Goal: Task Accomplishment & Management: Manage account settings

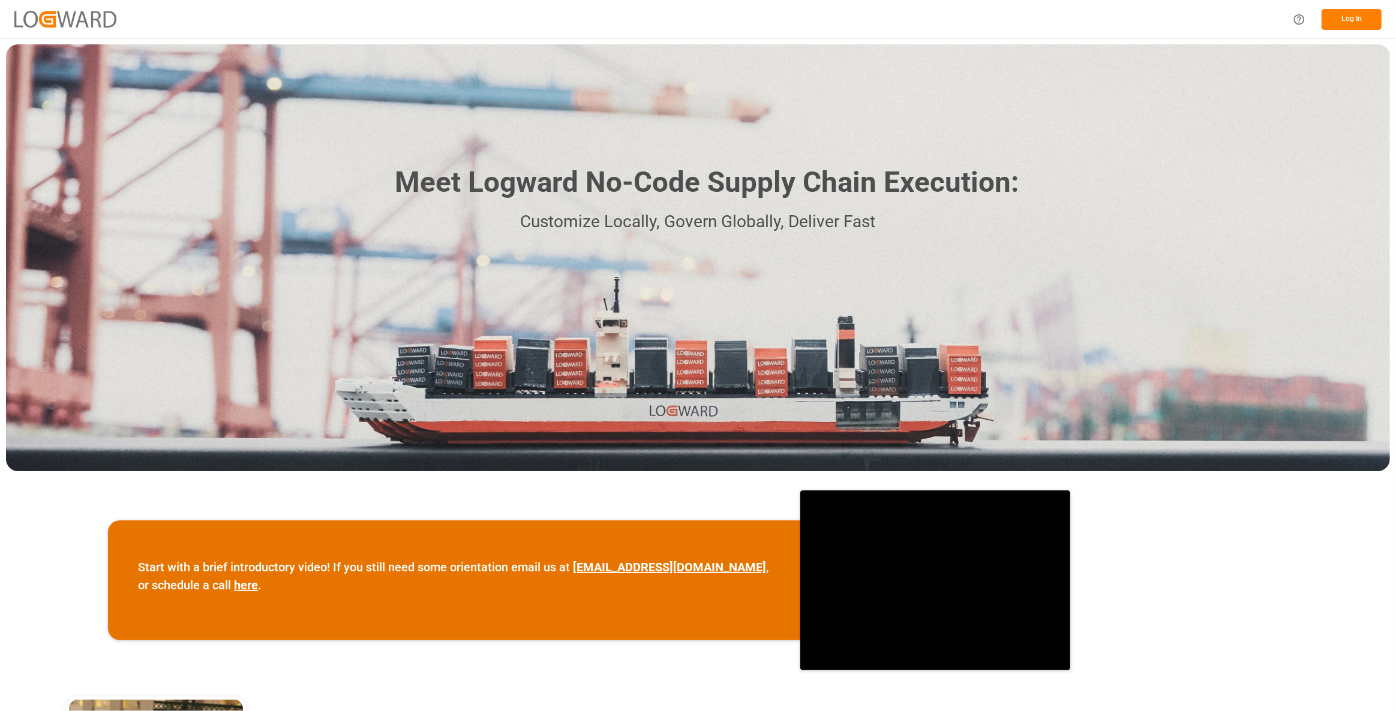
click at [1371, 26] on button "Log In" at bounding box center [1351, 19] width 60 height 21
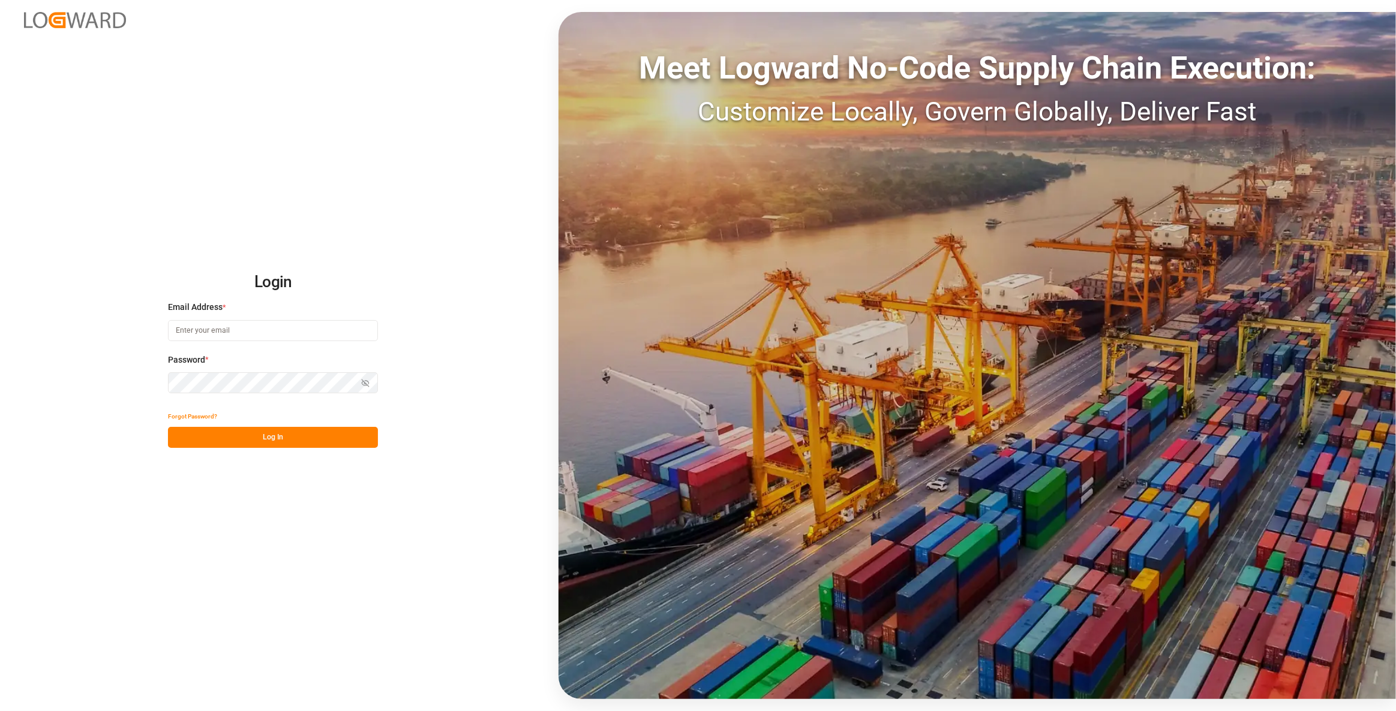
type input "compo-expert@fms-spain.com"
click at [194, 443] on button "Log In" at bounding box center [273, 437] width 210 height 21
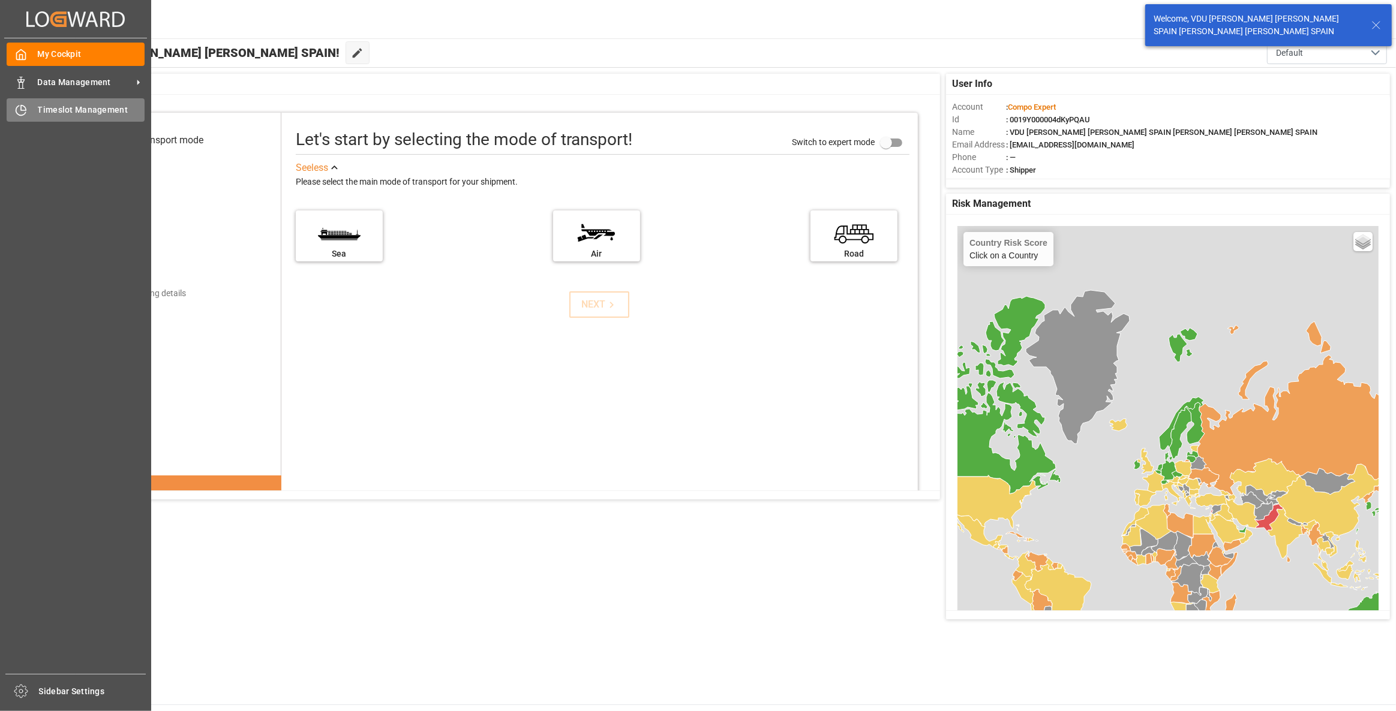
click at [73, 116] on span "Timeslot Management" at bounding box center [91, 110] width 107 height 13
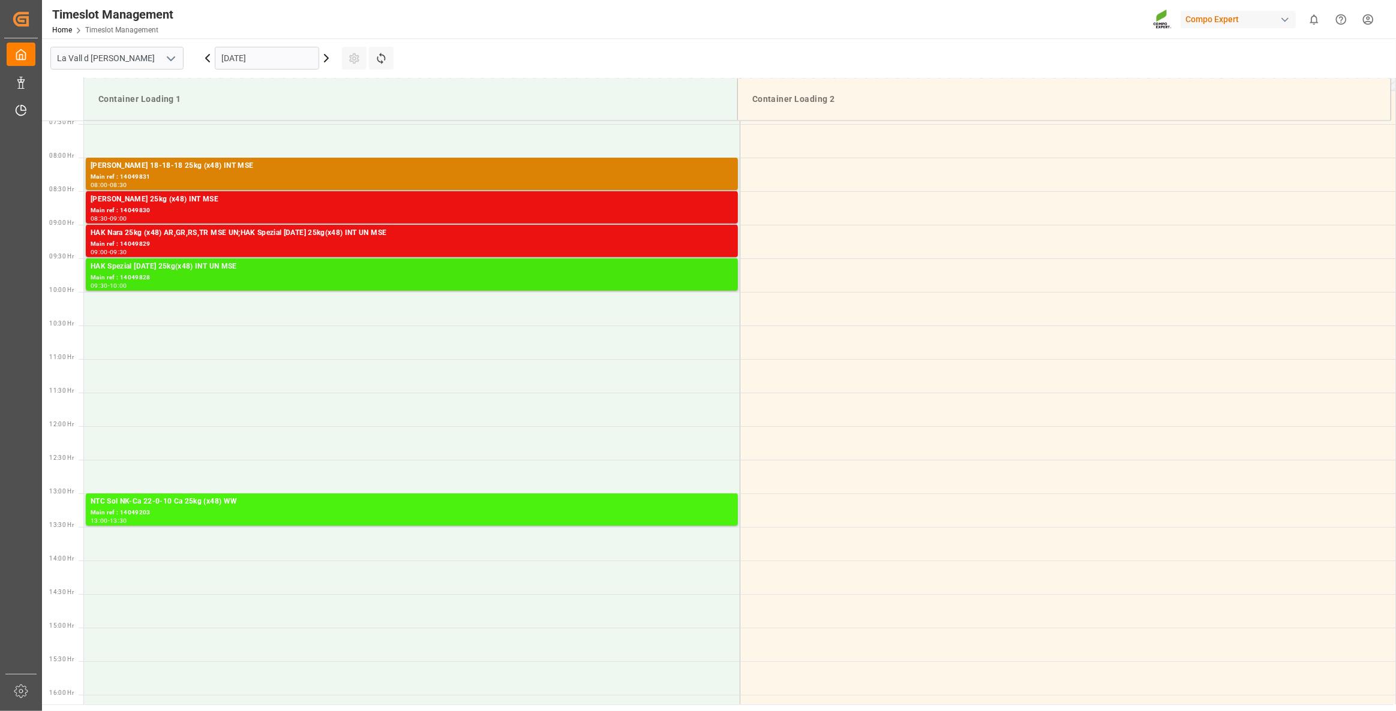
scroll to position [474, 0]
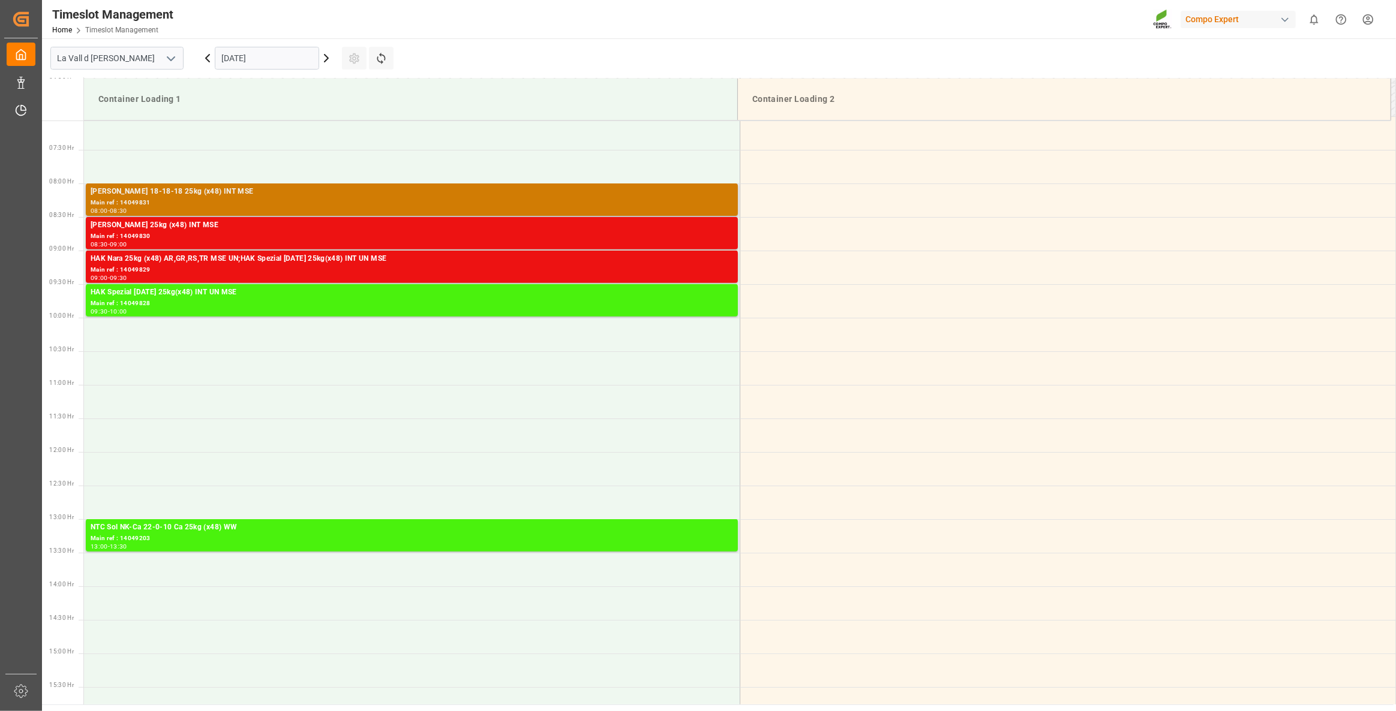
click at [342, 197] on div "HAK Rojo 18-18-18 25kg (x48) INT MSE" at bounding box center [412, 192] width 642 height 12
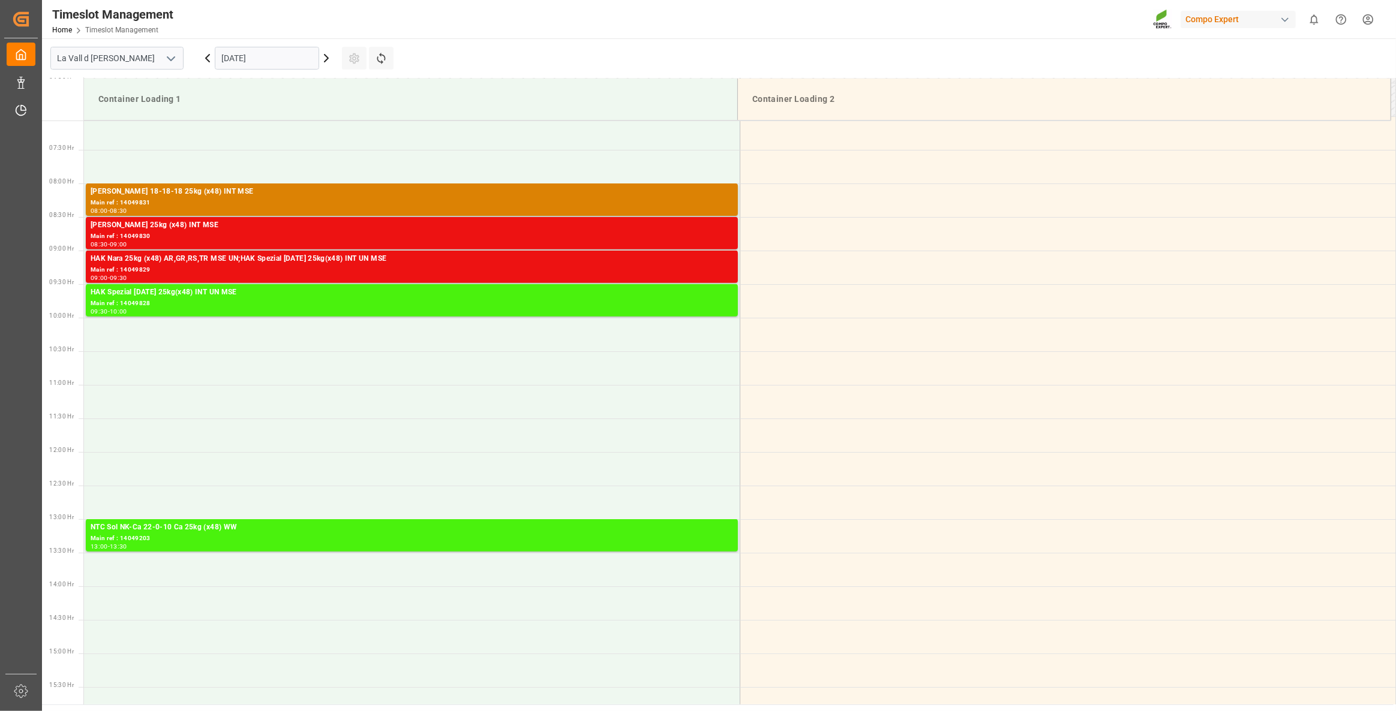
click at [227, 208] on div "08:00 - 08:30" at bounding box center [412, 211] width 642 height 7
click at [248, 235] on div "Main ref : 14049830" at bounding box center [412, 237] width 642 height 10
click at [275, 275] on div "09:00 - 09:30" at bounding box center [412, 278] width 642 height 7
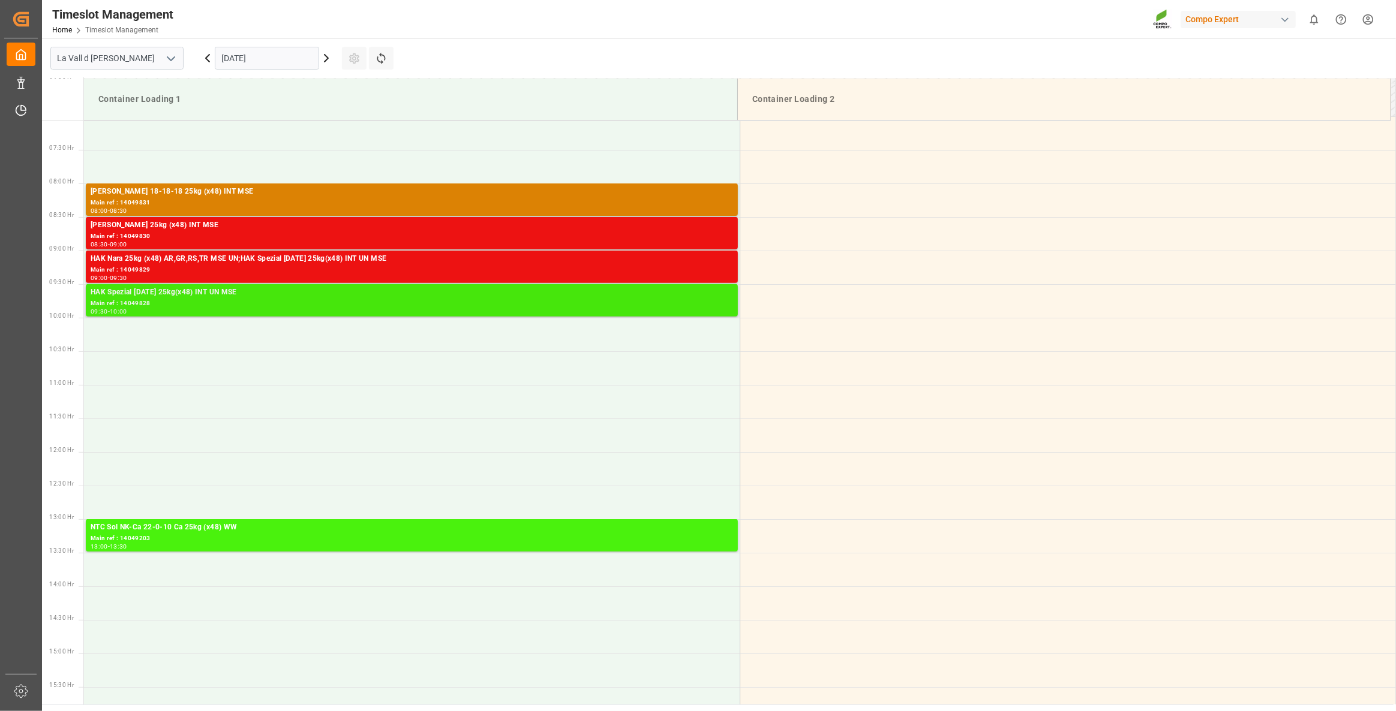
click at [283, 296] on div "HAK Spezial 16-8-22 25kg(x48) INT UN MSE" at bounding box center [412, 293] width 642 height 12
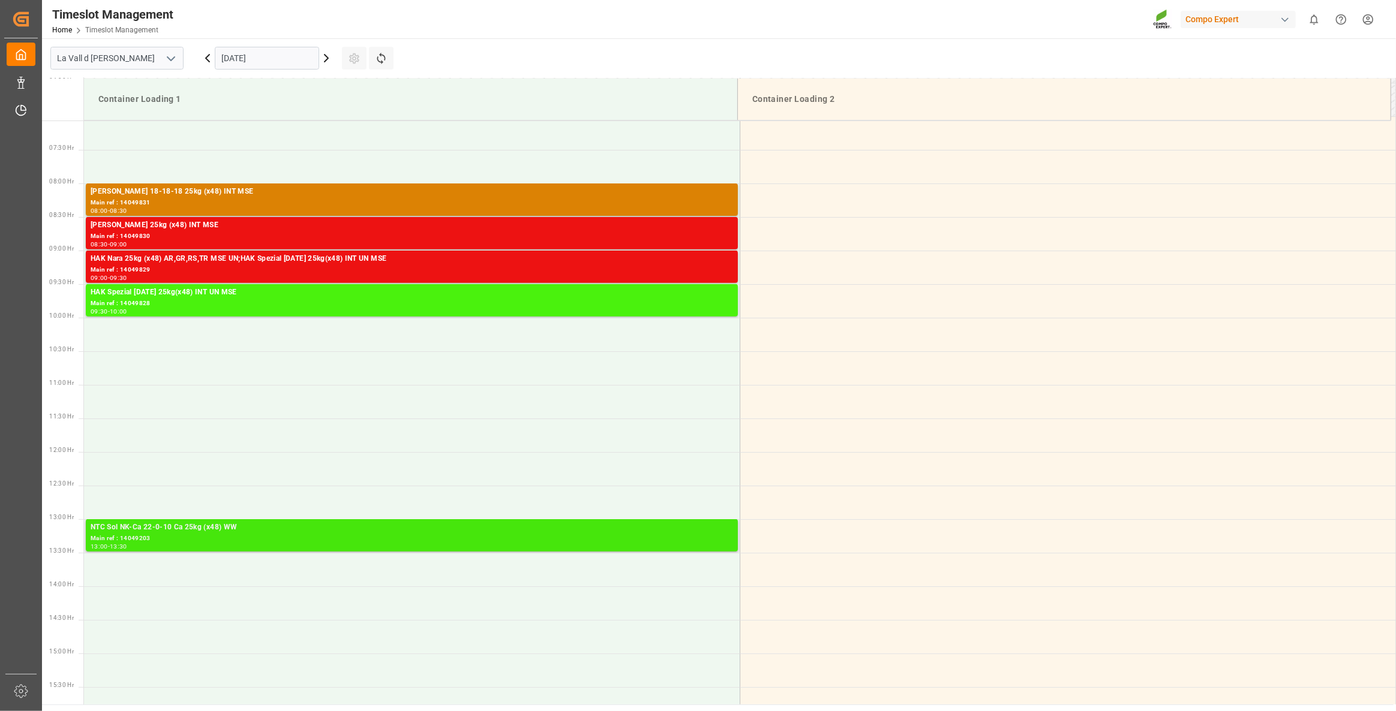
click at [345, 541] on div "Main ref : 14049203" at bounding box center [412, 539] width 642 height 10
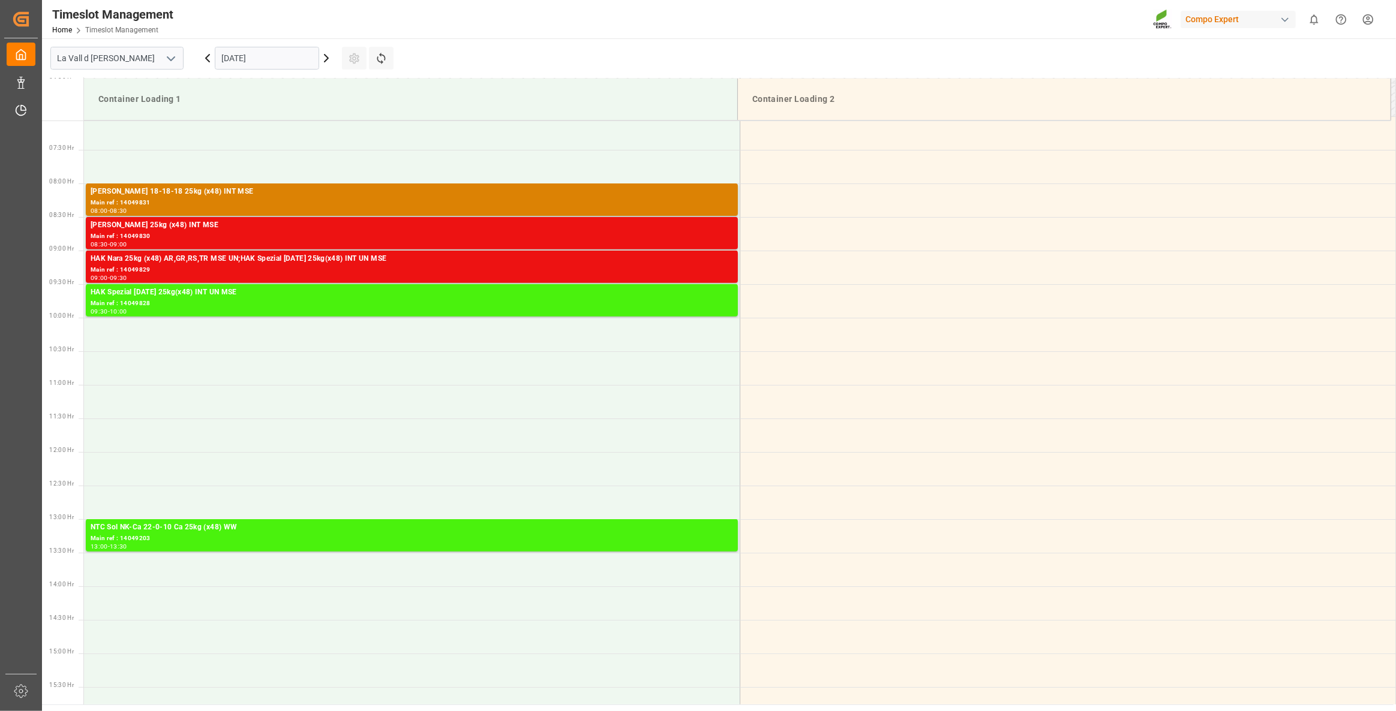
click at [287, 71] on div "[DATE]" at bounding box center [267, 58] width 150 height 40
click at [288, 62] on input "[DATE]" at bounding box center [267, 58] width 104 height 23
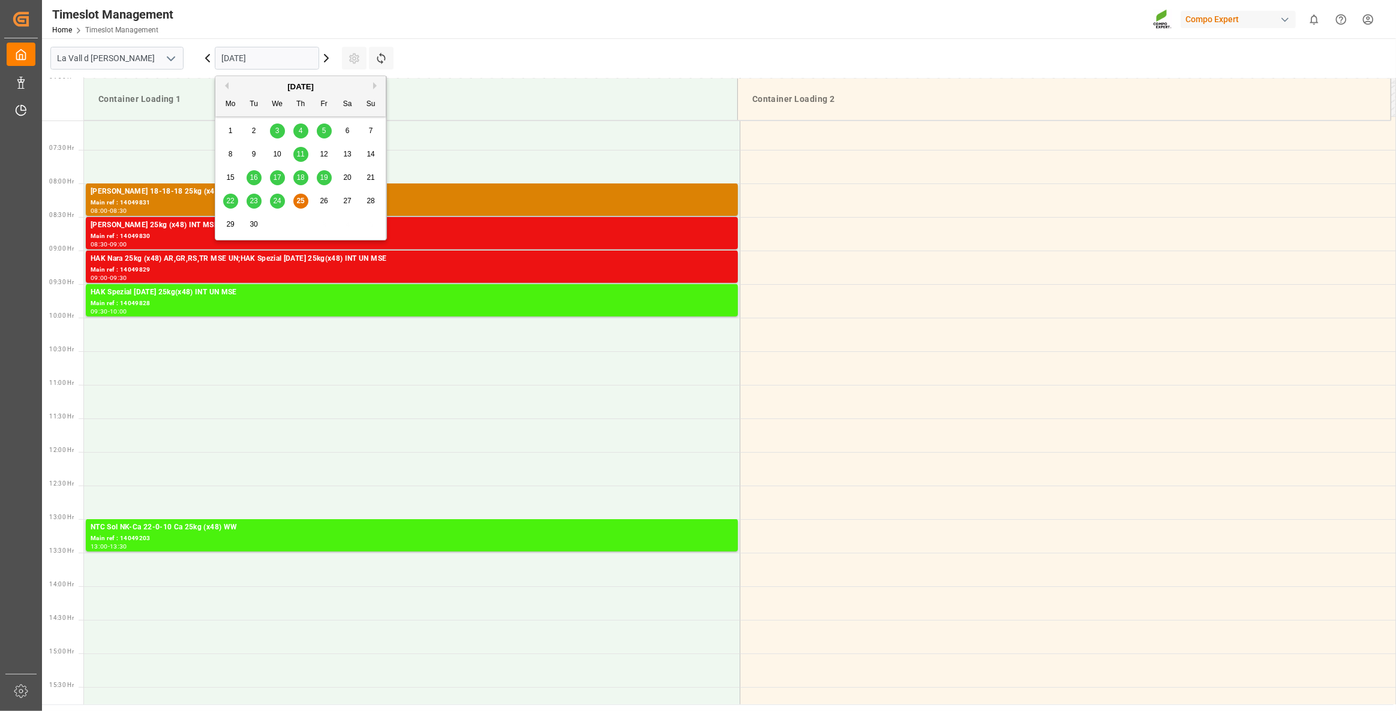
click at [373, 86] on button "Next Month" at bounding box center [376, 85] width 7 height 7
click at [234, 158] on div "6" at bounding box center [230, 155] width 15 height 14
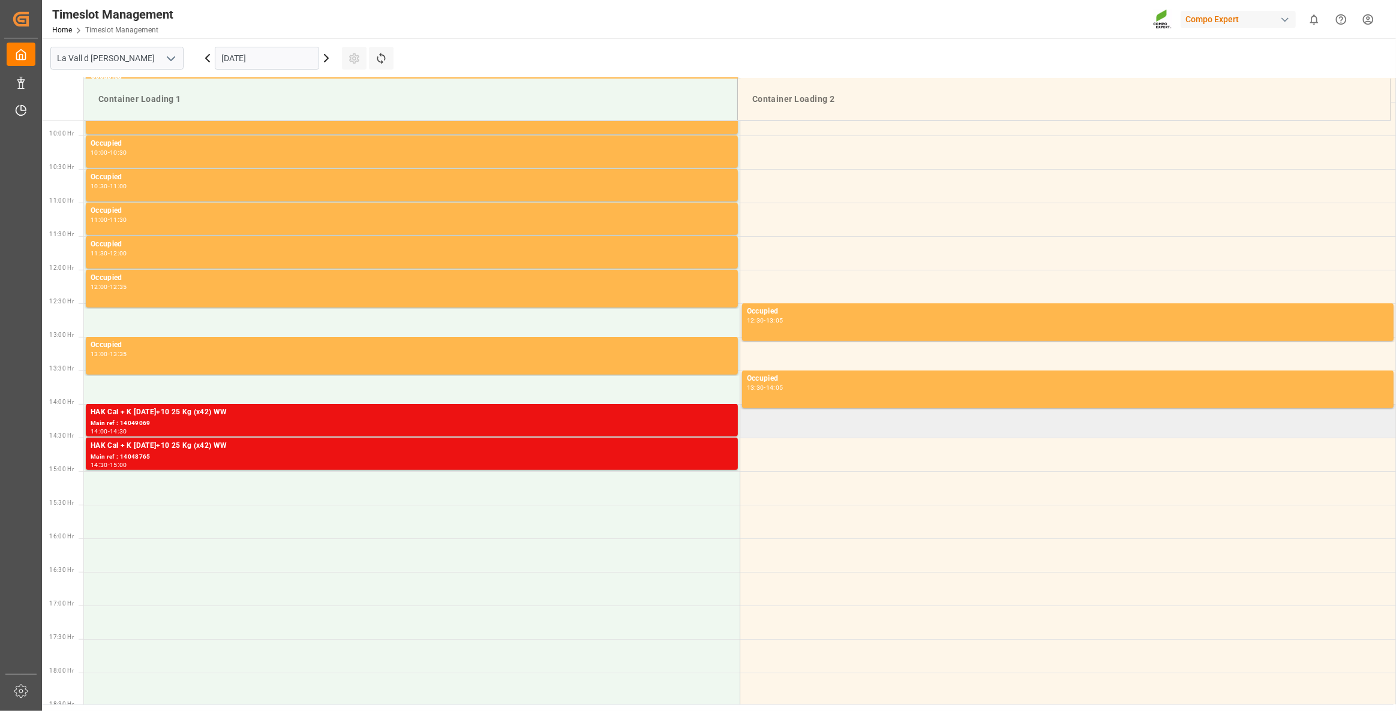
scroll to position [747, 0]
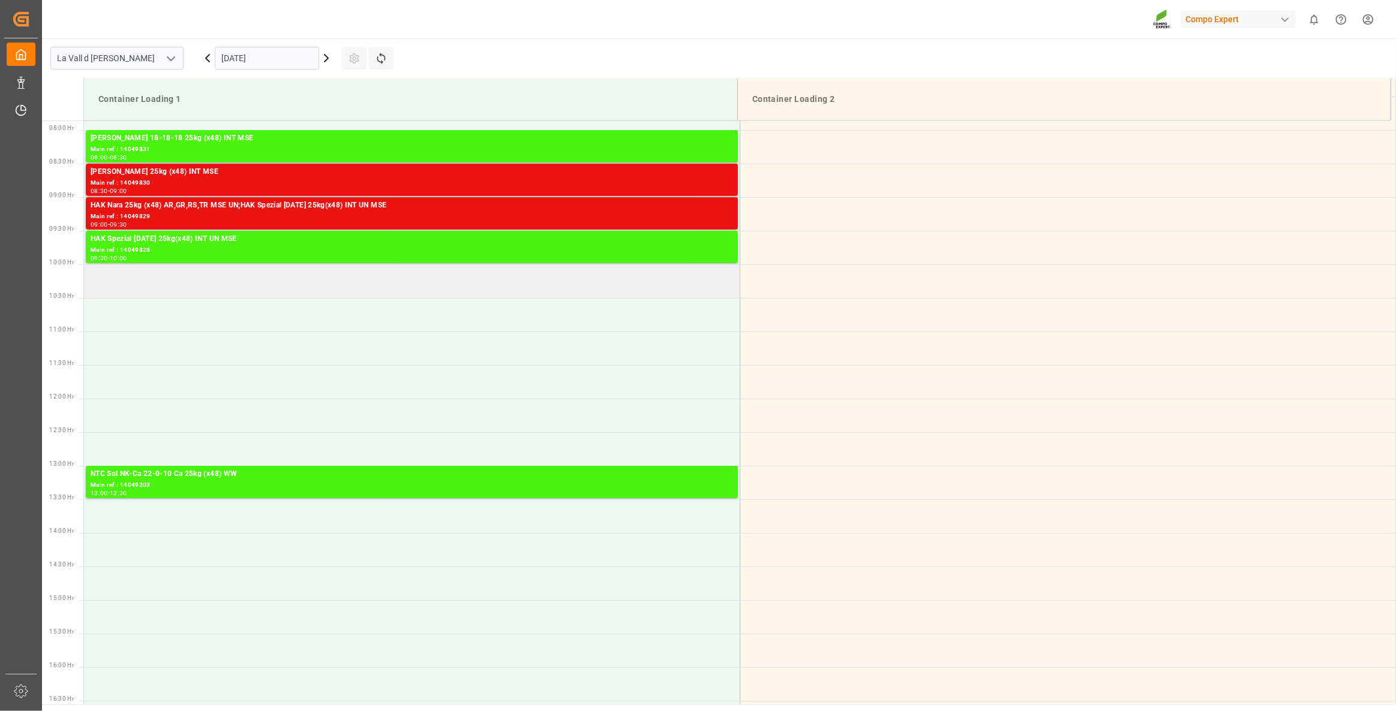
scroll to position [529, 0]
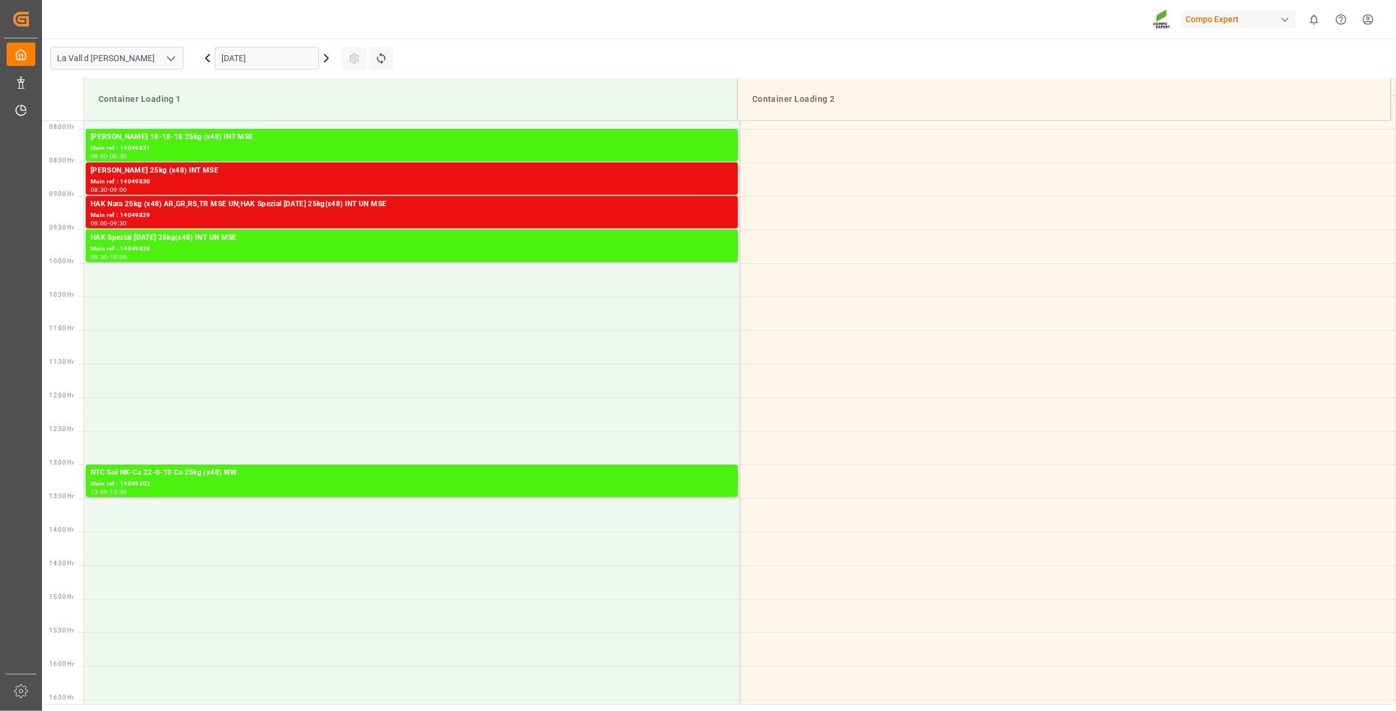
click at [270, 54] on input "[DATE]" at bounding box center [267, 58] width 104 height 23
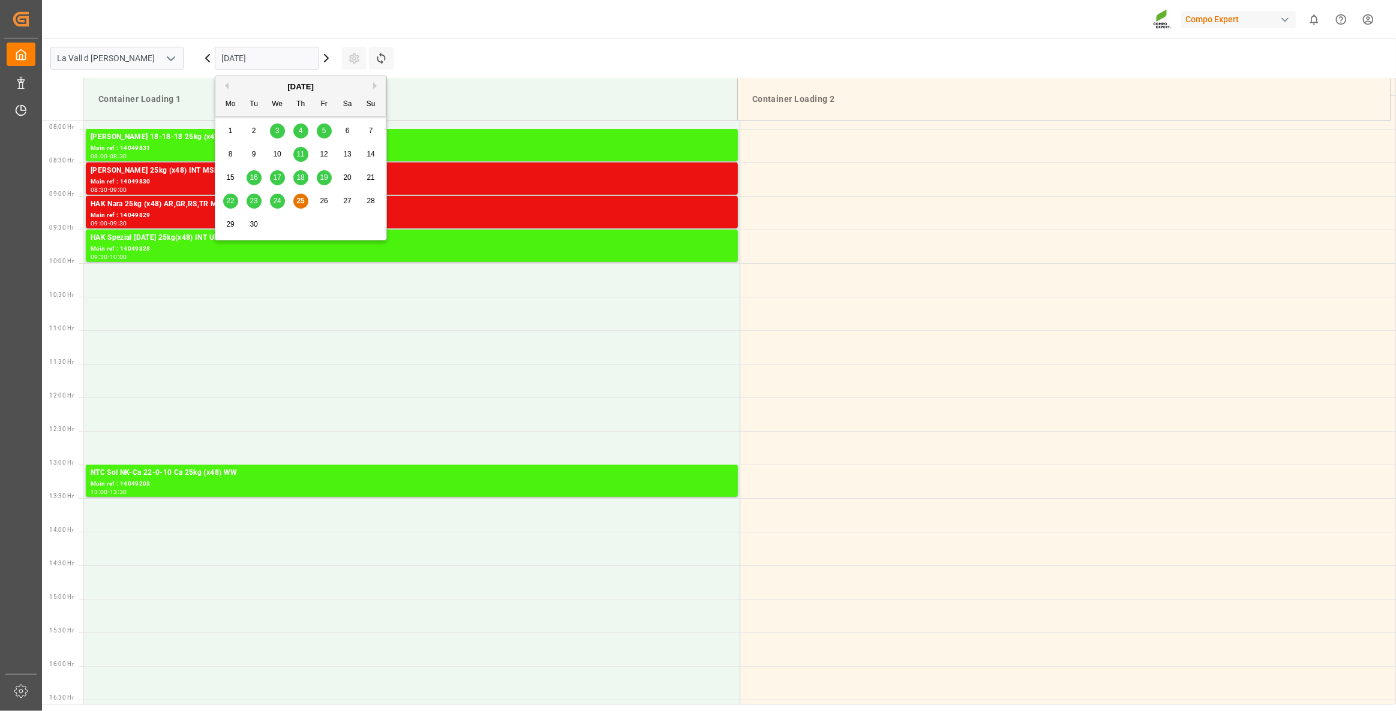
click at [374, 85] on button "Next Month" at bounding box center [376, 85] width 7 height 7
click at [233, 156] on div "6" at bounding box center [230, 155] width 15 height 14
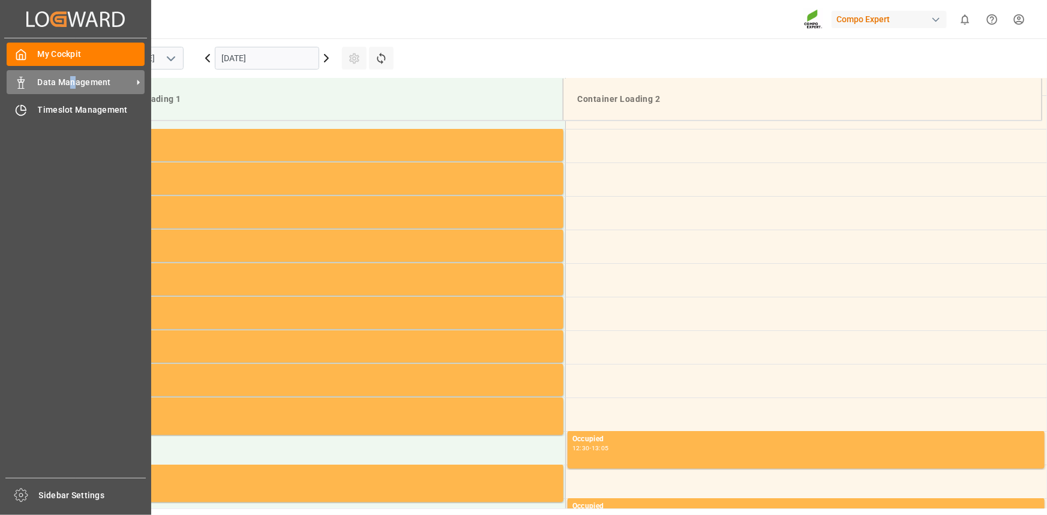
click at [73, 82] on span "Data Management" at bounding box center [85, 82] width 95 height 13
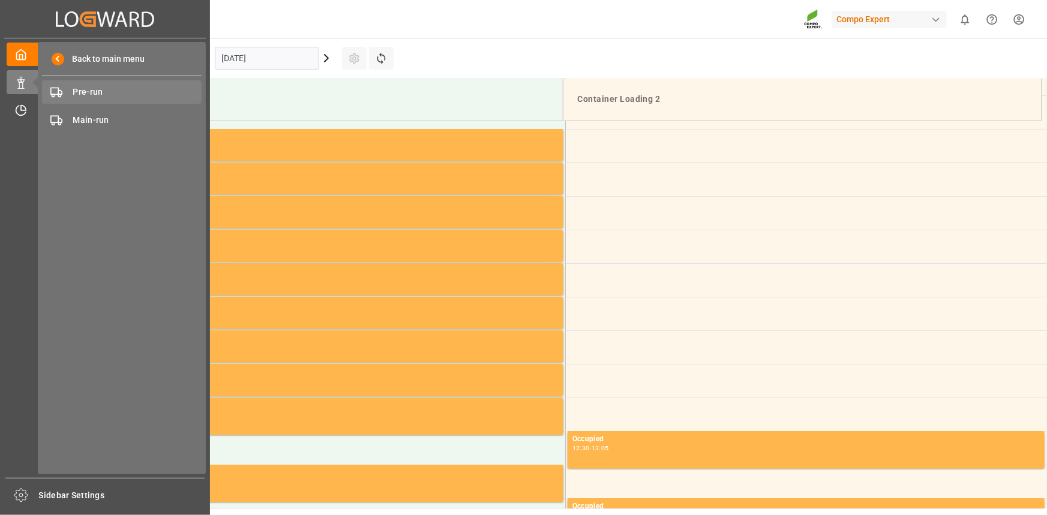
click at [108, 95] on span "Pre-run" at bounding box center [137, 92] width 129 height 13
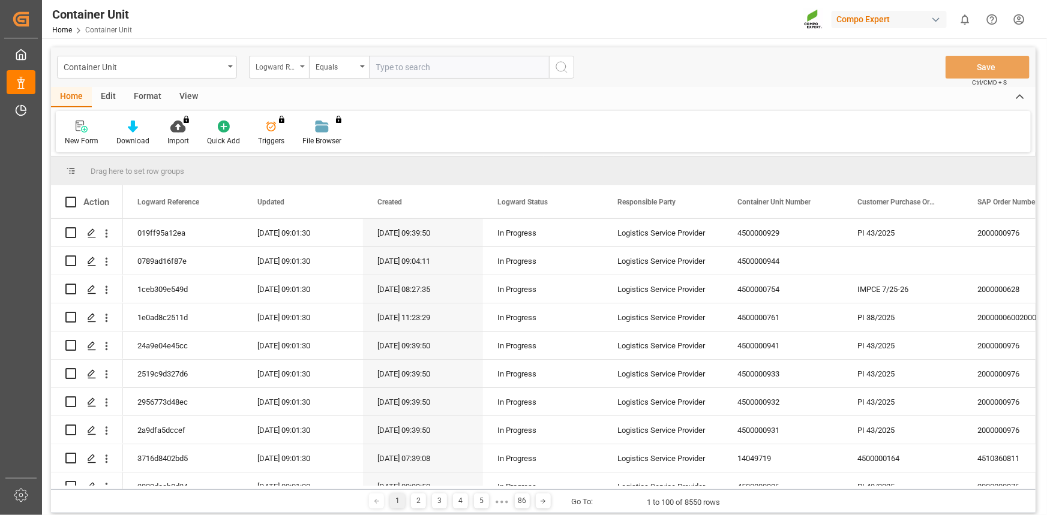
click at [296, 67] on div "Logward Reference" at bounding box center [276, 66] width 41 height 14
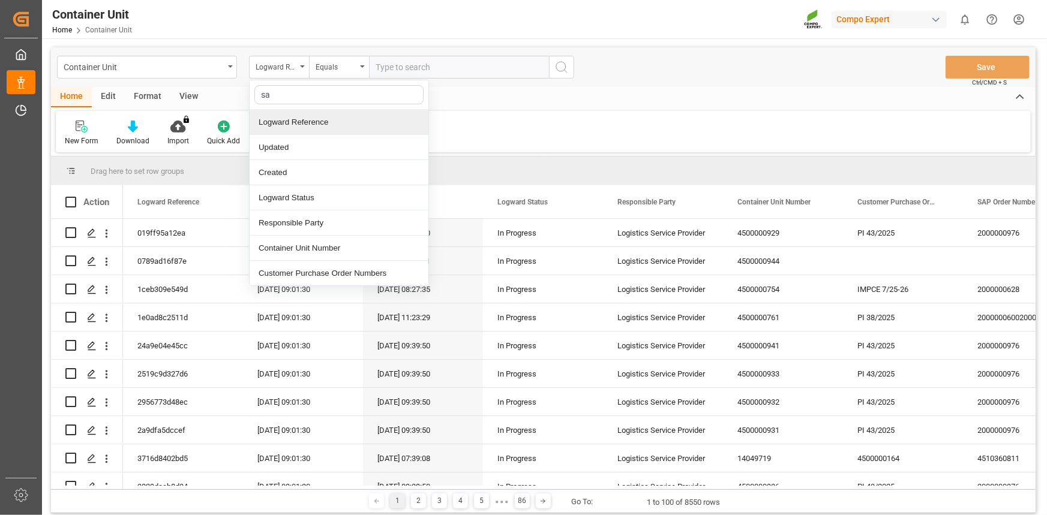
type input "sap"
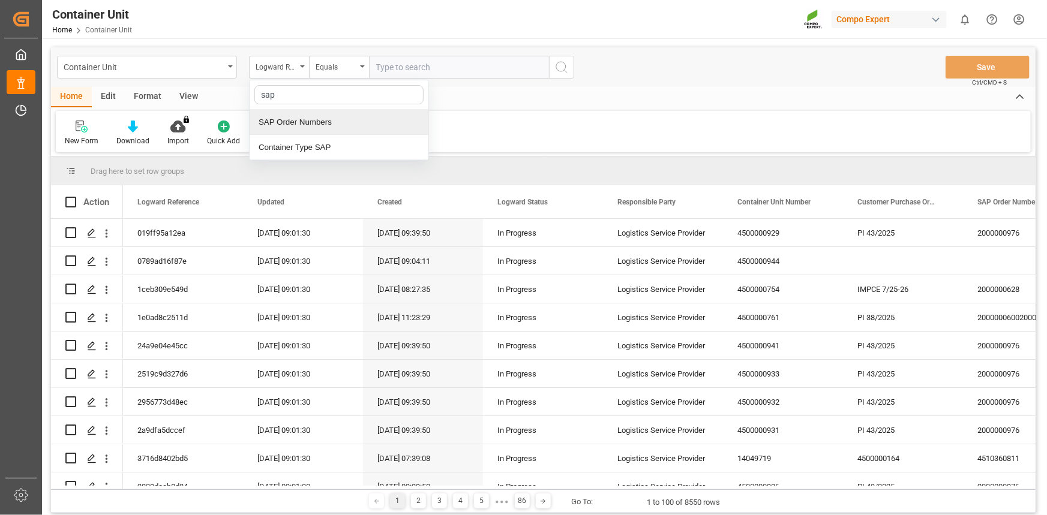
click at [335, 130] on div "SAP Order Numbers" at bounding box center [339, 122] width 179 height 25
click at [487, 59] on input "text" at bounding box center [459, 67] width 180 height 23
paste input "4510364125"
click at [460, 61] on input "4510364125" at bounding box center [459, 67] width 180 height 23
type input "4510364125;"
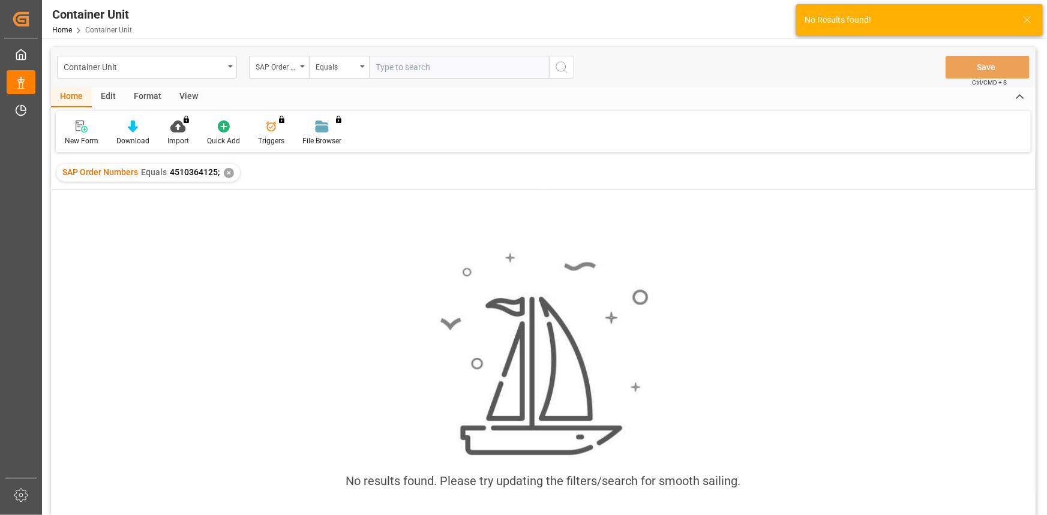
click at [376, 68] on input "text" at bounding box center [459, 67] width 180 height 23
click at [309, 65] on div "Equals" at bounding box center [339, 67] width 60 height 23
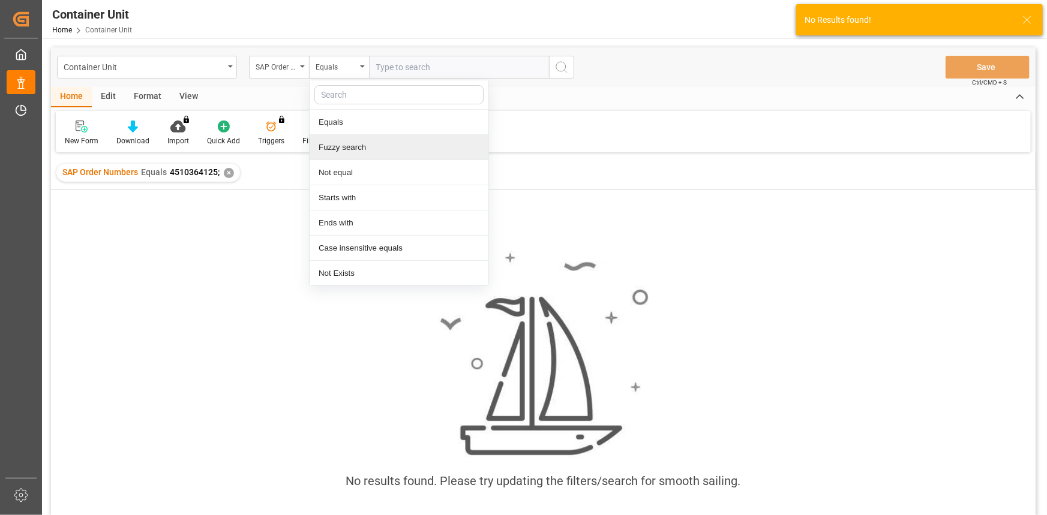
click at [336, 148] on div "Fuzzy search" at bounding box center [398, 147] width 179 height 25
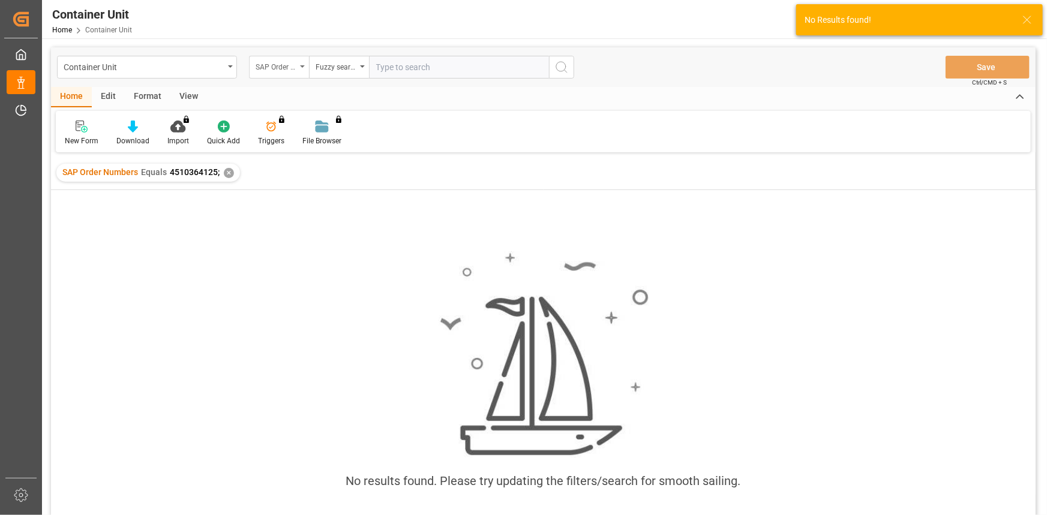
click at [281, 70] on div "SAP Order Numbers" at bounding box center [276, 66] width 41 height 14
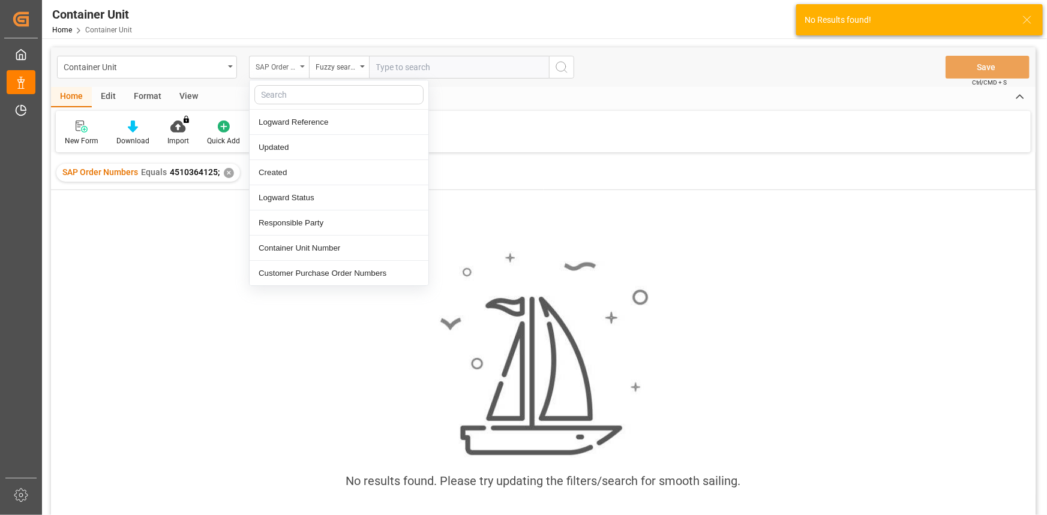
click at [281, 70] on div "SAP Order Numbers" at bounding box center [276, 66] width 41 height 14
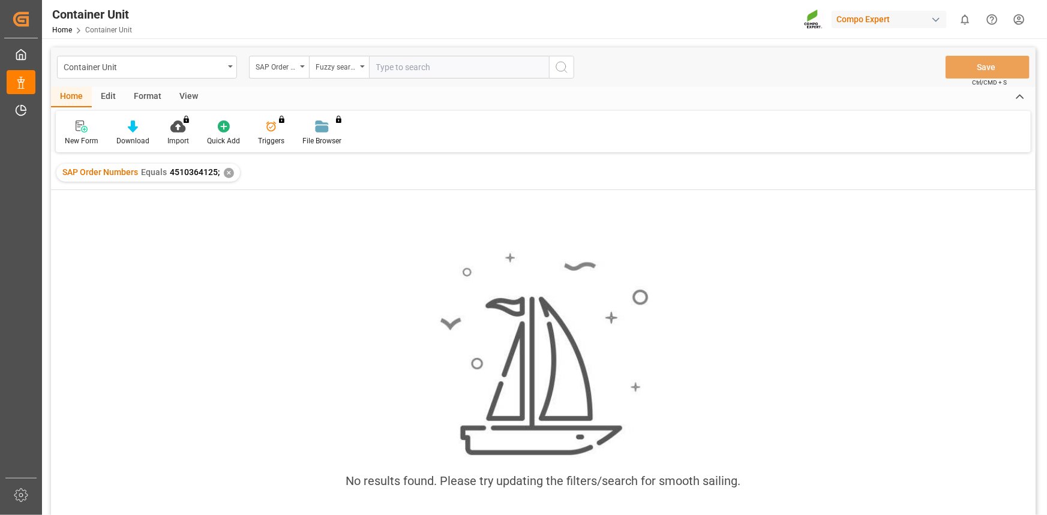
click at [399, 66] on input "text" at bounding box center [459, 67] width 180 height 23
paste input "4510364125"
click at [230, 171] on div "✕" at bounding box center [229, 173] width 10 height 10
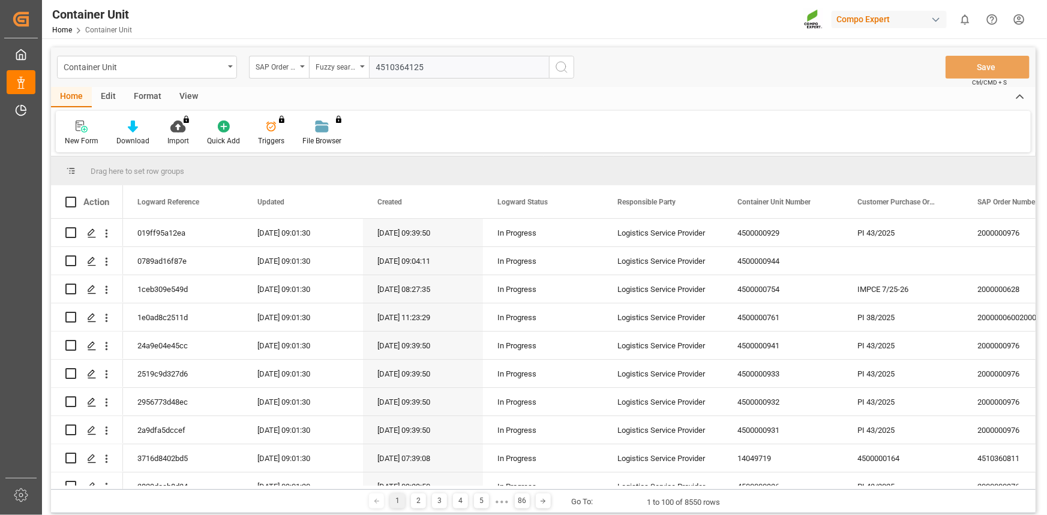
click at [432, 66] on input "4510364125" at bounding box center [459, 67] width 180 height 23
type input "4510364125"
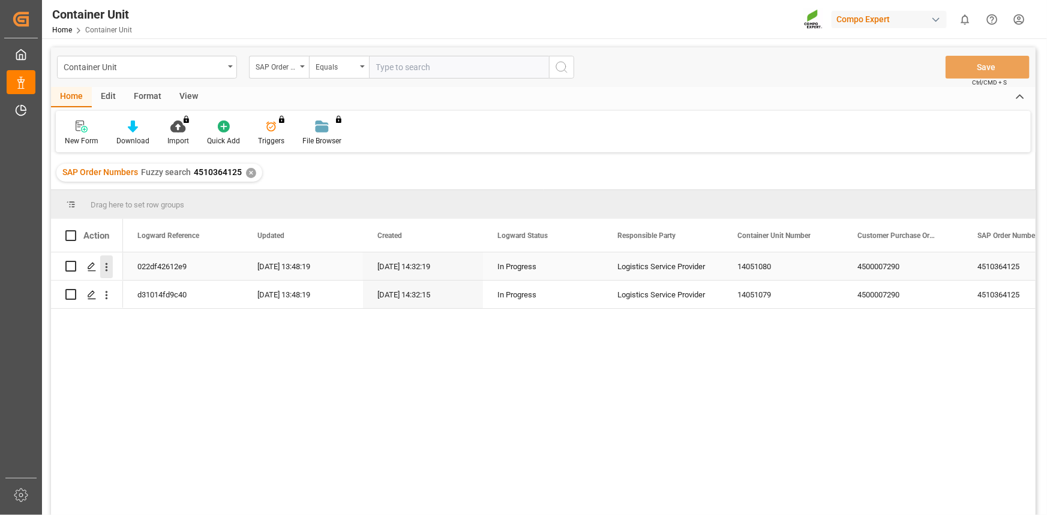
click at [105, 268] on icon "open menu" at bounding box center [106, 267] width 13 height 13
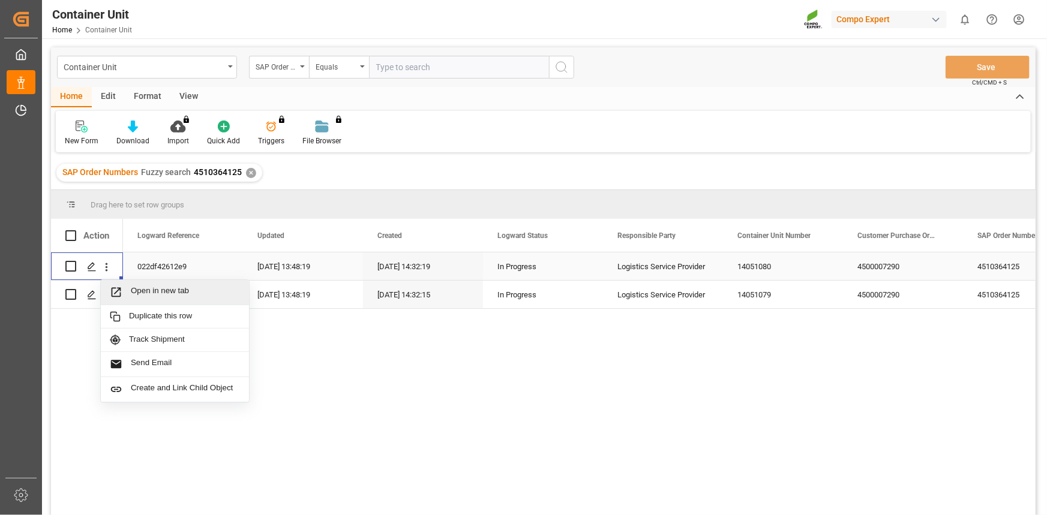
click at [126, 290] on span "Press SPACE to select this row." at bounding box center [120, 292] width 21 height 13
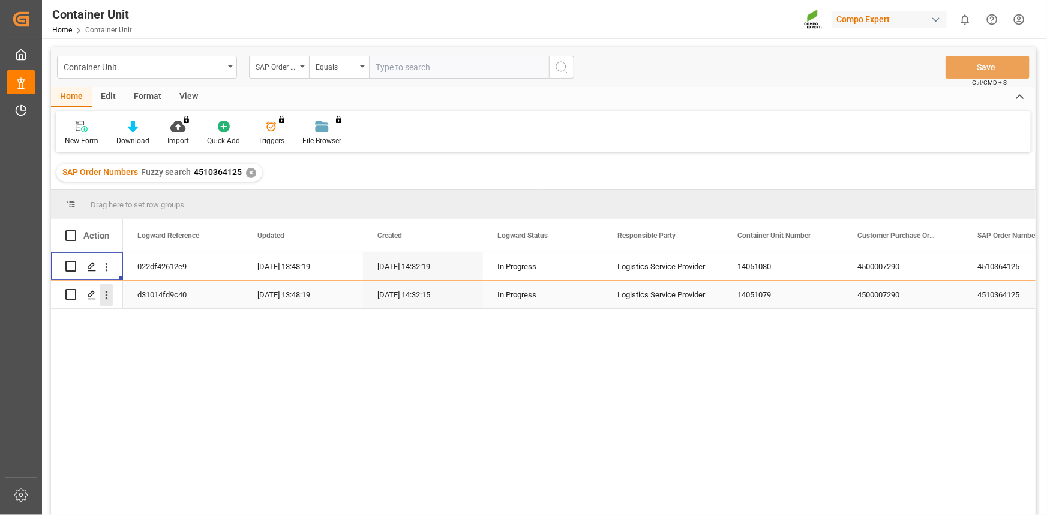
click at [105, 293] on icon "open menu" at bounding box center [106, 295] width 13 height 13
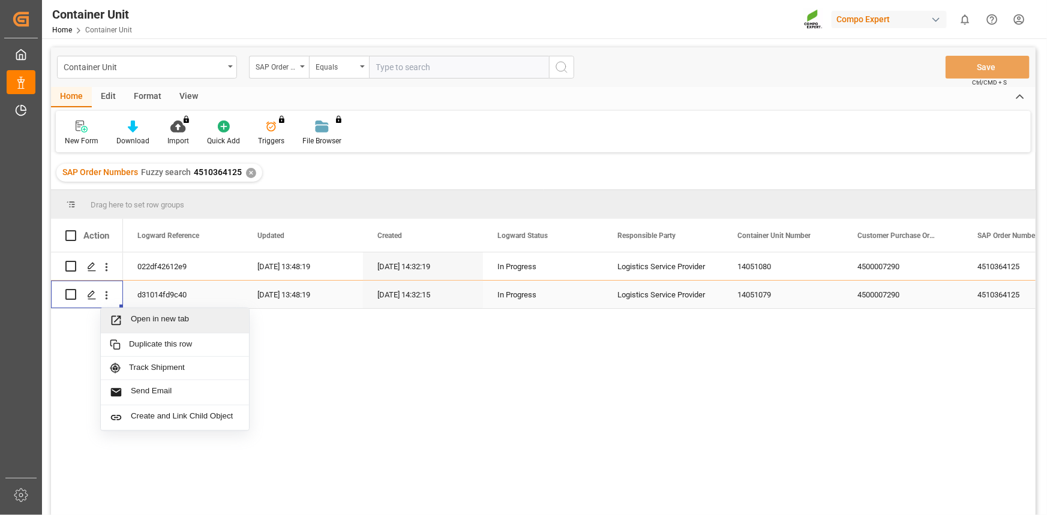
click at [139, 315] on span "Open in new tab" at bounding box center [185, 320] width 109 height 13
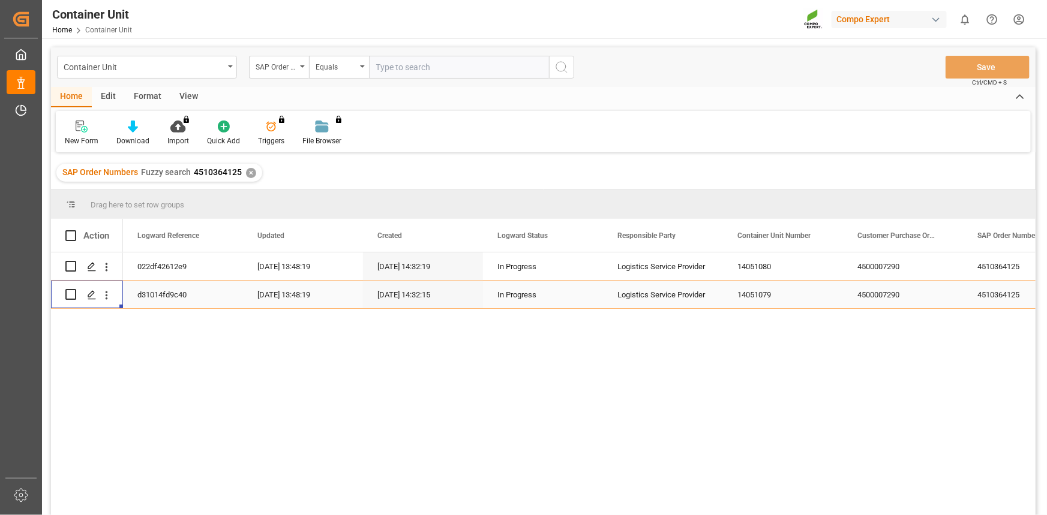
click at [450, 67] on input "text" at bounding box center [459, 67] width 180 height 23
click at [417, 56] on input "text" at bounding box center [459, 67] width 180 height 23
paste input "4510360167"
type input "4510360167"
click at [333, 69] on div "Equals" at bounding box center [335, 66] width 41 height 14
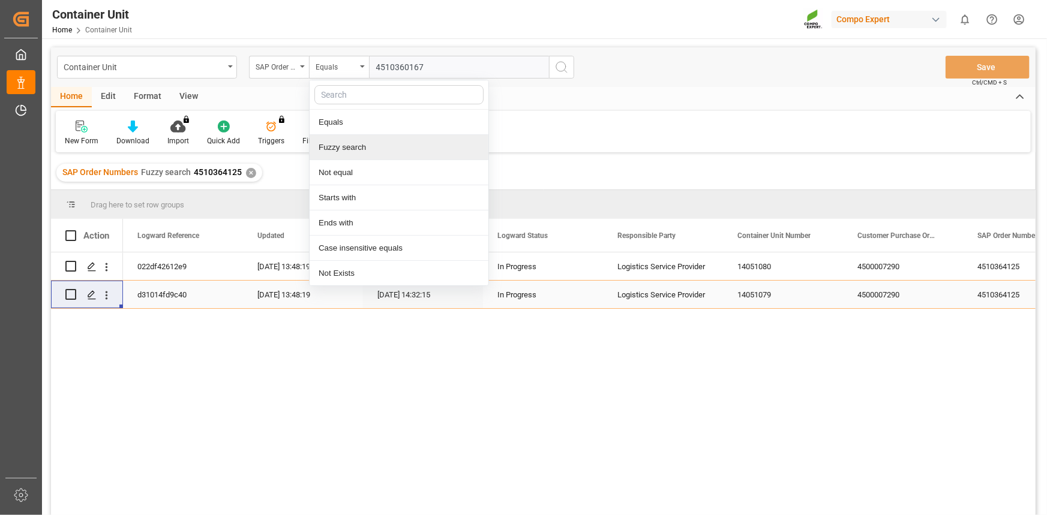
click at [341, 144] on div "Fuzzy search" at bounding box center [398, 147] width 179 height 25
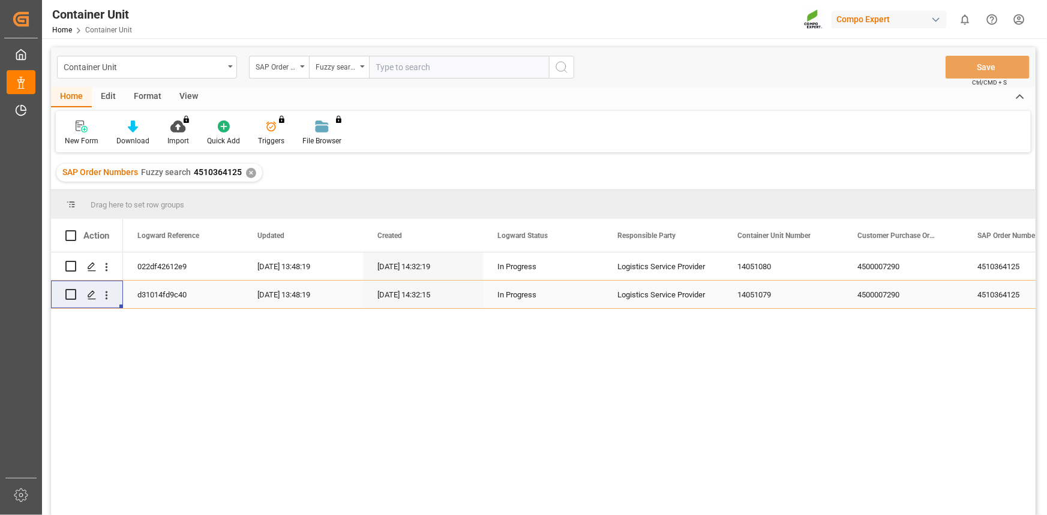
click at [409, 72] on input "text" at bounding box center [459, 67] width 180 height 23
paste input "4510360167"
type input "4510360167"
click at [563, 65] on icon "search button" at bounding box center [561, 67] width 14 height 14
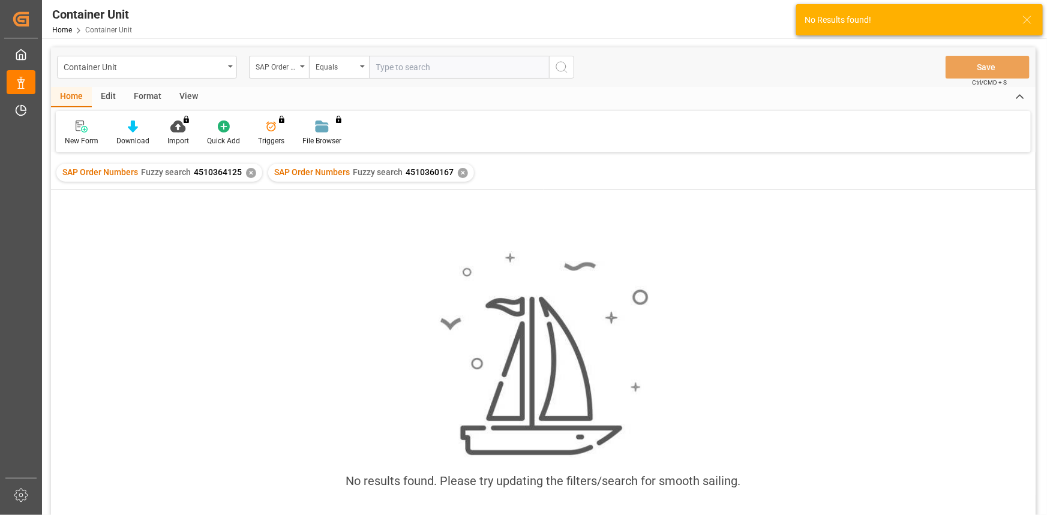
click at [250, 171] on div "✕" at bounding box center [251, 173] width 10 height 10
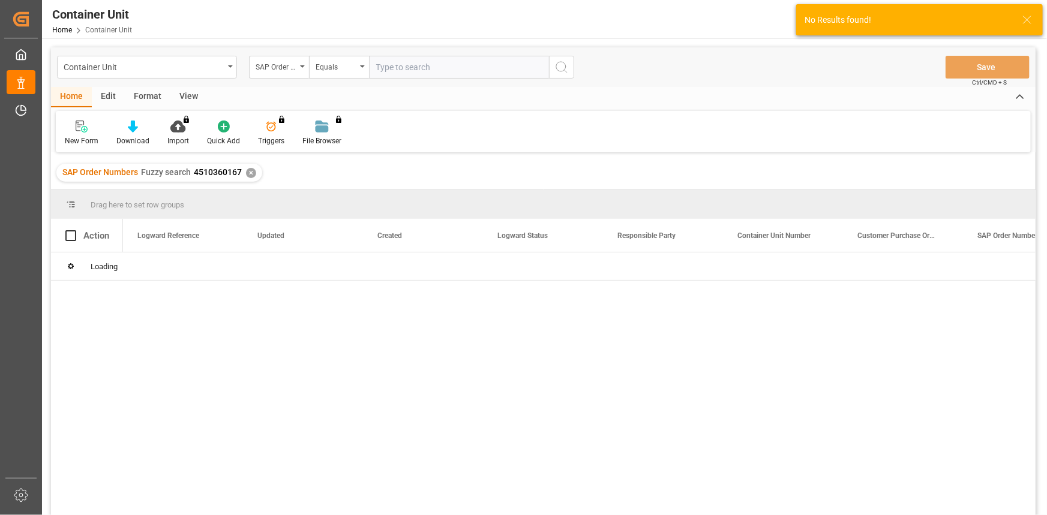
click at [250, 171] on div "✕" at bounding box center [251, 173] width 10 height 10
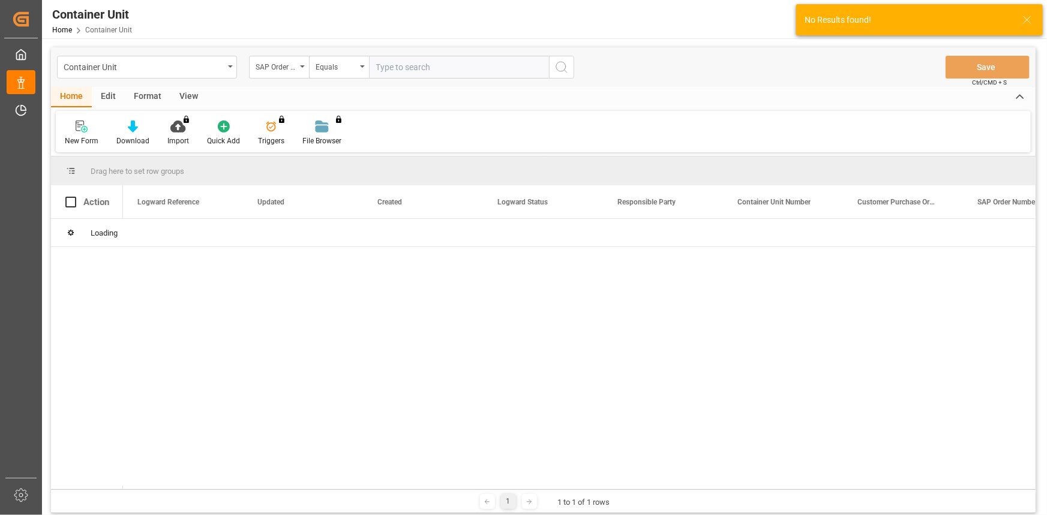
click at [397, 61] on input "text" at bounding box center [459, 67] width 180 height 23
paste input "4510360167"
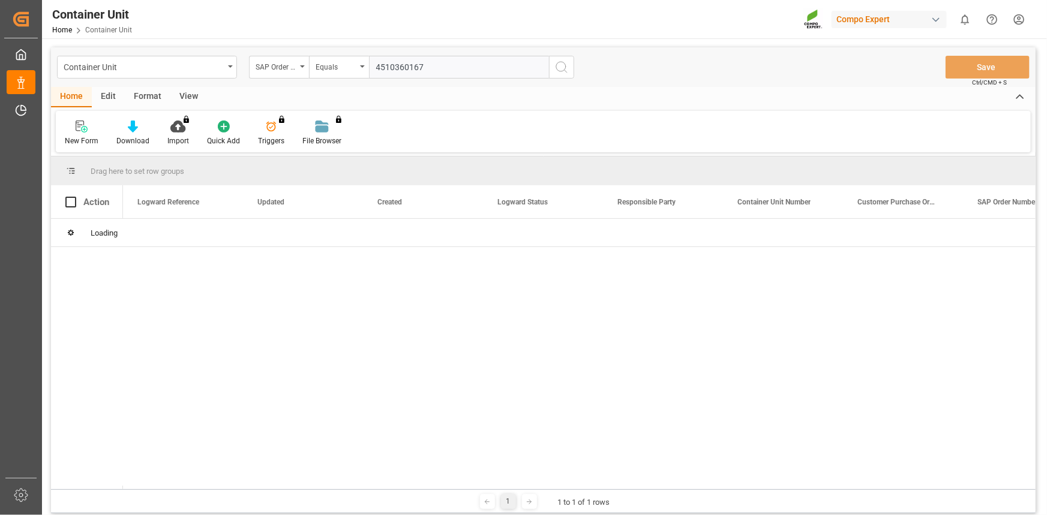
type input "4510360167"
click at [558, 62] on circle "search button" at bounding box center [561, 67] width 10 height 10
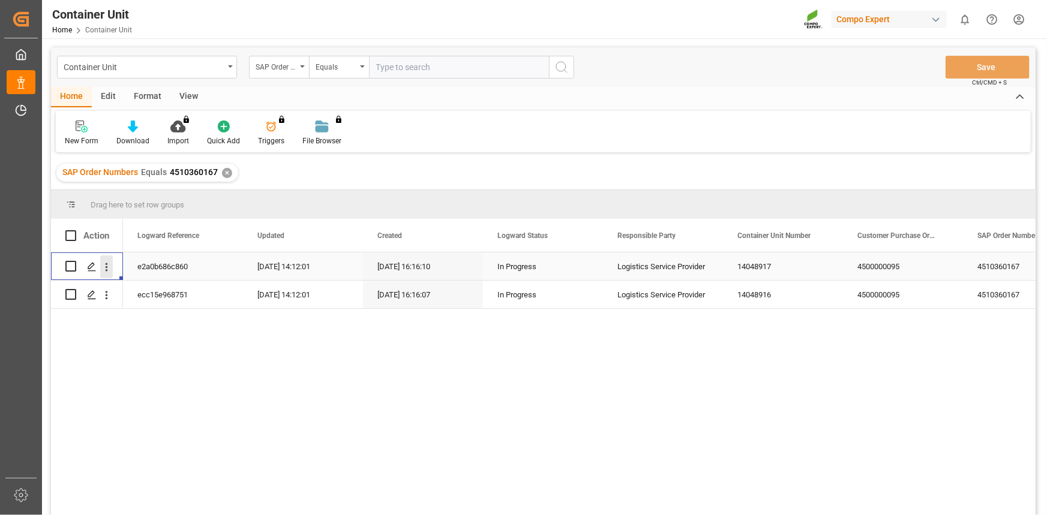
click at [111, 271] on icon "open menu" at bounding box center [106, 267] width 13 height 13
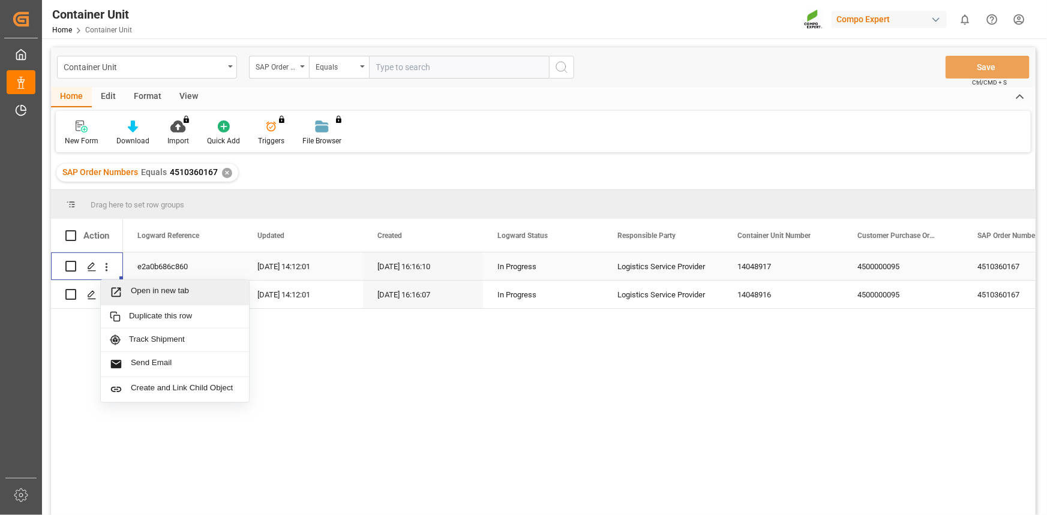
click at [131, 286] on span "Open in new tab" at bounding box center [185, 292] width 109 height 13
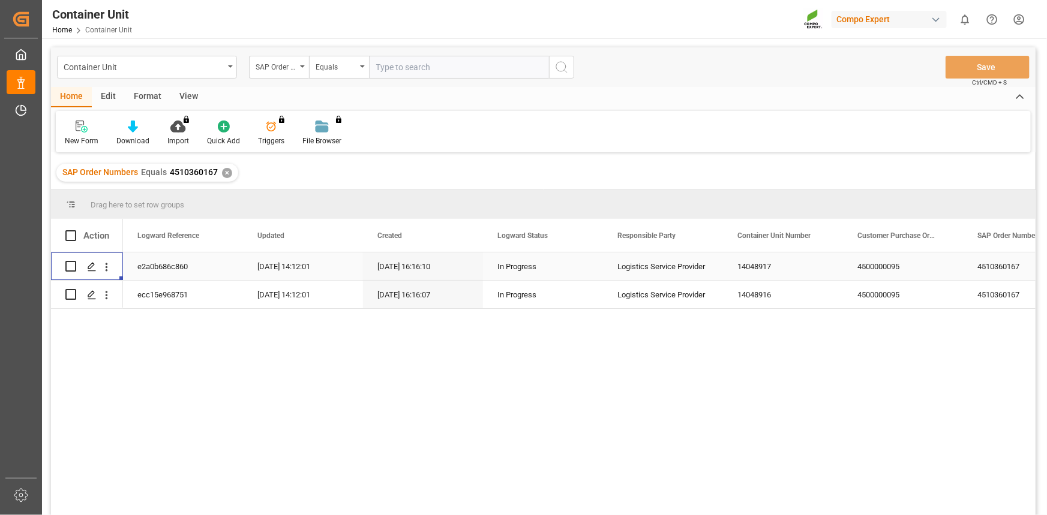
click at [417, 72] on input "text" at bounding box center [459, 67] width 180 height 23
paste input "4510360189"
type input "4510360189"
click at [329, 65] on div "Equals" at bounding box center [335, 66] width 41 height 14
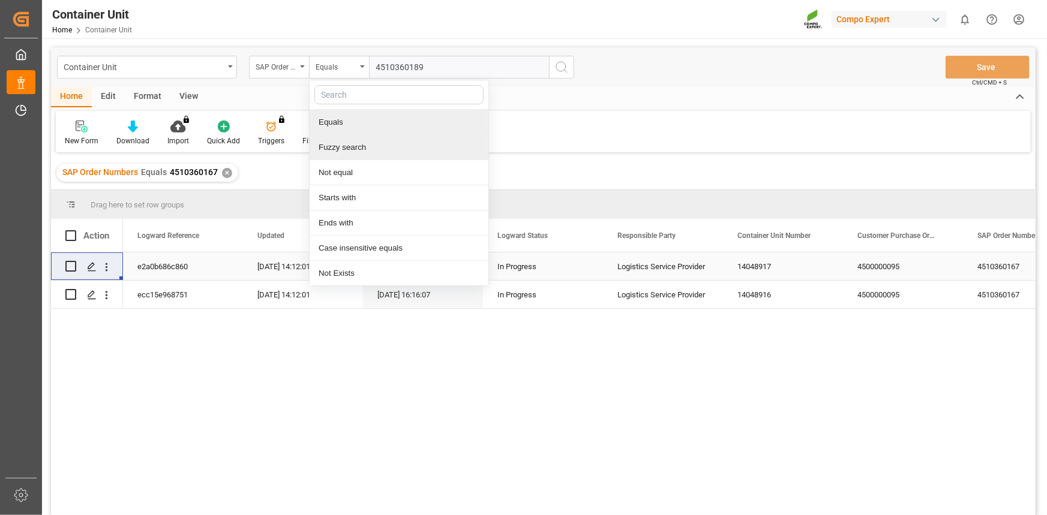
click at [336, 138] on div "Fuzzy search" at bounding box center [398, 147] width 179 height 25
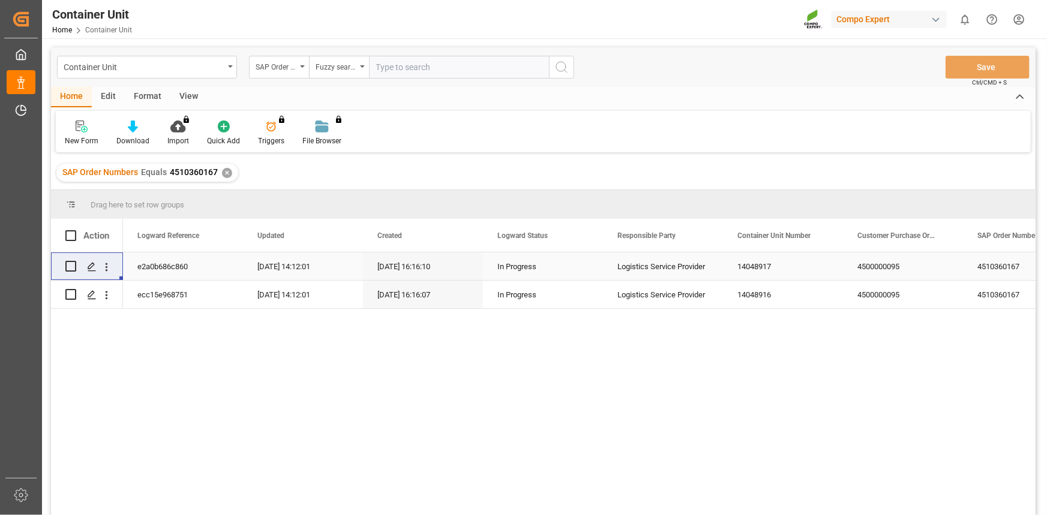
click at [395, 65] on input "text" at bounding box center [459, 67] width 180 height 23
paste input "4510360189"
type input "4510360189"
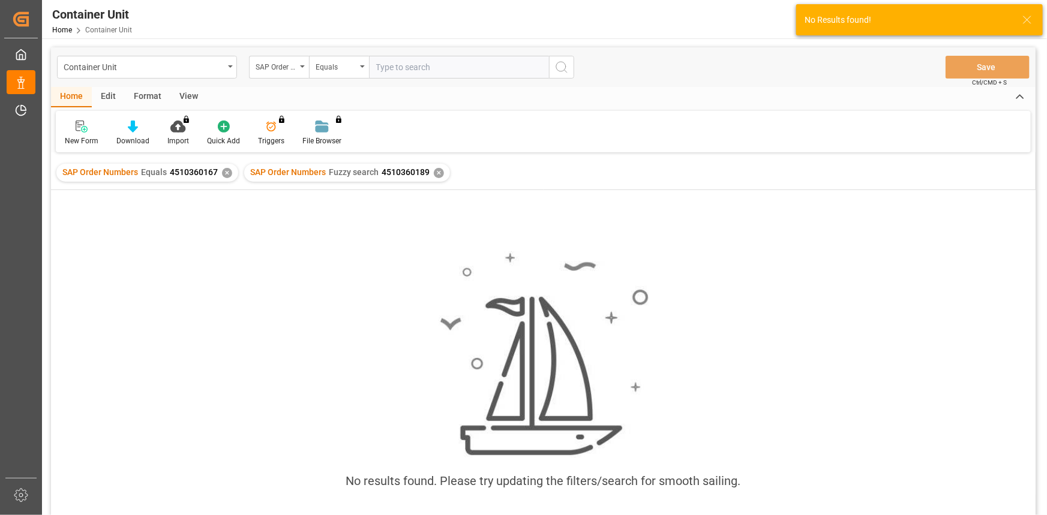
click at [230, 174] on div "✕" at bounding box center [227, 173] width 10 height 10
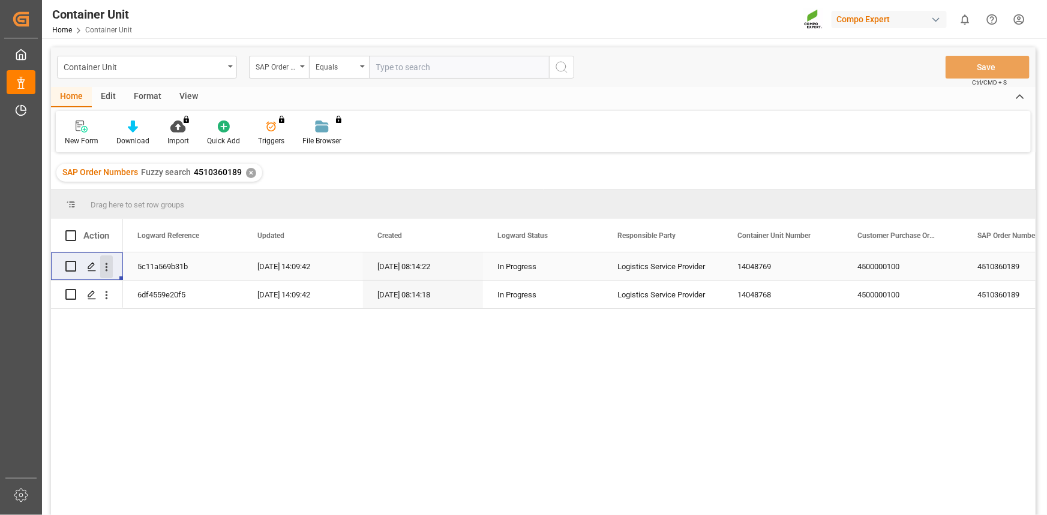
click at [106, 273] on icon "open menu" at bounding box center [106, 267] width 13 height 13
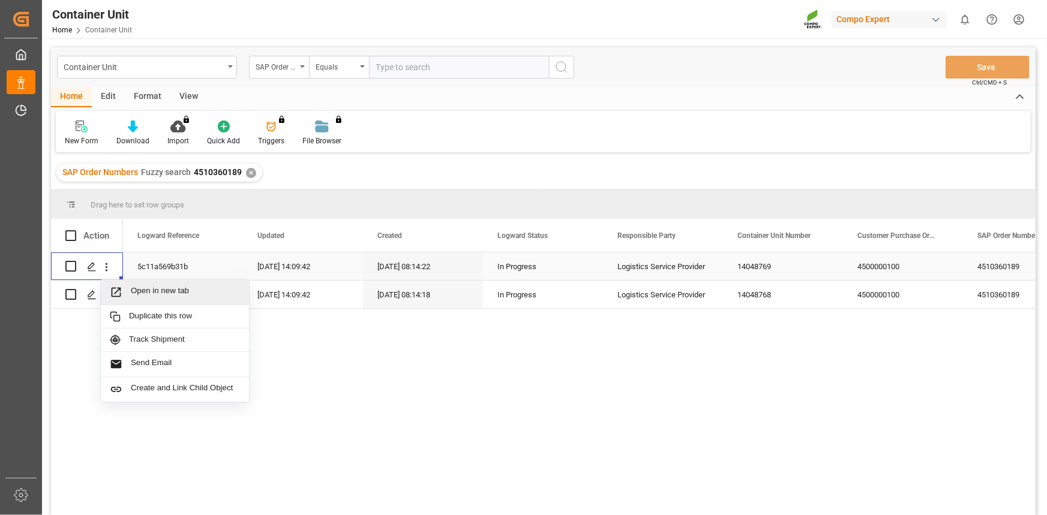
click at [151, 286] on span "Open in new tab" at bounding box center [185, 292] width 109 height 13
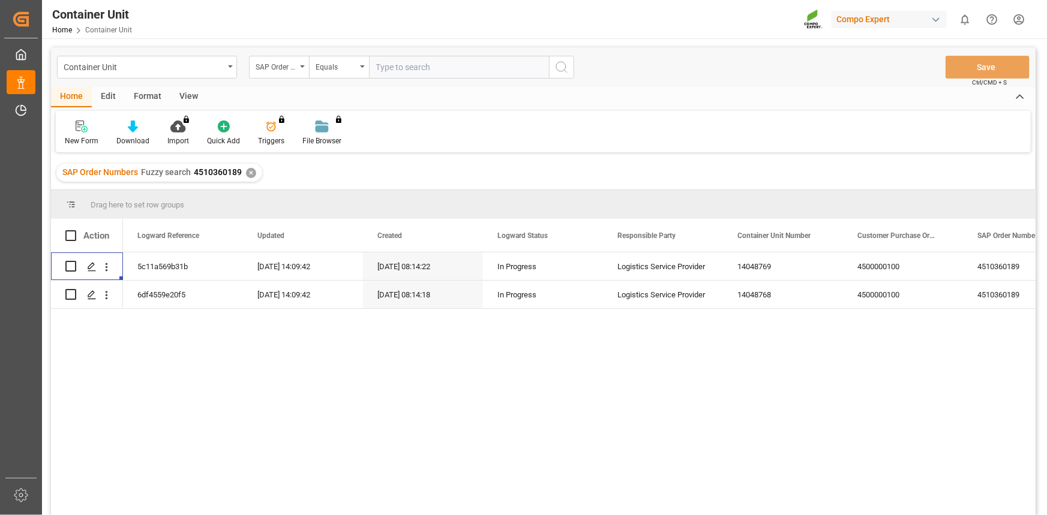
click at [415, 68] on input "text" at bounding box center [459, 67] width 180 height 23
paste input "4510361546"
type input "4510361546"
click at [329, 69] on div "Equals" at bounding box center [335, 66] width 41 height 14
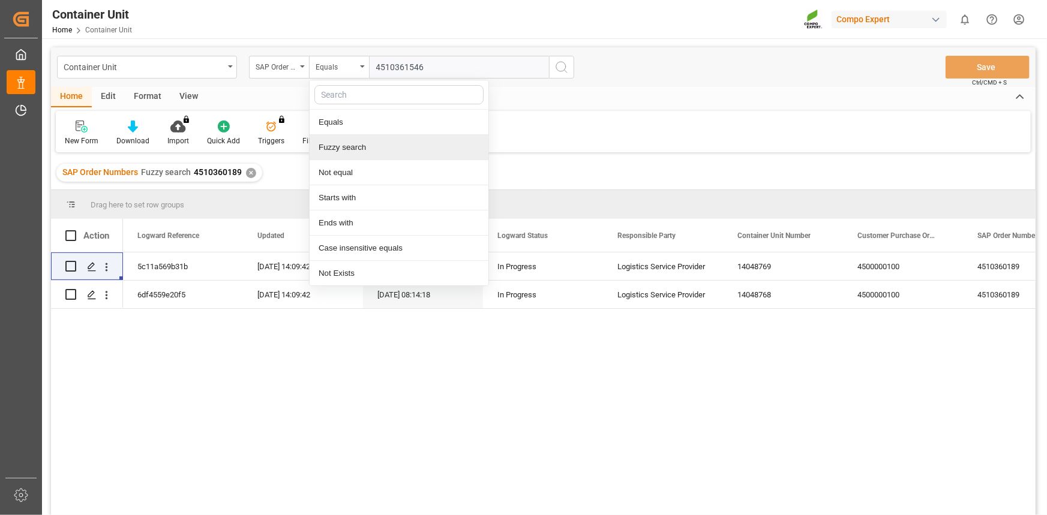
click at [249, 174] on div "✕" at bounding box center [251, 173] width 10 height 10
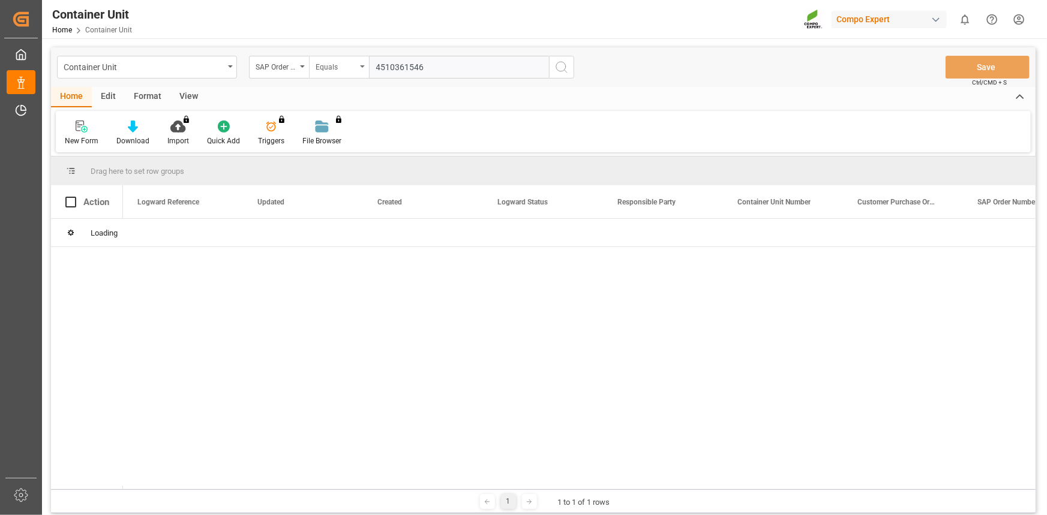
click at [356, 67] on div "Equals" at bounding box center [335, 66] width 41 height 14
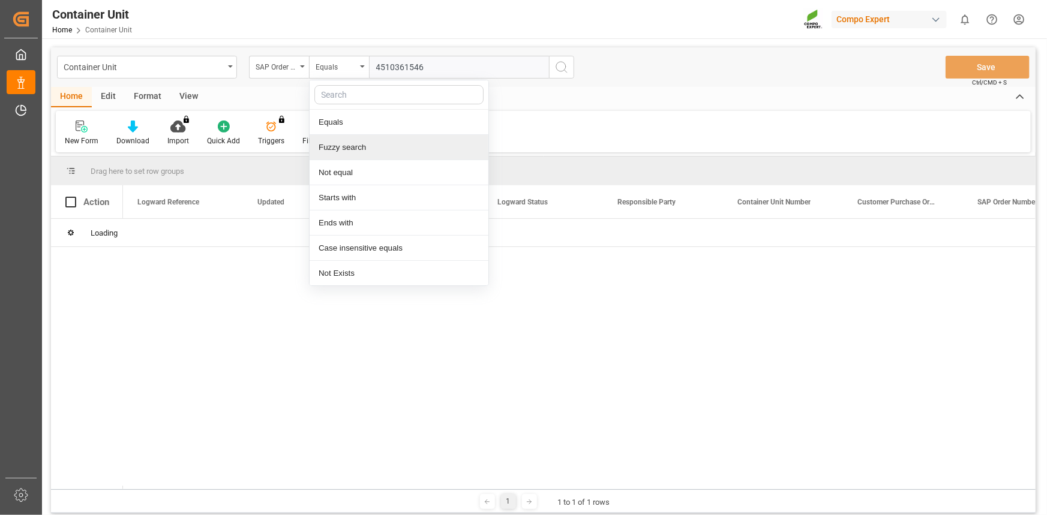
click at [352, 148] on div "Fuzzy search" at bounding box center [398, 147] width 179 height 25
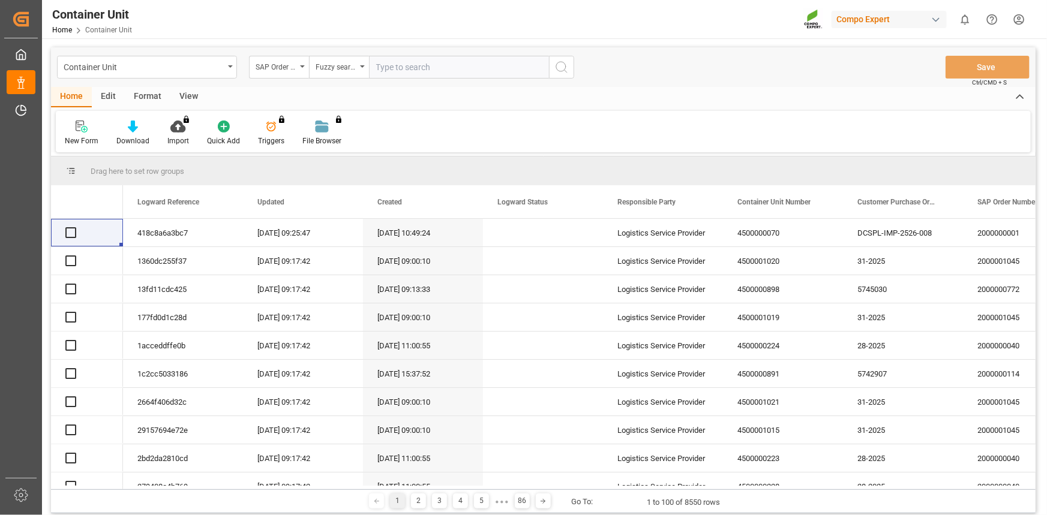
click at [408, 67] on input "text" at bounding box center [459, 67] width 180 height 23
paste input "4510361546"
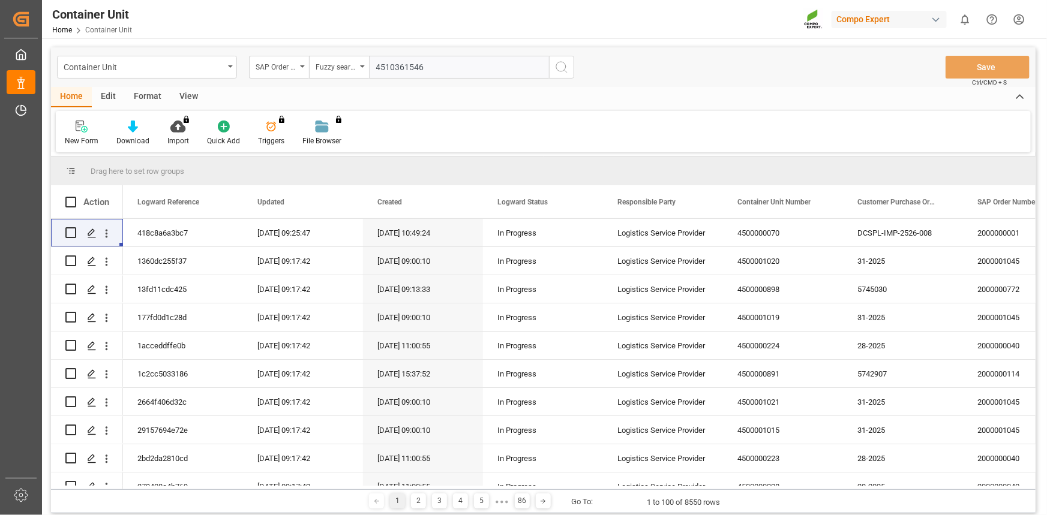
type input "4510361546;"
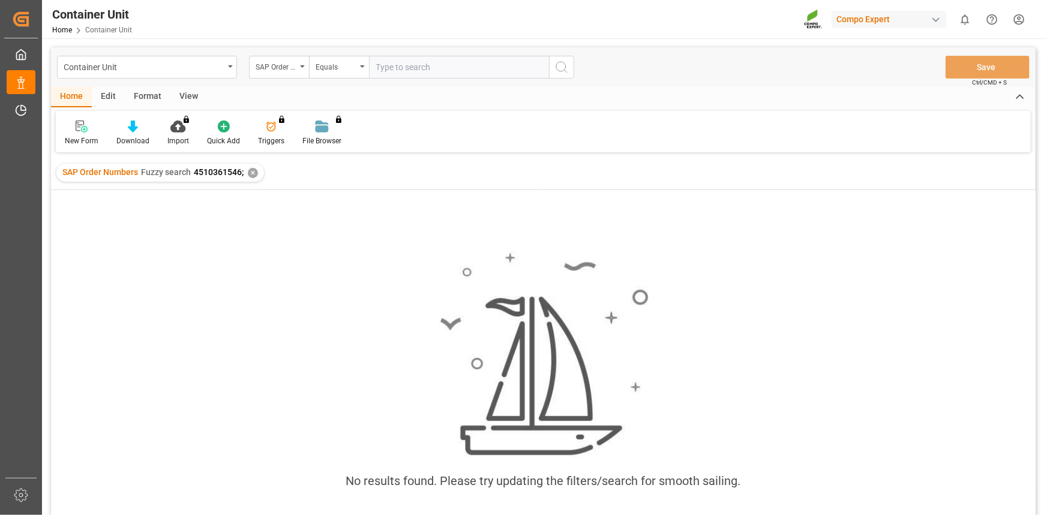
click at [250, 172] on div "✕" at bounding box center [253, 173] width 10 height 10
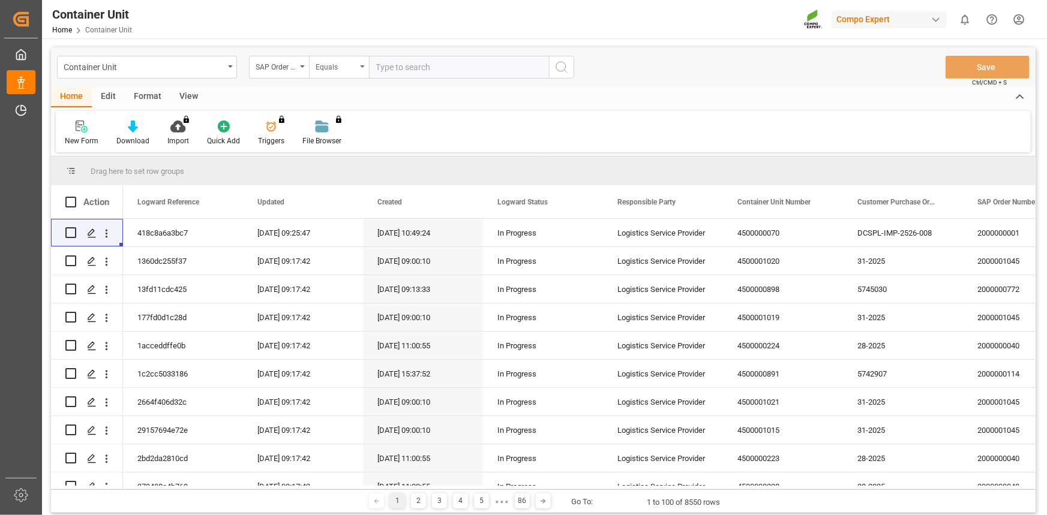
click at [367, 68] on div "Equals" at bounding box center [339, 67] width 60 height 23
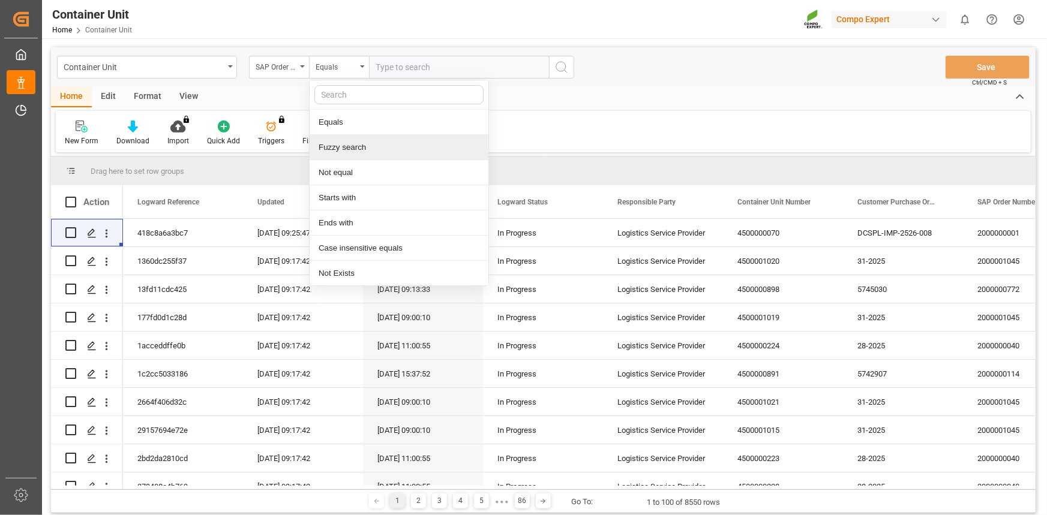
click at [341, 146] on div "Fuzzy search" at bounding box center [398, 147] width 179 height 25
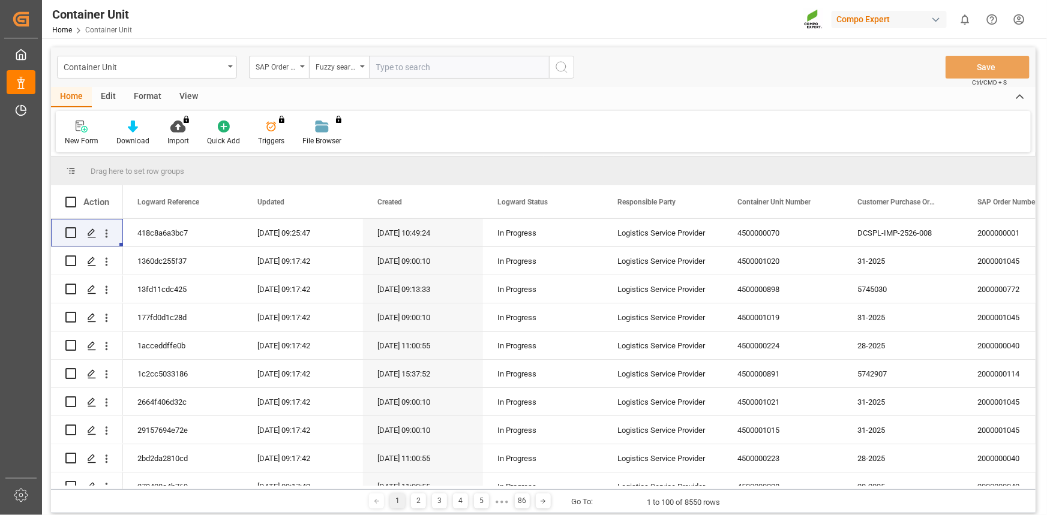
click at [415, 73] on input "text" at bounding box center [459, 67] width 180 height 23
paste input "4510361546"
type input "4510361546"
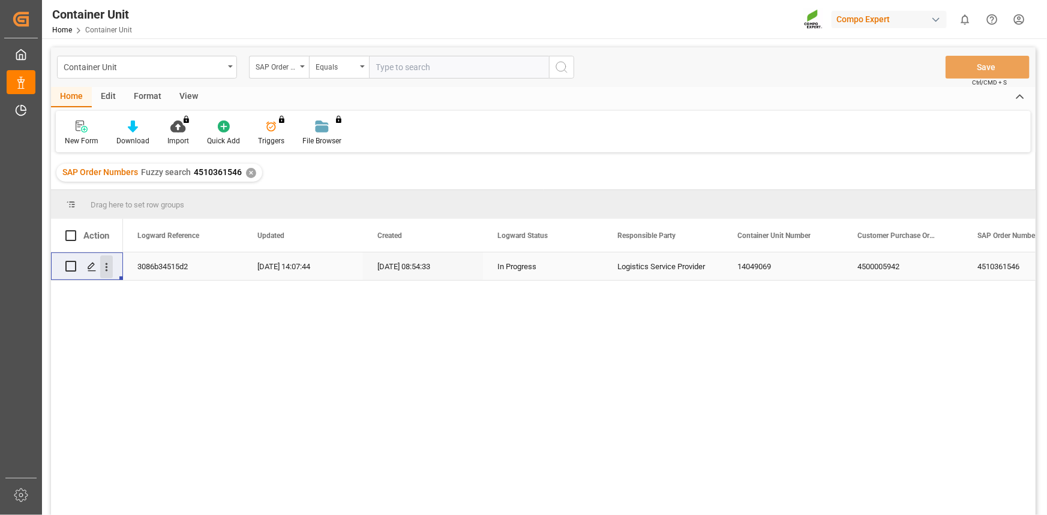
click at [110, 261] on icon "open menu" at bounding box center [106, 267] width 13 height 13
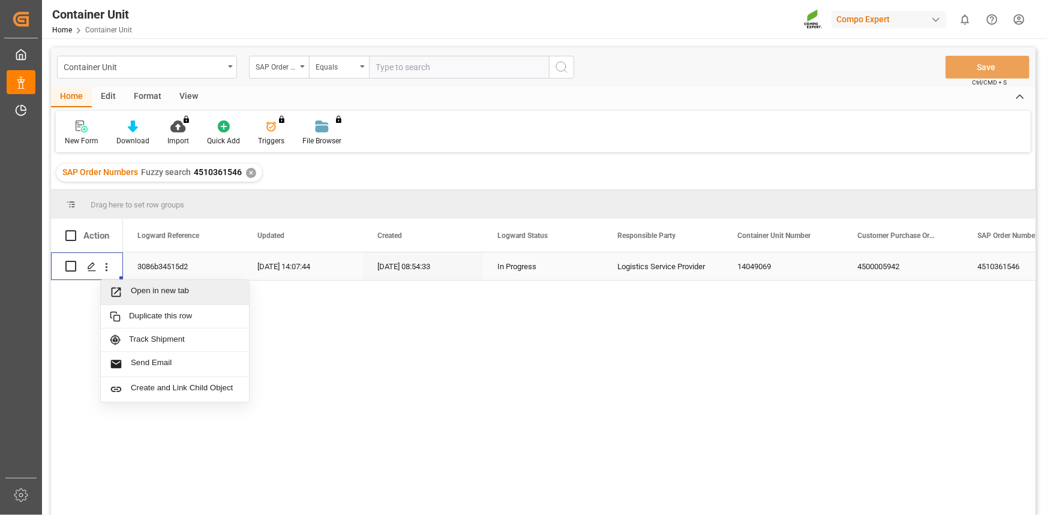
click at [139, 287] on span "Open in new tab" at bounding box center [185, 292] width 109 height 13
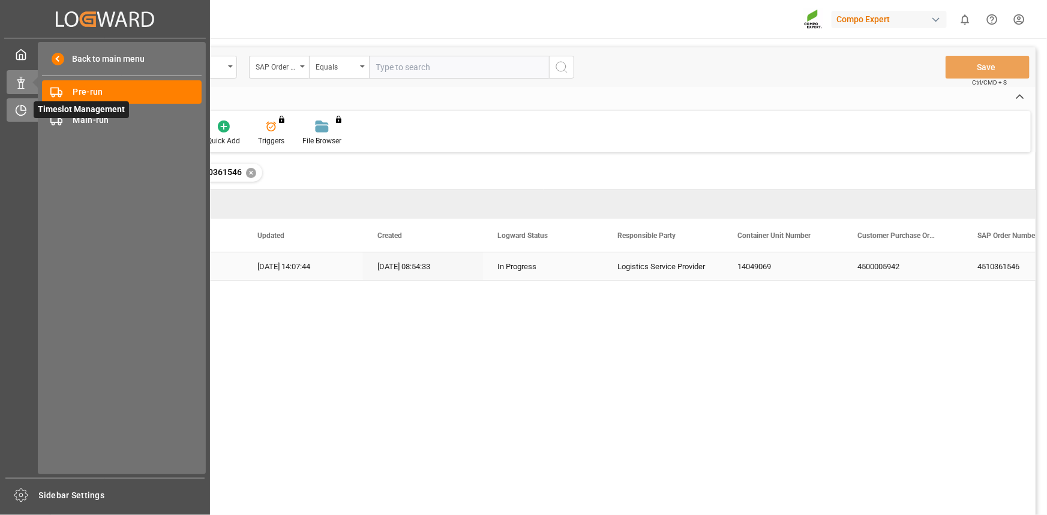
click at [25, 109] on icon at bounding box center [23, 108] width 5 height 5
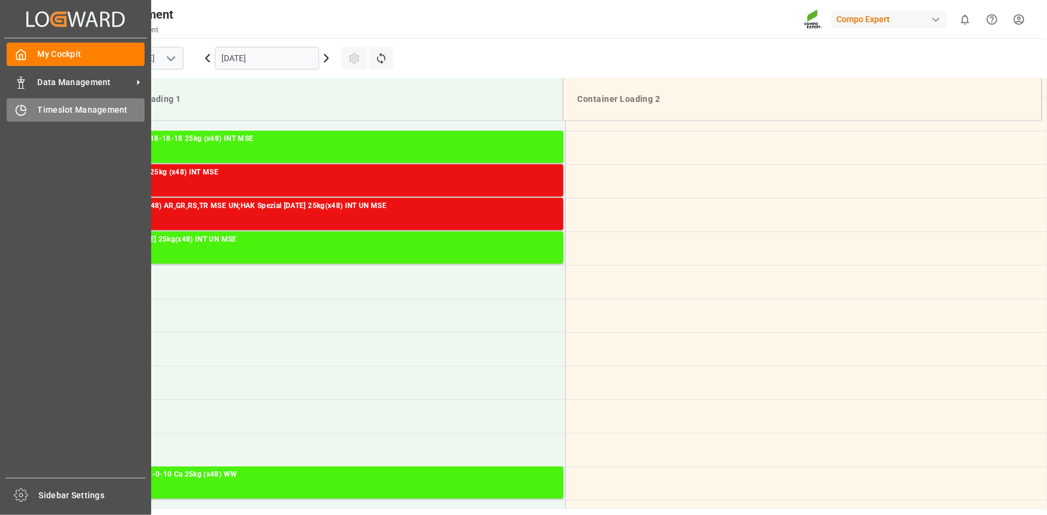
scroll to position [529, 0]
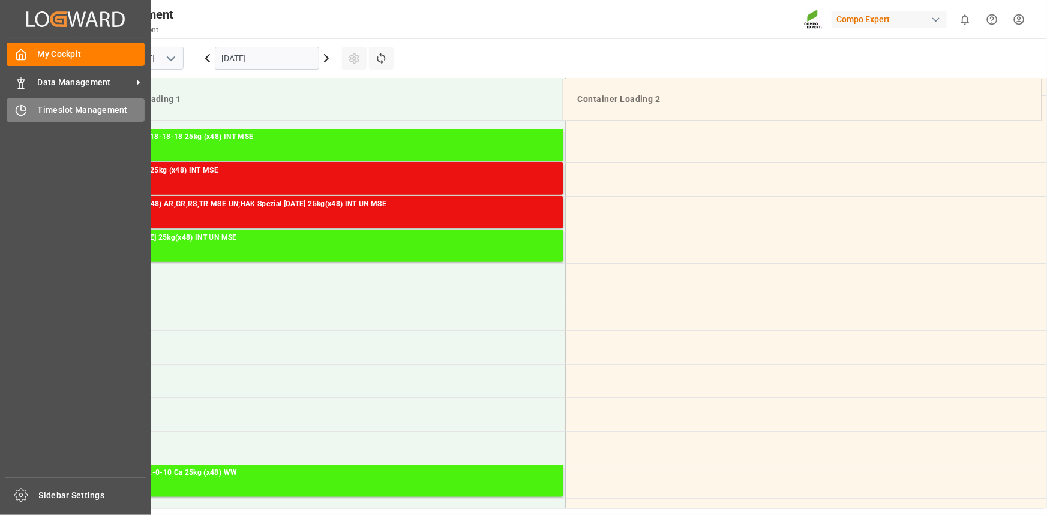
click at [34, 114] on div "Timeslot Management Timeslot Management" at bounding box center [76, 109] width 138 height 23
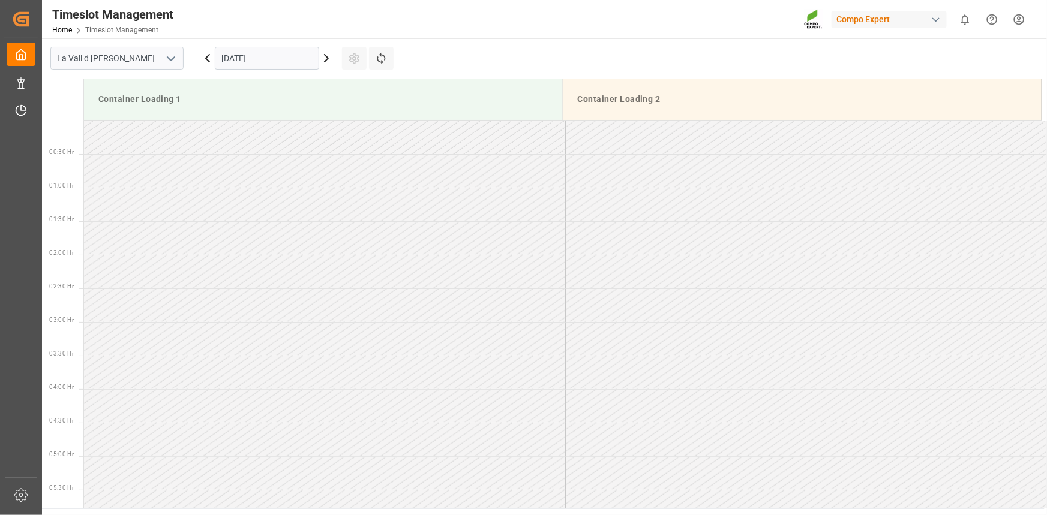
click at [268, 53] on input "[DATE]" at bounding box center [267, 58] width 104 height 23
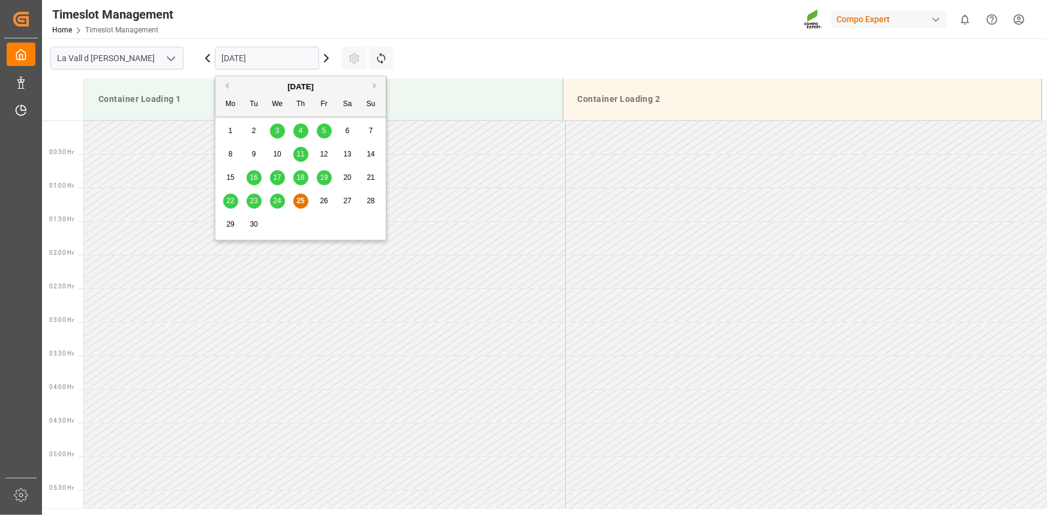
click at [373, 84] on button "Next Month" at bounding box center [376, 85] width 7 height 7
click at [227, 152] on div "6" at bounding box center [230, 155] width 15 height 14
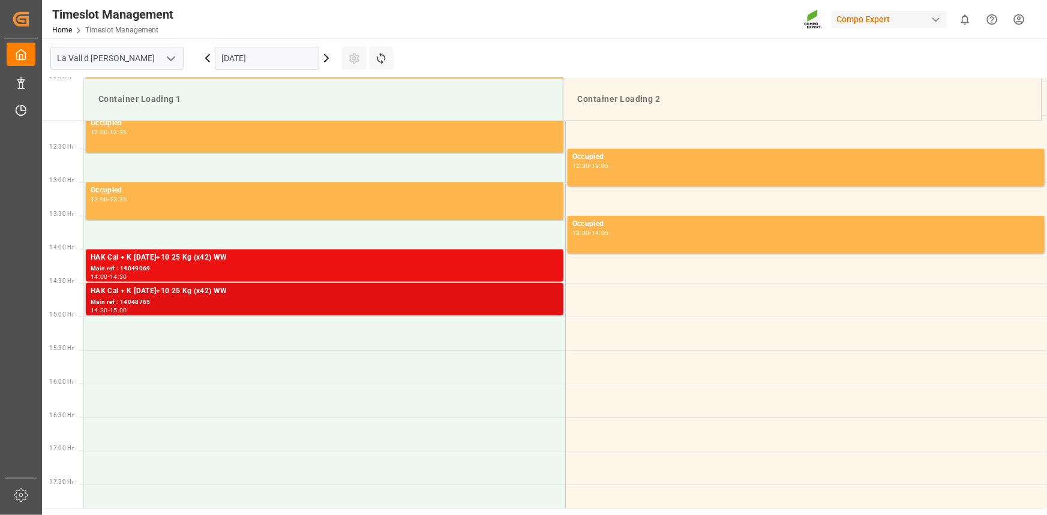
scroll to position [856, 0]
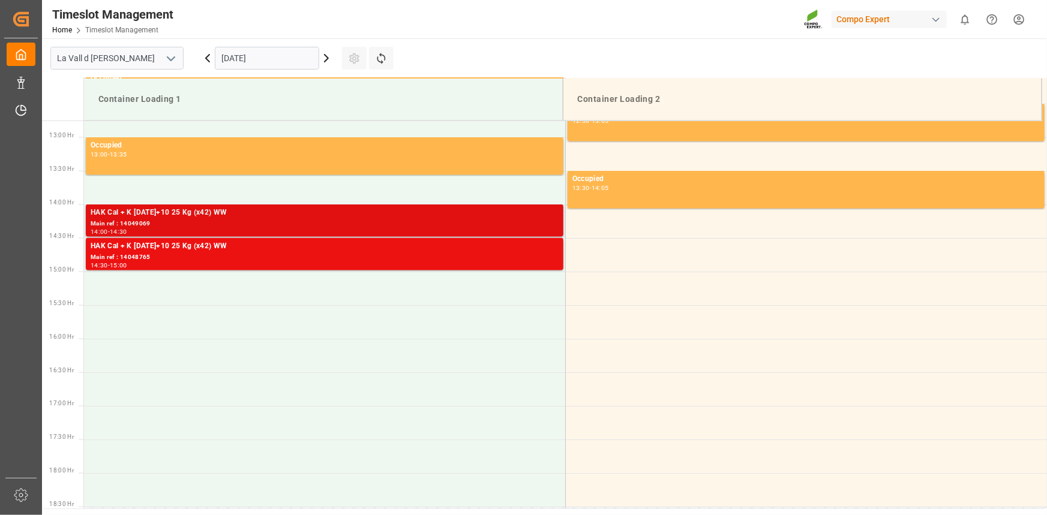
click at [317, 215] on div "HAK Cal + K [DATE]+10 25 Kg (x42) WW" at bounding box center [325, 213] width 468 height 12
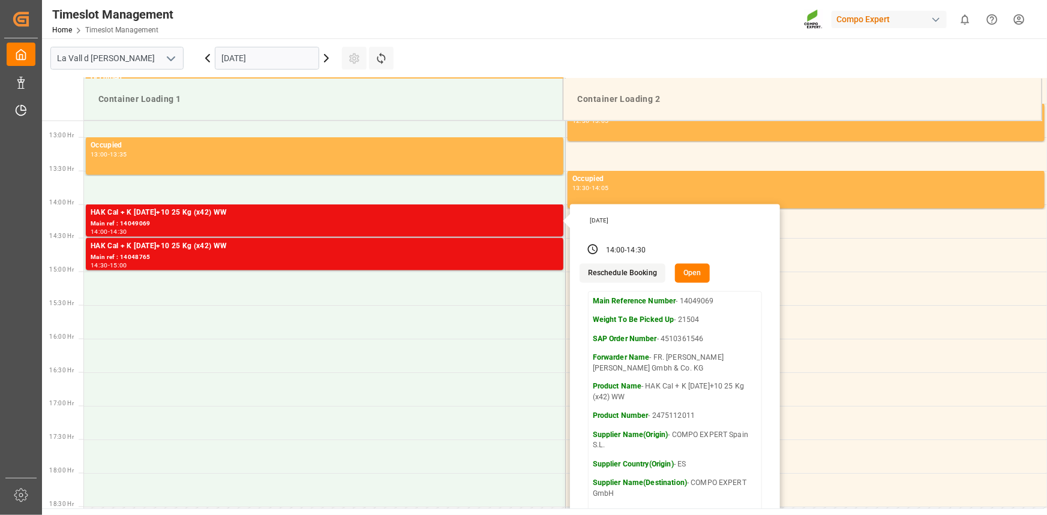
click at [696, 275] on button "Open" at bounding box center [692, 273] width 35 height 19
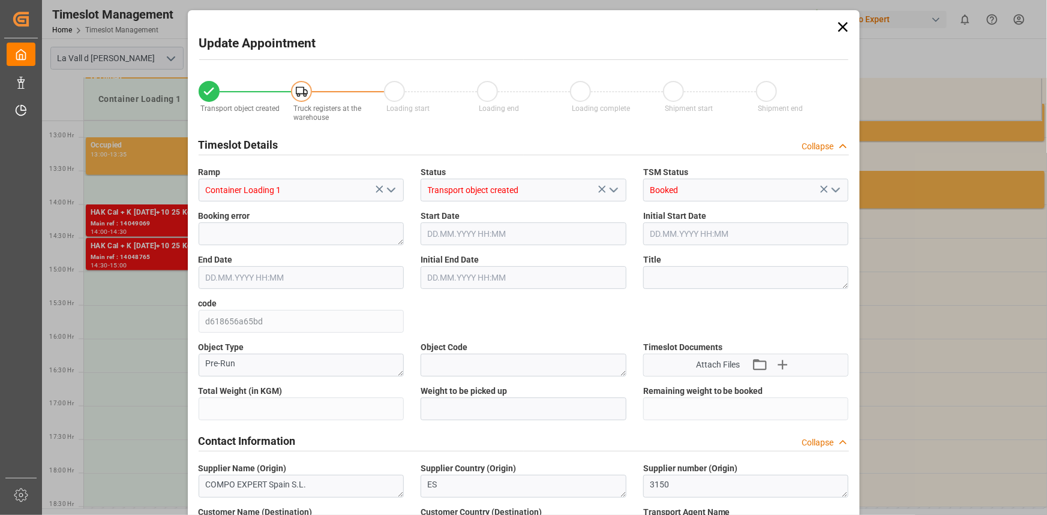
type input "21504"
type input "20"
type input "06.10.2025 14:00"
type input "19.09.2025 14:30"
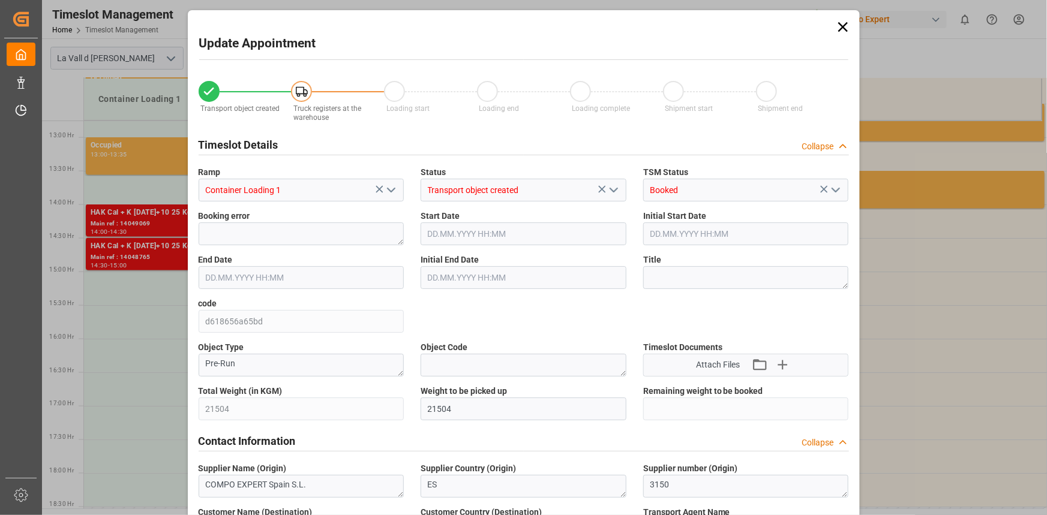
type input "06.10.2025 14:30"
type input "19.09.2025 15:00"
type input "11.07.2025 08:54"
type input "09.09.2025 10:53"
click at [545, 238] on input "06.10.2025 14:00" at bounding box center [523, 234] width 206 height 23
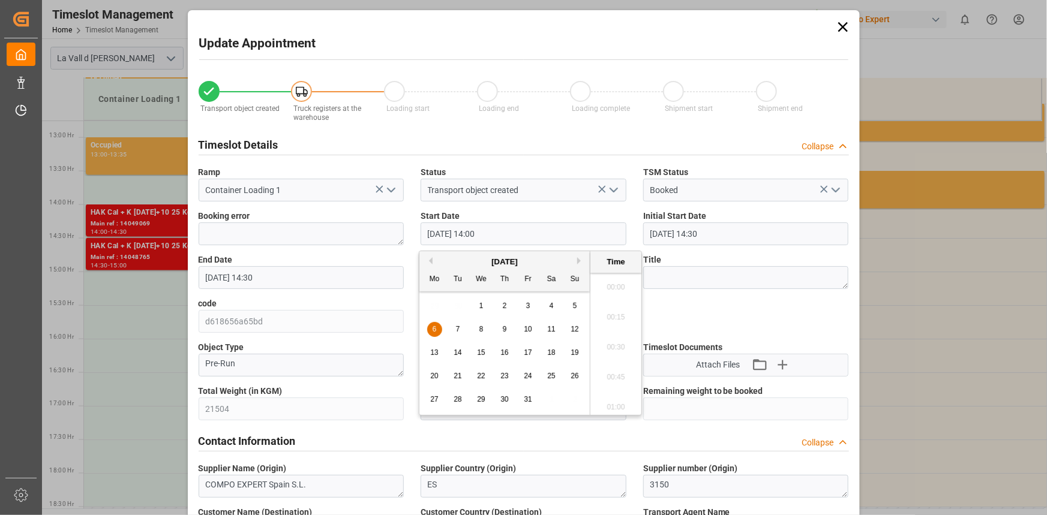
scroll to position [1623, 0]
click at [429, 260] on button "Previous Month" at bounding box center [428, 260] width 7 height 7
click at [484, 307] on div "3" at bounding box center [481, 306] width 15 height 14
click at [630, 277] on li "13:00" at bounding box center [615, 279] width 51 height 30
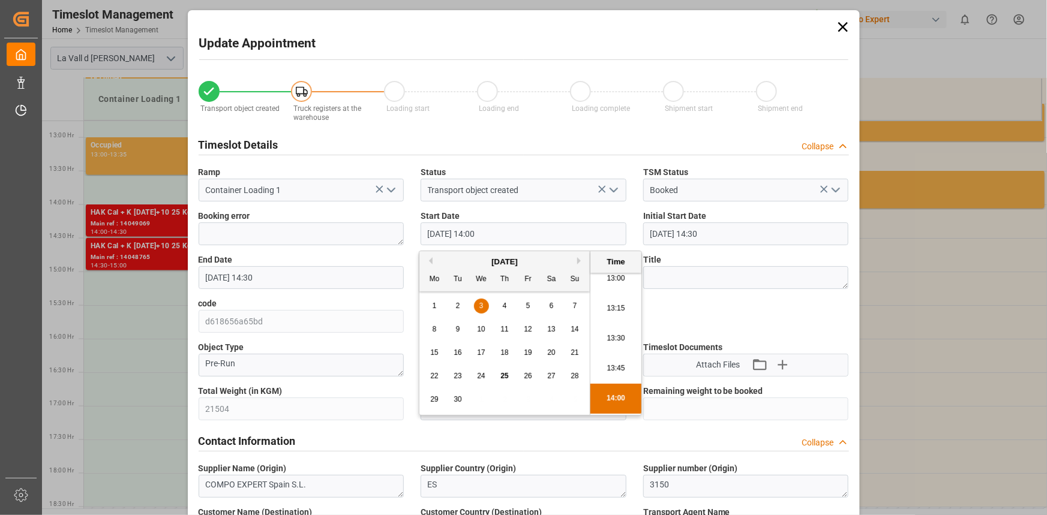
type input "03.09.2025 13:00"
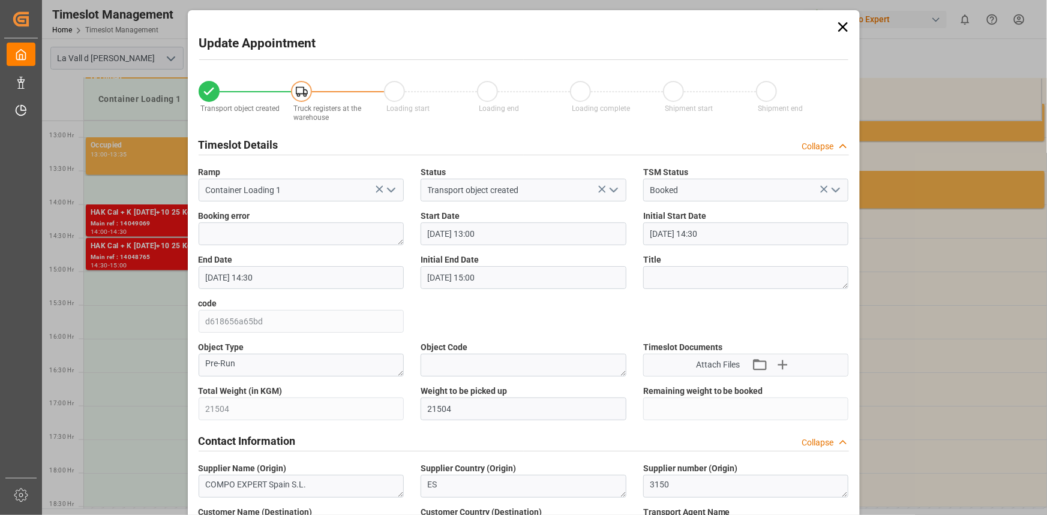
click at [323, 280] on input "06.10.2025 14:30" at bounding box center [302, 277] width 206 height 23
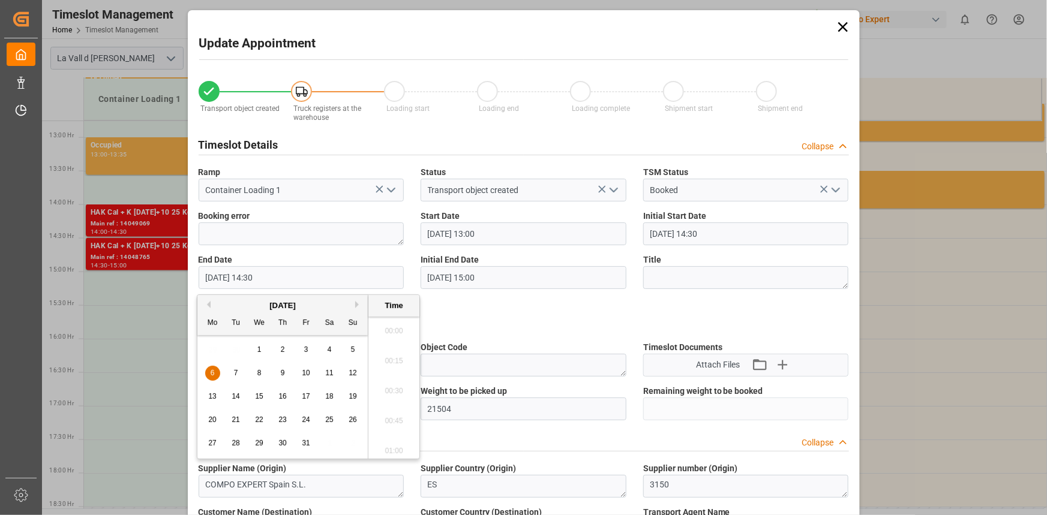
scroll to position [1683, 0]
drag, startPoint x: 308, startPoint y: 350, endPoint x: 321, endPoint y: 350, distance: 12.6
click at [309, 350] on div "3" at bounding box center [306, 350] width 15 height 14
click at [397, 321] on li "13:30" at bounding box center [393, 323] width 51 height 30
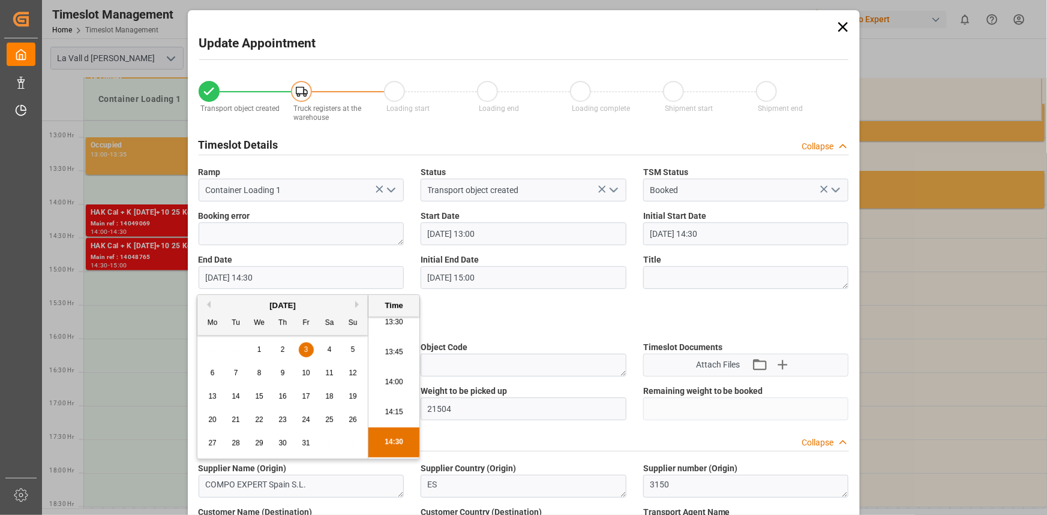
type input "03.10.2025 13:30"
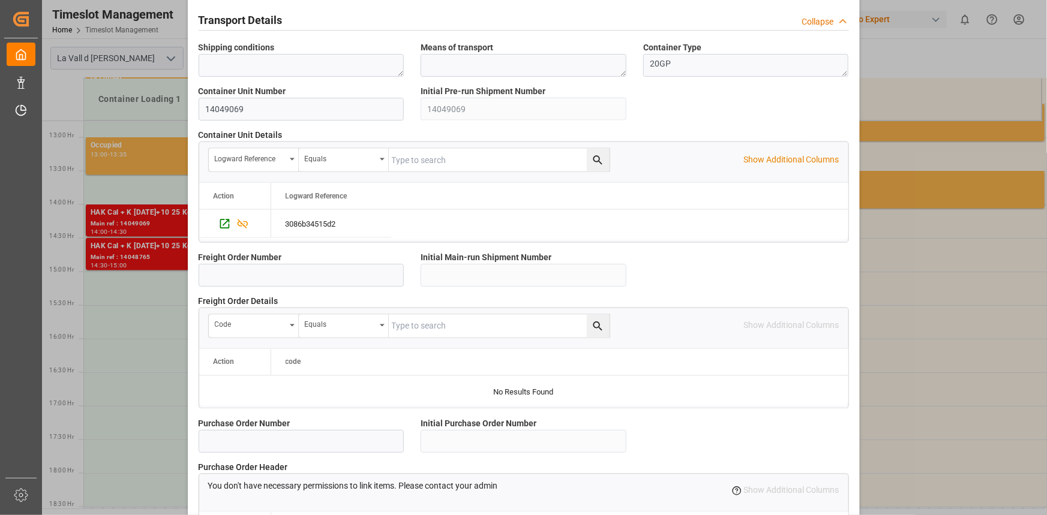
scroll to position [1066, 0]
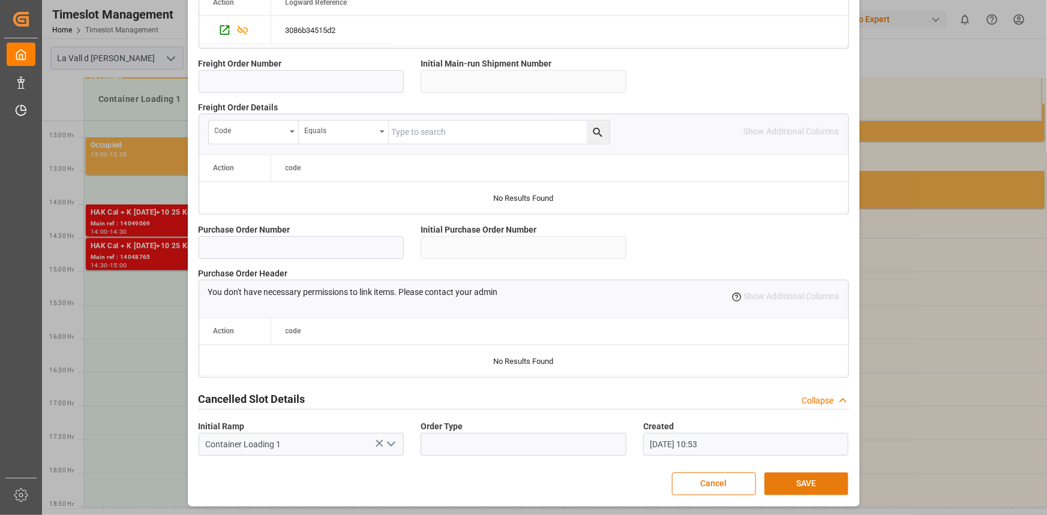
click at [816, 480] on button "SAVE" at bounding box center [806, 484] width 84 height 23
click at [807, 480] on button "SAVE" at bounding box center [806, 484] width 84 height 23
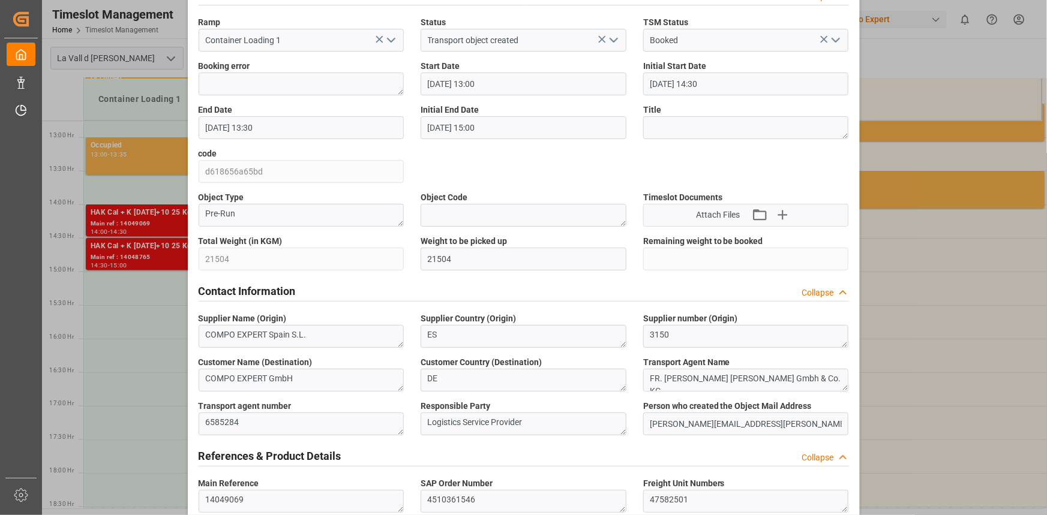
scroll to position [30, 0]
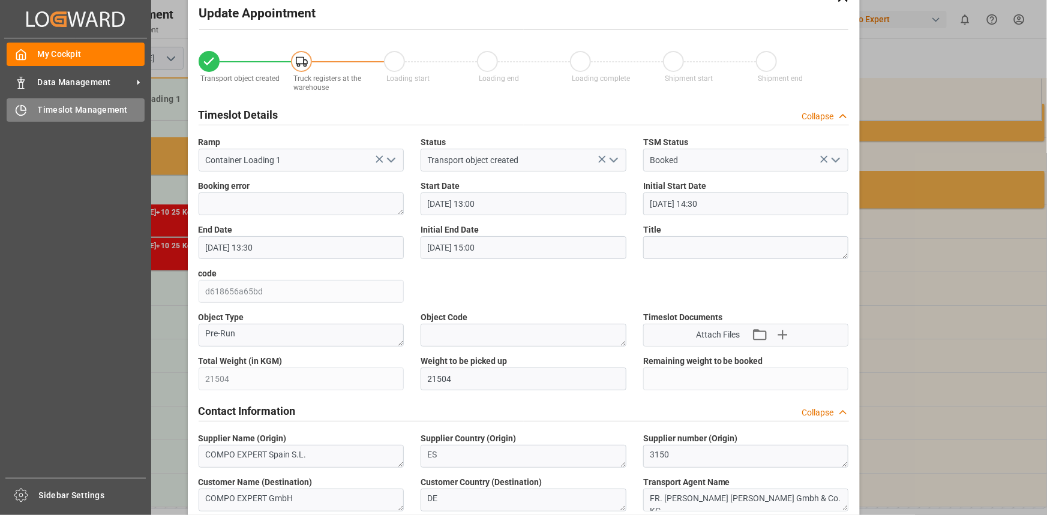
click at [67, 114] on span "Timeslot Management" at bounding box center [91, 110] width 107 height 13
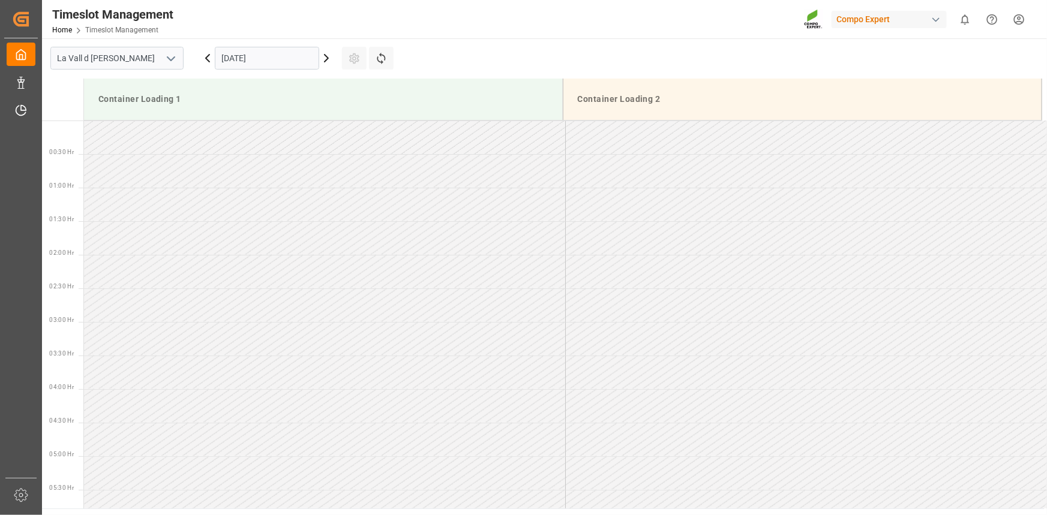
click at [266, 48] on input "06.10.2025" at bounding box center [267, 58] width 104 height 23
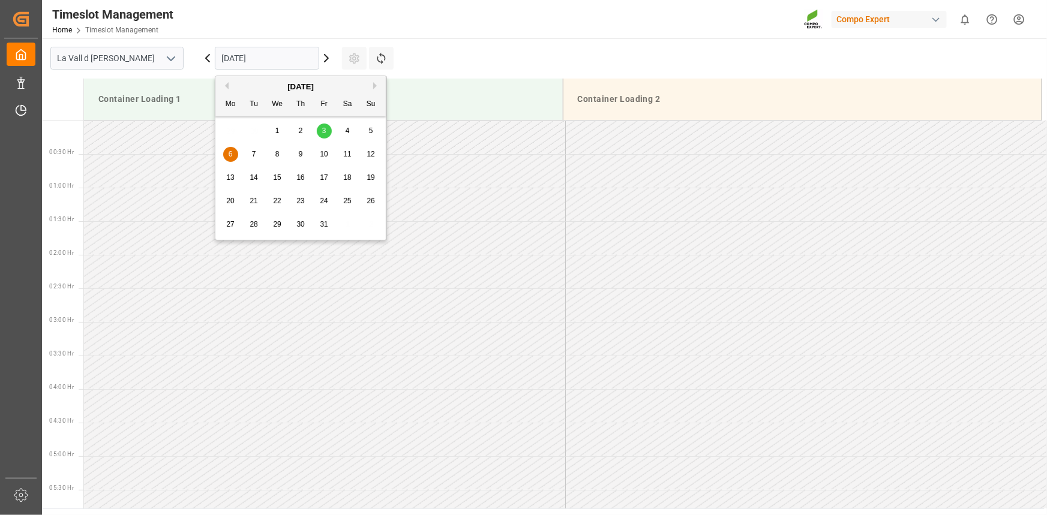
click at [320, 130] on div "3" at bounding box center [324, 131] width 15 height 14
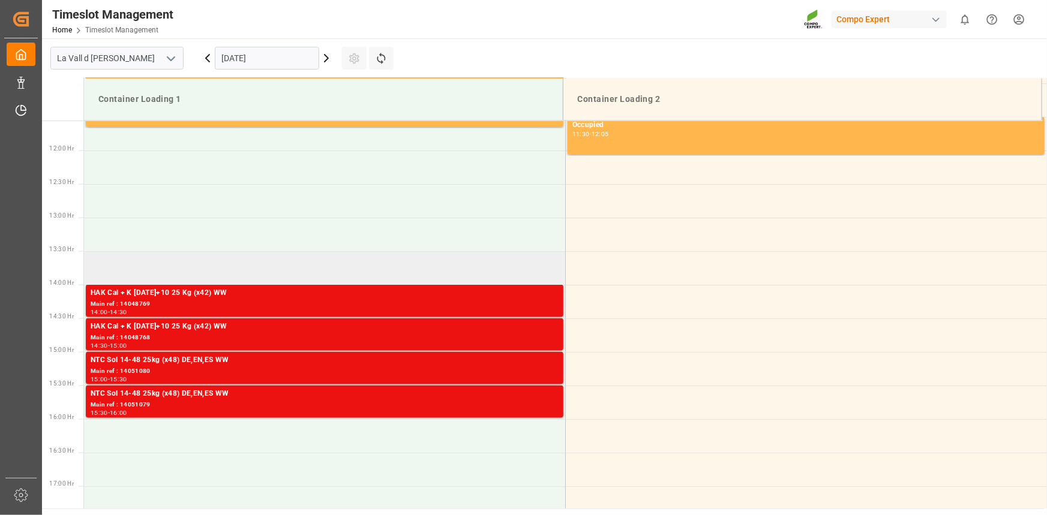
scroll to position [802, 0]
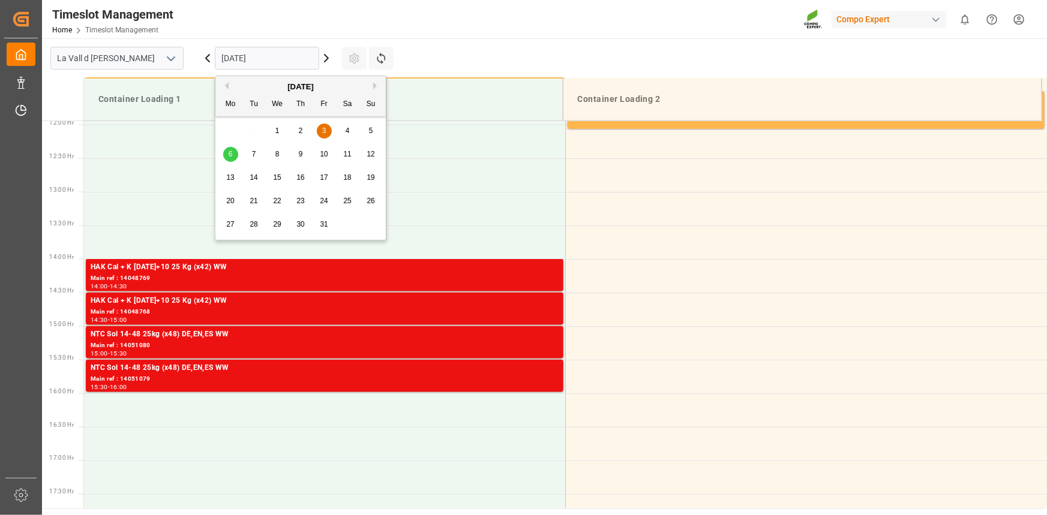
click at [236, 59] on input "[DATE]" at bounding box center [267, 58] width 104 height 23
click at [232, 151] on span "6" at bounding box center [231, 154] width 4 height 8
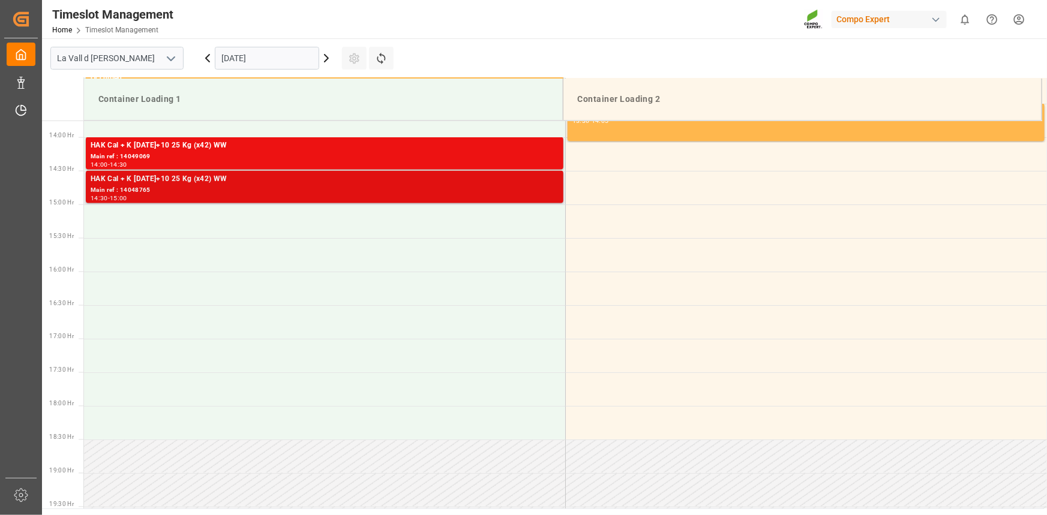
scroll to position [856, 0]
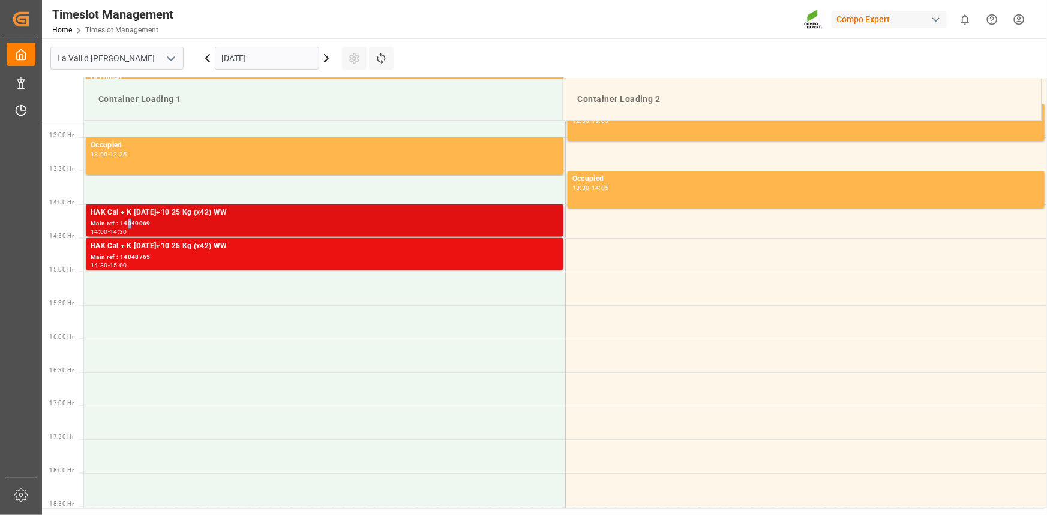
click at [133, 219] on div "Main ref : 14049069" at bounding box center [325, 224] width 468 height 10
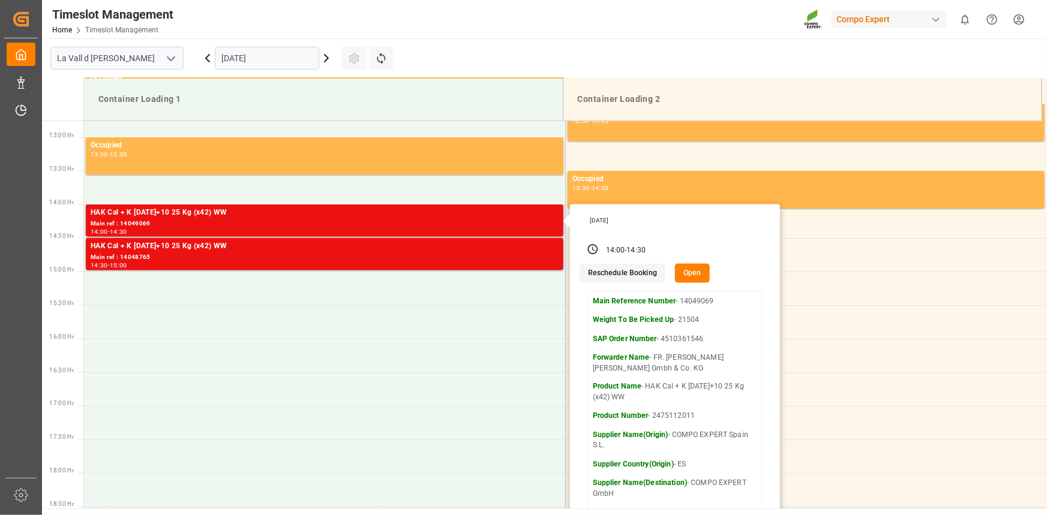
click at [688, 276] on button "Open" at bounding box center [692, 273] width 35 height 19
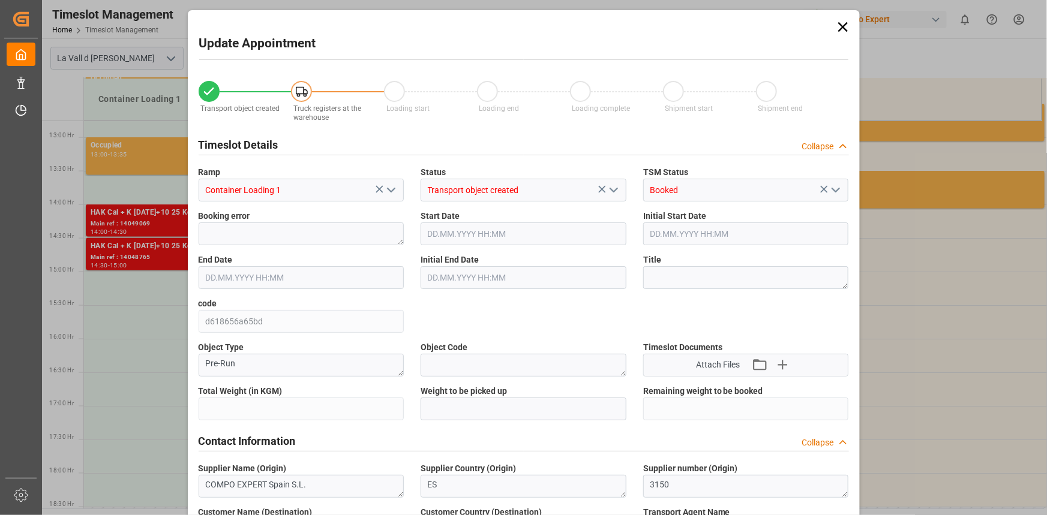
type input "21504"
type input "20"
type input "06.10.2025 14:00"
type input "19.09.2025 14:30"
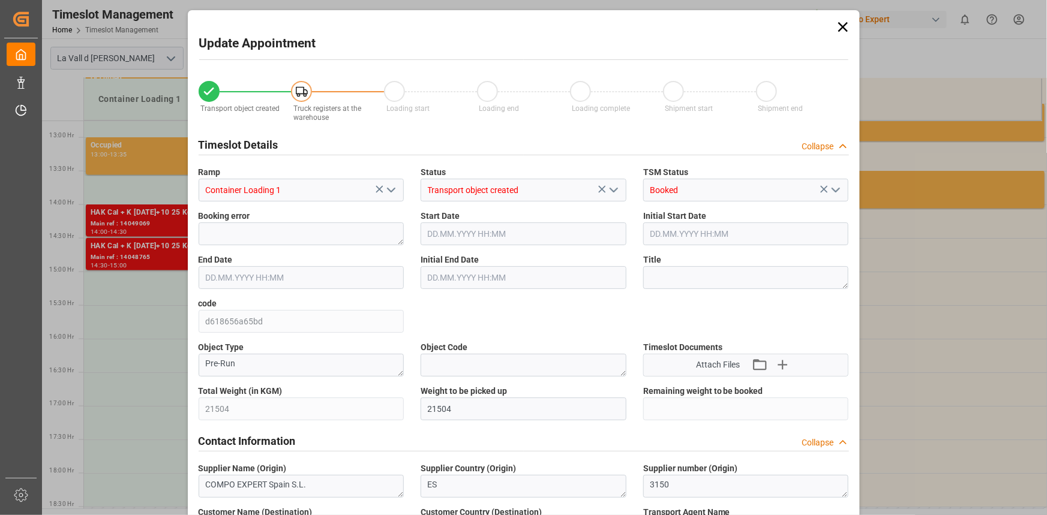
type input "06.10.2025 14:30"
type input "19.09.2025 15:00"
type input "11.07.2025 08:54"
type input "09.09.2025 10:53"
click at [476, 240] on input "06.10.2025 14:00" at bounding box center [523, 234] width 206 height 23
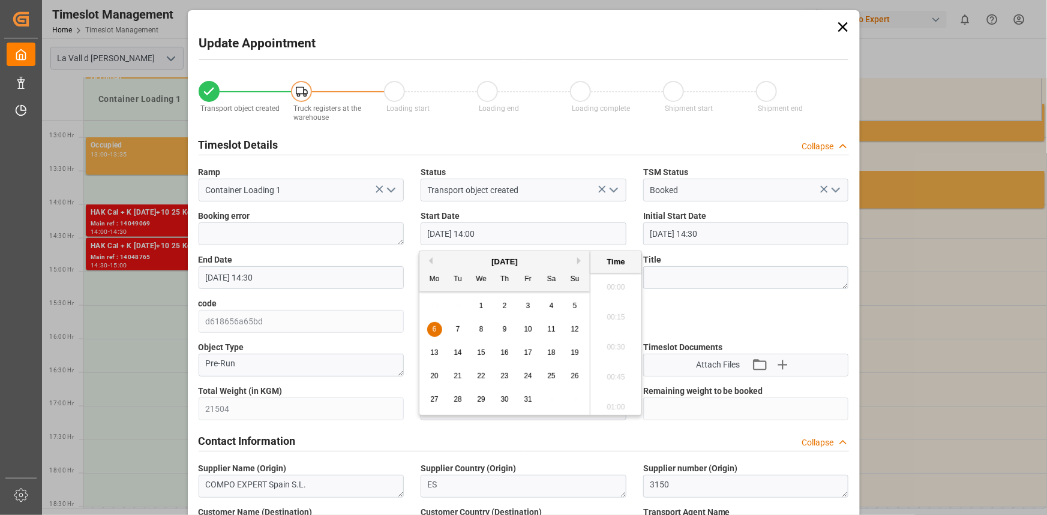
scroll to position [1623, 0]
click at [527, 299] on div "3" at bounding box center [528, 306] width 15 height 14
click at [612, 326] on li "13:00" at bounding box center [615, 333] width 51 height 30
type input "[DATE] 13:00"
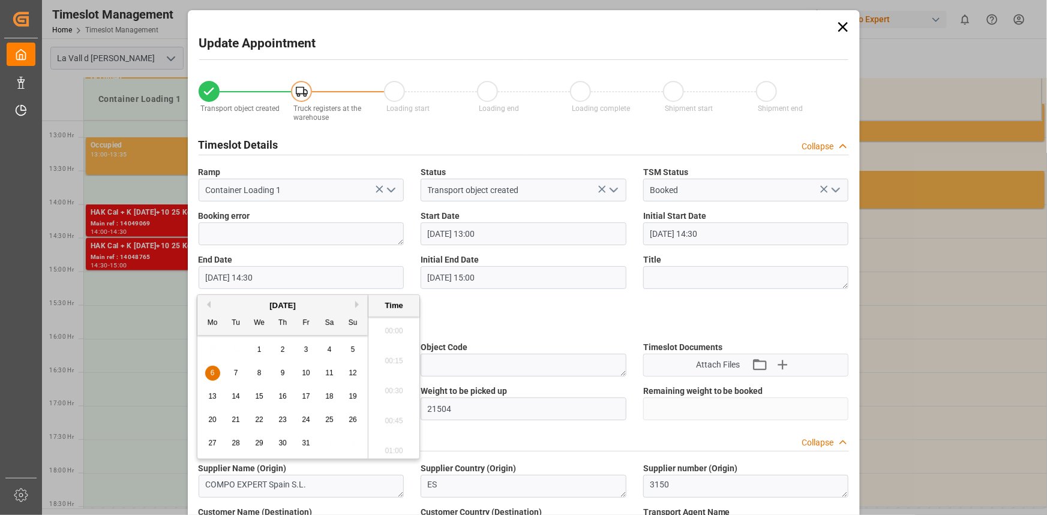
click at [341, 283] on input "06.10.2025 14:30" at bounding box center [302, 277] width 206 height 23
click at [308, 342] on div "29 30 1 2 3 4 5" at bounding box center [283, 349] width 164 height 23
click at [308, 346] on div "3" at bounding box center [306, 350] width 15 height 14
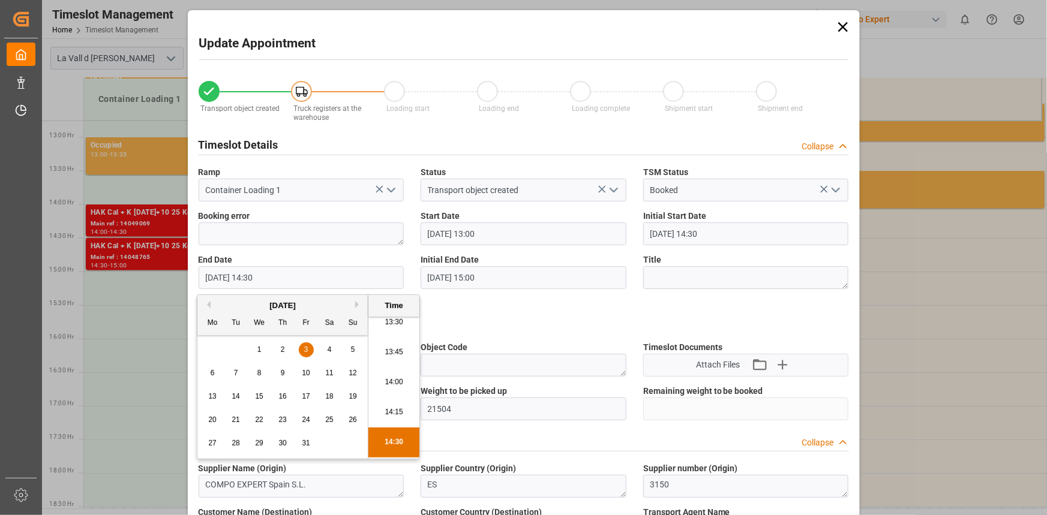
click at [391, 329] on li "13:30" at bounding box center [393, 323] width 51 height 30
type input "03.10.2025 13:30"
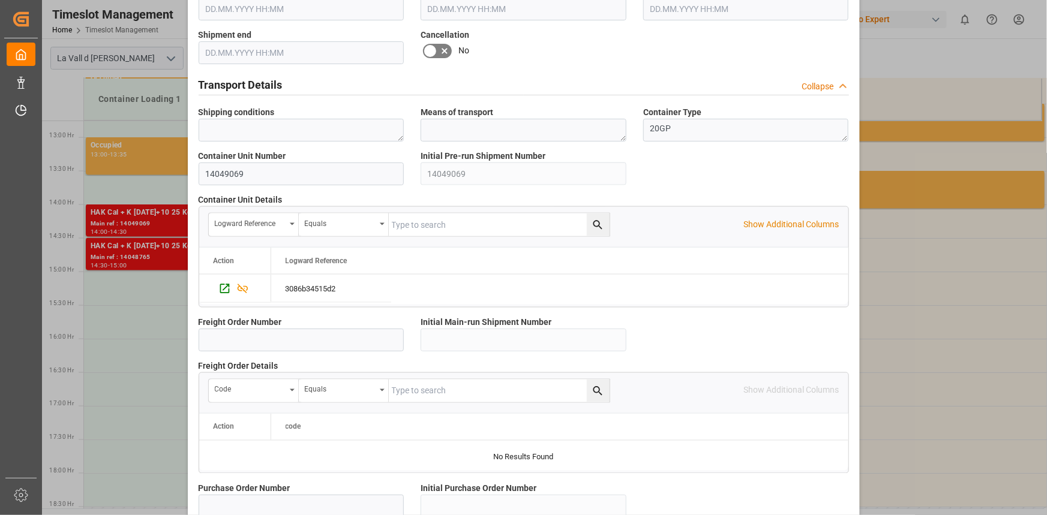
scroll to position [1066, 0]
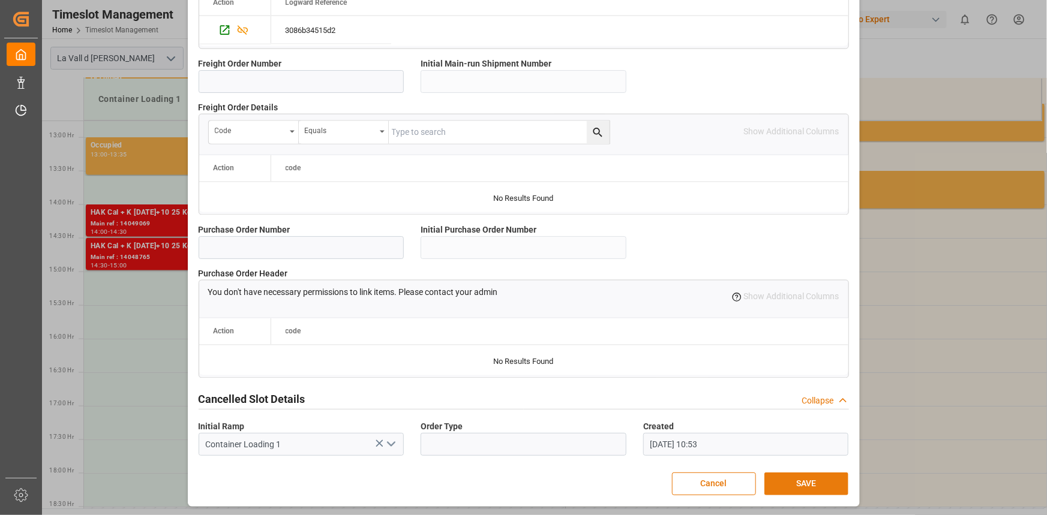
click at [816, 476] on button "SAVE" at bounding box center [806, 484] width 84 height 23
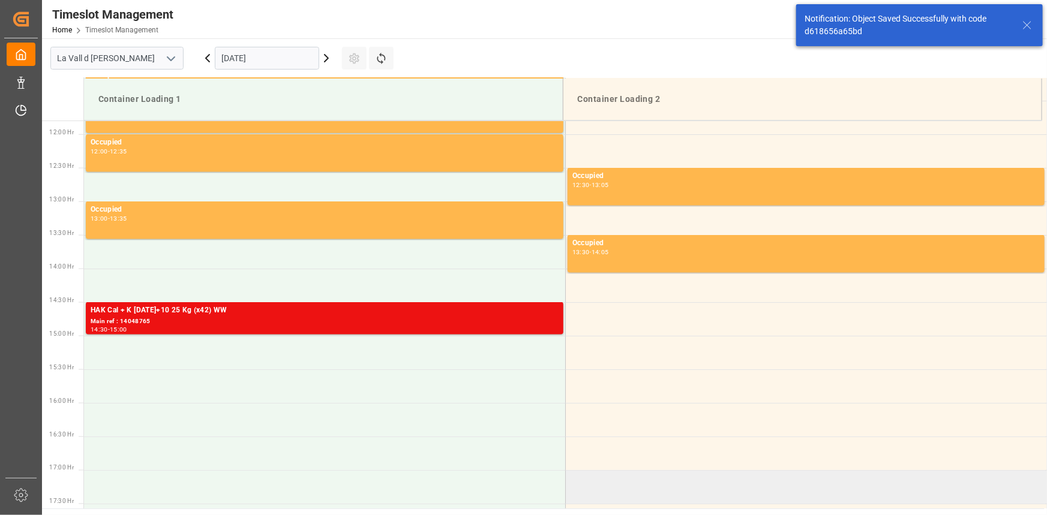
scroll to position [798, 0]
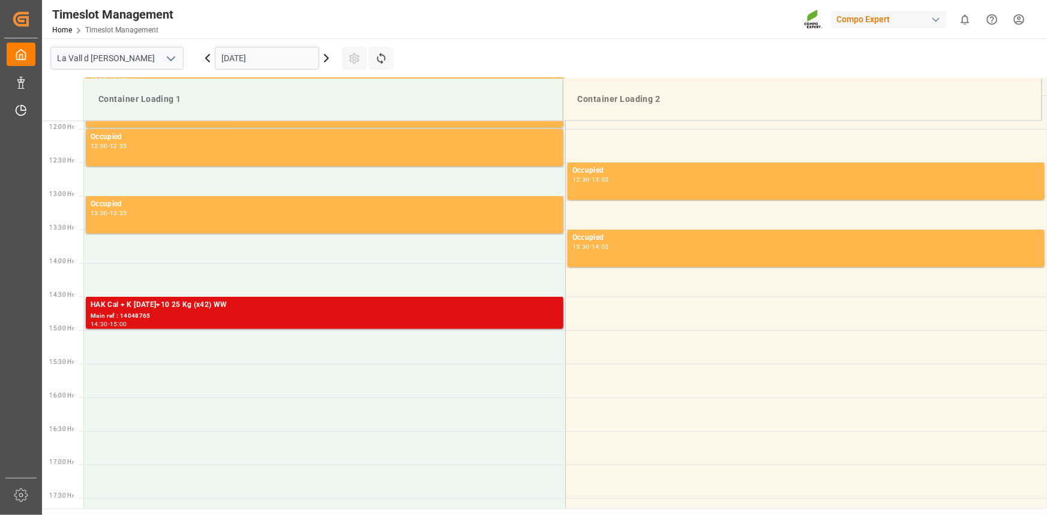
click at [174, 306] on div "HAK Cal + K [DATE]+10 25 Kg (x42) WW" at bounding box center [325, 305] width 468 height 12
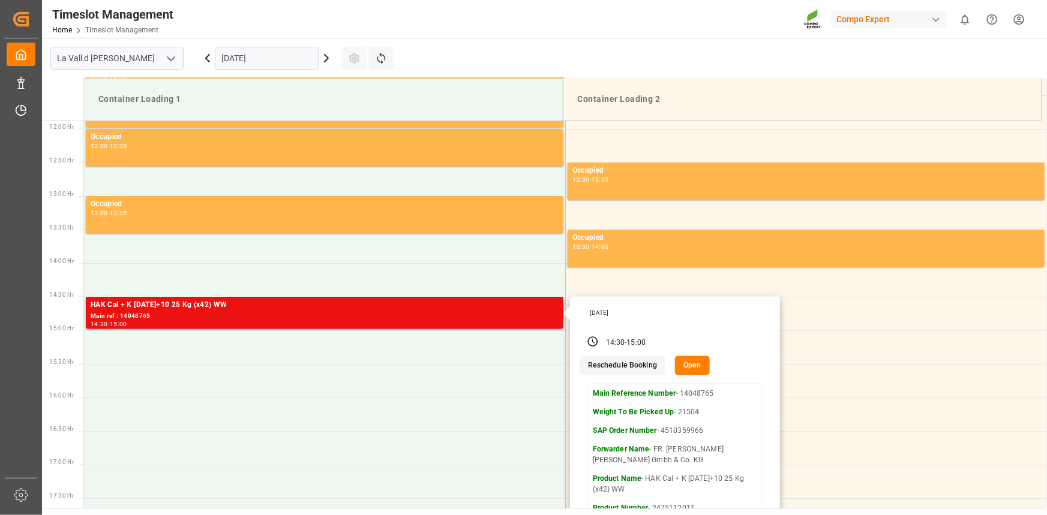
click at [681, 362] on button "Open" at bounding box center [692, 365] width 35 height 19
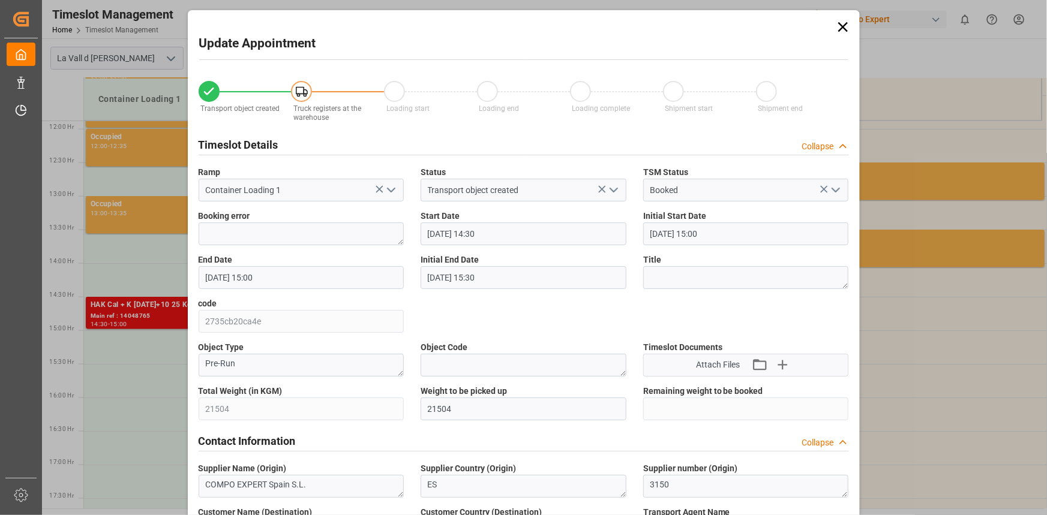
click at [504, 244] on input "06.10.2025 14:30" at bounding box center [523, 234] width 206 height 23
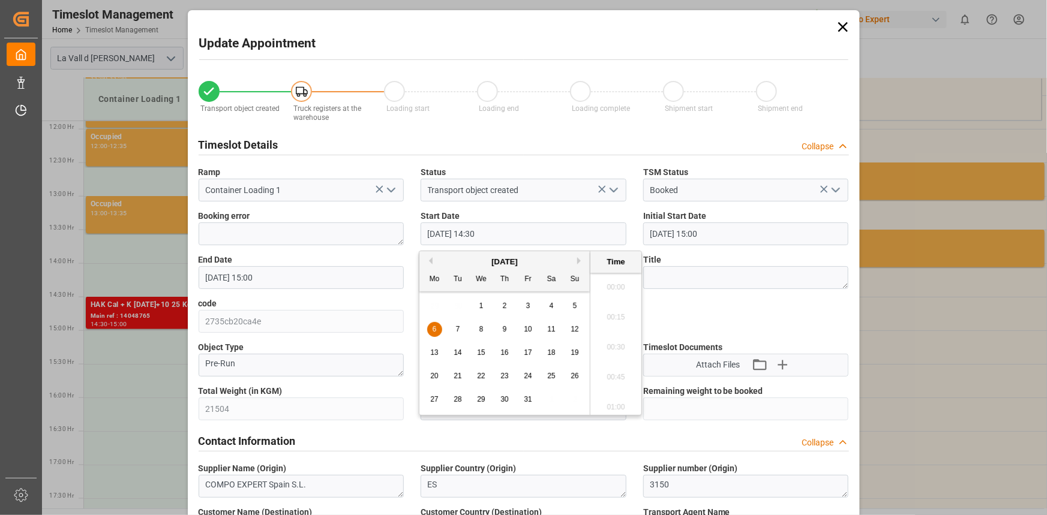
scroll to position [1683, 0]
click at [526, 302] on span "3" at bounding box center [528, 306] width 4 height 8
click at [612, 284] on li "13:30" at bounding box center [615, 279] width 51 height 30
type input "03.10.2025 13:30"
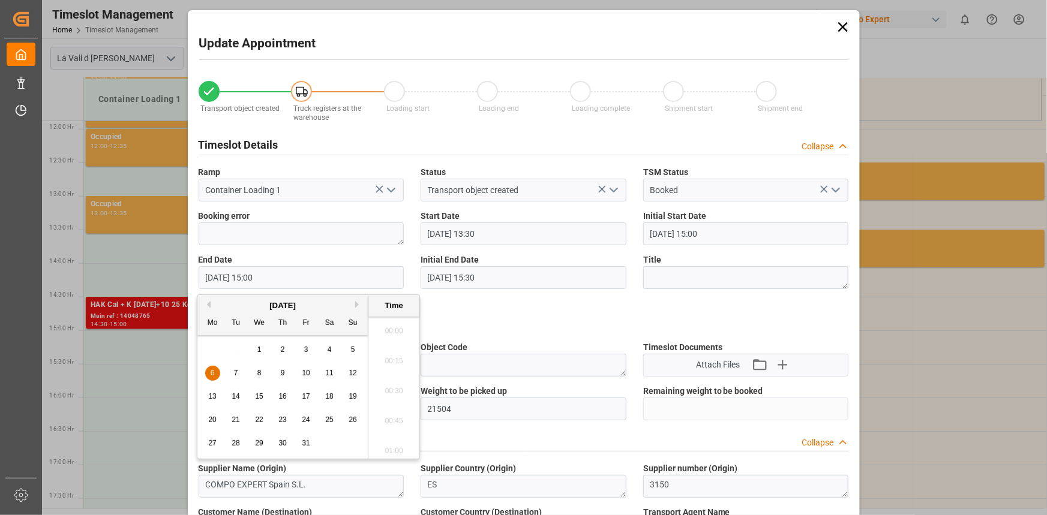
click at [281, 281] on input "06.10.2025 15:00" at bounding box center [302, 277] width 206 height 23
click at [305, 350] on span "3" at bounding box center [306, 349] width 4 height 8
click at [393, 325] on li "14:00" at bounding box center [393, 323] width 51 height 30
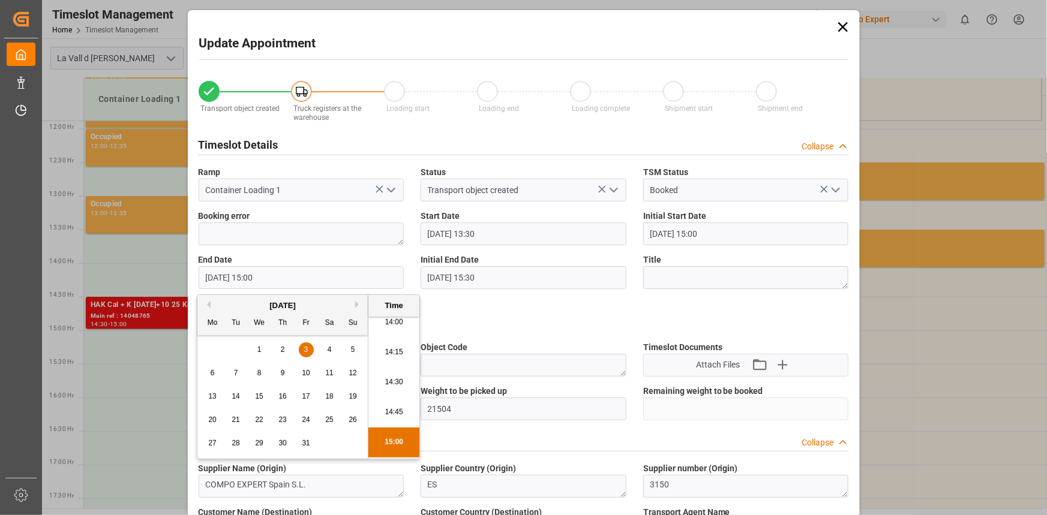
type input "03.10.2025 14:00"
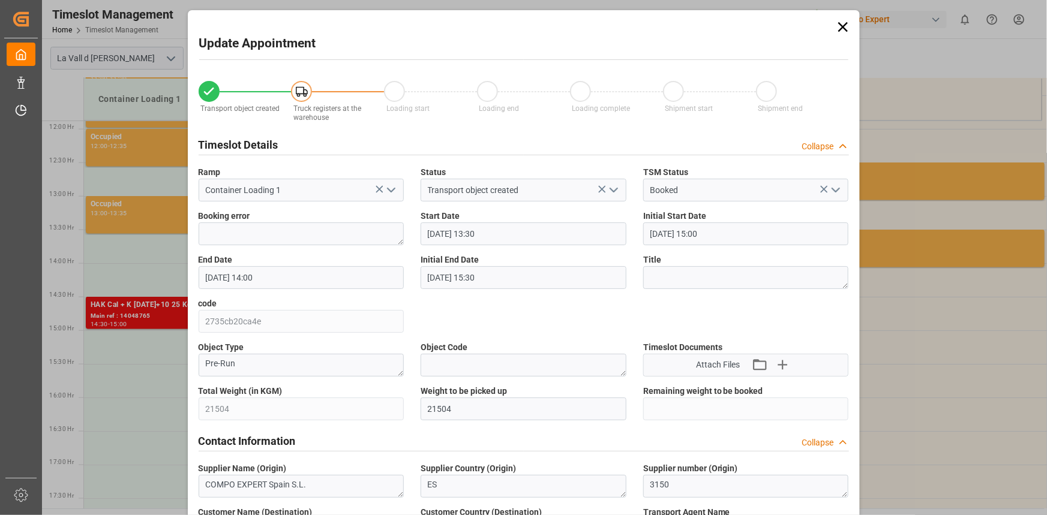
drag, startPoint x: 493, startPoint y: 321, endPoint x: 512, endPoint y: 321, distance: 18.6
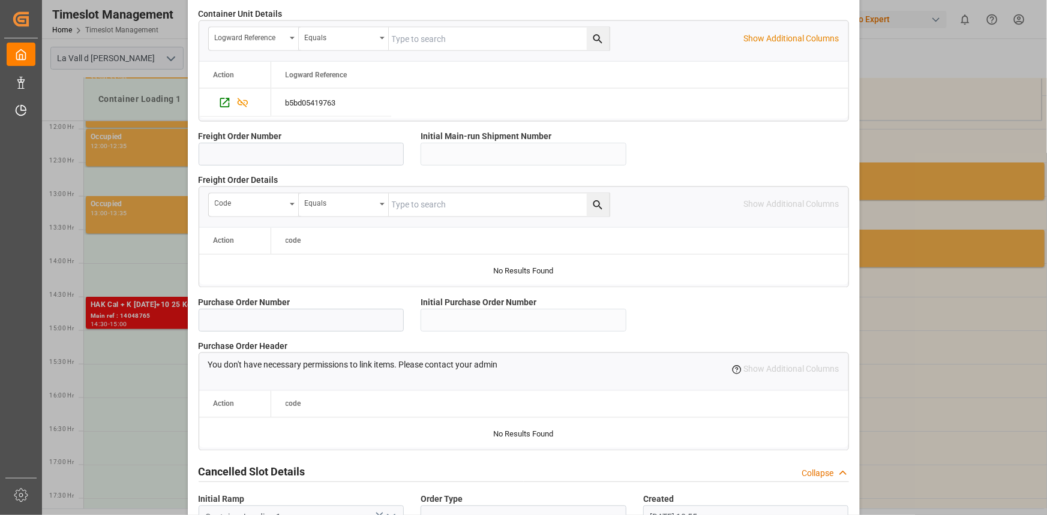
scroll to position [1066, 0]
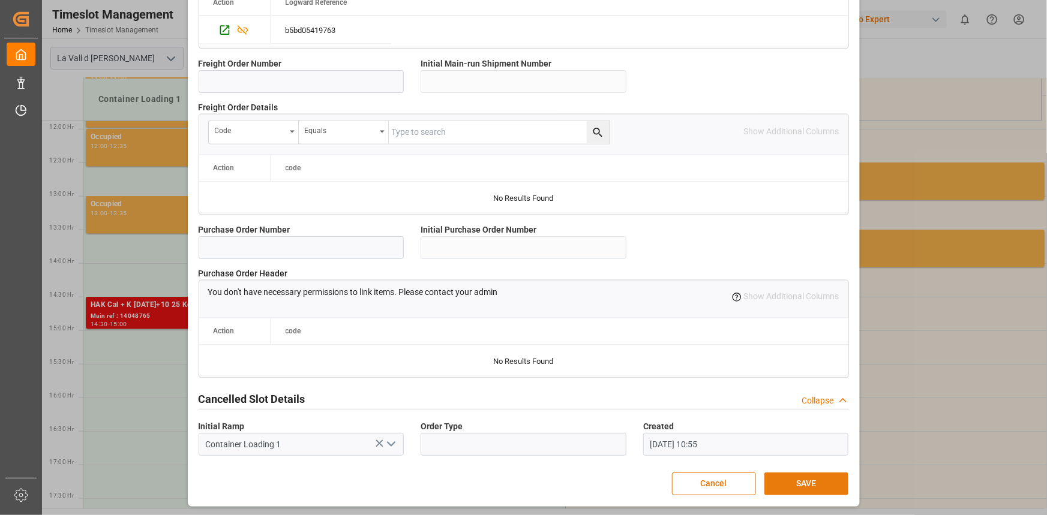
click at [812, 477] on button "SAVE" at bounding box center [806, 484] width 84 height 23
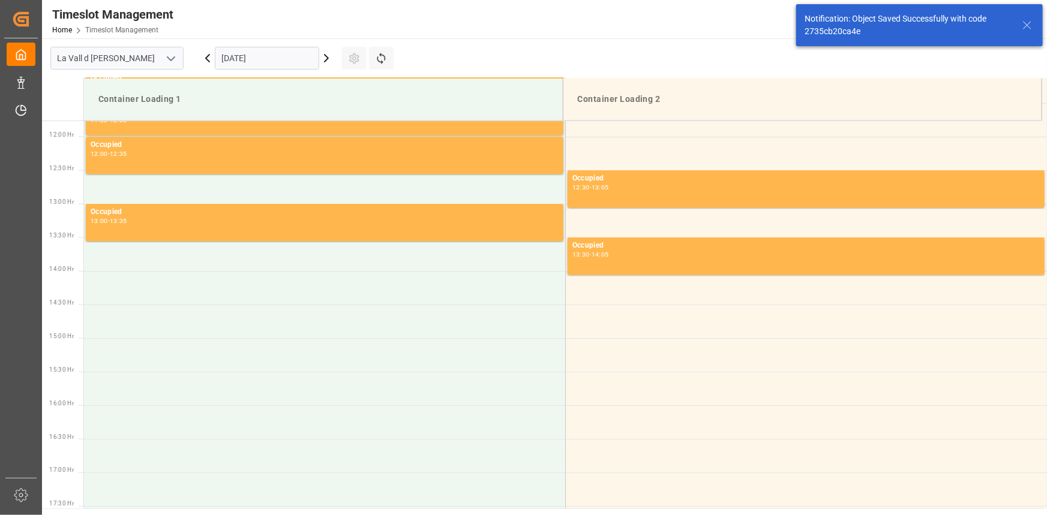
scroll to position [798, 0]
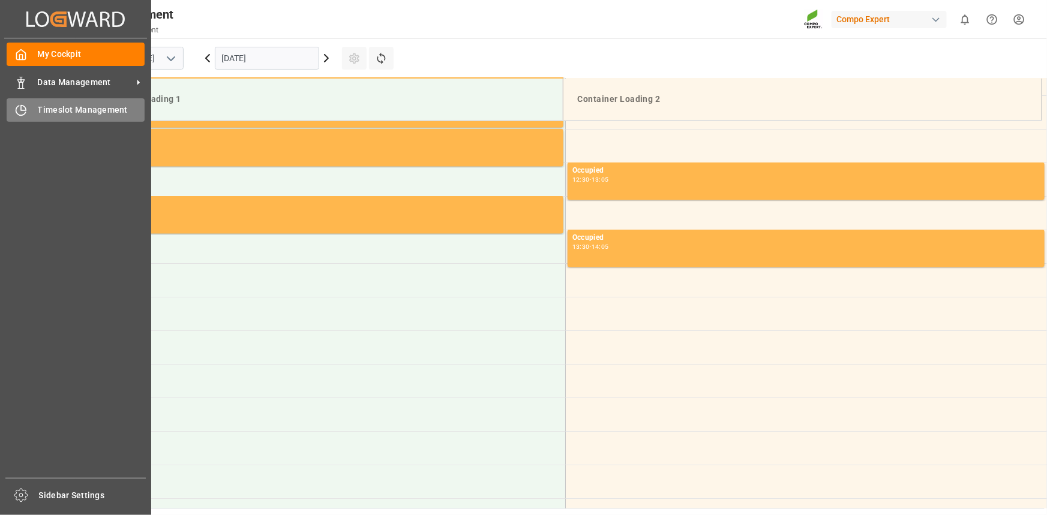
click at [24, 114] on icon at bounding box center [21, 110] width 12 height 12
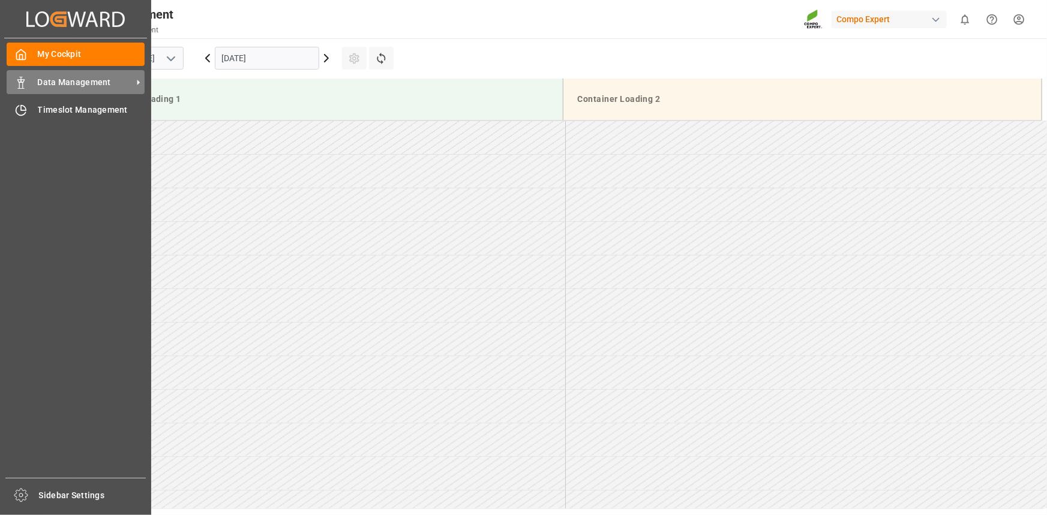
click at [65, 76] on span "Data Management" at bounding box center [85, 82] width 95 height 13
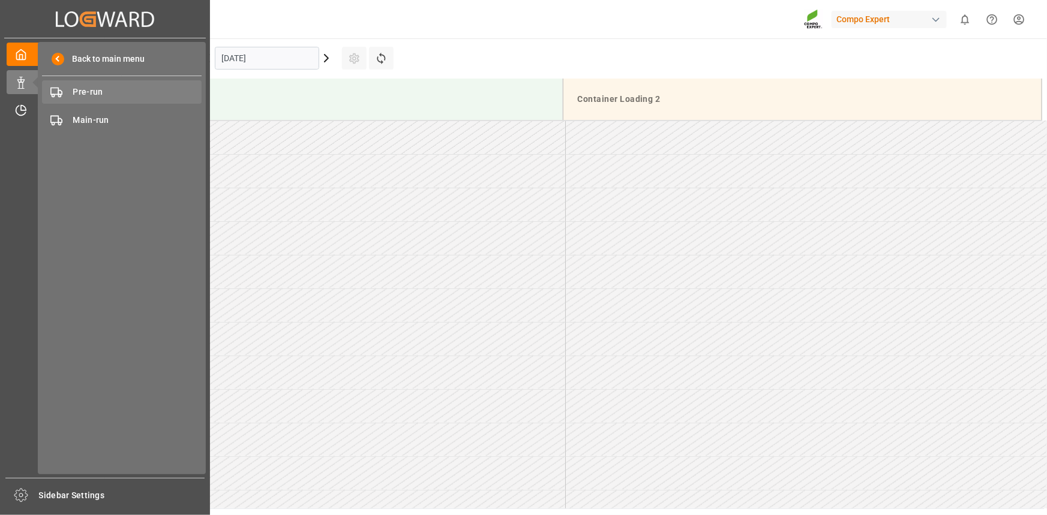
click at [179, 90] on span "Pre-run" at bounding box center [137, 92] width 129 height 13
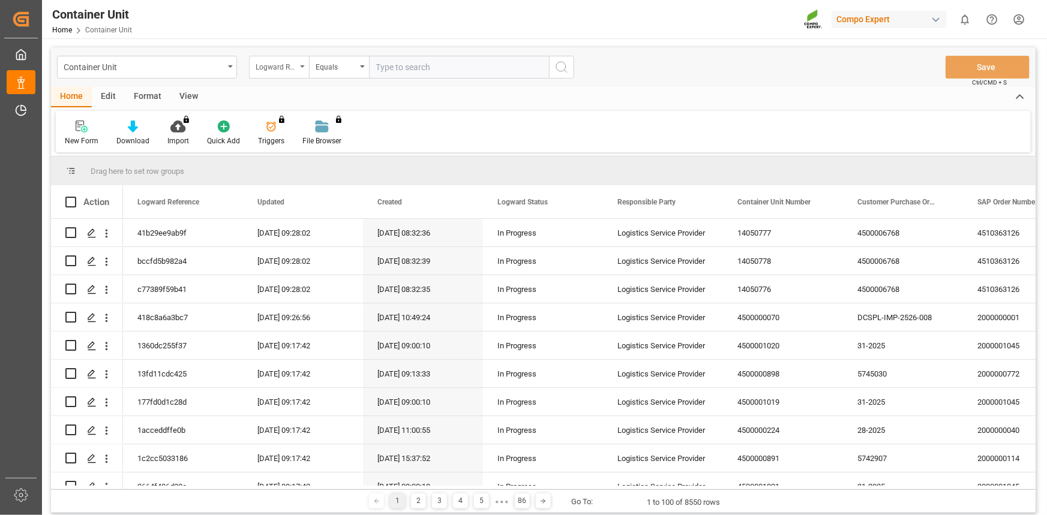
click at [289, 71] on div "Logward Reference" at bounding box center [276, 66] width 41 height 14
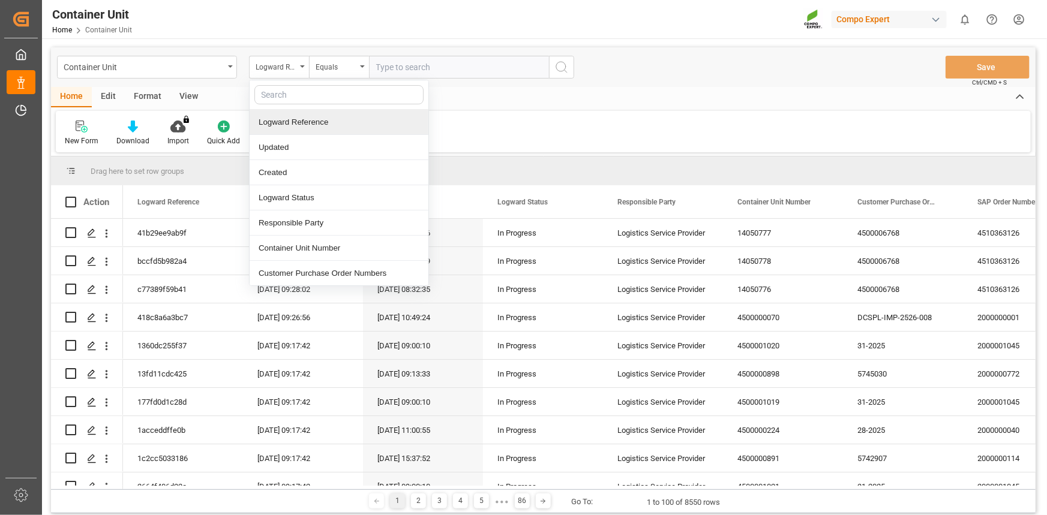
click at [296, 103] on input "text" at bounding box center [338, 94] width 169 height 19
type input "sap"
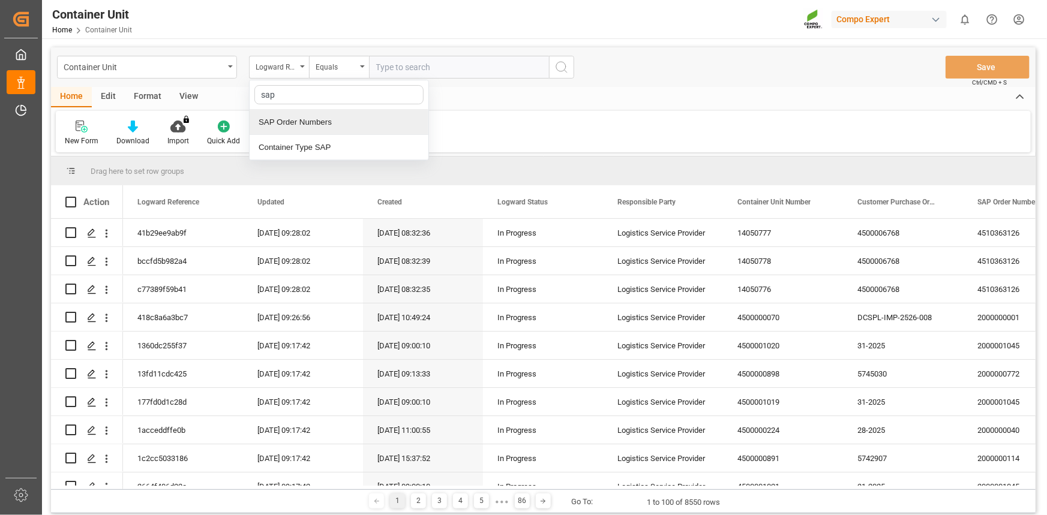
click at [323, 117] on div "SAP Order Numbers" at bounding box center [339, 122] width 179 height 25
click at [340, 78] on div "Equals" at bounding box center [339, 67] width 60 height 23
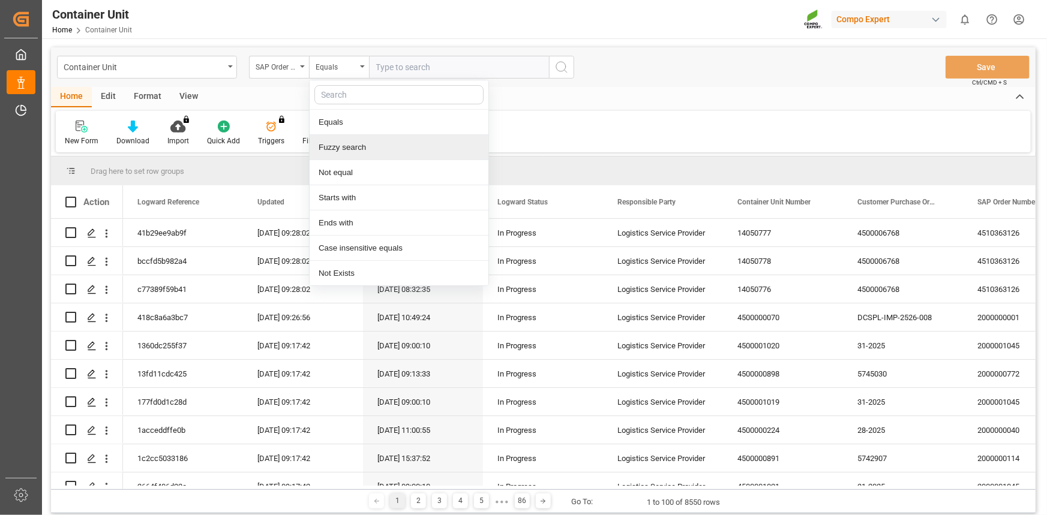
click at [348, 149] on div "Fuzzy search" at bounding box center [398, 147] width 179 height 25
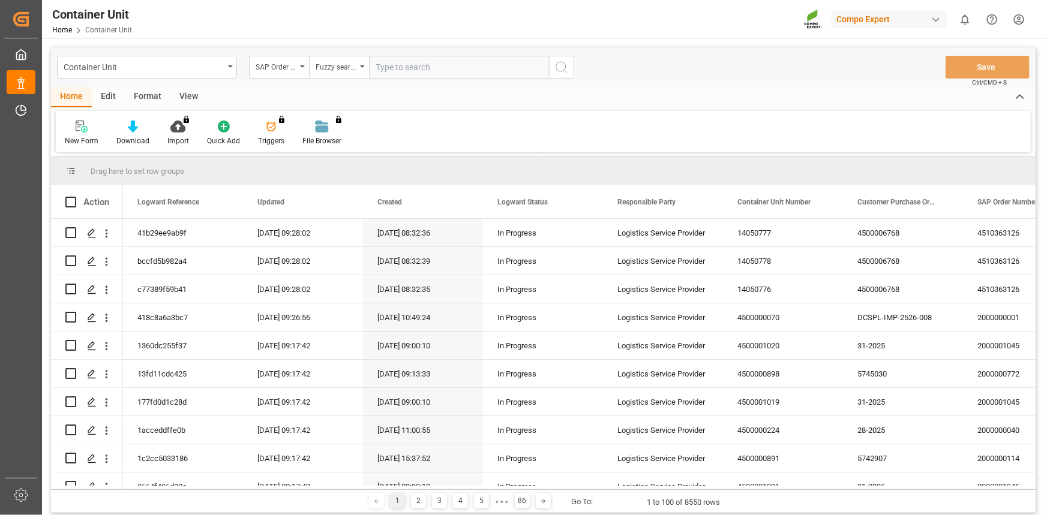
click at [416, 78] on input "text" at bounding box center [459, 67] width 180 height 23
click at [426, 67] on input "text" at bounding box center [459, 67] width 180 height 23
paste input "4510363914"
type input "4510363914"
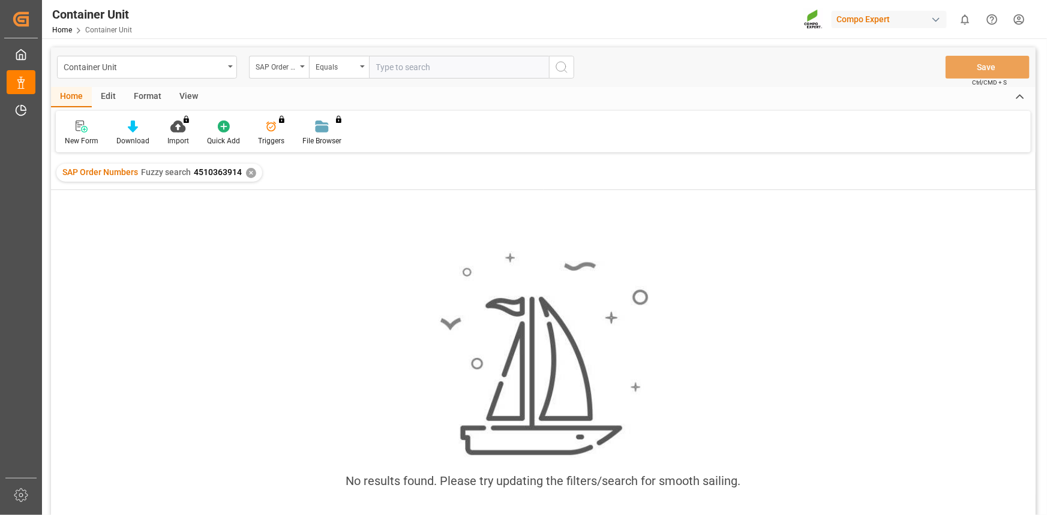
click at [251, 172] on div "✕" at bounding box center [251, 173] width 10 height 10
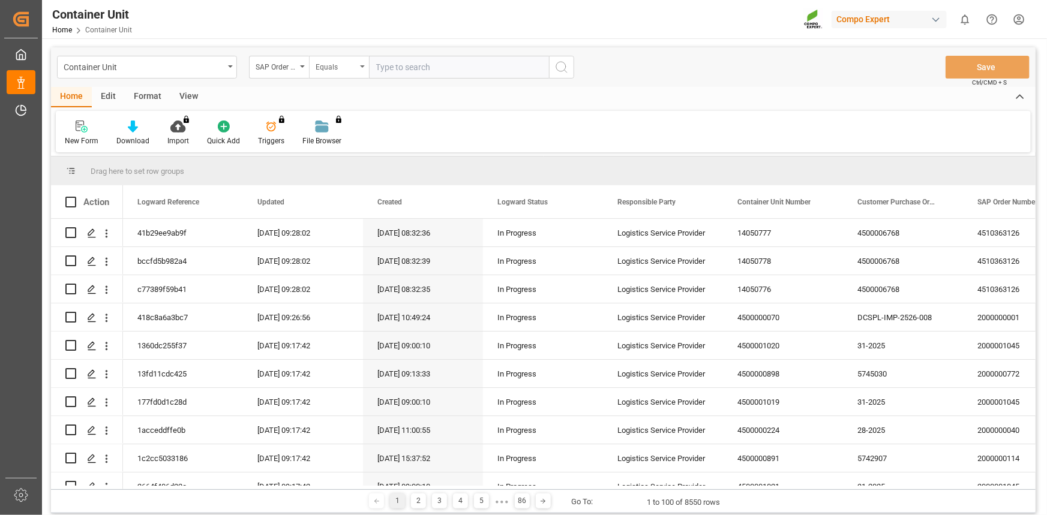
click at [346, 70] on div "Equals" at bounding box center [335, 66] width 41 height 14
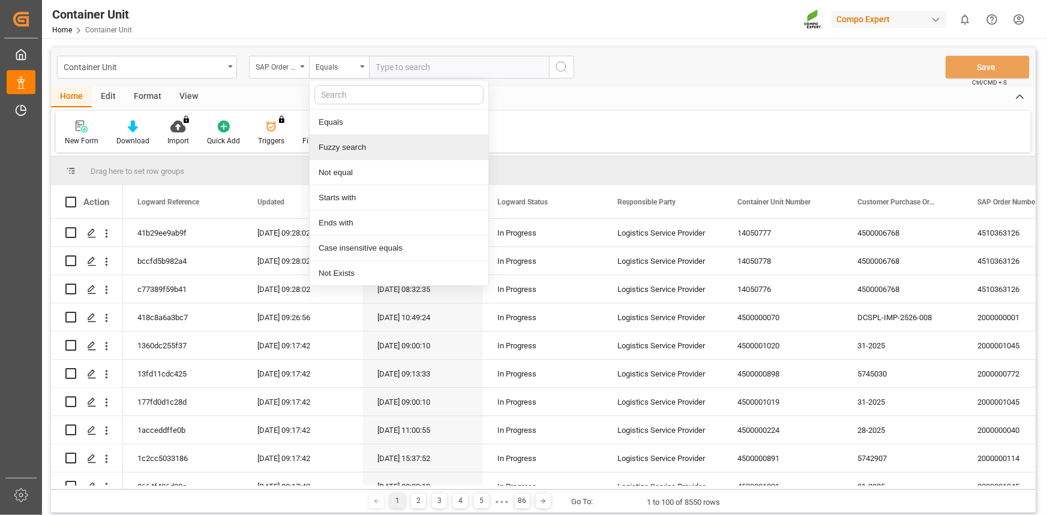
click at [342, 143] on div "Fuzzy search" at bounding box center [398, 147] width 179 height 25
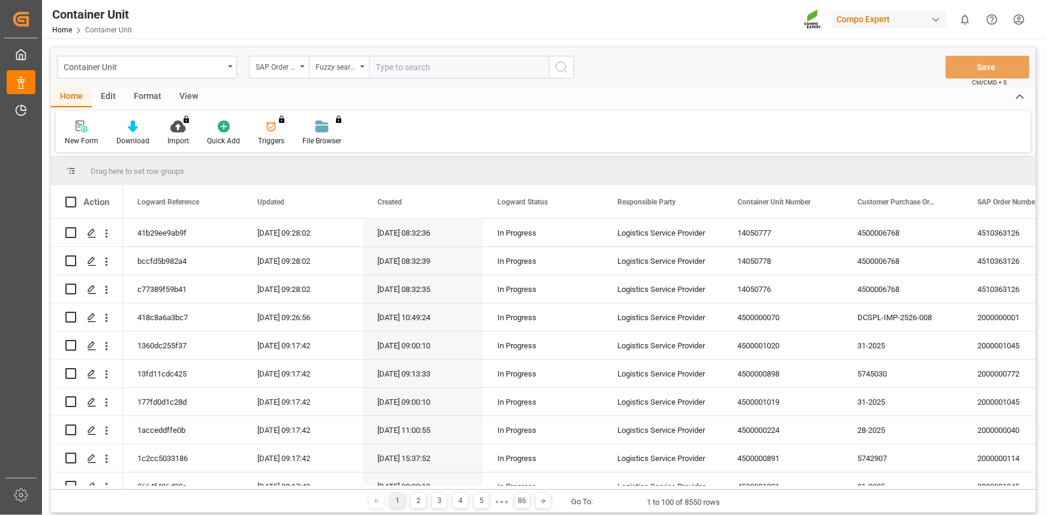
click at [402, 55] on div "Container Unit SAP Order Numbers Fuzzy search Save Ctrl/CMD + S" at bounding box center [543, 67] width 984 height 40
click at [410, 64] on input "text" at bounding box center [459, 67] width 180 height 23
paste input "4510363914"
type input "4510363914"
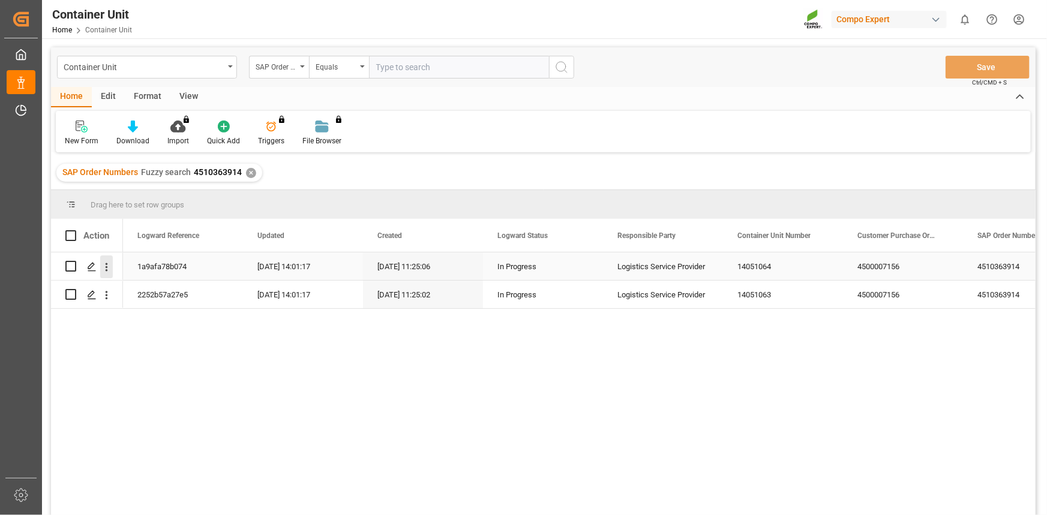
click at [104, 274] on button "open menu" at bounding box center [106, 267] width 13 height 23
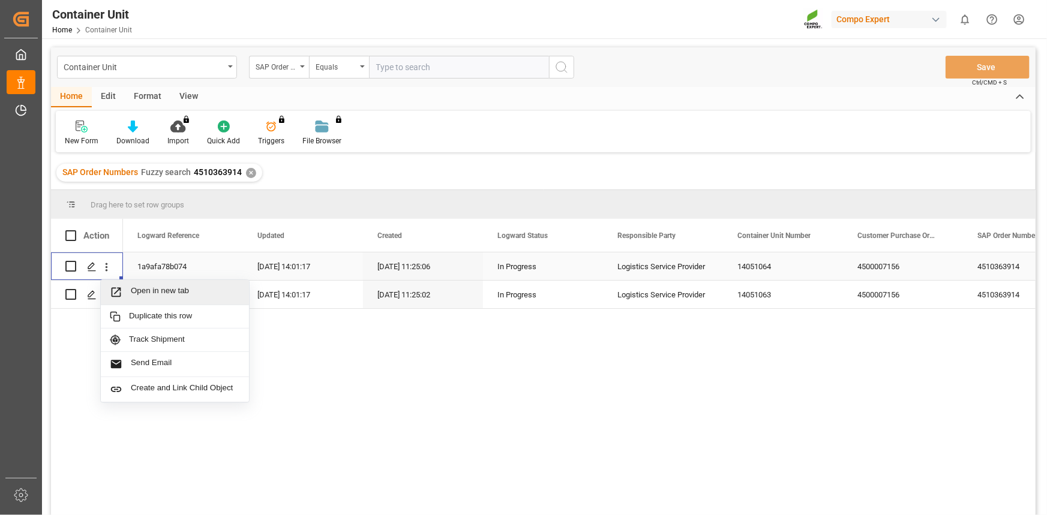
click at [133, 293] on span "Open in new tab" at bounding box center [185, 292] width 109 height 13
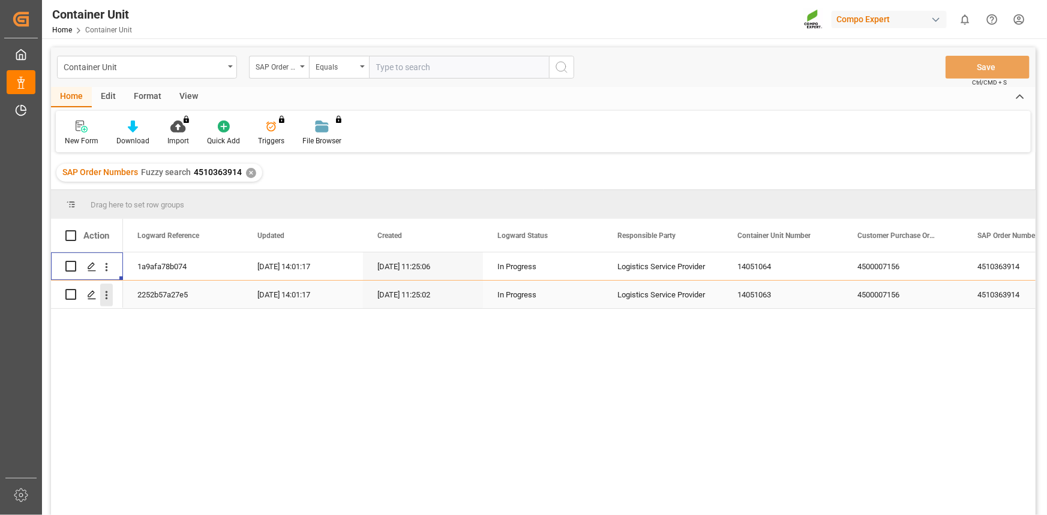
click at [105, 293] on icon "open menu" at bounding box center [106, 295] width 13 height 13
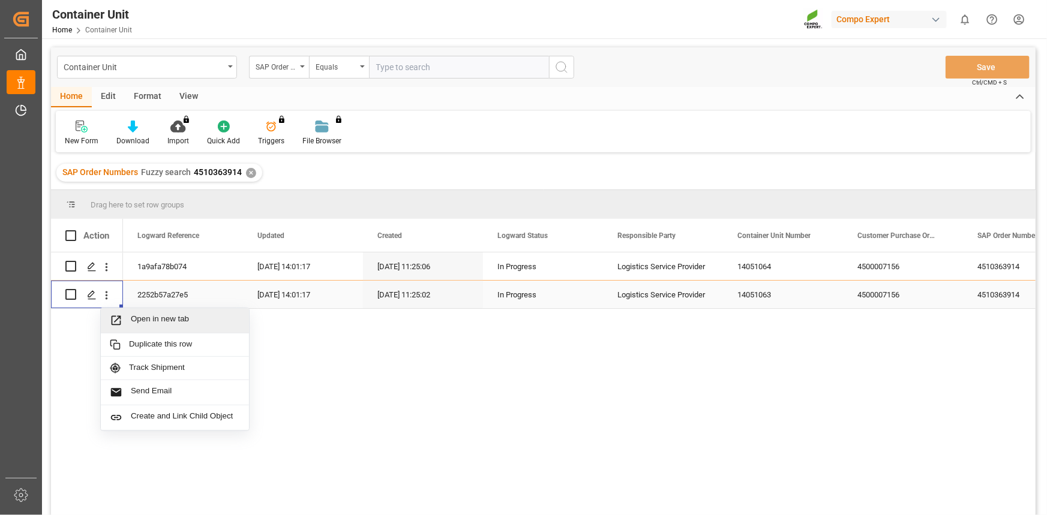
click at [137, 312] on div "Open in new tab" at bounding box center [175, 320] width 148 height 25
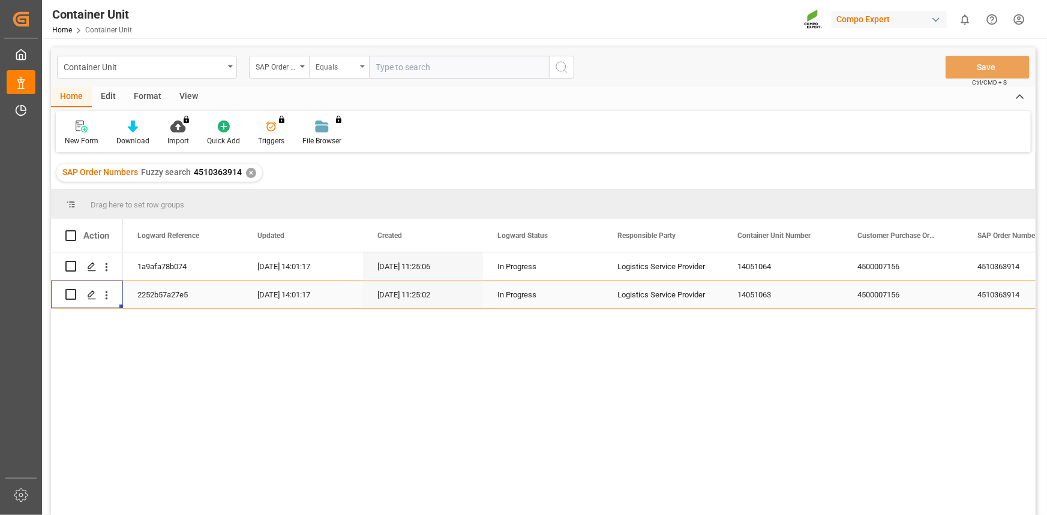
click at [347, 67] on div "Equals" at bounding box center [335, 66] width 41 height 14
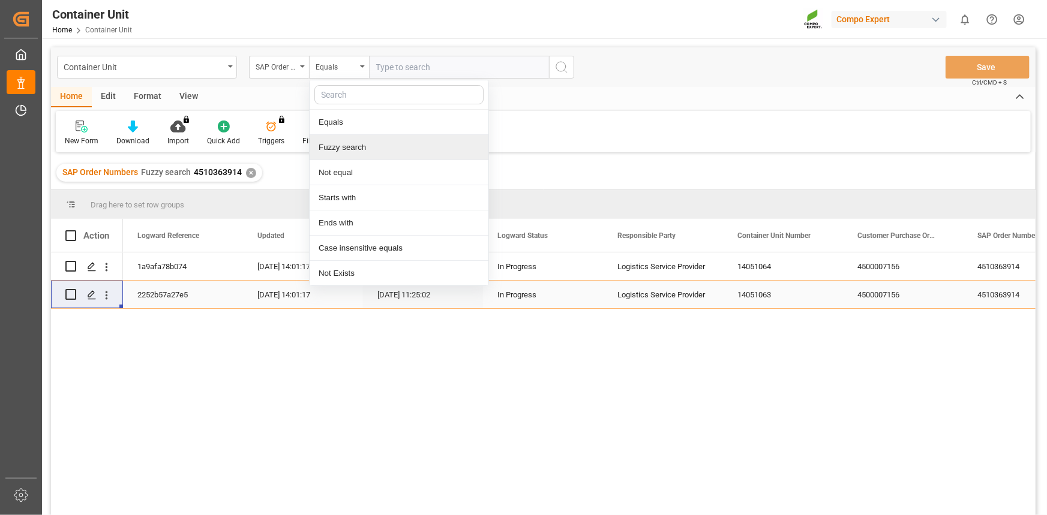
click at [344, 144] on div "Fuzzy search" at bounding box center [398, 147] width 179 height 25
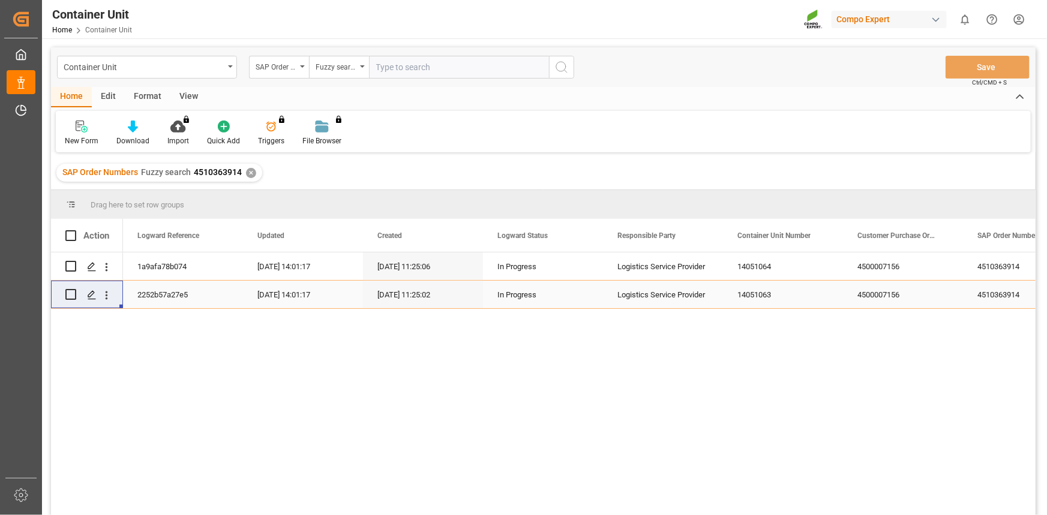
click at [248, 174] on div "✕" at bounding box center [251, 173] width 10 height 10
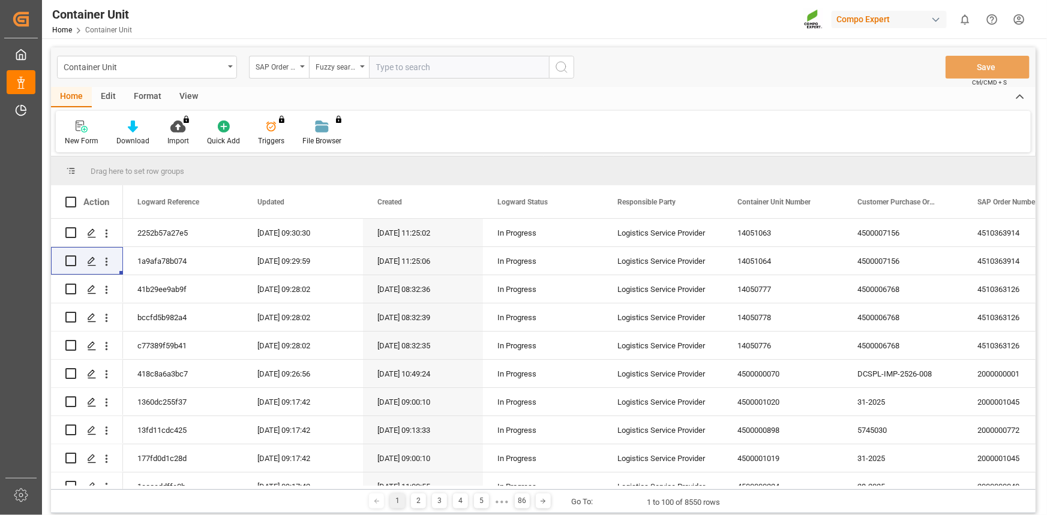
click at [405, 71] on input "text" at bounding box center [459, 67] width 180 height 23
paste input "4510363874"
type input "4510363874"
click at [565, 66] on circle "search button" at bounding box center [561, 67] width 10 height 10
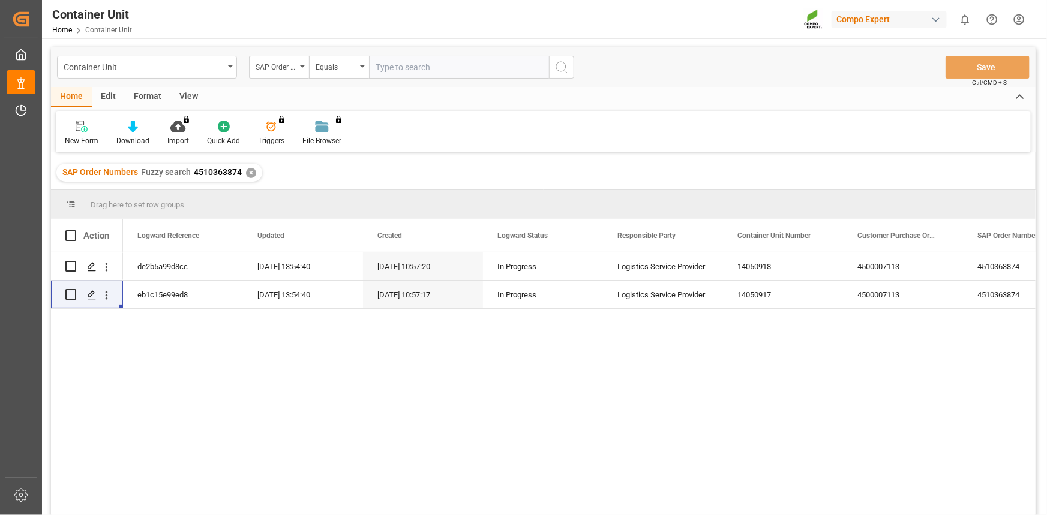
click at [186, 367] on div "de2b5a99d8cc 24.09.2025 13:54:40 14.08.2025 10:57:20 In Progress Logistics Serv…" at bounding box center [579, 388] width 912 height 271
click at [110, 269] on icon "open menu" at bounding box center [106, 267] width 13 height 13
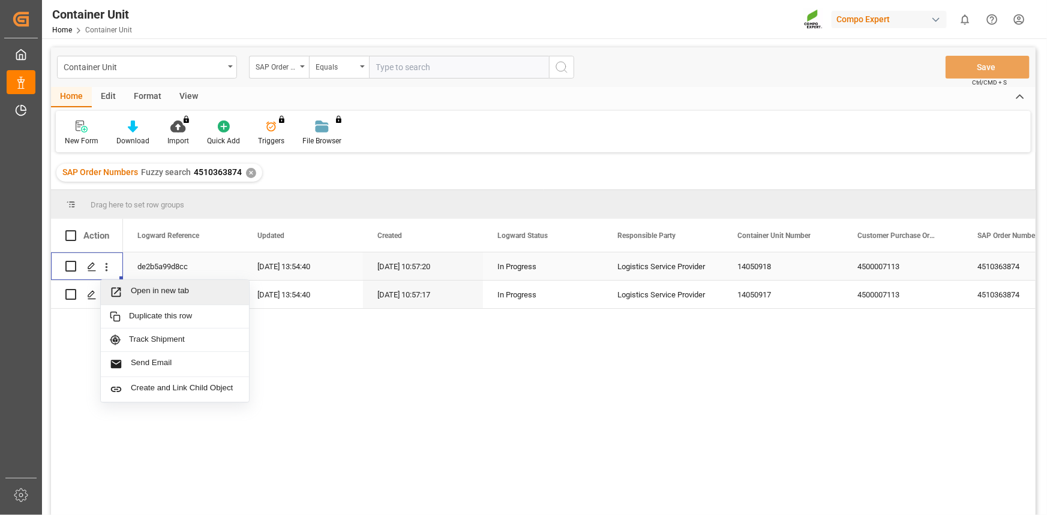
click at [148, 290] on span "Open in new tab" at bounding box center [185, 292] width 109 height 13
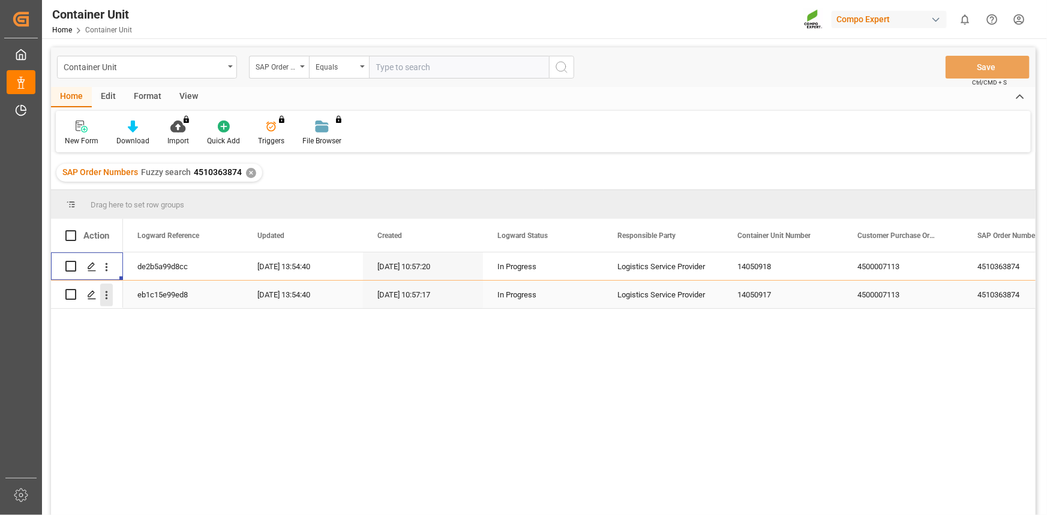
click at [109, 293] on icon "open menu" at bounding box center [106, 295] width 13 height 13
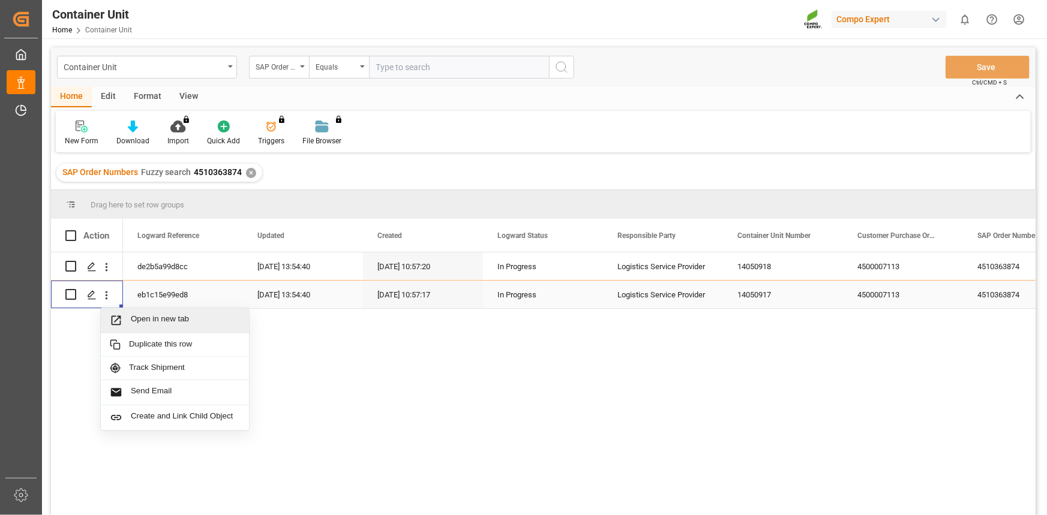
click at [143, 313] on div "Open in new tab" at bounding box center [175, 320] width 148 height 25
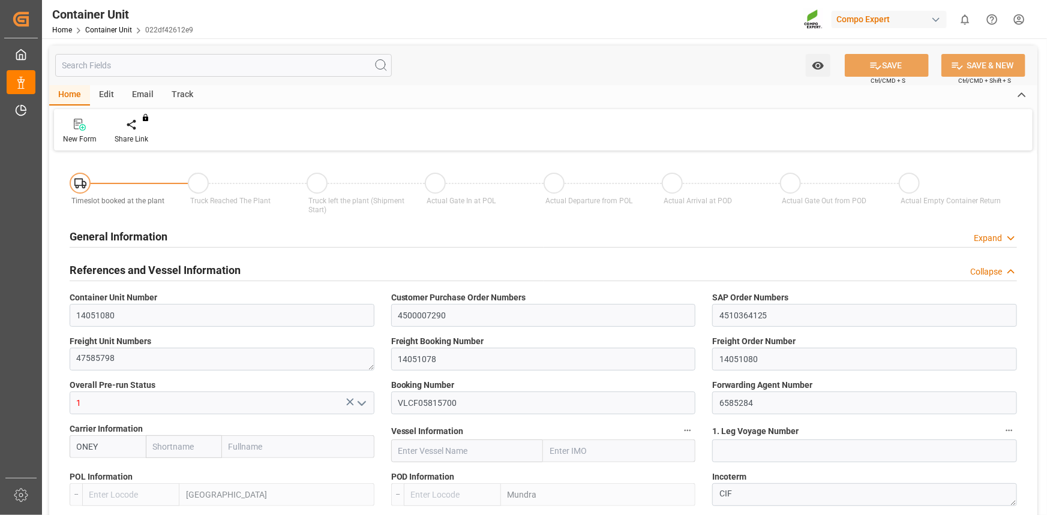
type input "14051080"
type input "4500007290"
type input "4510364125"
type textarea "47585798"
type input "14051078"
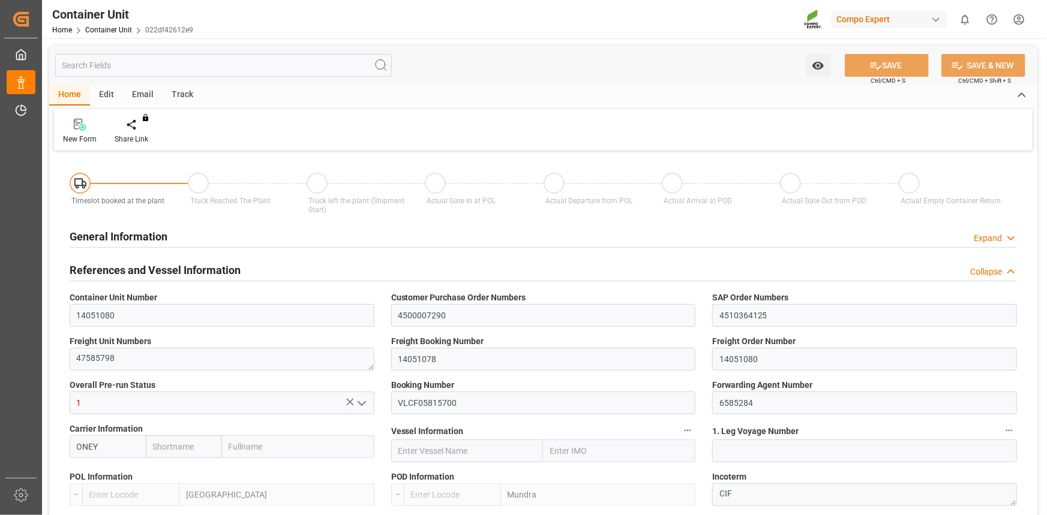
type input "14051080"
type input "1"
type input "VLCF05815700"
type input "6585284"
type input "ONEY"
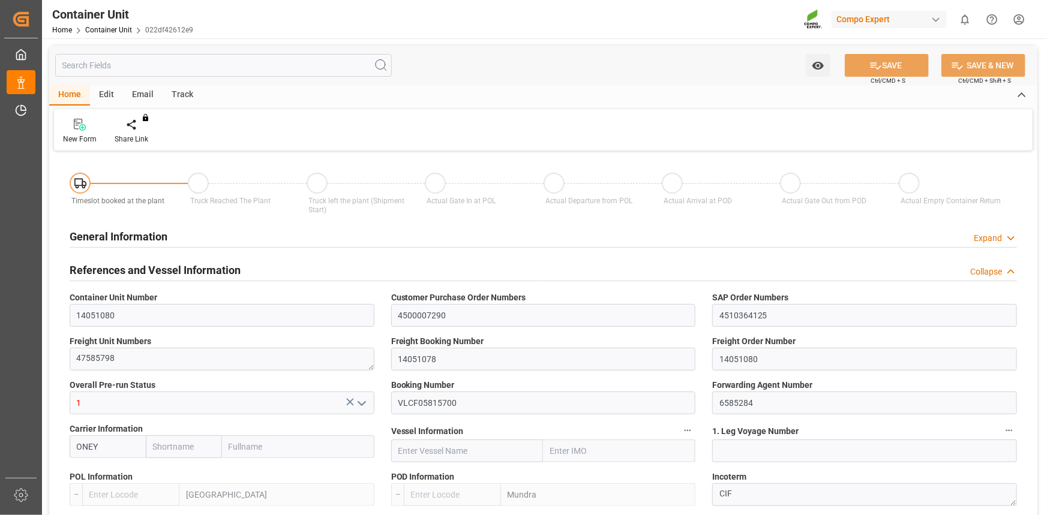
type input "[GEOGRAPHIC_DATA]"
type input "Mundra"
type textarea "CIF"
type input "No"
type input "20GP"
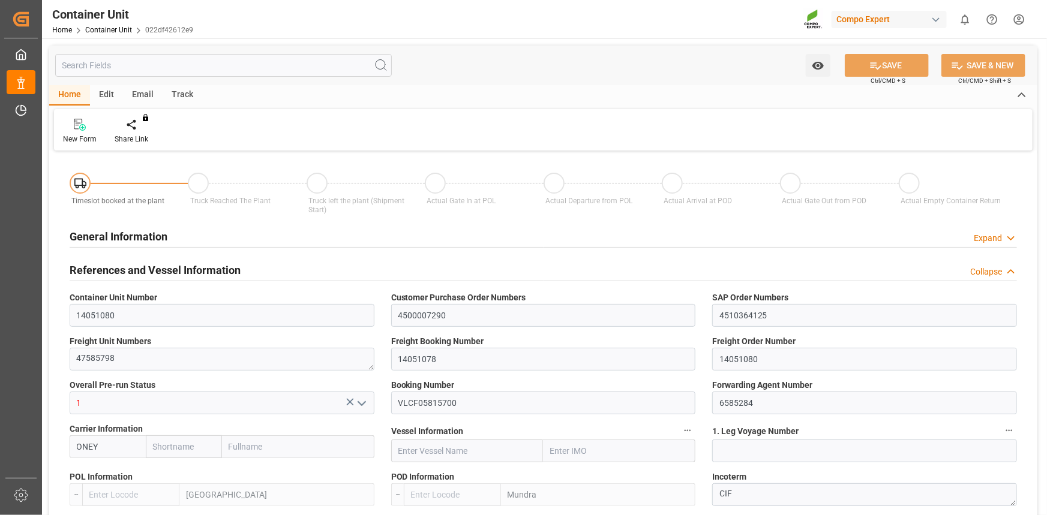
type input "2"
type textarea "30"
type textarea "Z3"
type input "[DATE]"
type textarea "COMPO Centro de Producción"
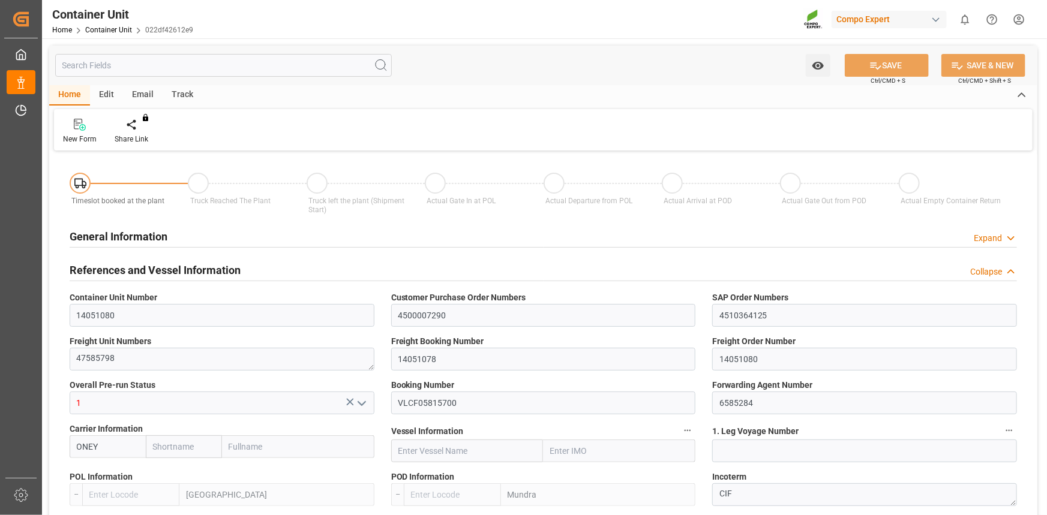
type textarea "12600"
type input "Spain"
type textarea "244231"
type input "India"
type input "EUR"
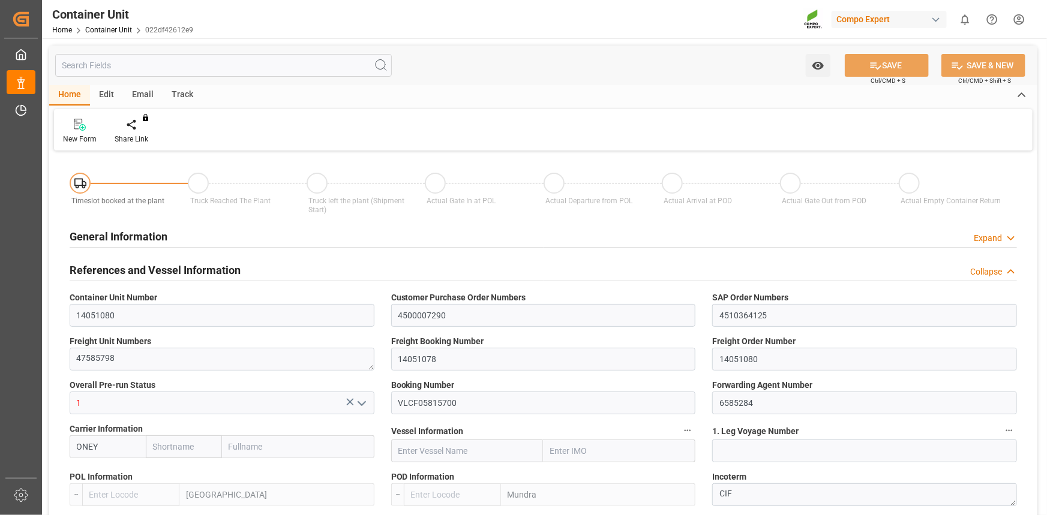
type textarea "CE31"
type textarea "NTC Sol 14-48 25kg (x48) DE,EN,ES WW"
type textarea "4312802899"
type input "ONEY"
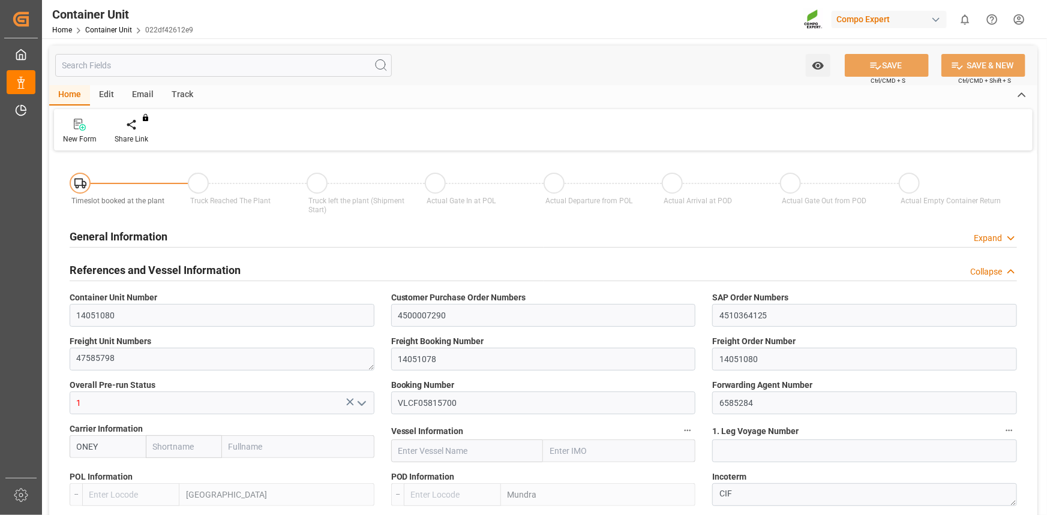
type input "ESVLC"
type input "INMUN"
type input "7"
type input "0"
type input "7"
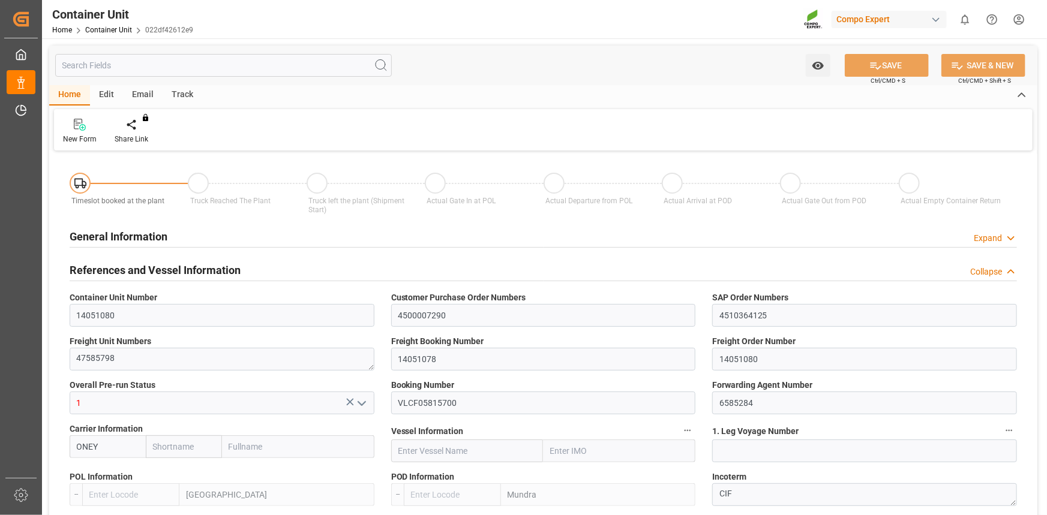
type input "0"
type input "40"
type input "24579.84"
type input "[DATE] 14:32"
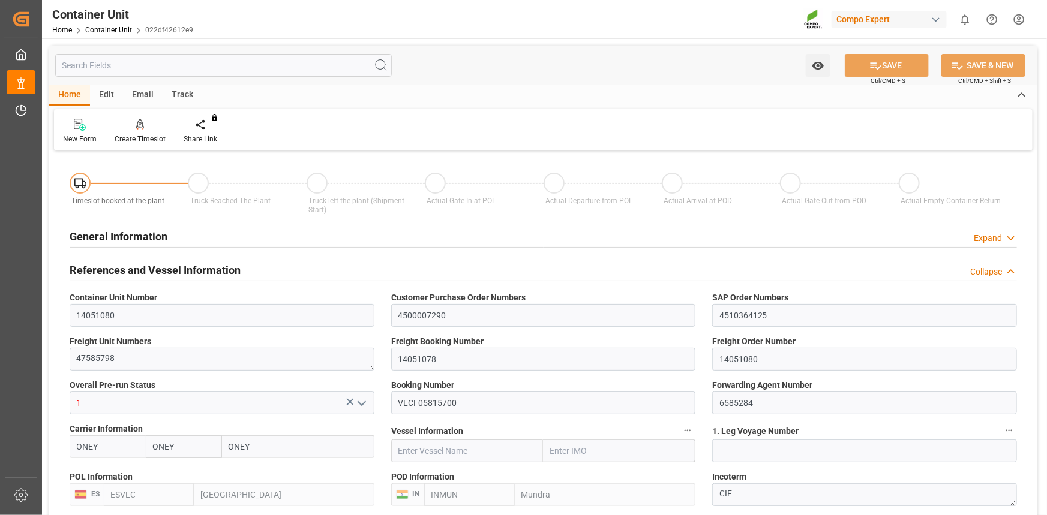
type input "10.10.2025"
click at [146, 113] on div "New Form Create Timeslot Share Link You don't have permission for this feature.…" at bounding box center [543, 129] width 978 height 41
click at [142, 122] on icon at bounding box center [140, 125] width 8 height 12
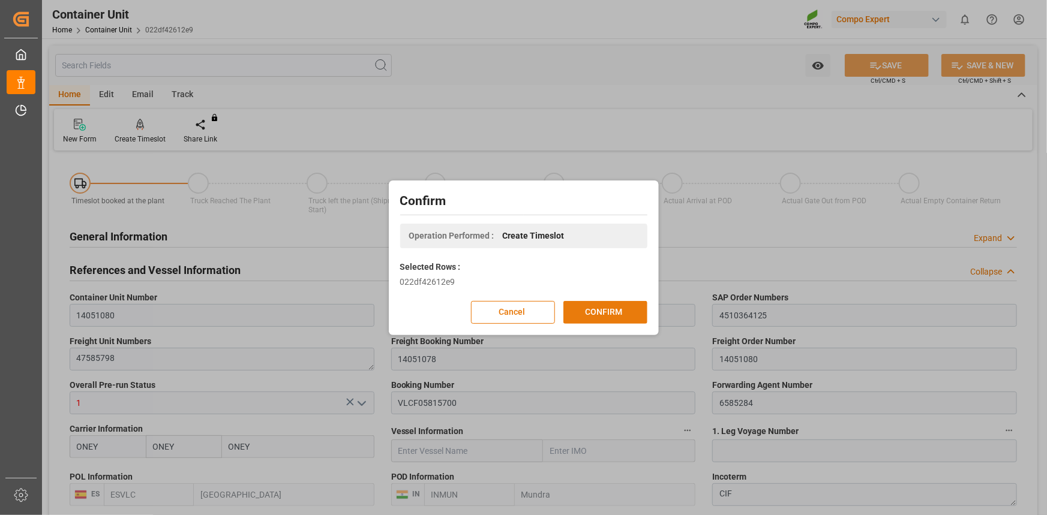
click at [602, 310] on button "CONFIRM" at bounding box center [605, 312] width 84 height 23
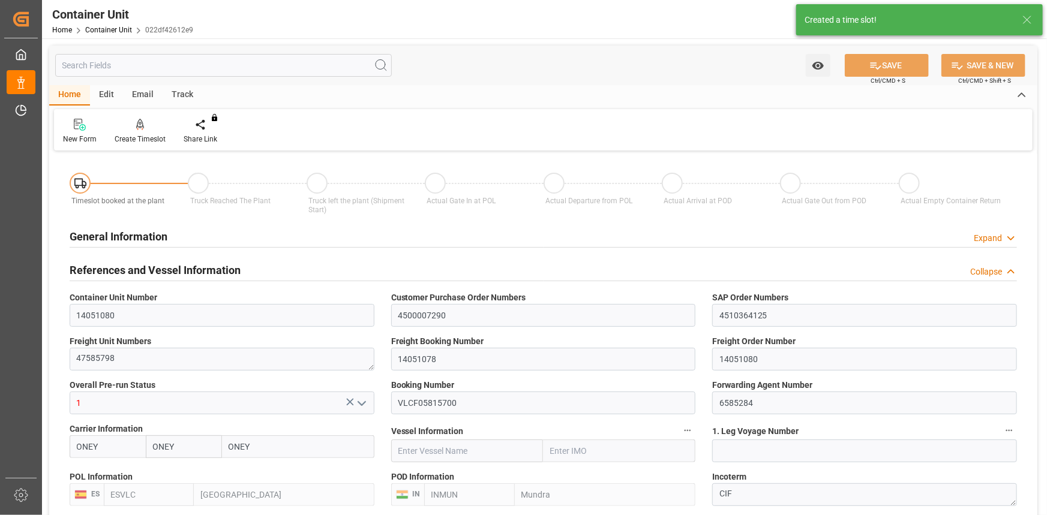
type input "ONEY"
type input "ESVLC"
type input "INMUN"
type input "7"
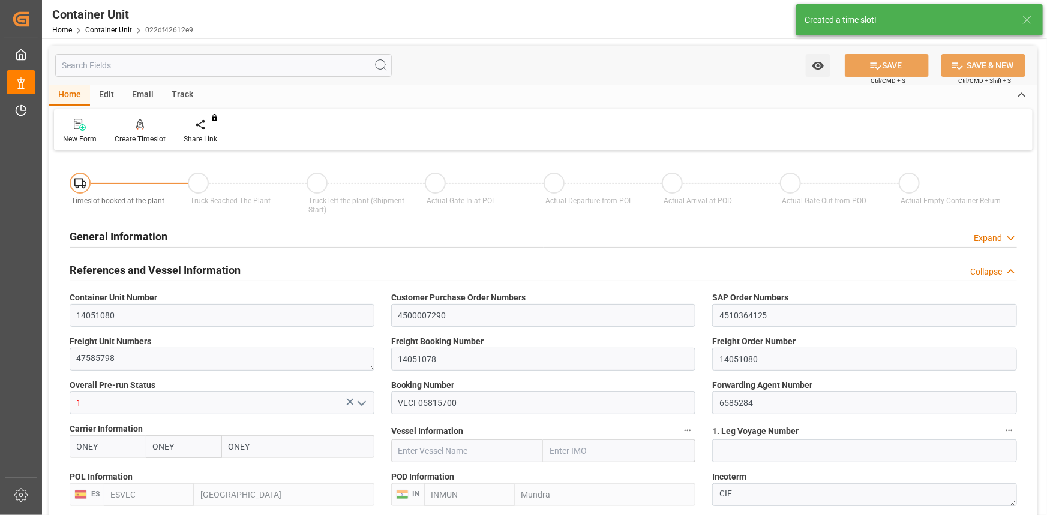
type input "0"
type input "7"
type input "0"
type input "40"
type input "24579.84"
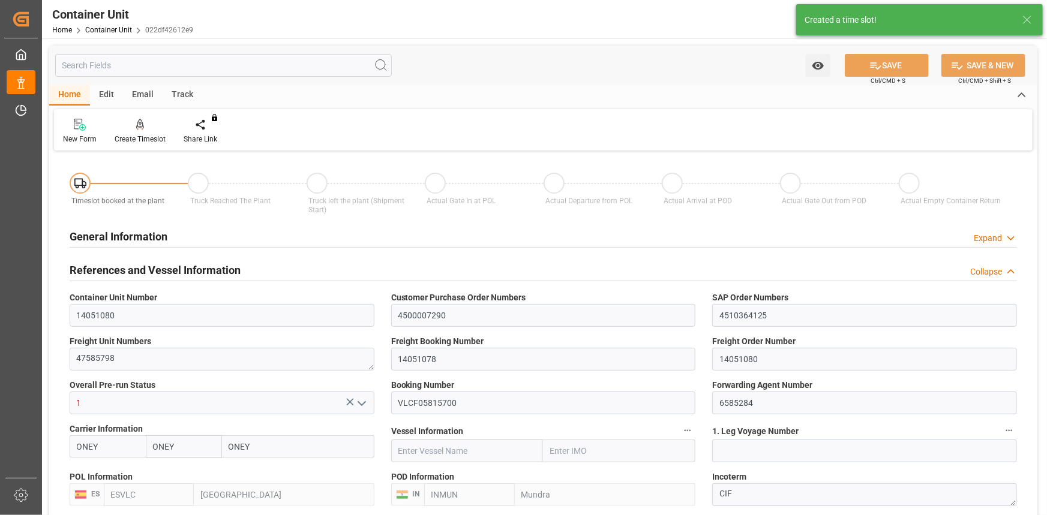
type input "[DATE] 14:32"
type input "10.10.2025"
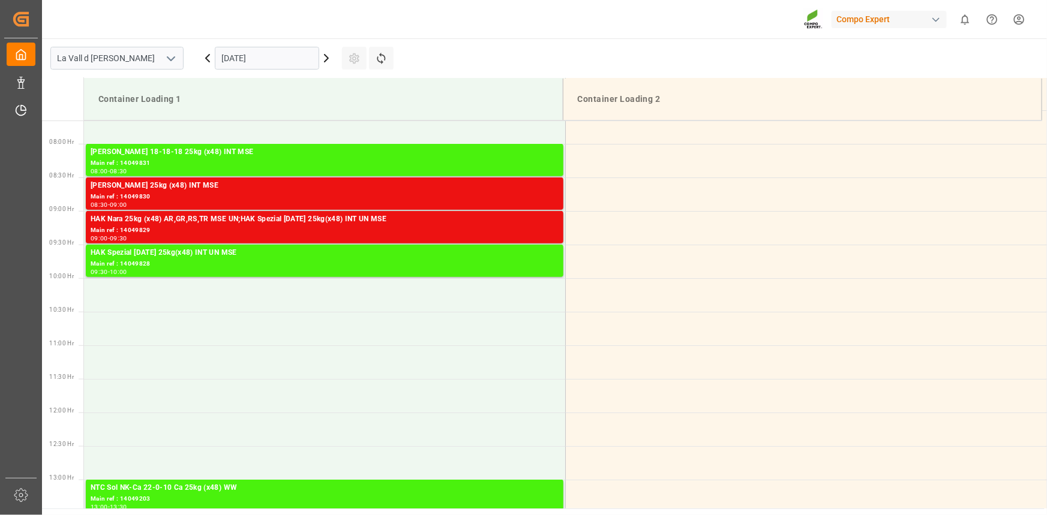
scroll to position [529, 0]
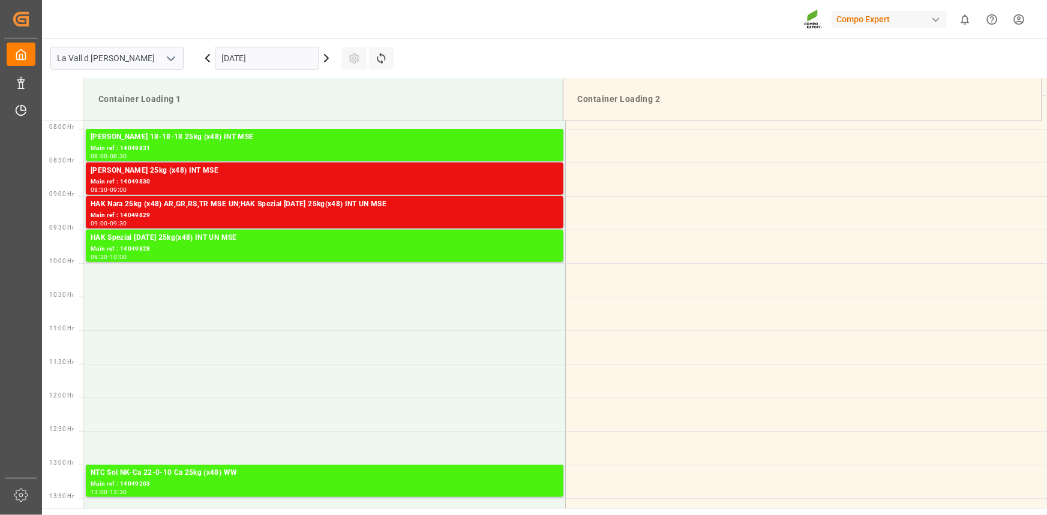
click at [275, 61] on input "25.09.2025" at bounding box center [267, 58] width 104 height 23
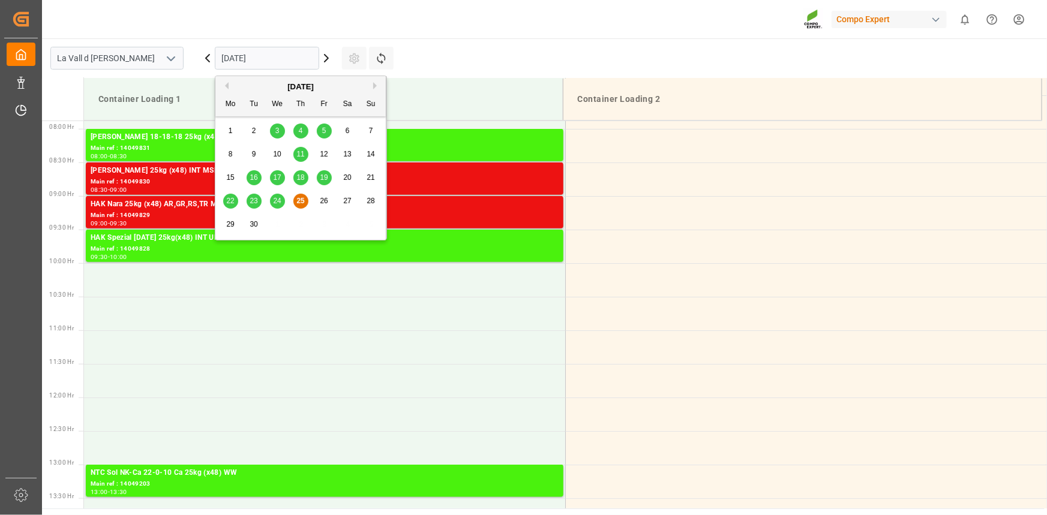
click at [378, 84] on button "Next Month" at bounding box center [376, 85] width 7 height 7
click at [322, 127] on span "3" at bounding box center [324, 131] width 4 height 8
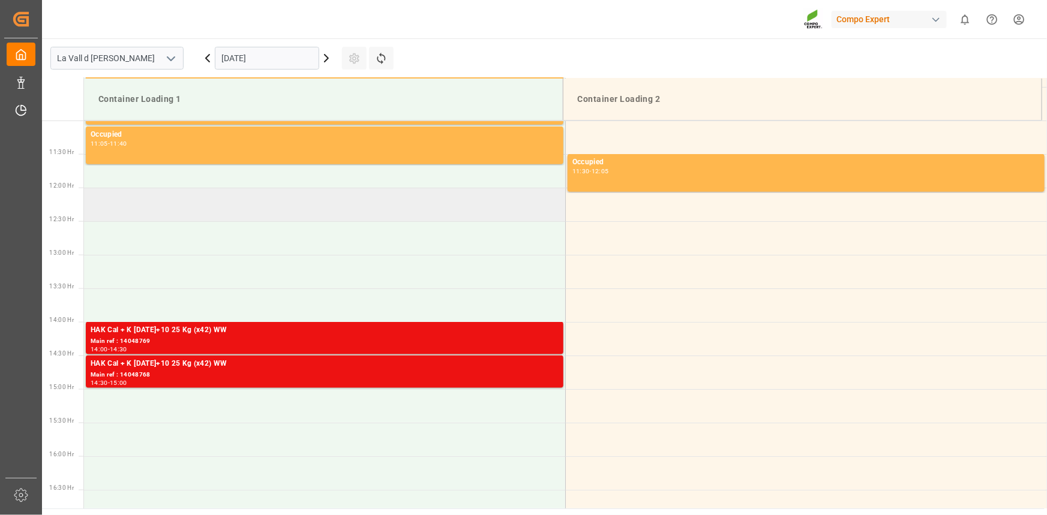
scroll to position [747, 0]
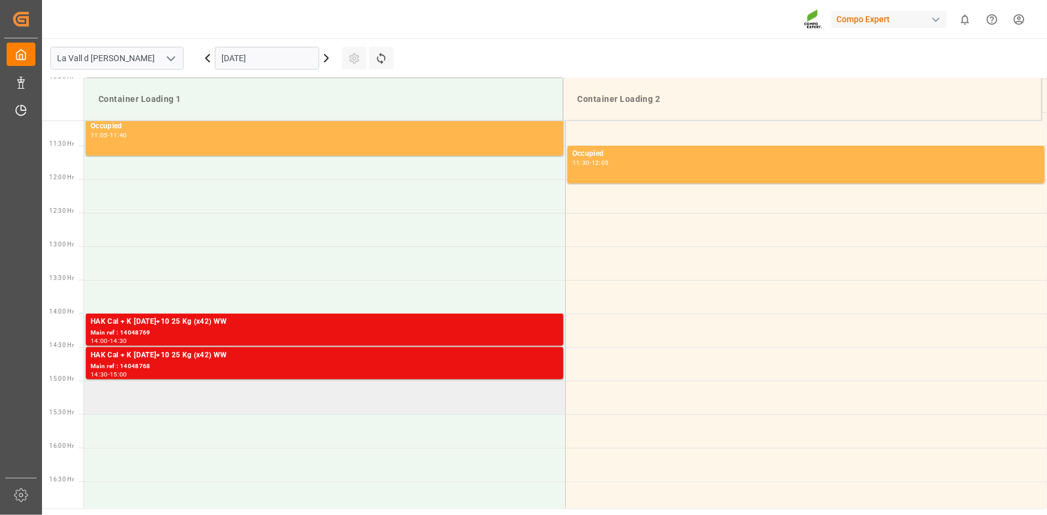
click at [130, 405] on td at bounding box center [324, 398] width 481 height 34
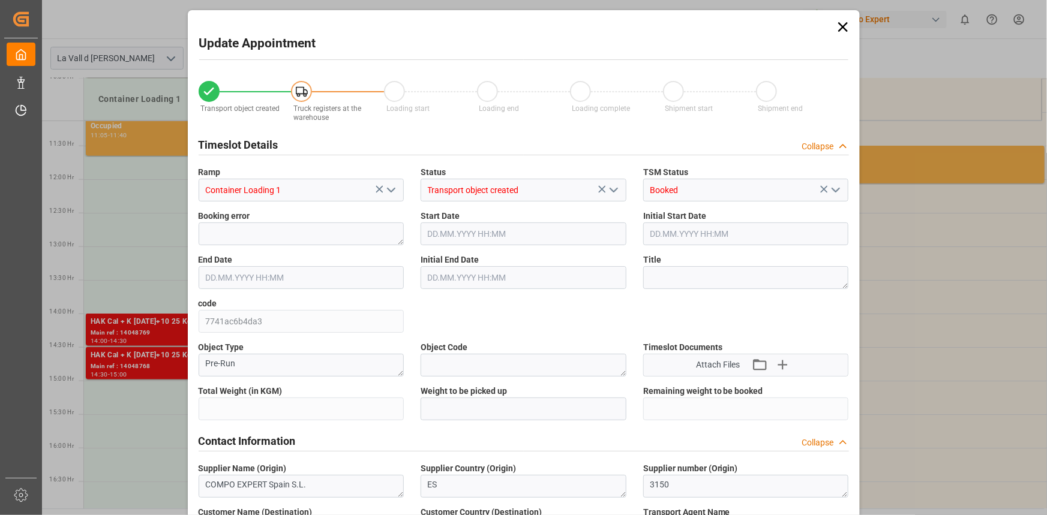
type input "24579.84"
type input "40"
type input "03.10.2025 15:00"
type input "03.10.2025 15:30"
type input "[DATE] 14:32"
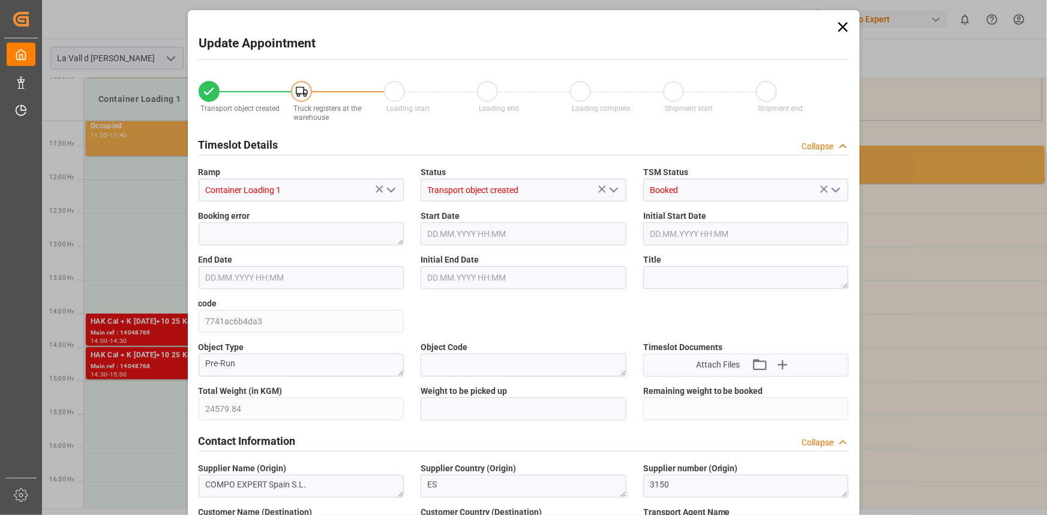
type input "25.09.2025 07:09"
click at [450, 398] on input "text" at bounding box center [523, 409] width 206 height 23
paste input "24579.84"
type input "24579.84"
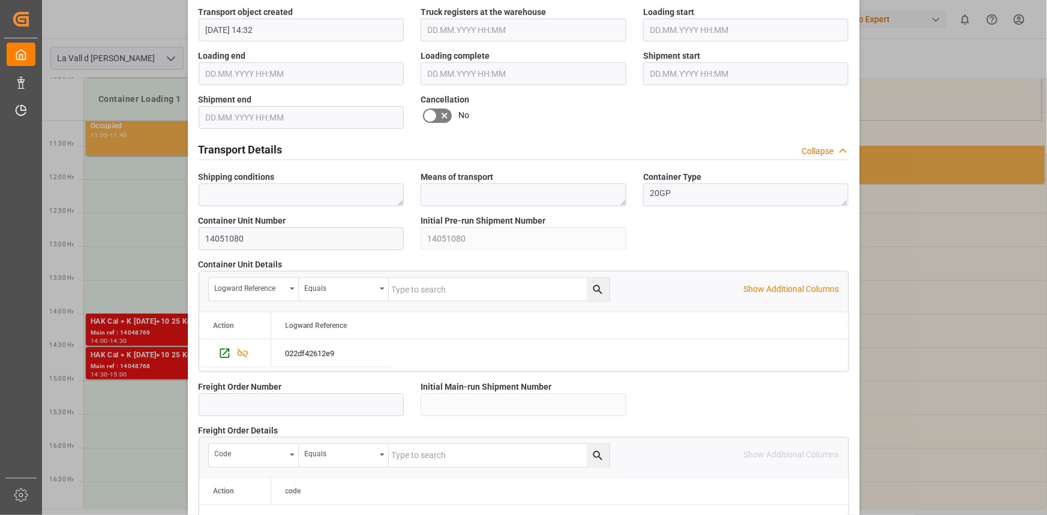
scroll to position [1066, 0]
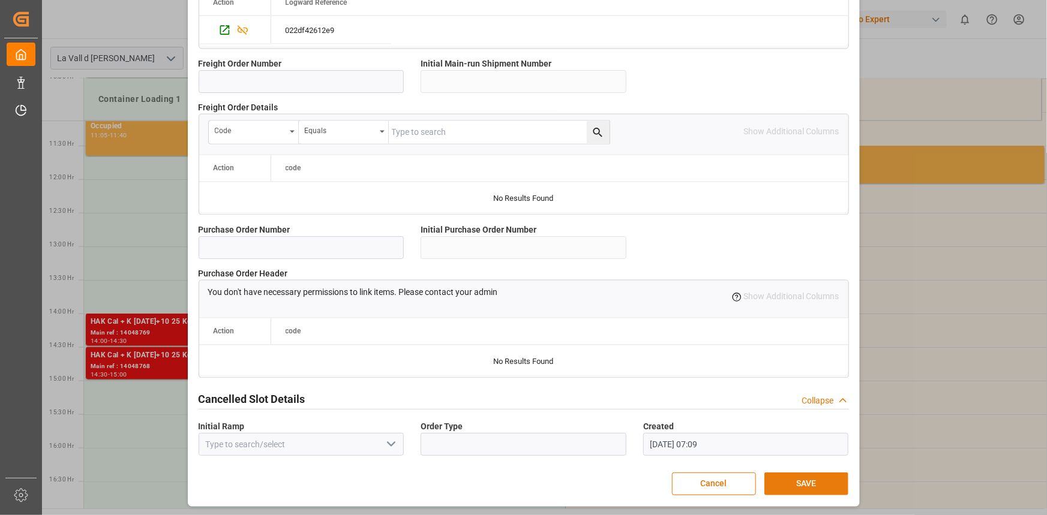
click at [815, 480] on button "SAVE" at bounding box center [806, 484] width 84 height 23
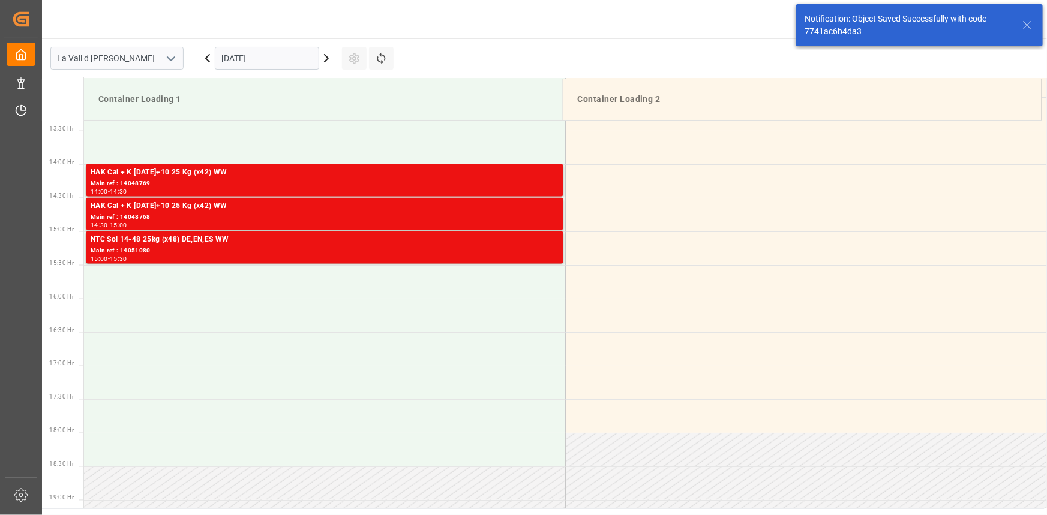
scroll to position [933, 0]
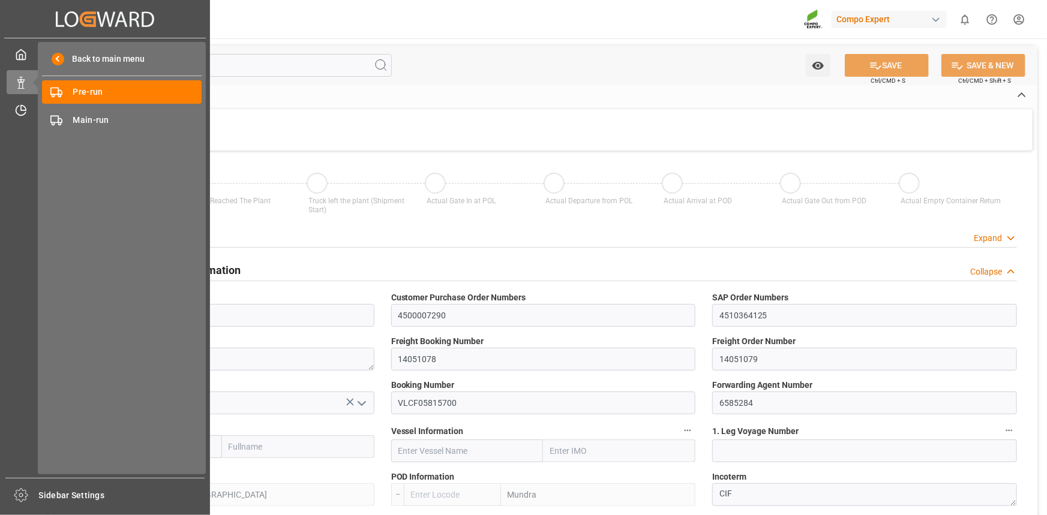
type input "ONEY"
type input "ESVLC"
type input "INMUN"
type input "7"
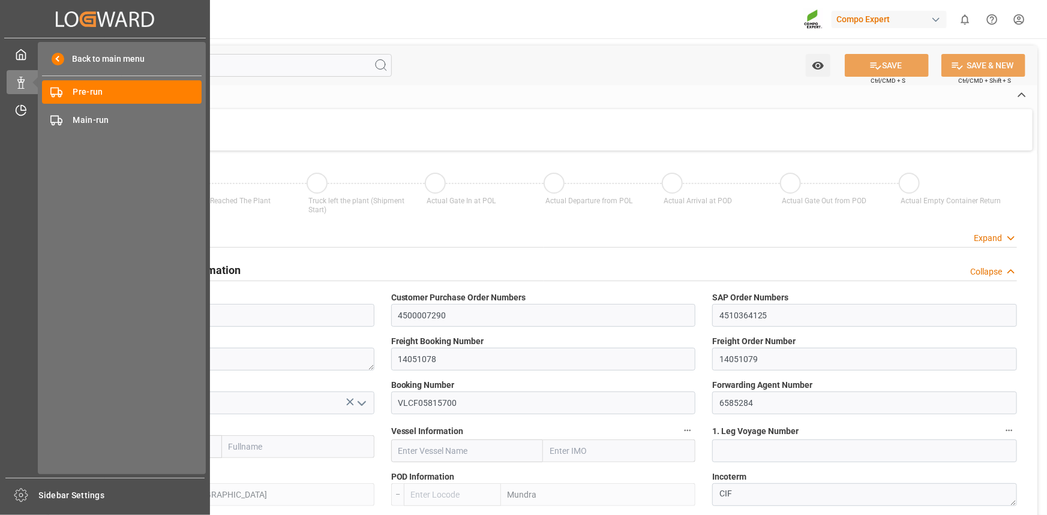
type input "0"
type input "7"
type input "0"
type input "40"
type input "24579.84"
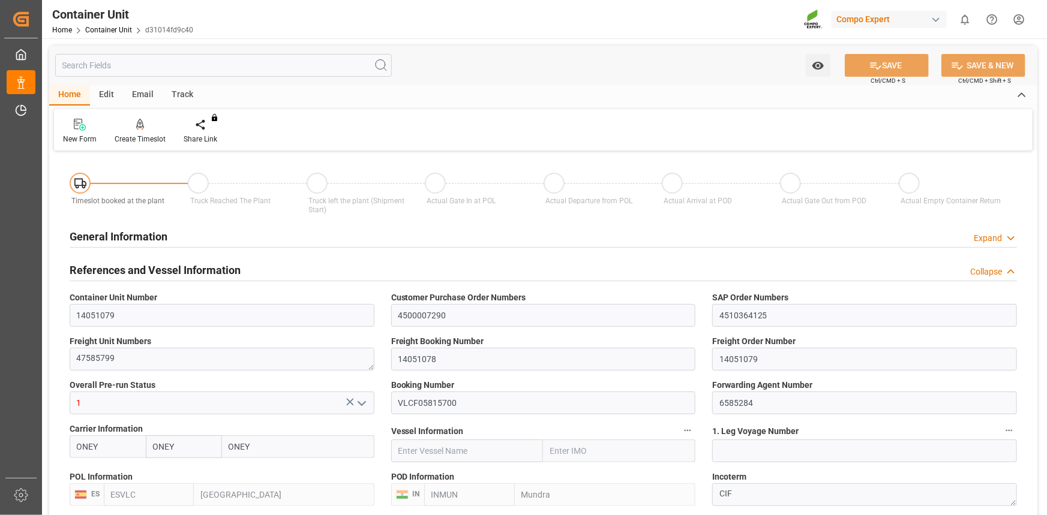
type input "19.08.2025 14:32"
type input "10.10.2025"
click at [132, 134] on div "Create Timeslot" at bounding box center [140, 139] width 51 height 11
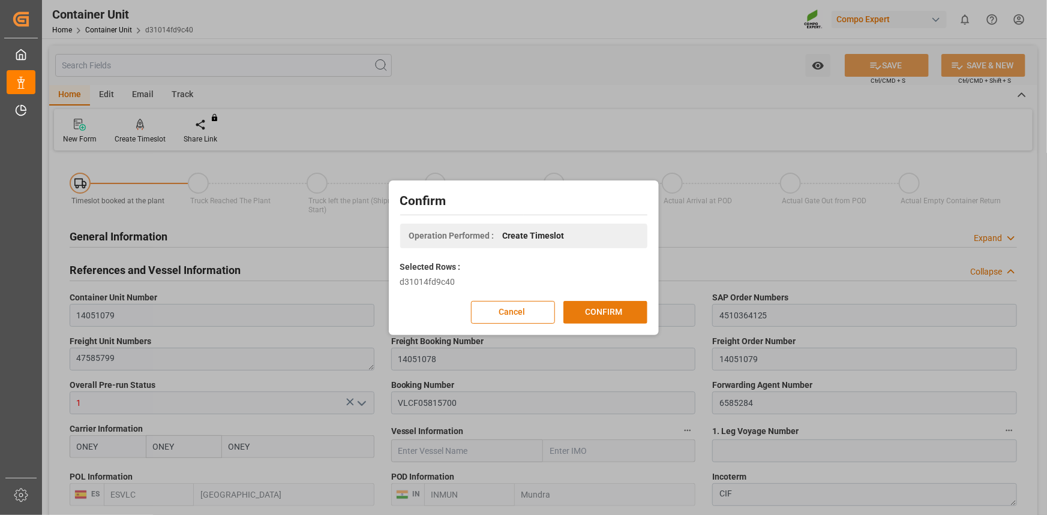
click at [621, 305] on button "CONFIRM" at bounding box center [605, 312] width 84 height 23
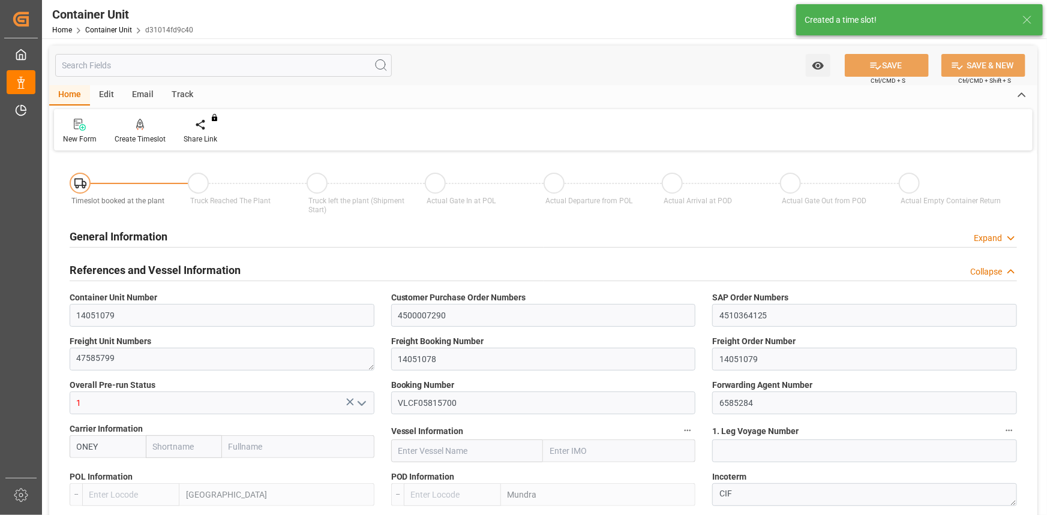
type input "ONEY"
type input "ESVLC"
type input "INMUN"
type input "7"
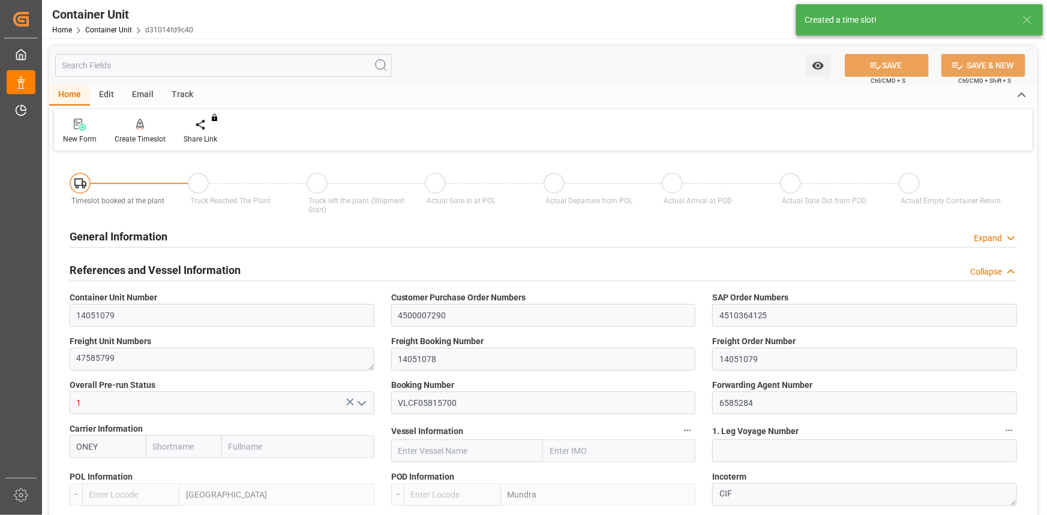
type input "0"
type input "7"
type input "0"
type input "40"
type input "24579.84"
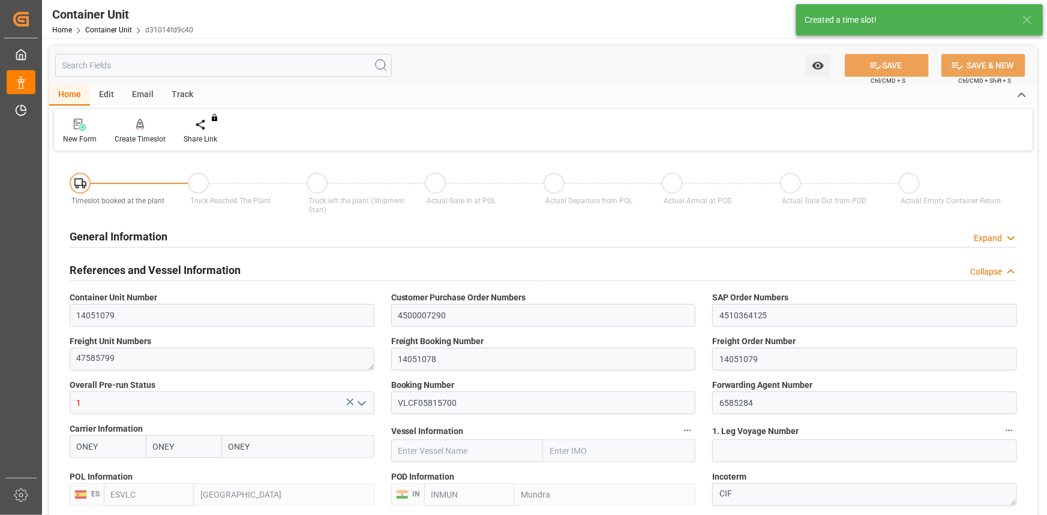
type input "19.08.2025 14:32"
type input "10.10.2025"
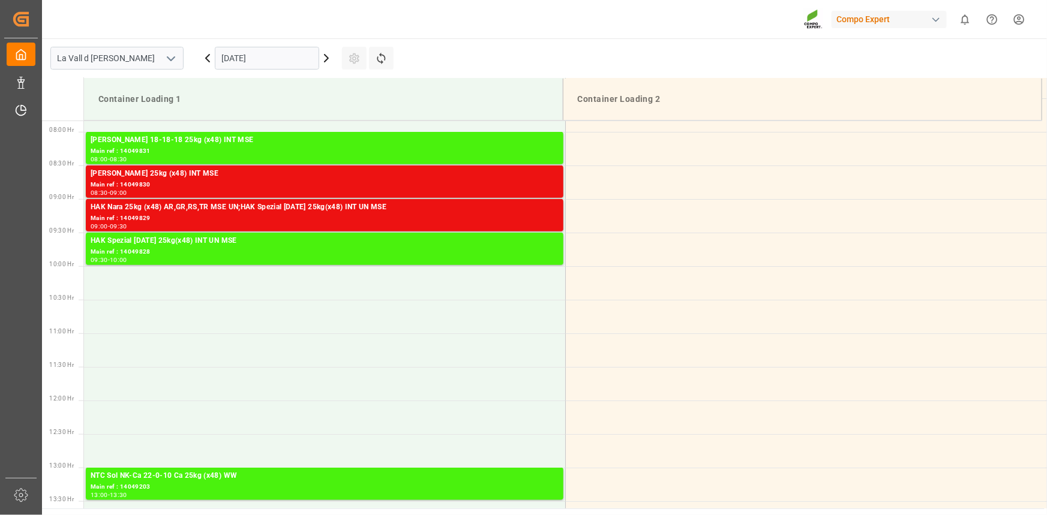
scroll to position [529, 0]
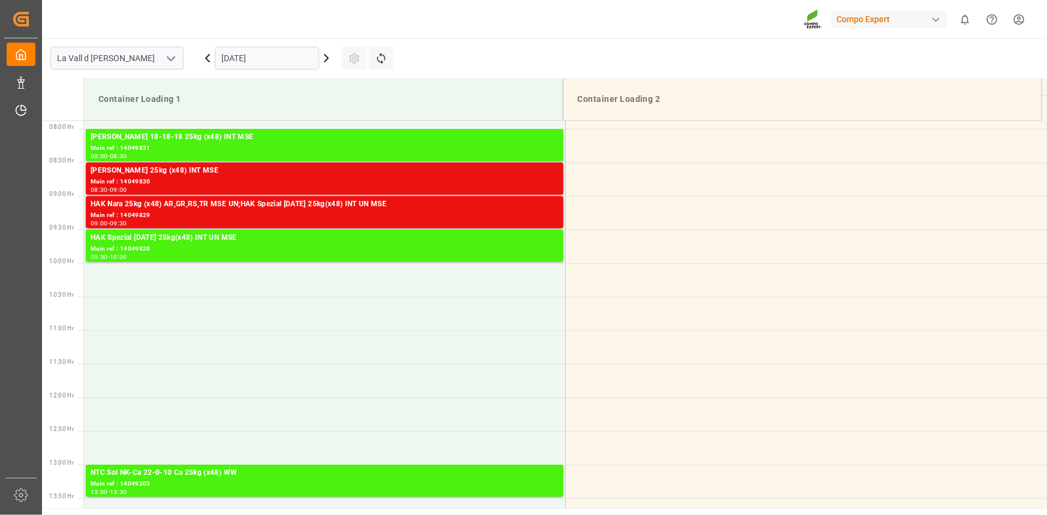
click at [255, 50] on input "[DATE]" at bounding box center [267, 58] width 104 height 23
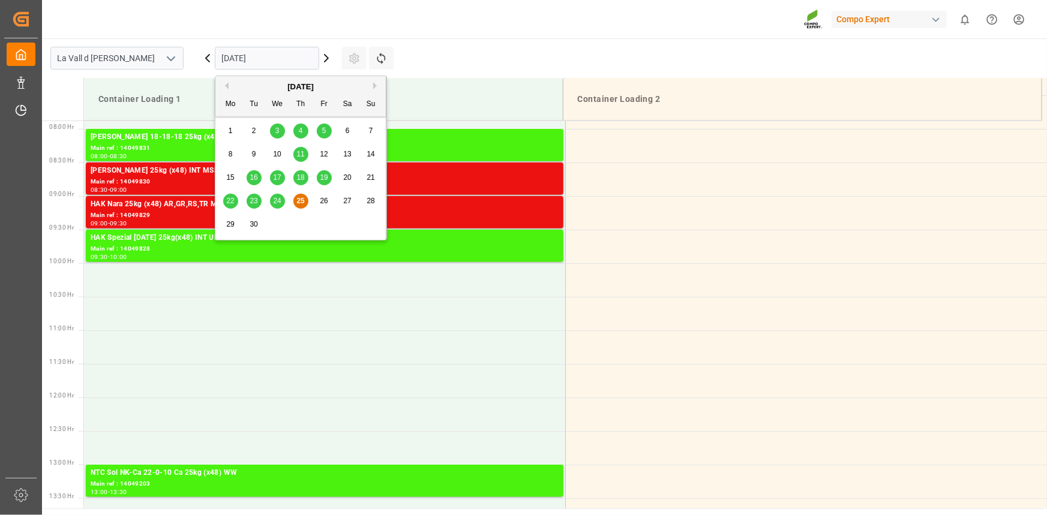
click at [375, 88] on button "Next Month" at bounding box center [376, 85] width 7 height 7
click at [329, 130] on div "3" at bounding box center [324, 131] width 15 height 14
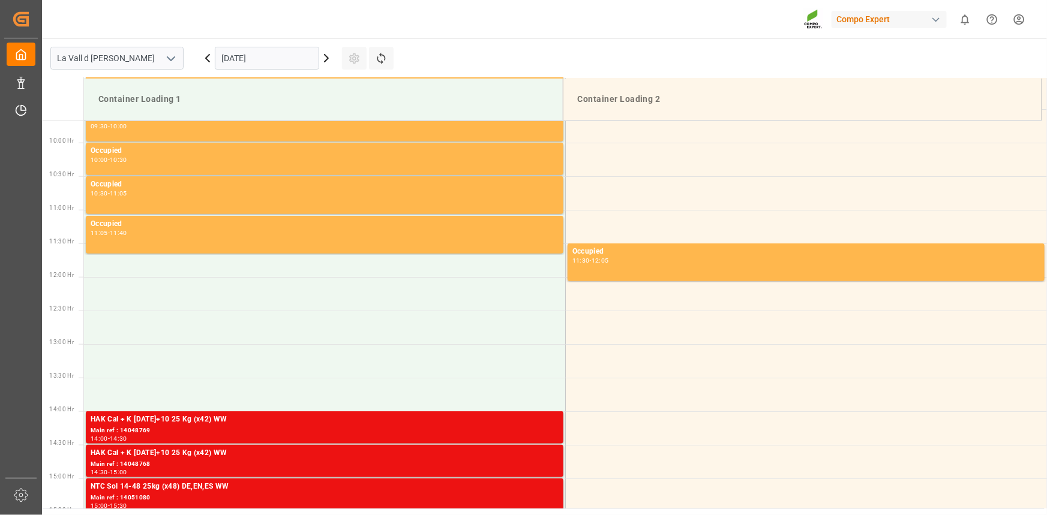
scroll to position [911, 0]
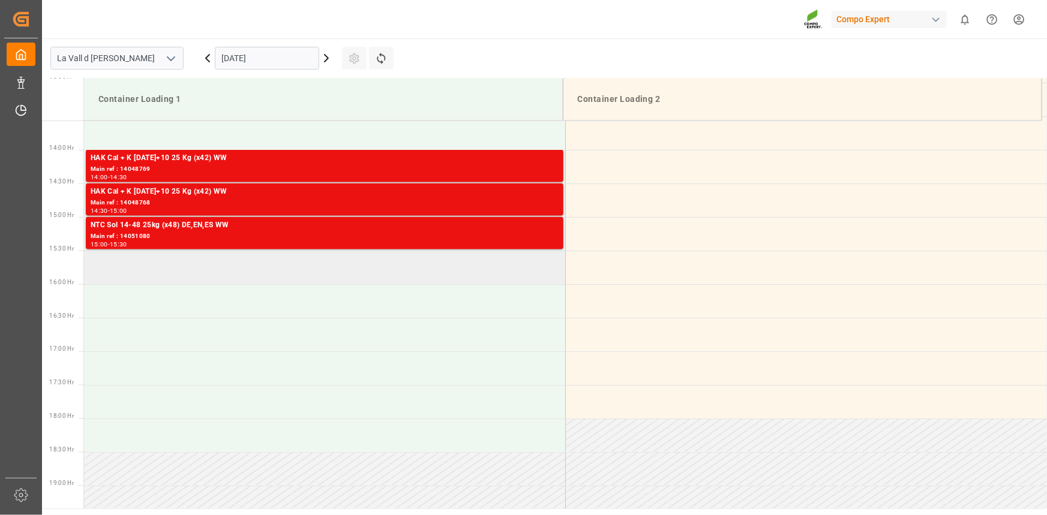
click at [137, 257] on td at bounding box center [324, 268] width 481 height 34
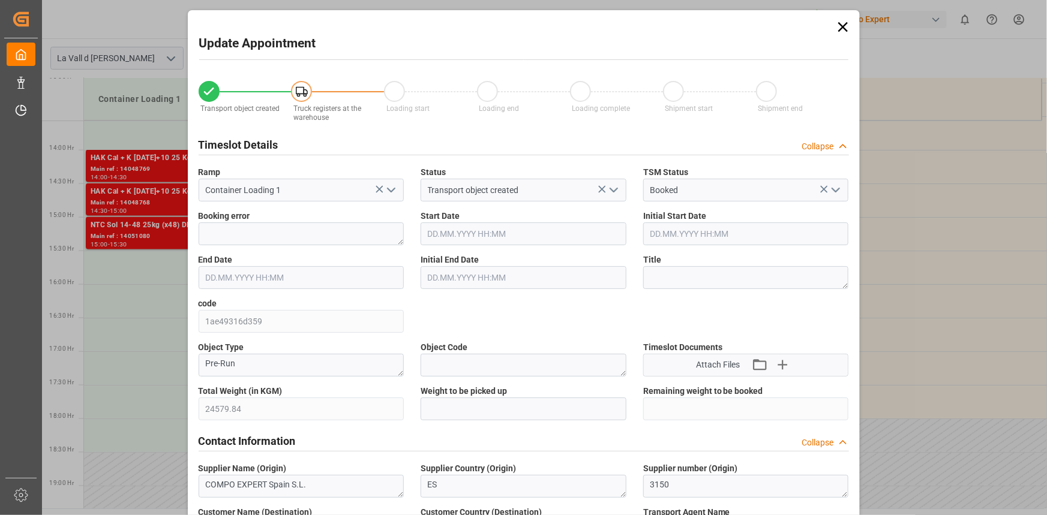
type input "[DATE] 15:30"
type input "[DATE] 16:00"
type input "[DATE] 14:32"
type input "[DATE] 07:10"
click at [450, 408] on input "text" at bounding box center [523, 409] width 206 height 23
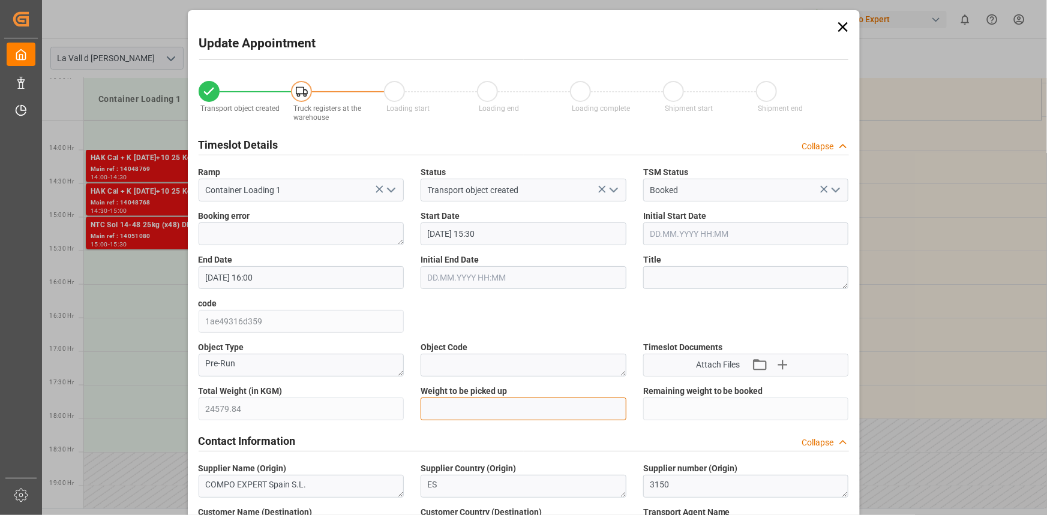
paste input "24579.84"
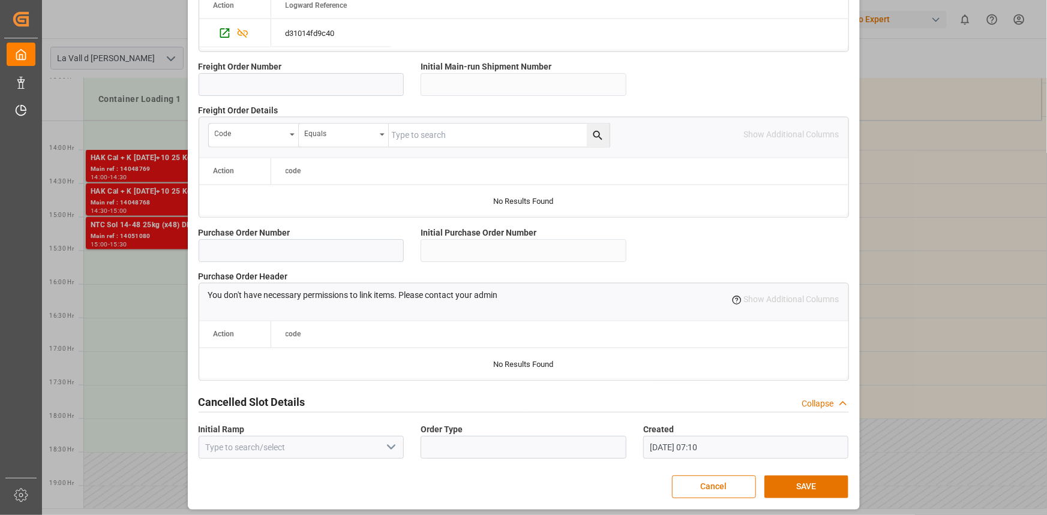
scroll to position [1066, 0]
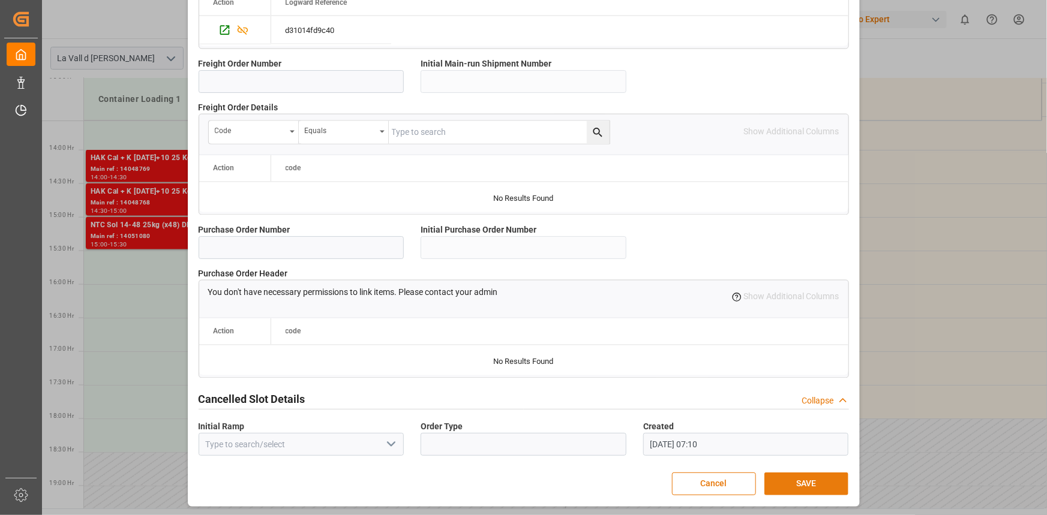
type input "24579.84"
click at [819, 483] on button "SAVE" at bounding box center [806, 484] width 84 height 23
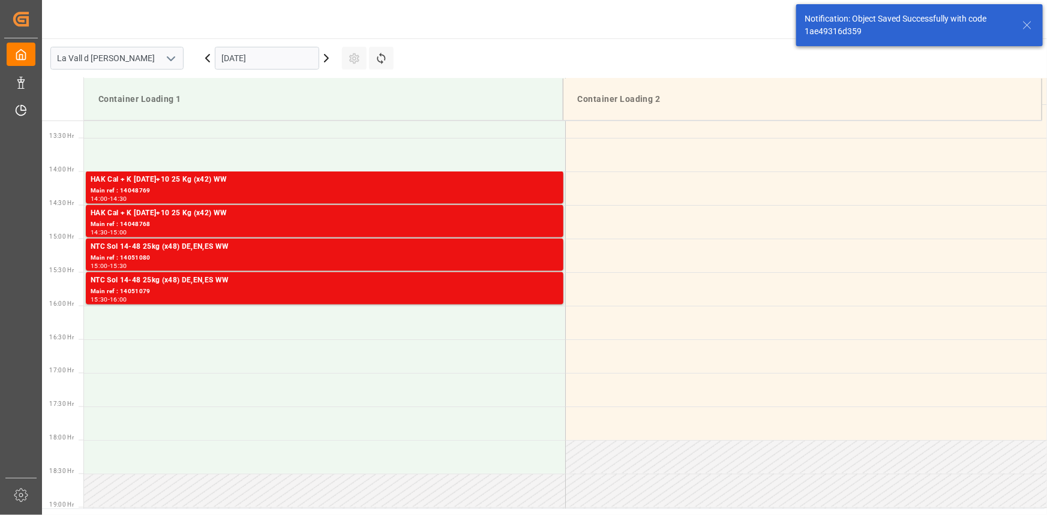
scroll to position [933, 0]
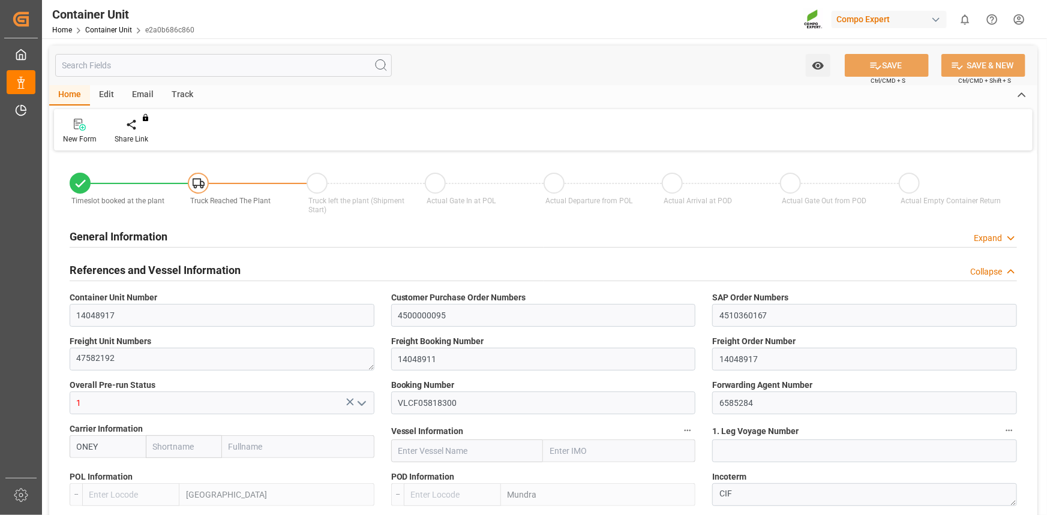
type input "ONEY"
type input "ESVLC"
type input "INMUN"
type input "7"
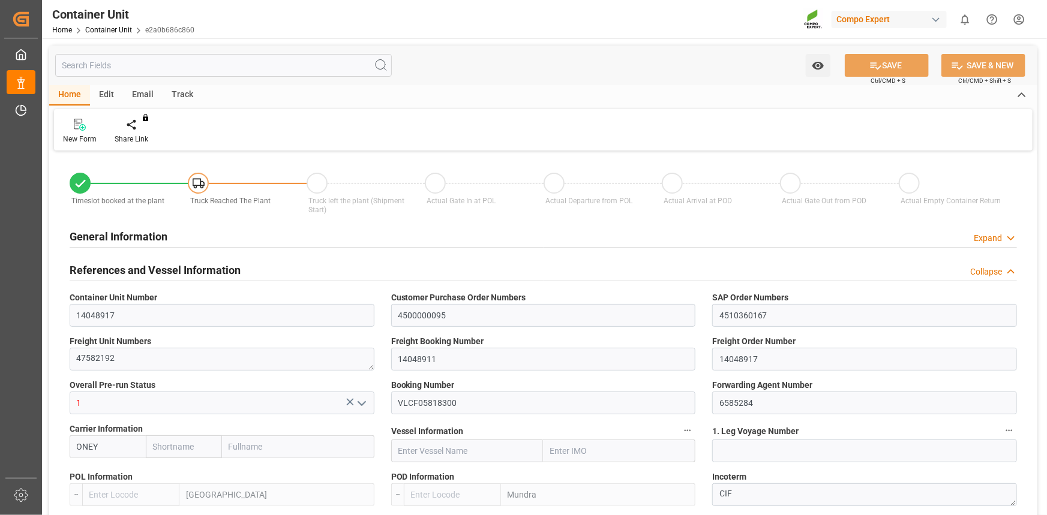
type input "0"
type input "7"
type input "0"
type input "40"
type input "21504"
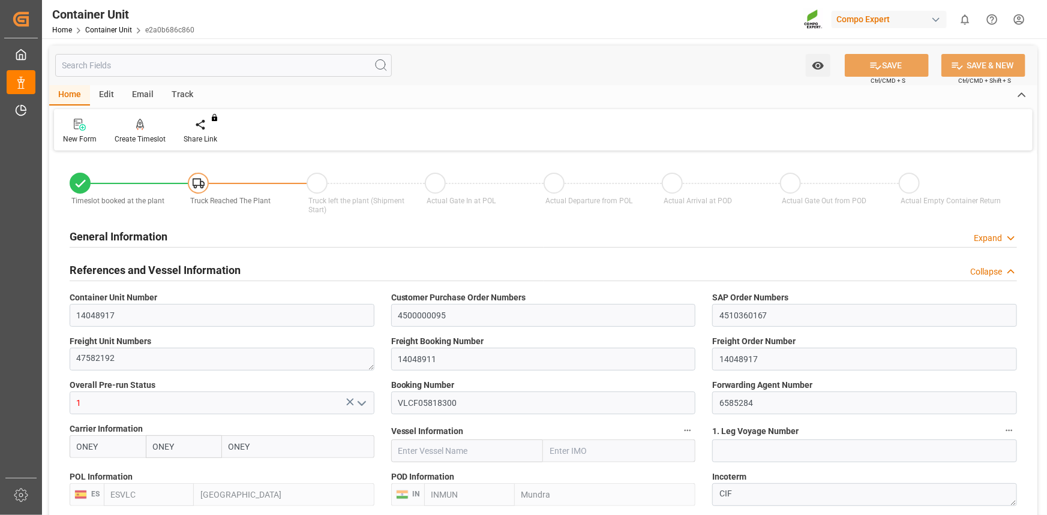
type input "08.07.2025 16:06"
type input "08.07.2025"
click at [133, 130] on div at bounding box center [140, 124] width 51 height 13
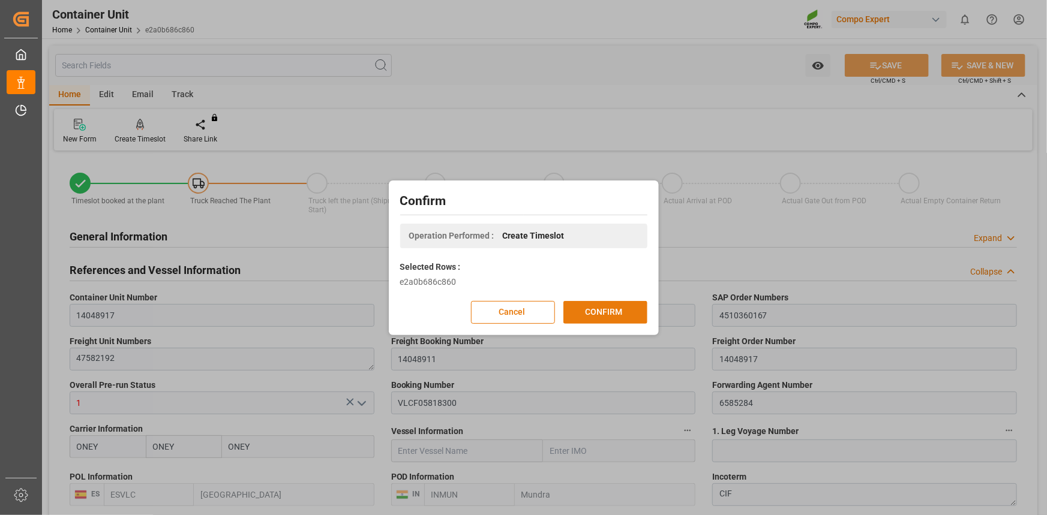
click at [605, 305] on button "CONFIRM" at bounding box center [605, 312] width 84 height 23
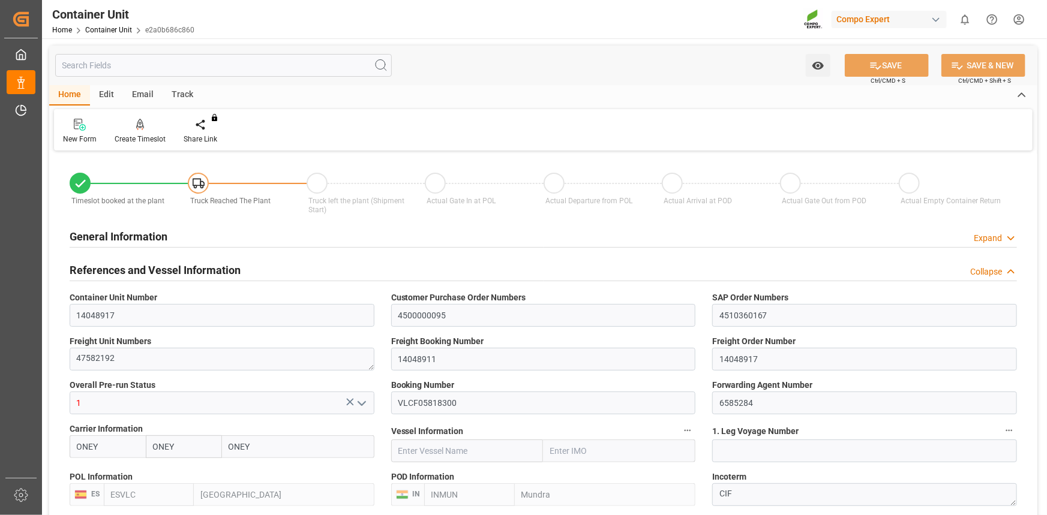
type input "ONEY"
type input "ESVLC"
type input "INMUN"
type input "7"
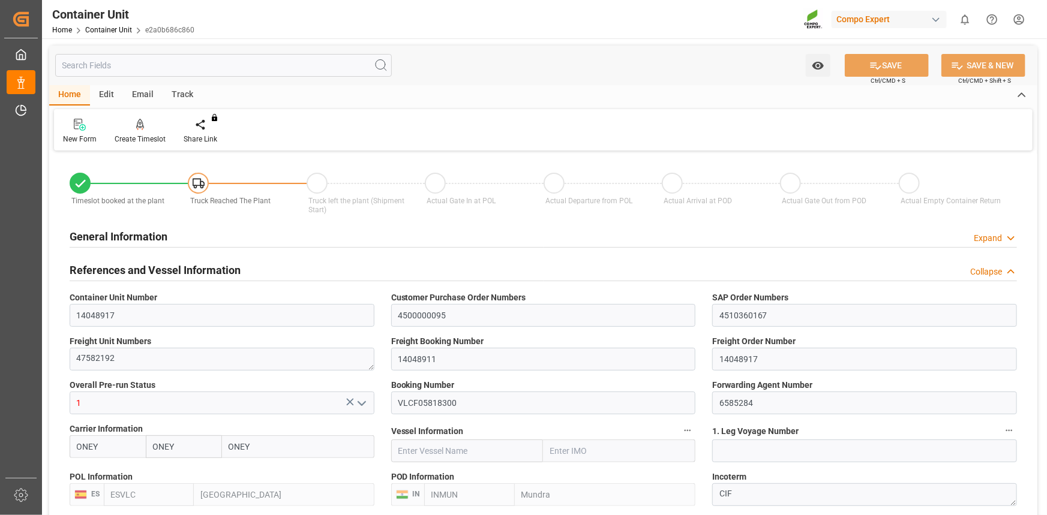
type input "0"
type input "7"
type input "0"
type input "40"
type input "21504"
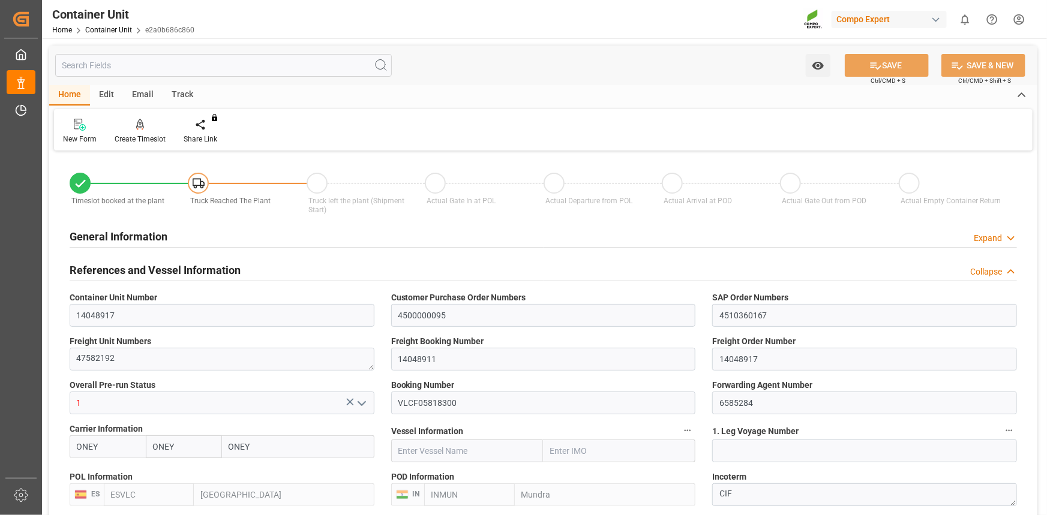
type input "08.07.2025 16:06"
type input "08.07.2025"
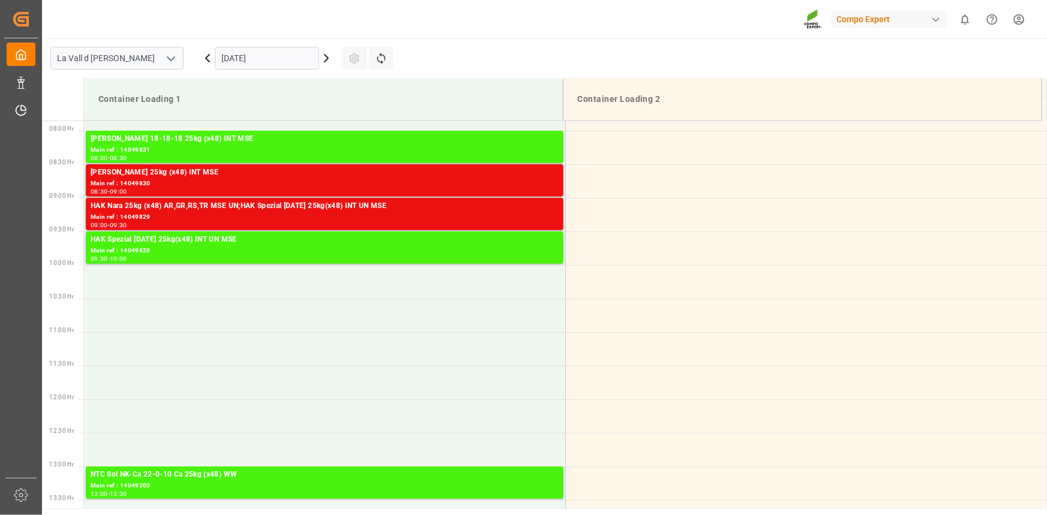
scroll to position [529, 0]
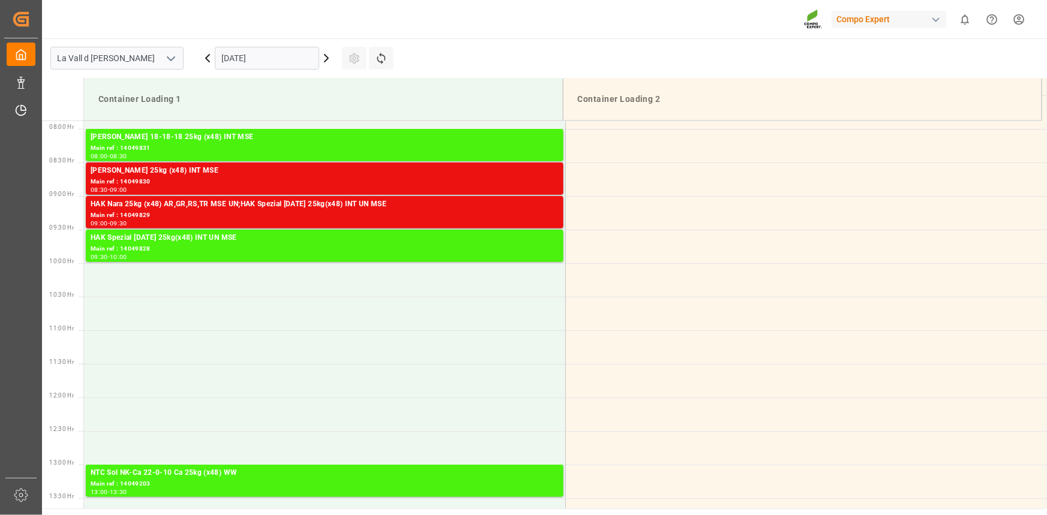
click at [262, 50] on input "[DATE]" at bounding box center [267, 58] width 104 height 23
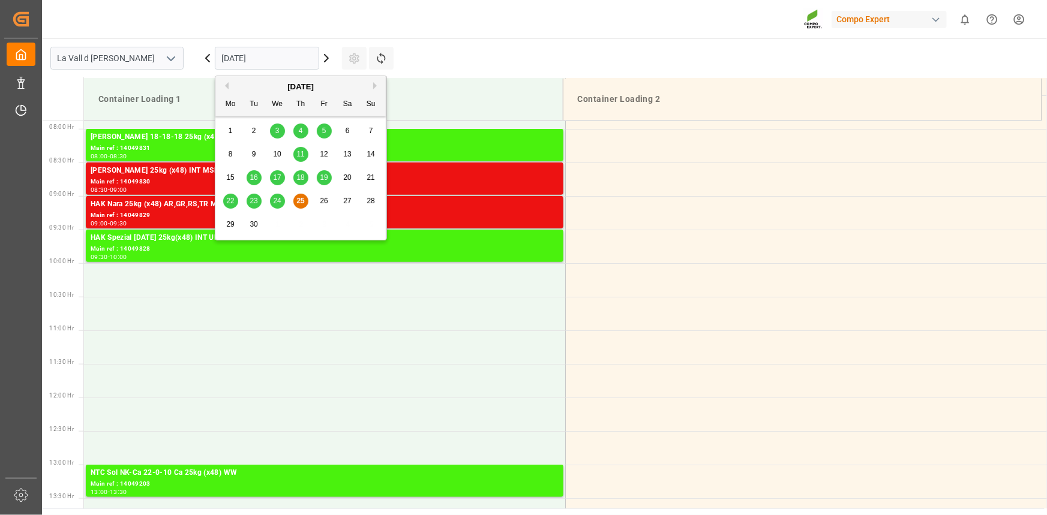
click at [277, 139] on div "1 2 3 4 5 6 7" at bounding box center [301, 130] width 164 height 23
click at [277, 130] on span "3" at bounding box center [277, 131] width 4 height 8
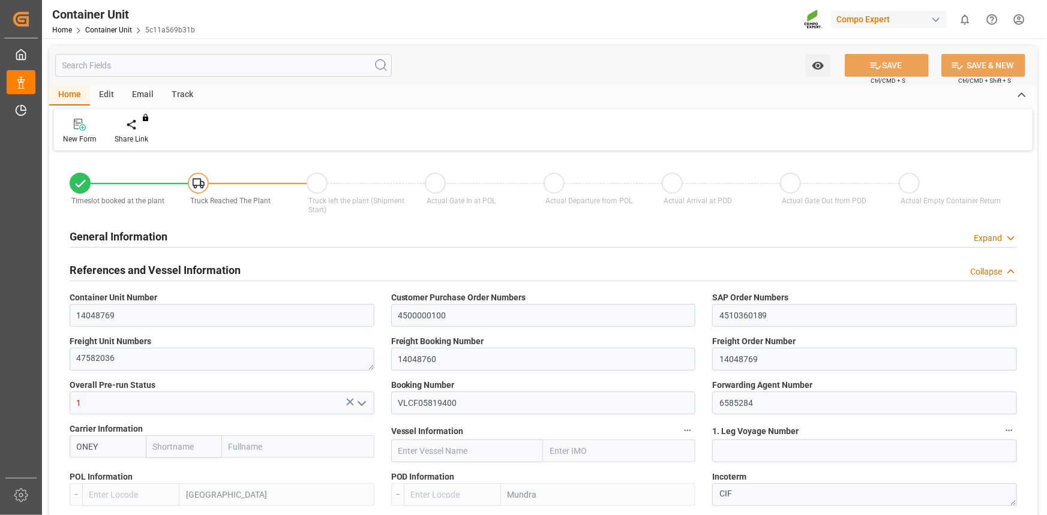
type input "ONEY"
type input "ESVLC"
type input "INMUN"
type input "7"
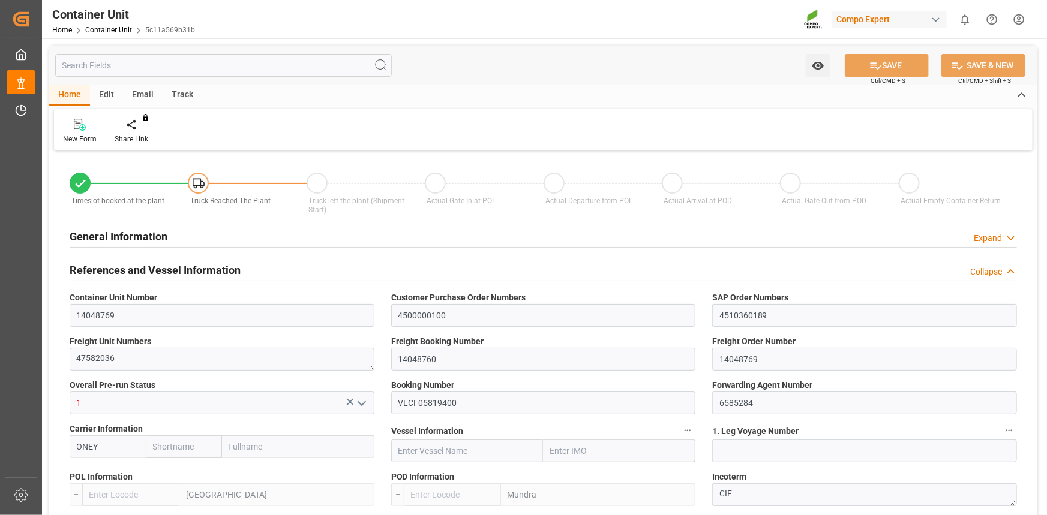
type input "0"
type input "7"
type input "0"
type input "40"
type input "21504"
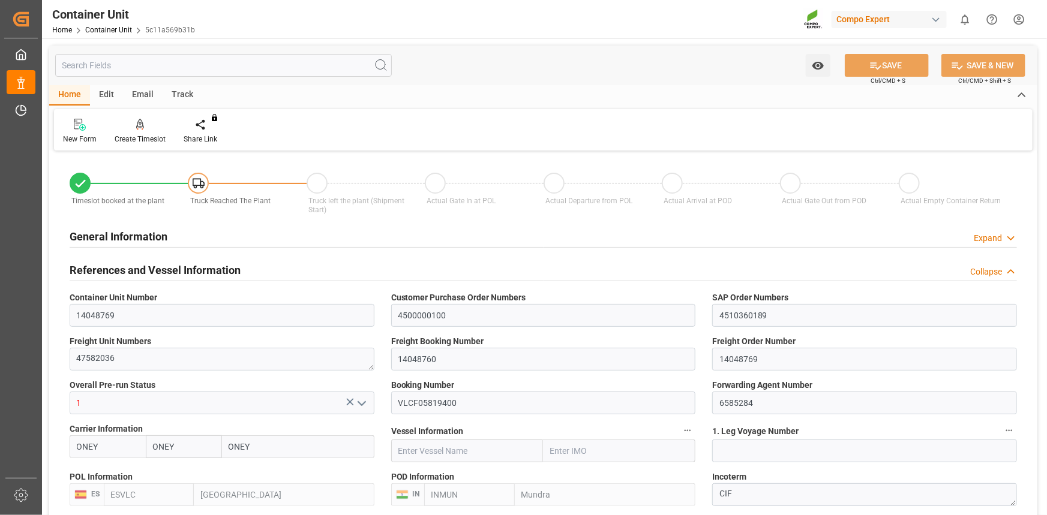
type input "07.07.2025 08:14"
type input "07.07.2025"
click at [143, 125] on div at bounding box center [140, 124] width 51 height 13
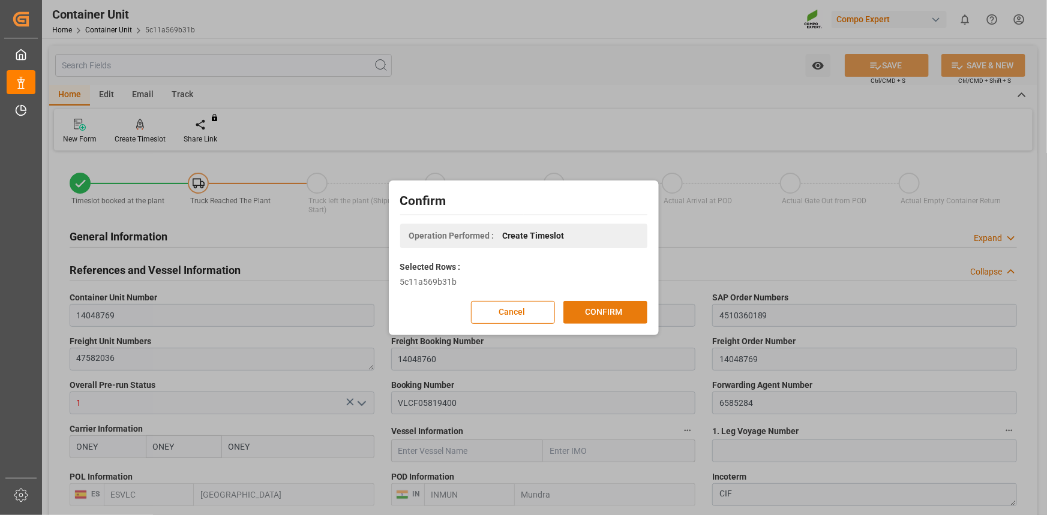
click at [634, 313] on button "CONFIRM" at bounding box center [605, 312] width 84 height 23
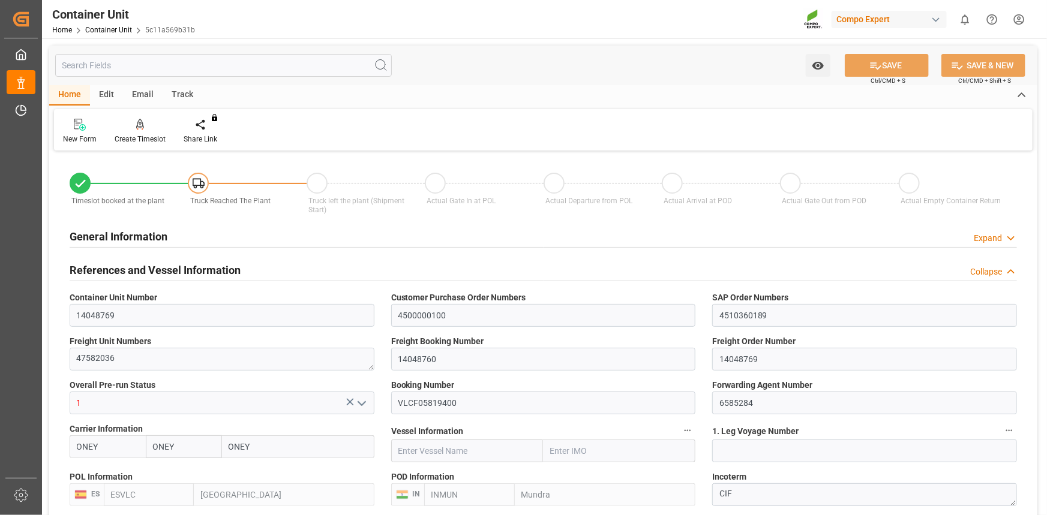
type input "ONEY"
type input "ESVLC"
type input "INMUN"
type input "7"
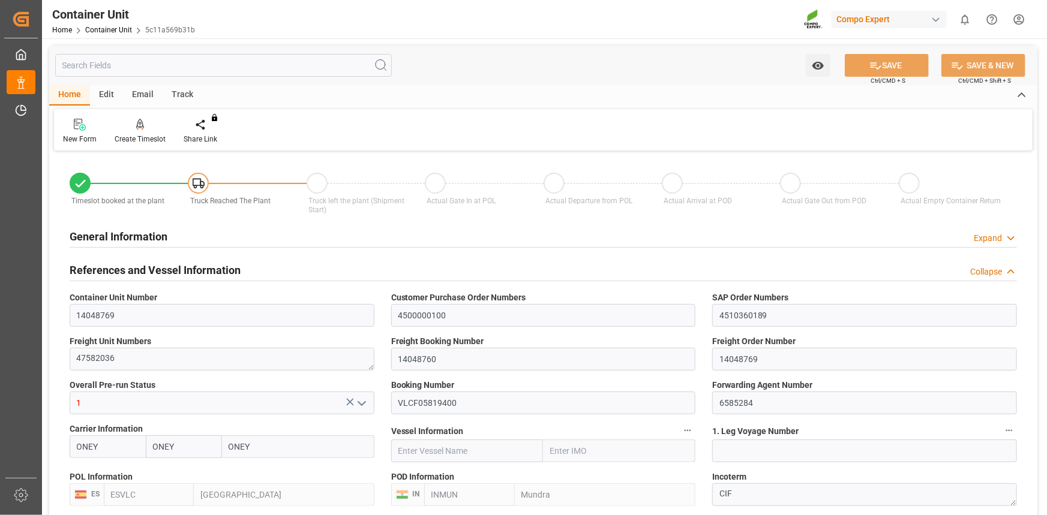
type input "0"
type input "7"
type input "0"
type input "40"
type input "21504"
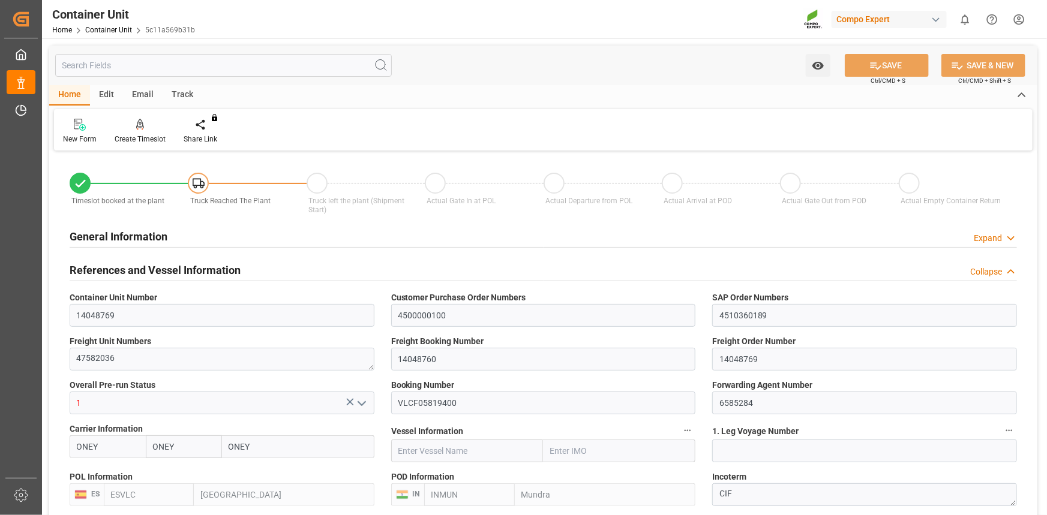
type input "07.07.2025 08:14"
type input "07.07.2025"
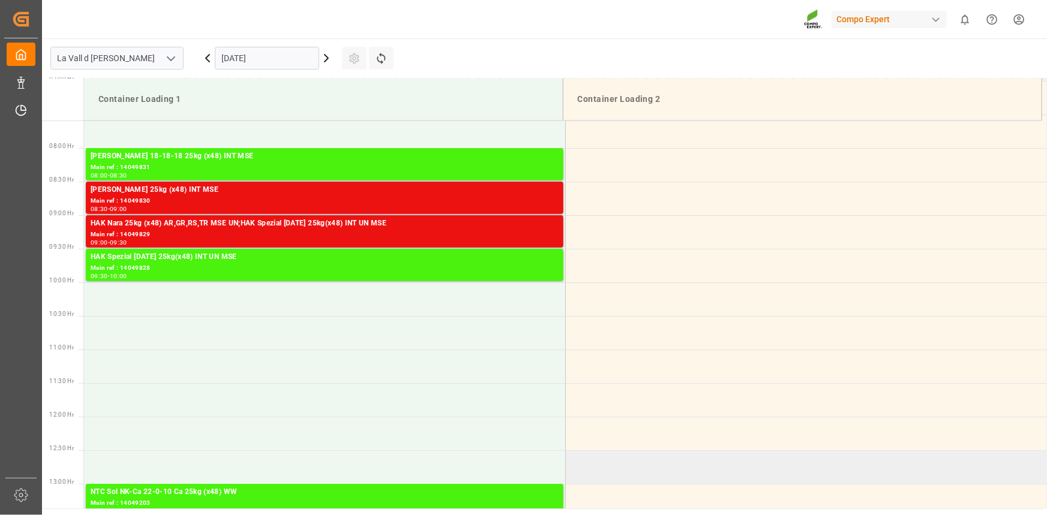
scroll to position [529, 0]
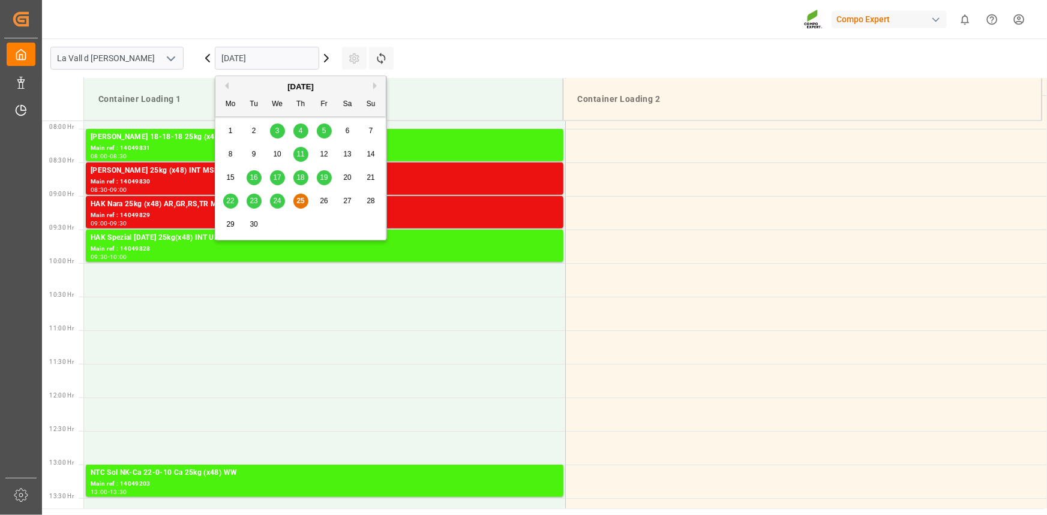
click at [259, 58] on input "[DATE]" at bounding box center [267, 58] width 104 height 23
click at [375, 83] on button "Next Month" at bounding box center [376, 85] width 7 height 7
click at [320, 131] on div "3" at bounding box center [324, 131] width 15 height 14
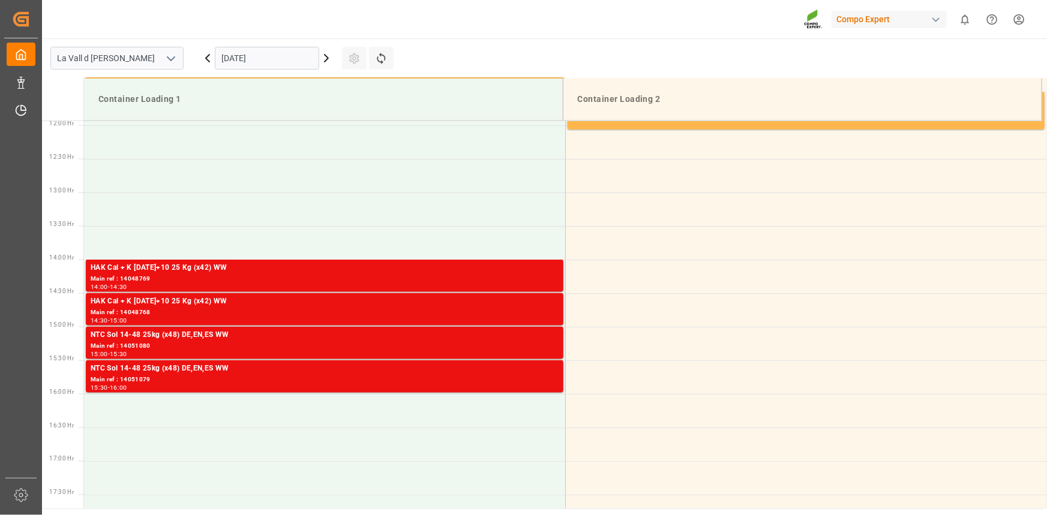
scroll to position [802, 0]
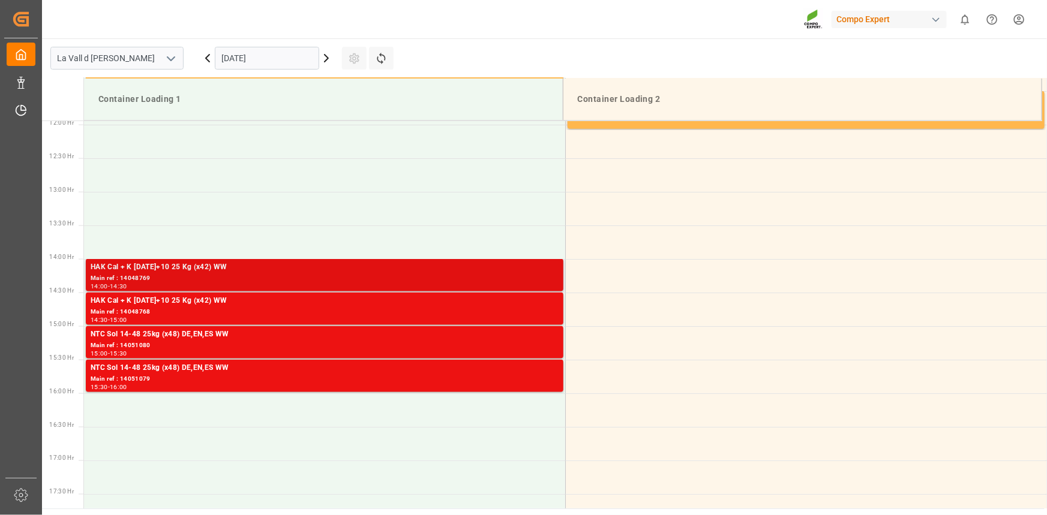
click at [173, 277] on div "Main ref : 14048769" at bounding box center [325, 279] width 468 height 10
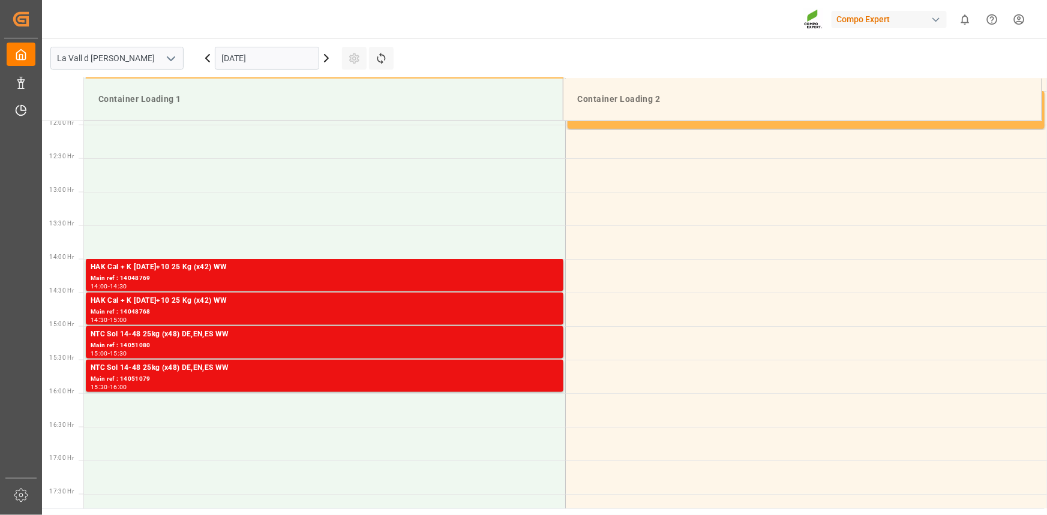
click at [181, 303] on div "HAK Cal + K [DATE]+10 25 Kg (x42) WW" at bounding box center [325, 301] width 468 height 12
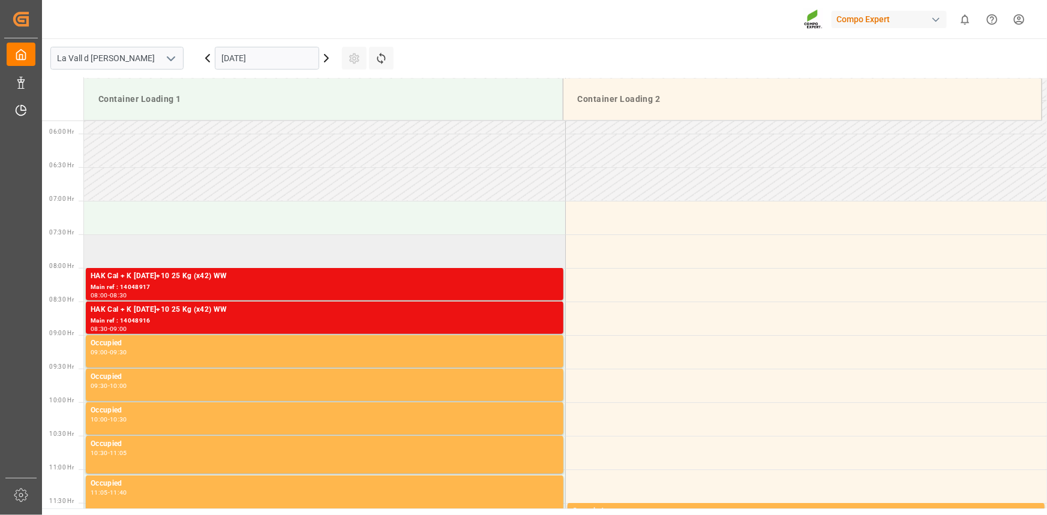
scroll to position [366, 0]
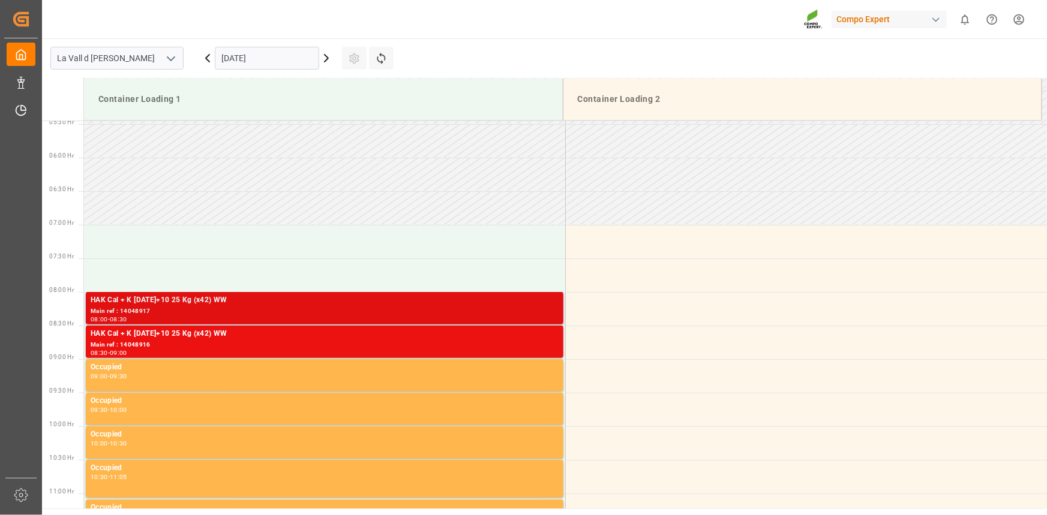
click at [188, 310] on div "Main ref : 14048917" at bounding box center [325, 311] width 468 height 10
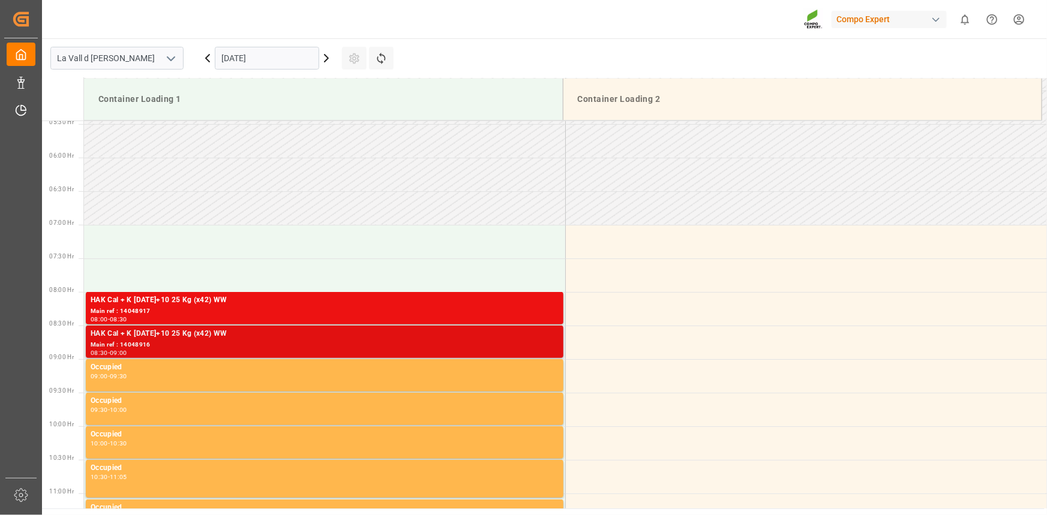
click at [254, 335] on div "HAK Cal + K [DATE]+10 25 Kg (x42) WW" at bounding box center [325, 334] width 468 height 12
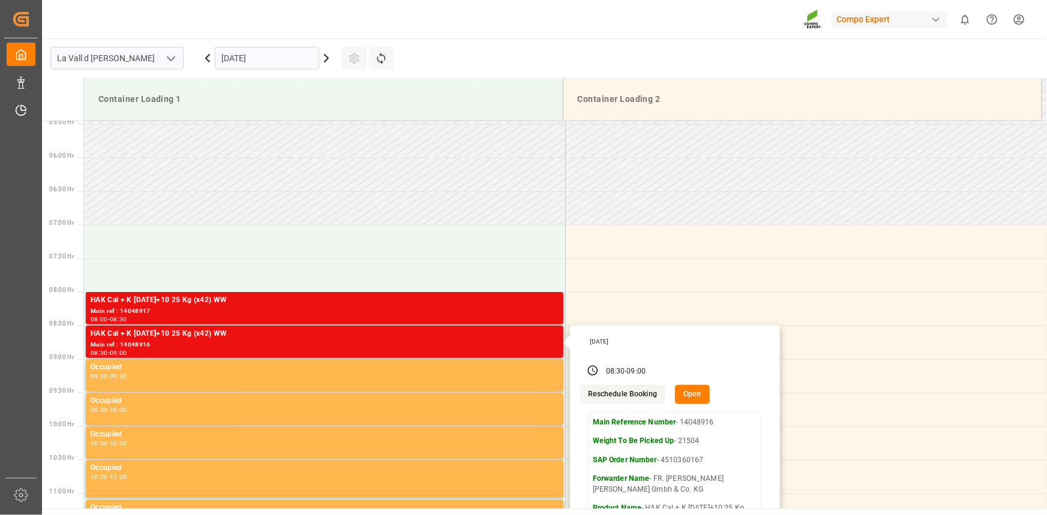
click at [492, 47] on main "[GEOGRAPHIC_DATA] [DATE] Settings Refresh Time Slots Container Loading 1 Contai…" at bounding box center [543, 273] width 1002 height 470
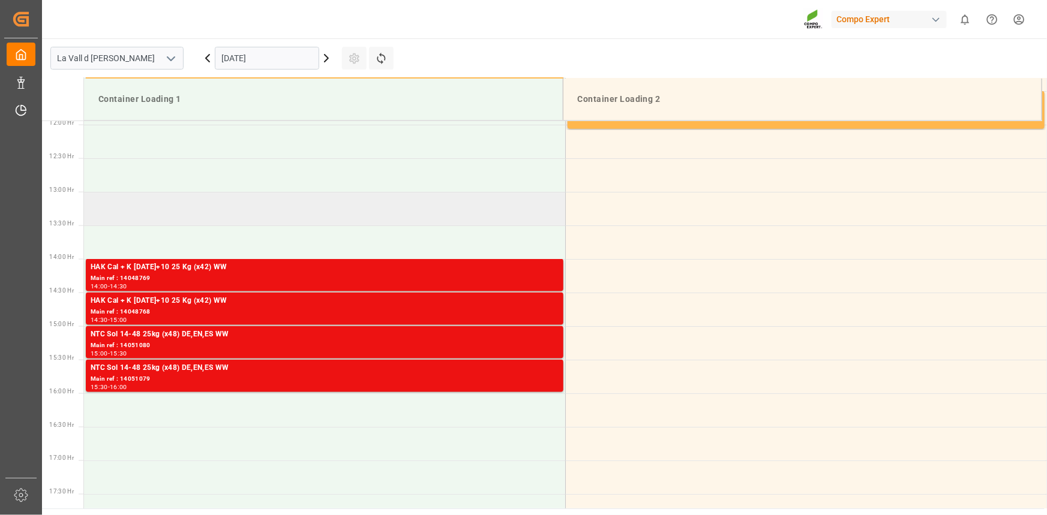
scroll to position [747, 0]
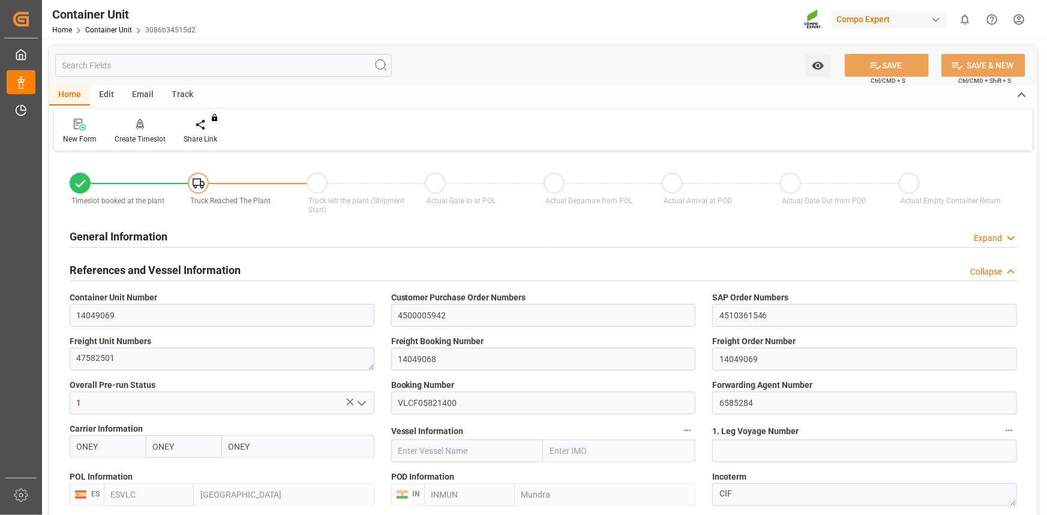
type input "ONEY"
type input "ESVLC"
type input "INMUN"
type input "7"
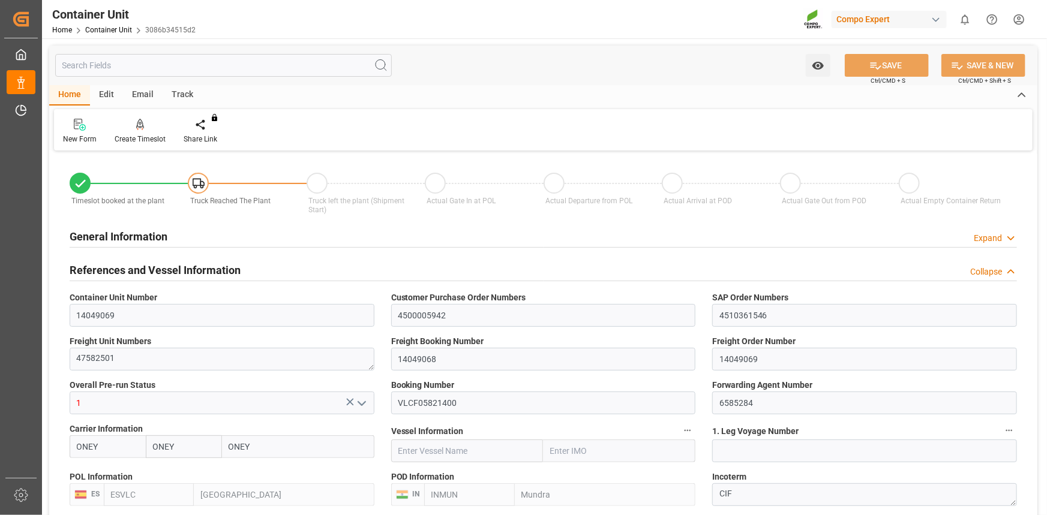
type input "0"
type input "7"
type input "0"
type input "20"
type input "21504"
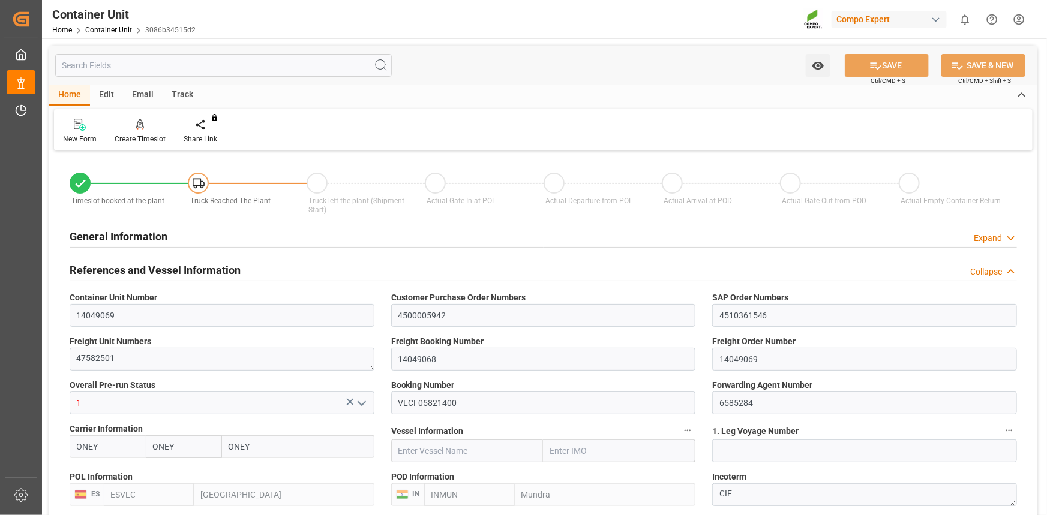
type input "11.07.2025 08:54"
type input "10.09.2025"
type input "ONEY"
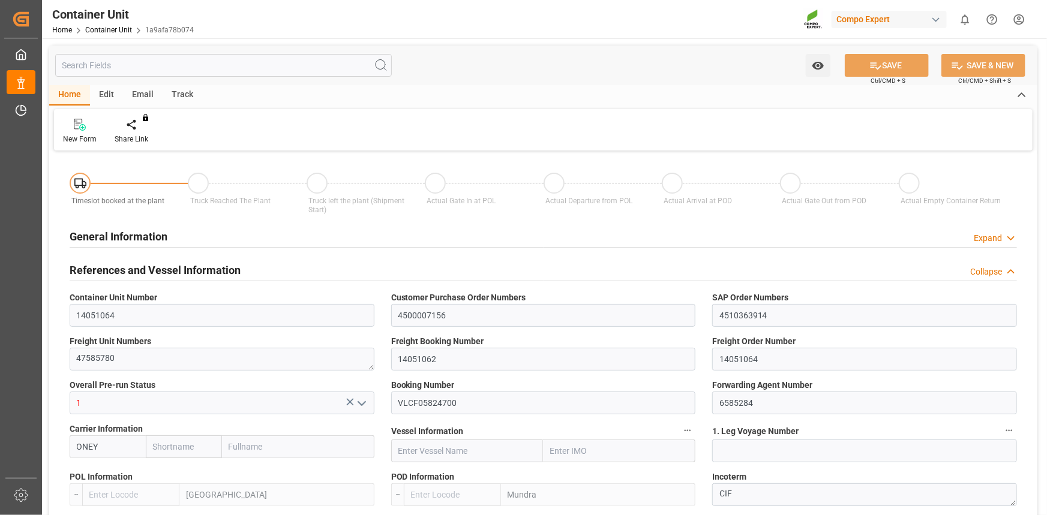
type input "ESVLC"
type input "INMUN"
type input "7"
type input "0"
type input "7"
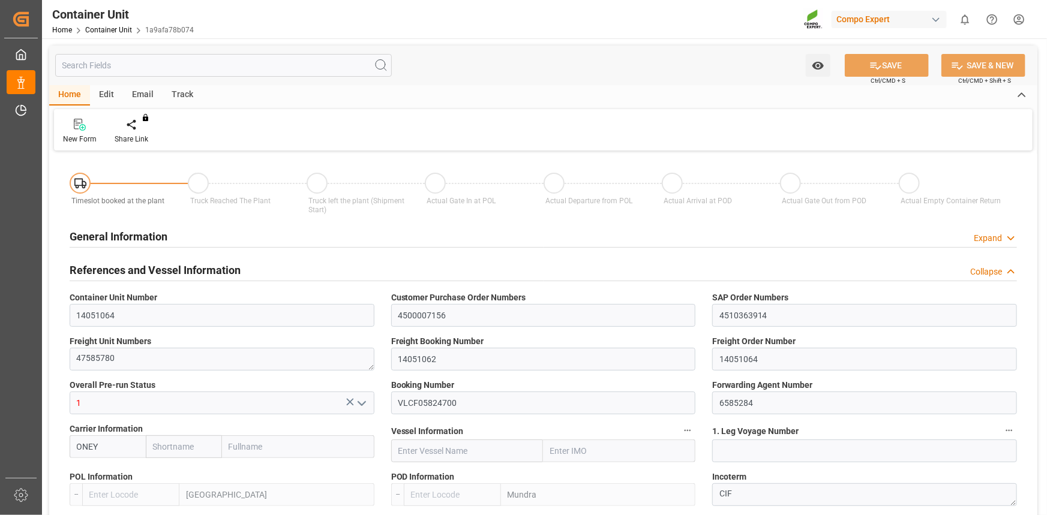
type input "0"
type input "40"
type input "21504"
type input "[DATE] 11:24"
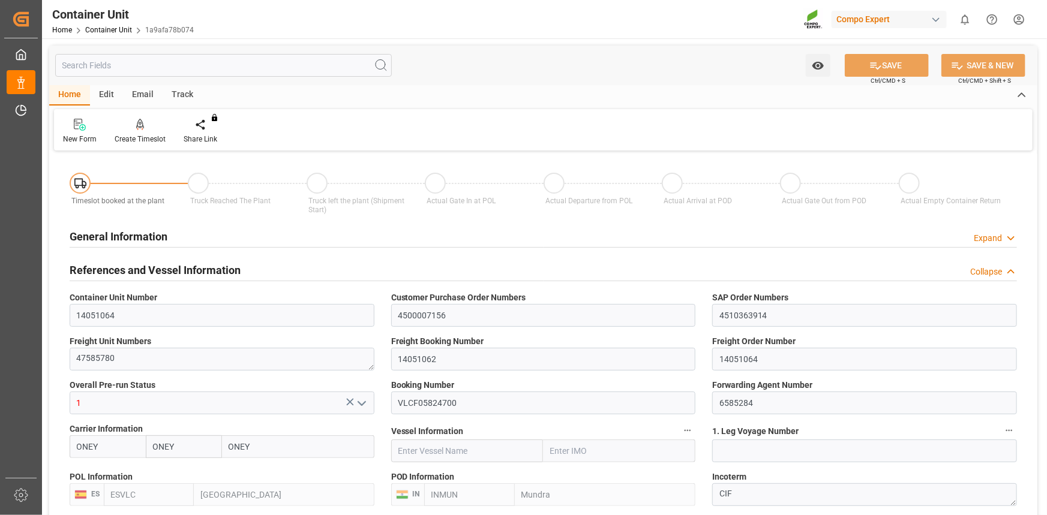
type input "10.10.2025"
click at [140, 134] on div "Create Timeslot" at bounding box center [140, 139] width 51 height 11
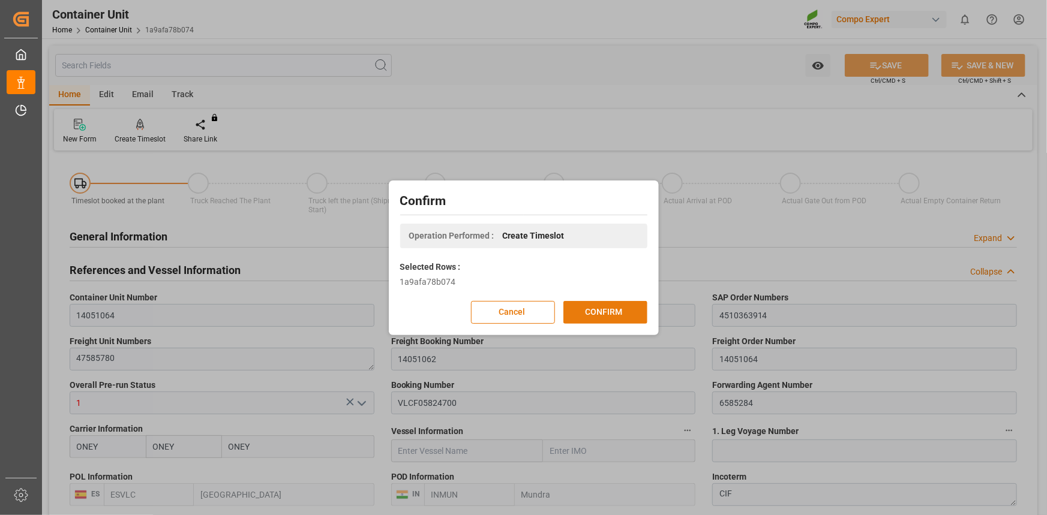
click at [615, 309] on button "CONFIRM" at bounding box center [605, 312] width 84 height 23
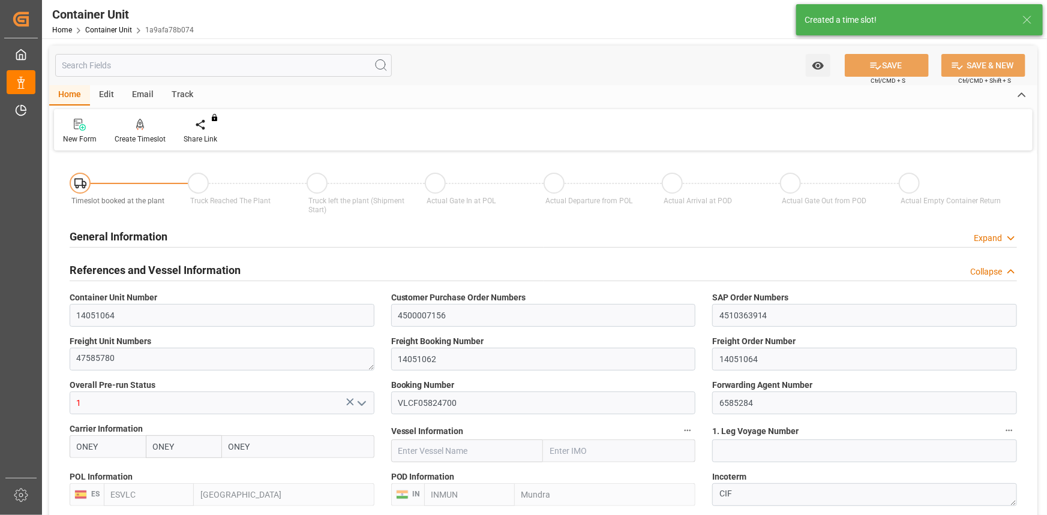
type input "ONEY"
type input "ESVLC"
type input "INMUN"
type input "7"
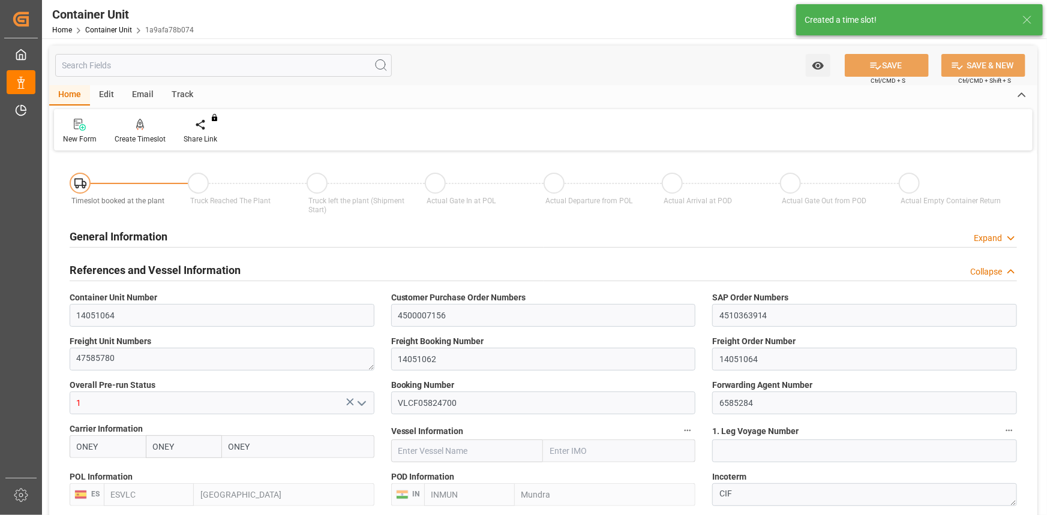
type input "0"
type input "7"
type input "0"
type input "40"
type input "21504"
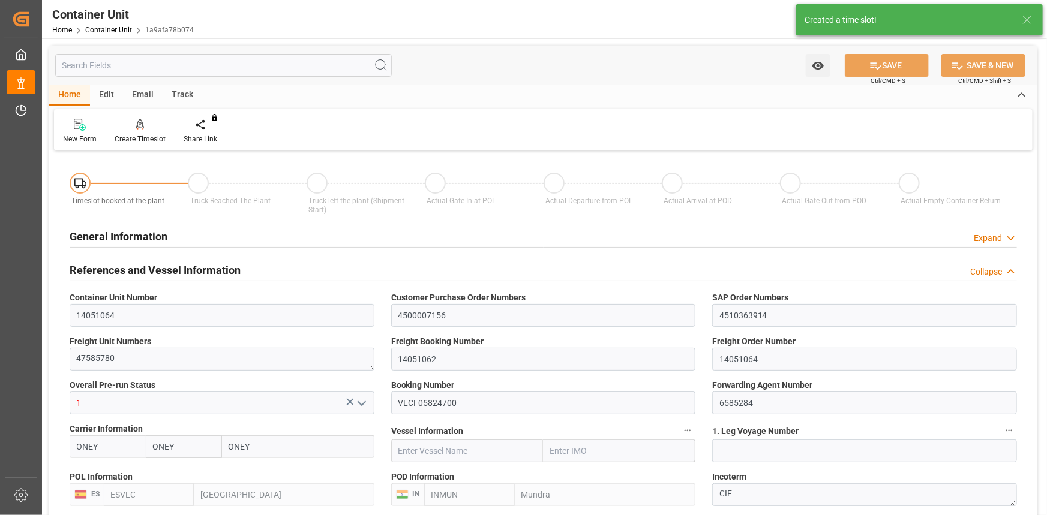
type input "[DATE] 11:24"
type input "[DATE]"
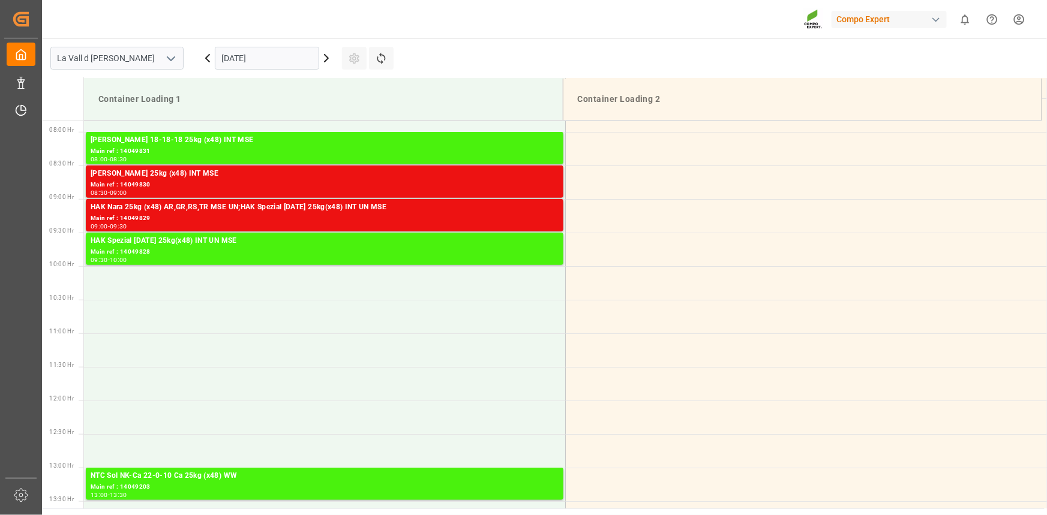
scroll to position [529, 0]
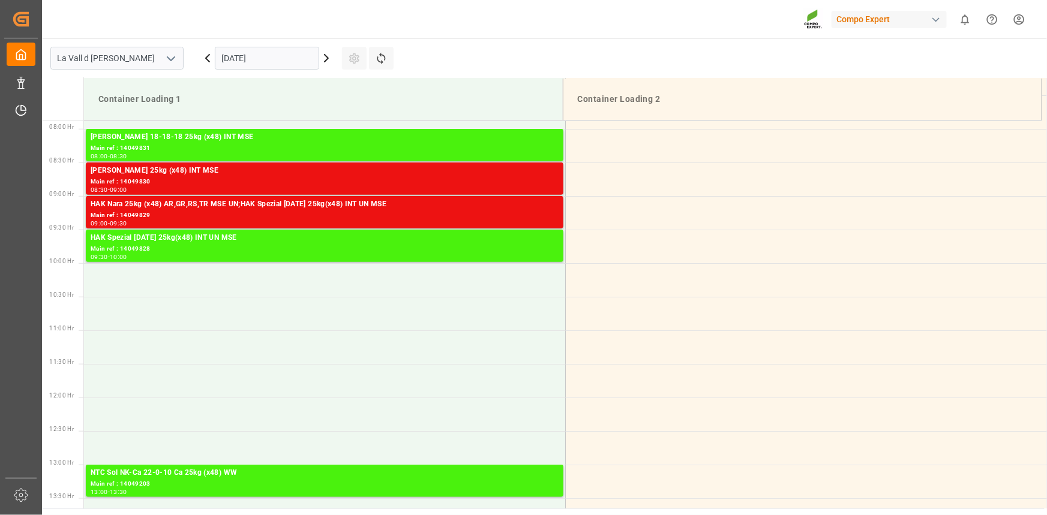
click at [284, 59] on input "[DATE]" at bounding box center [267, 58] width 104 height 23
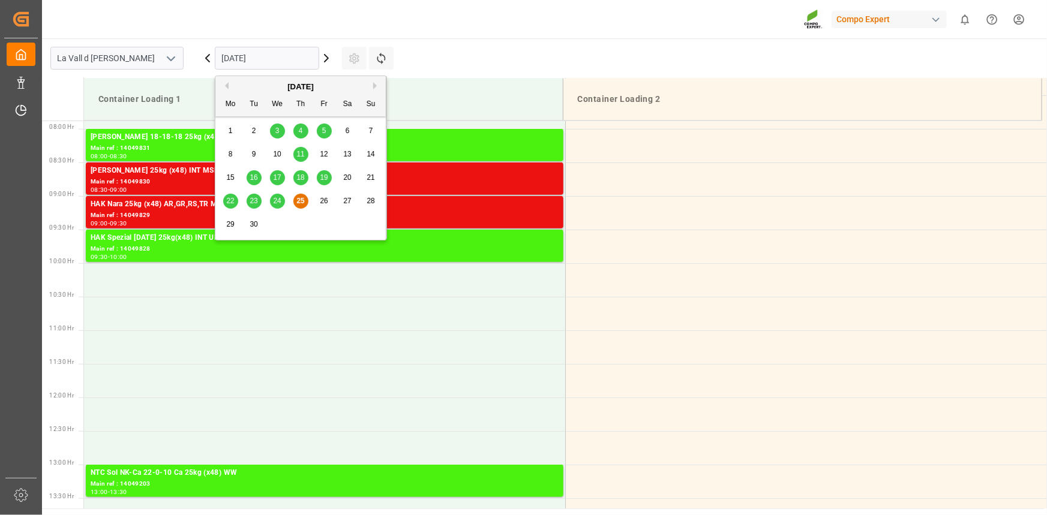
click at [373, 85] on button "Next Month" at bounding box center [376, 85] width 7 height 7
click at [324, 135] on span "3" at bounding box center [324, 131] width 4 height 8
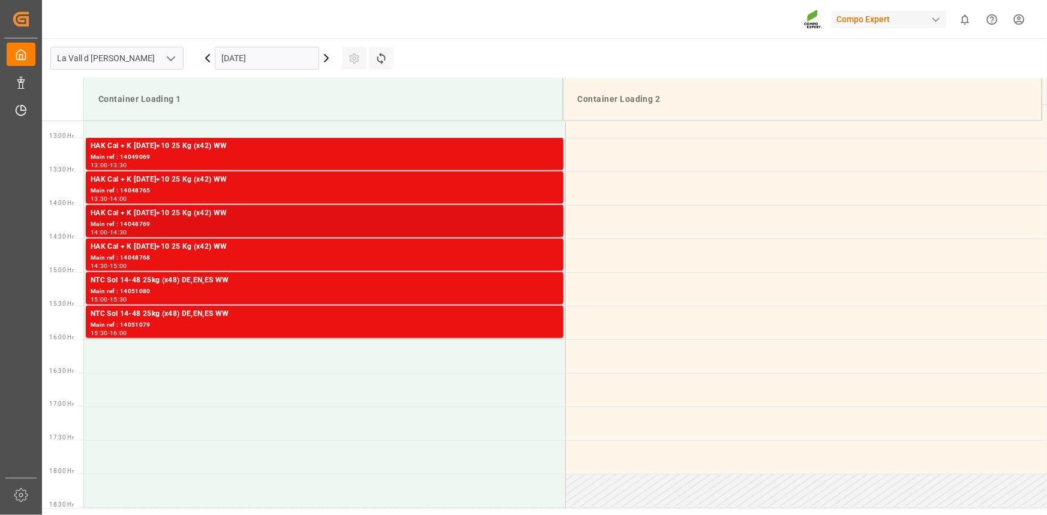
scroll to position [856, 0]
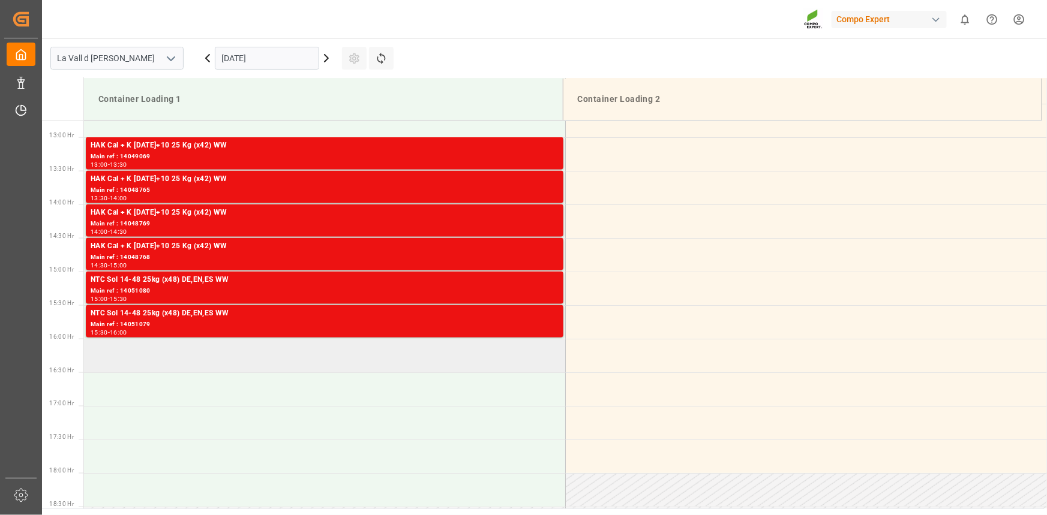
click at [156, 355] on td at bounding box center [324, 356] width 481 height 34
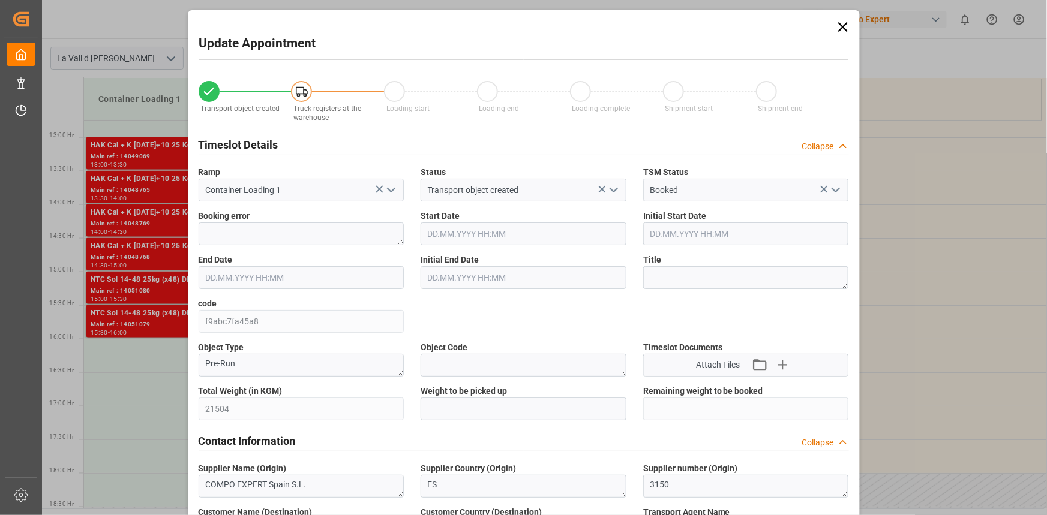
type input "21504"
type input "40"
type input "[DATE] 16:00"
type input "[DATE] 16:30"
type input "[DATE] 11:24"
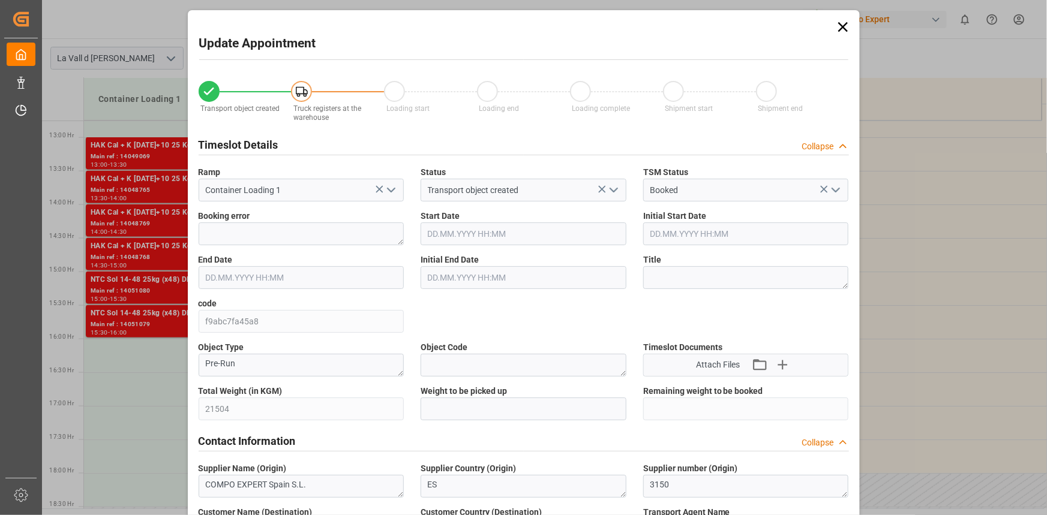
type input "[DATE] 07:29"
click at [497, 402] on input "text" at bounding box center [523, 409] width 206 height 23
paste input "21504"
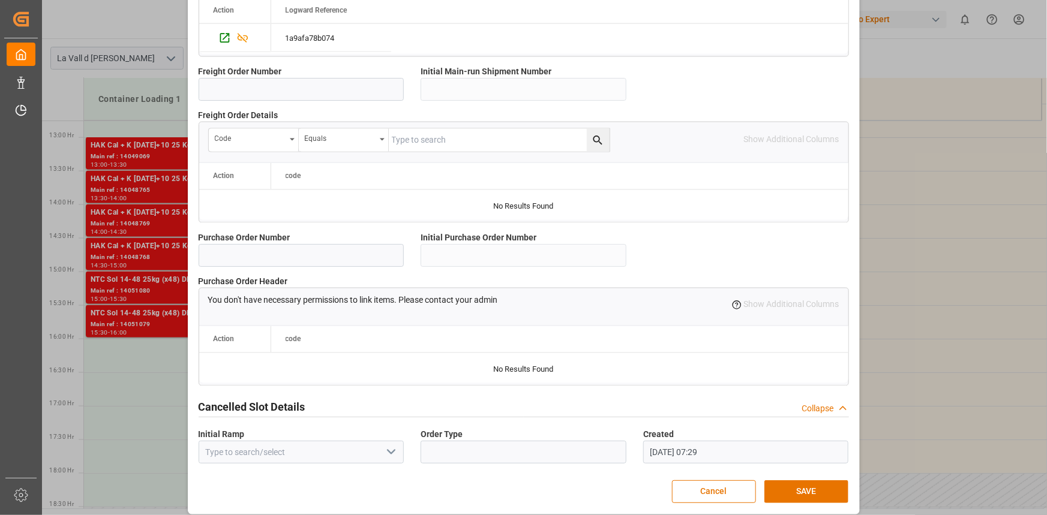
scroll to position [1066, 0]
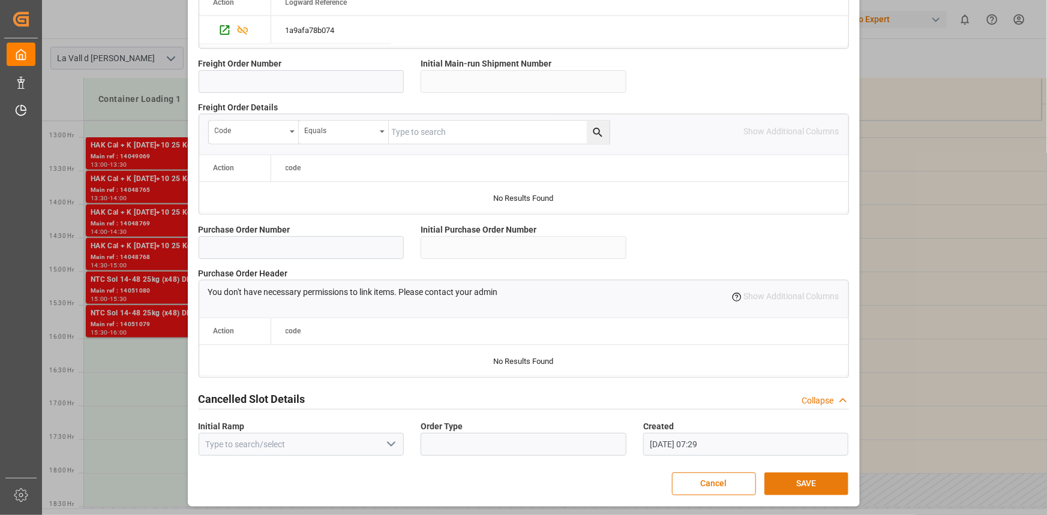
type input "21504"
click at [815, 489] on button "SAVE" at bounding box center [806, 484] width 84 height 23
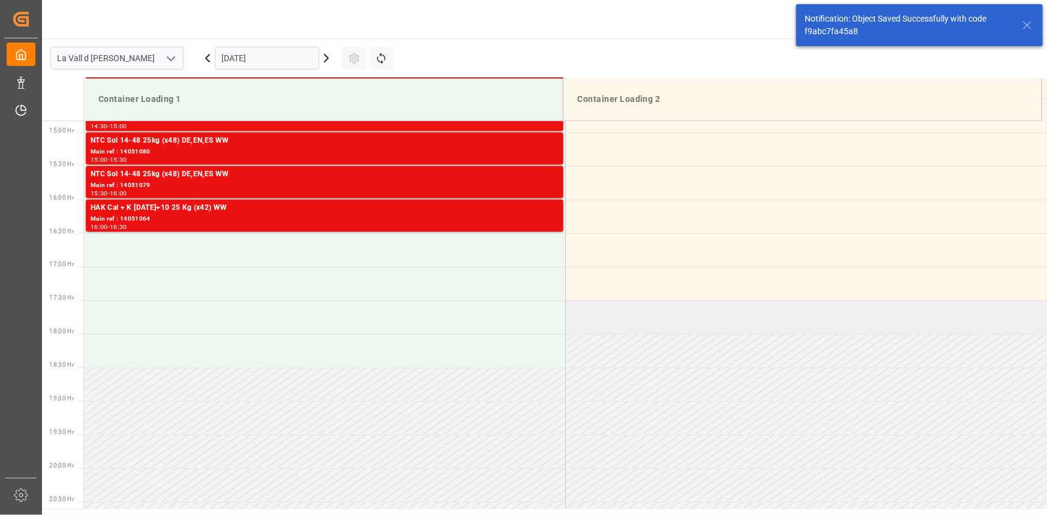
scroll to position [1000, 0]
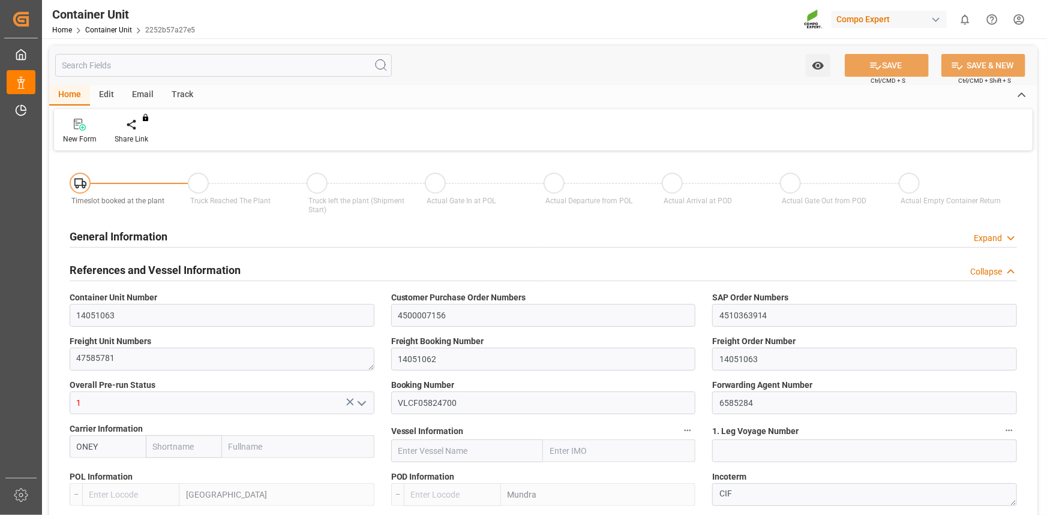
type input "ONEY"
type input "ESVLC"
type input "INMUN"
type input "7"
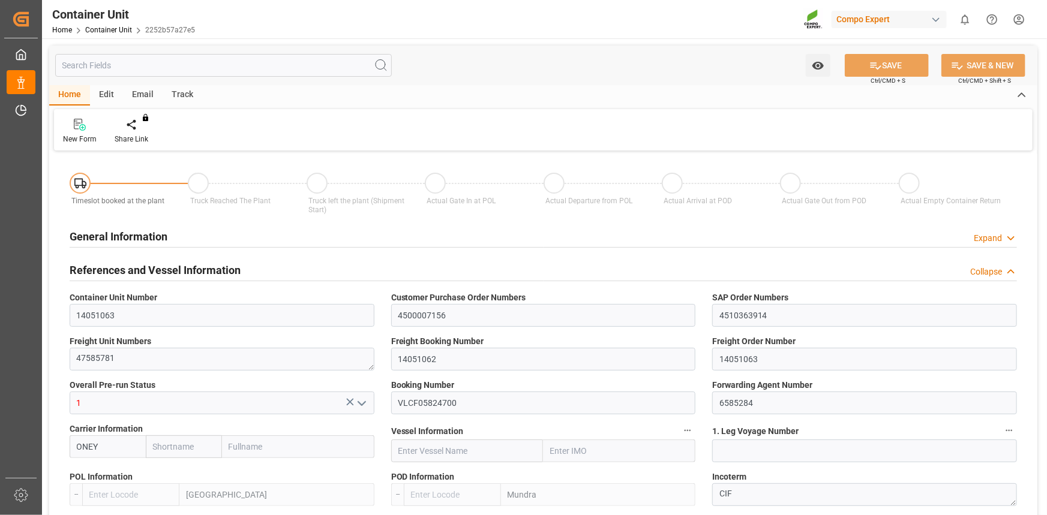
type input "0"
type input "7"
type input "0"
type input "40"
type input "21504"
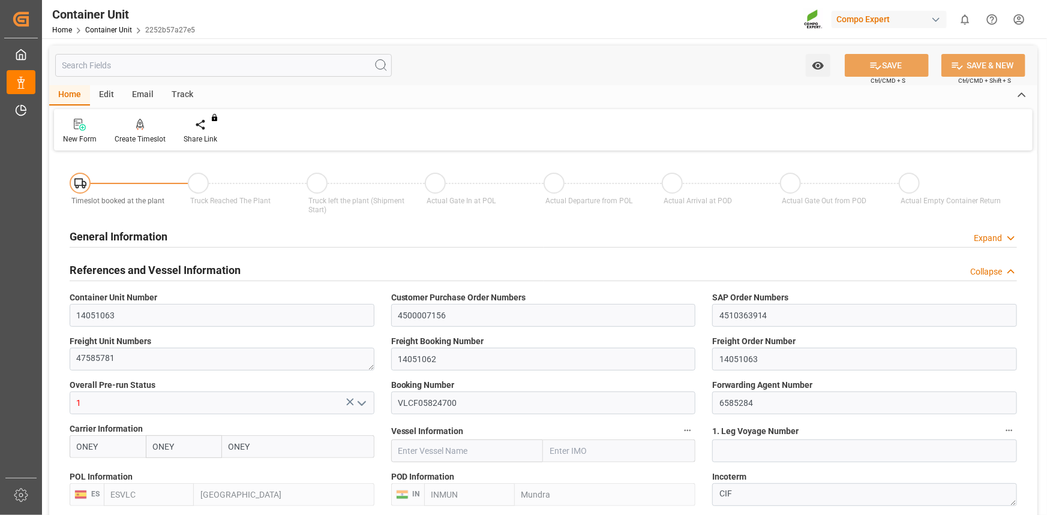
type input "[DATE] 11:24"
type input "[DATE]"
click at [127, 139] on div "Create Timeslot" at bounding box center [140, 139] width 51 height 11
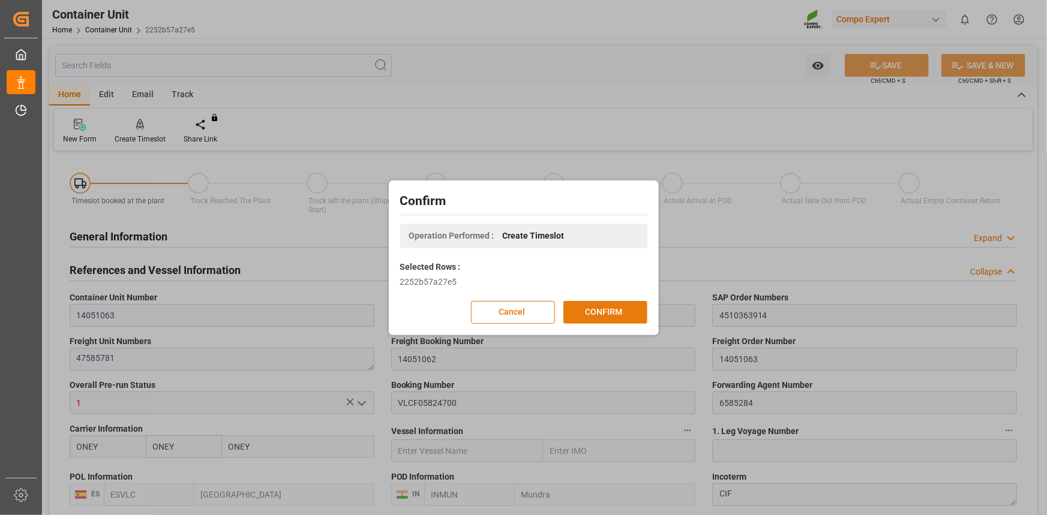
click at [619, 312] on button "CONFIRM" at bounding box center [605, 312] width 84 height 23
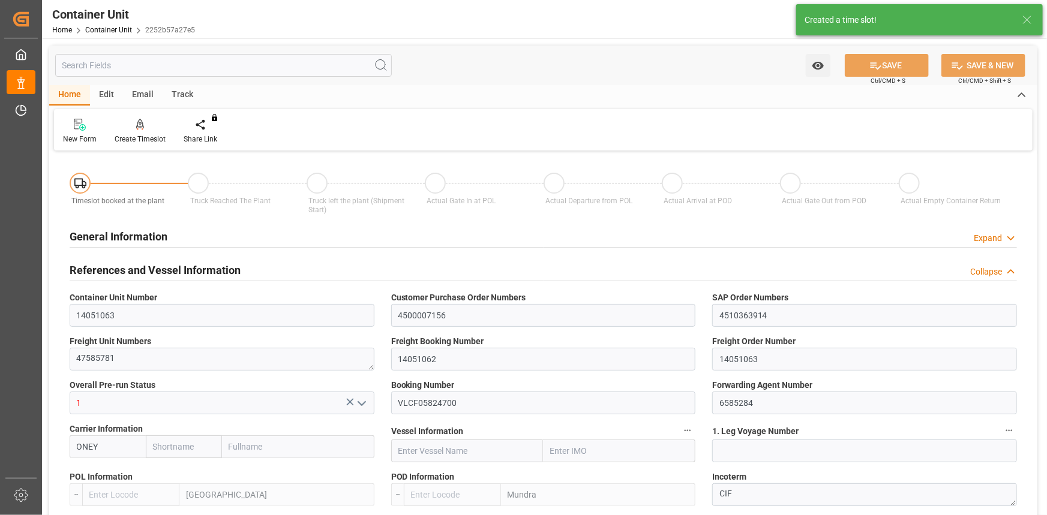
type input "ONEY"
type input "ESVLC"
type input "INMUN"
type input "7"
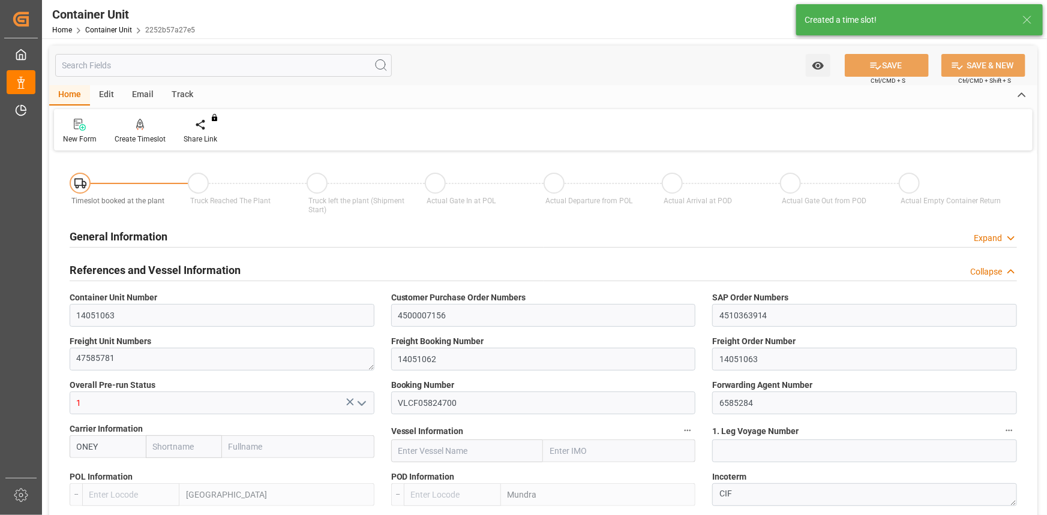
type input "0"
type input "7"
type input "0"
type input "40"
type input "21504"
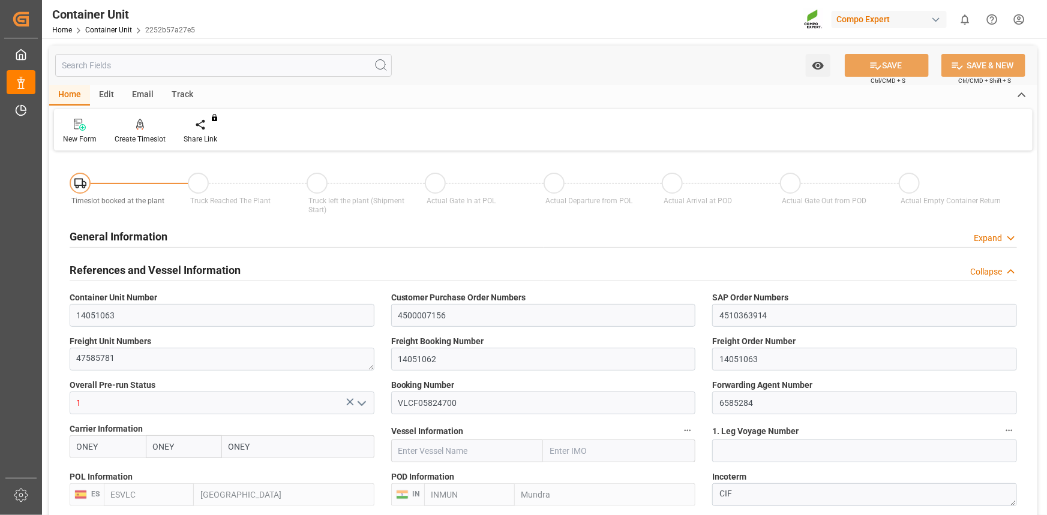
type input "19.08.2025 11:24"
type input "10.10.2025"
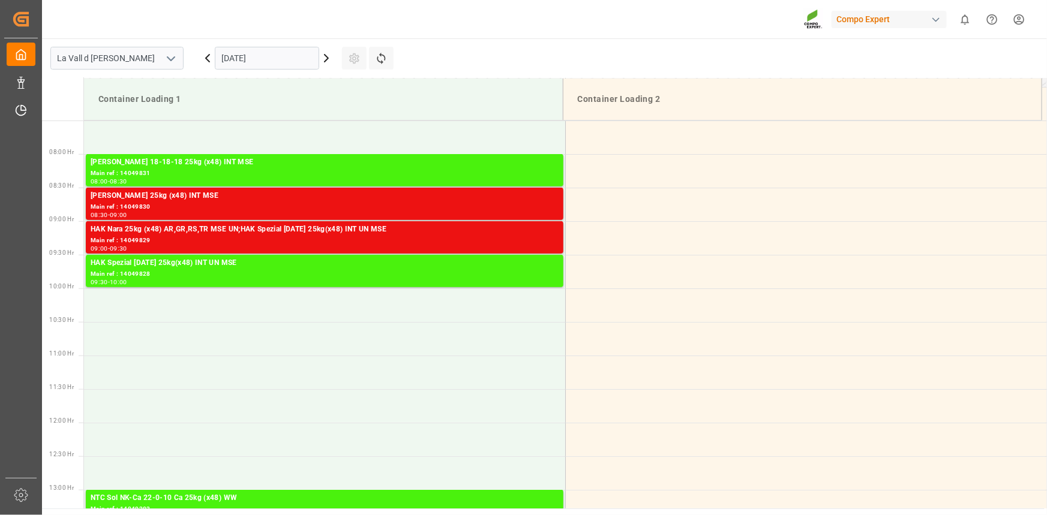
drag, startPoint x: 240, startPoint y: 61, endPoint x: 252, endPoint y: 74, distance: 18.3
click at [240, 61] on input "[DATE]" at bounding box center [267, 58] width 104 height 23
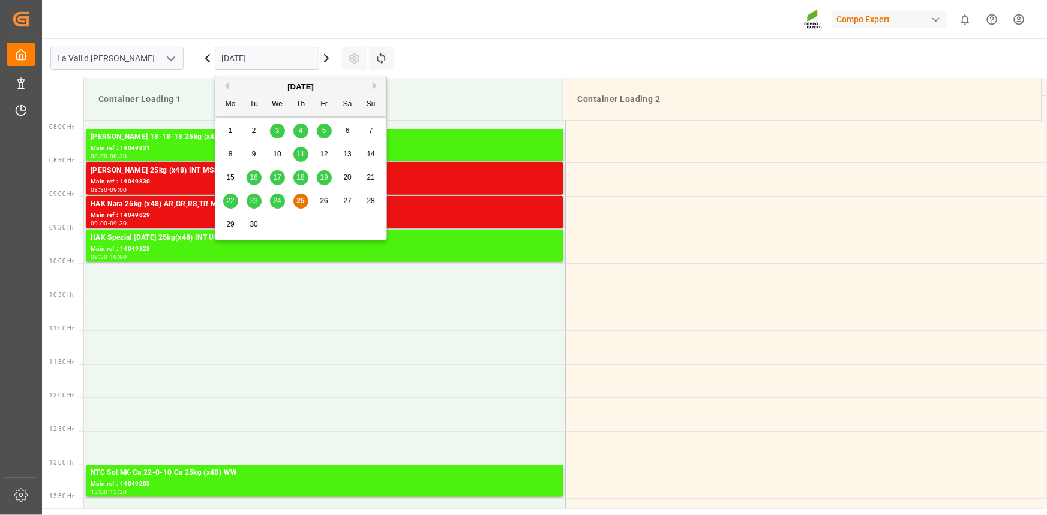
click at [375, 86] on button "Next Month" at bounding box center [376, 85] width 7 height 7
click at [329, 131] on div "3" at bounding box center [324, 131] width 15 height 14
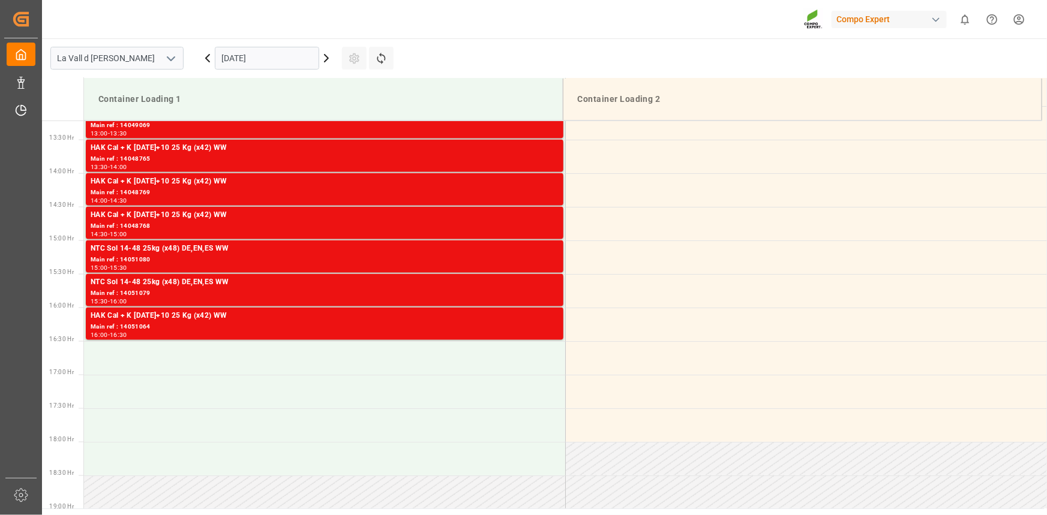
scroll to position [1074, 0]
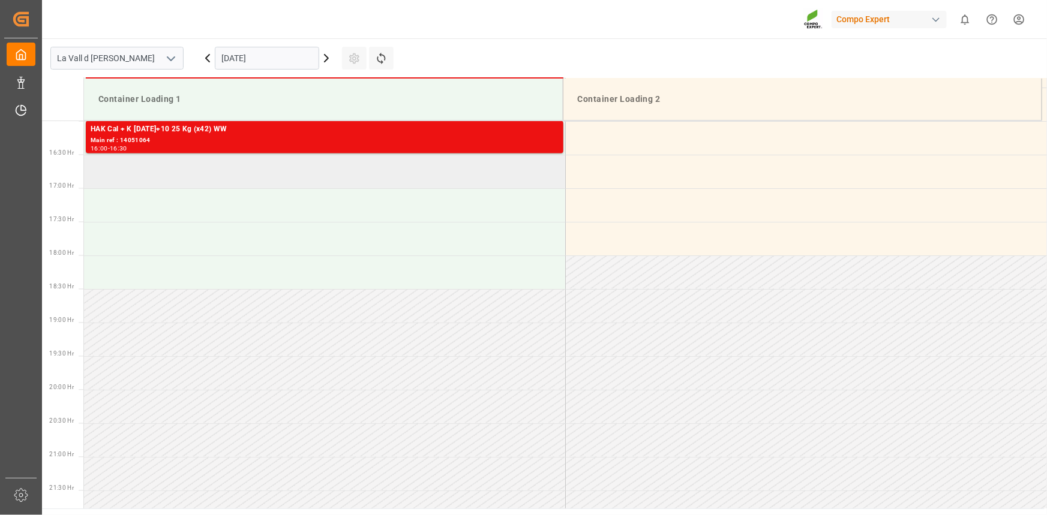
click at [149, 178] on td at bounding box center [324, 172] width 481 height 34
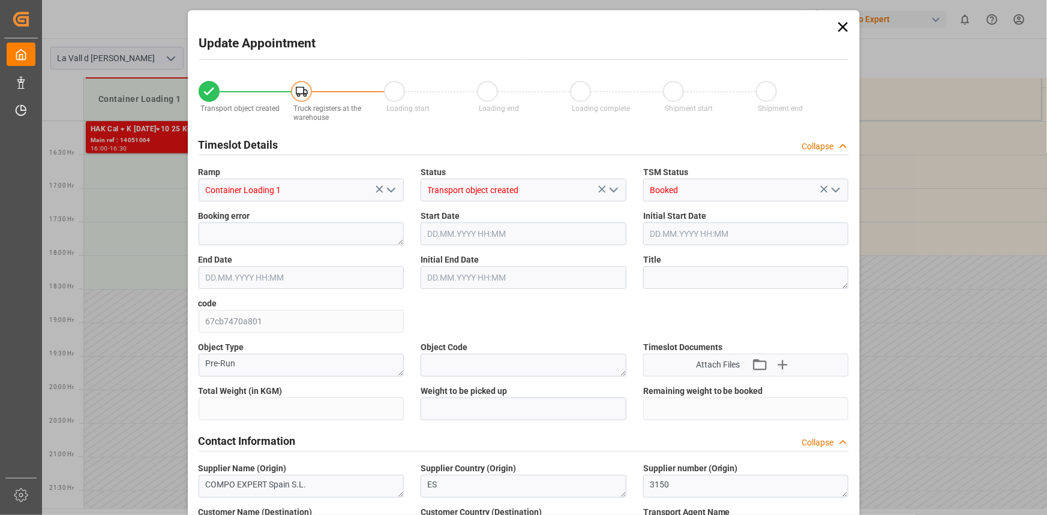
type input "21504"
type input "40"
type input "[DATE] 16:30"
type input "[DATE] 17:00"
type input "[DATE] 11:24"
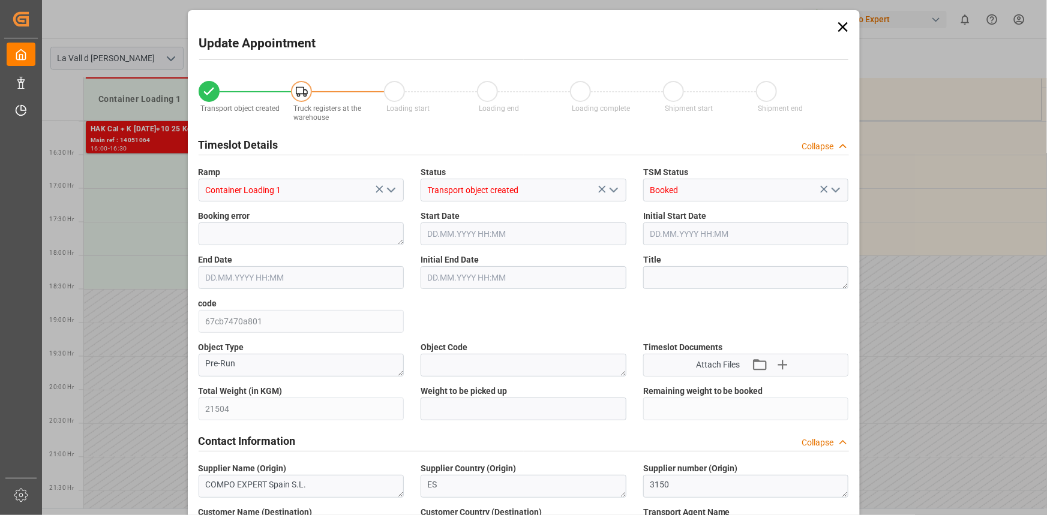
type input "[DATE] 07:30"
click at [495, 401] on input "text" at bounding box center [523, 409] width 206 height 23
paste input "21504"
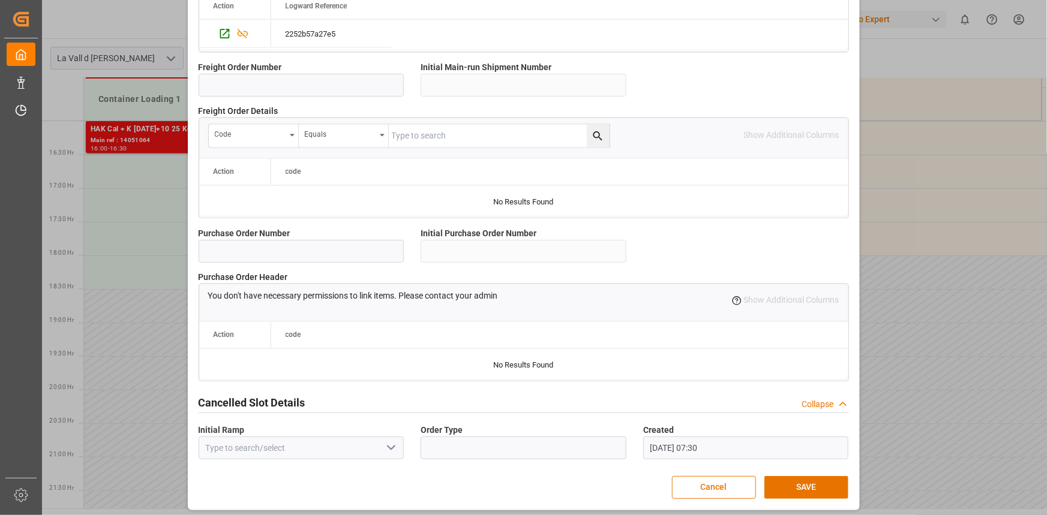
scroll to position [1066, 0]
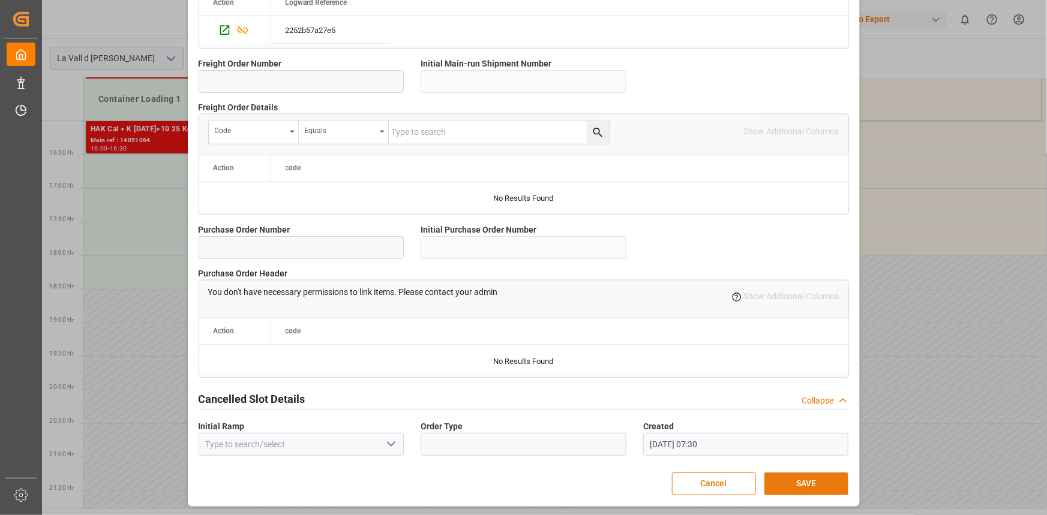
type input "21504"
click at [822, 479] on button "SAVE" at bounding box center [806, 484] width 84 height 23
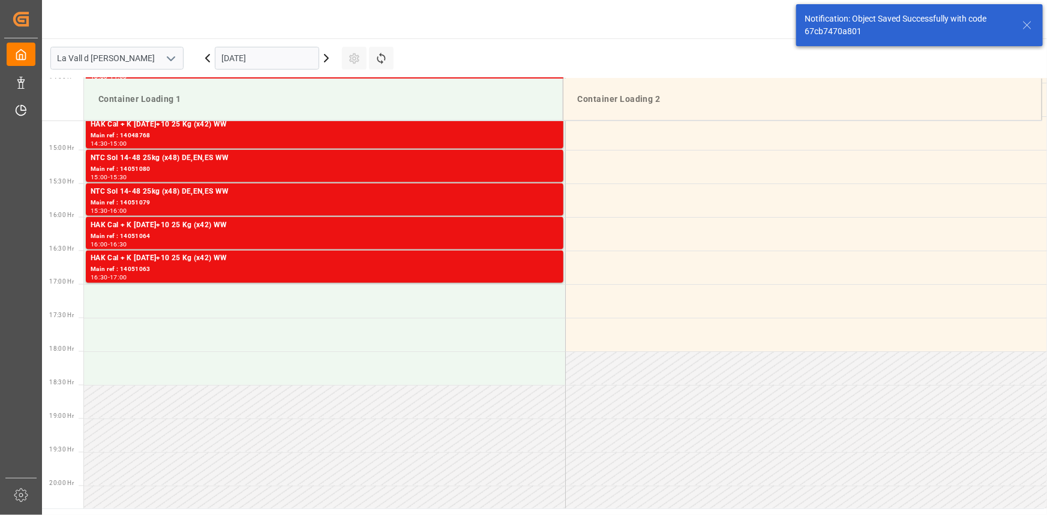
scroll to position [1000, 0]
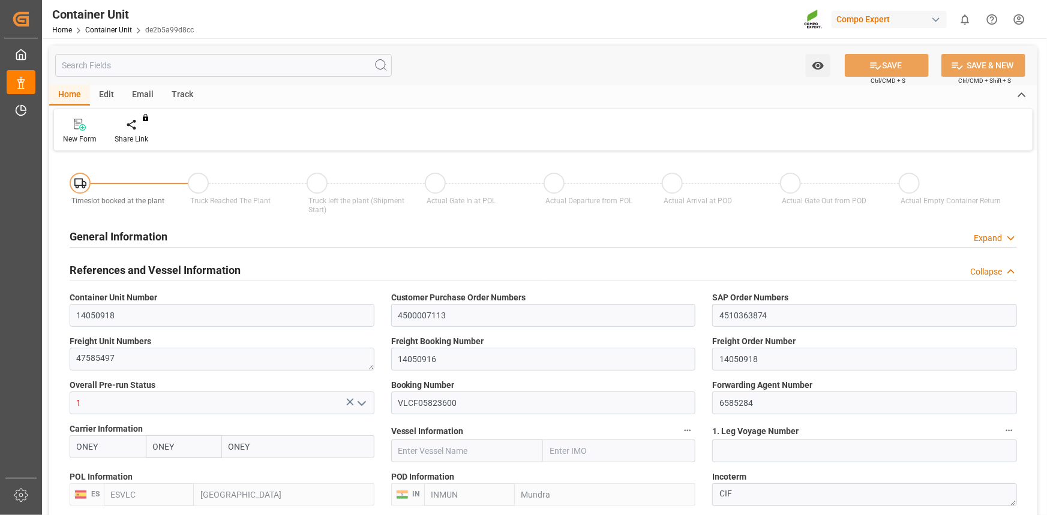
type input "ONEY"
type input "ESVLC"
type input "INMUN"
type input "7"
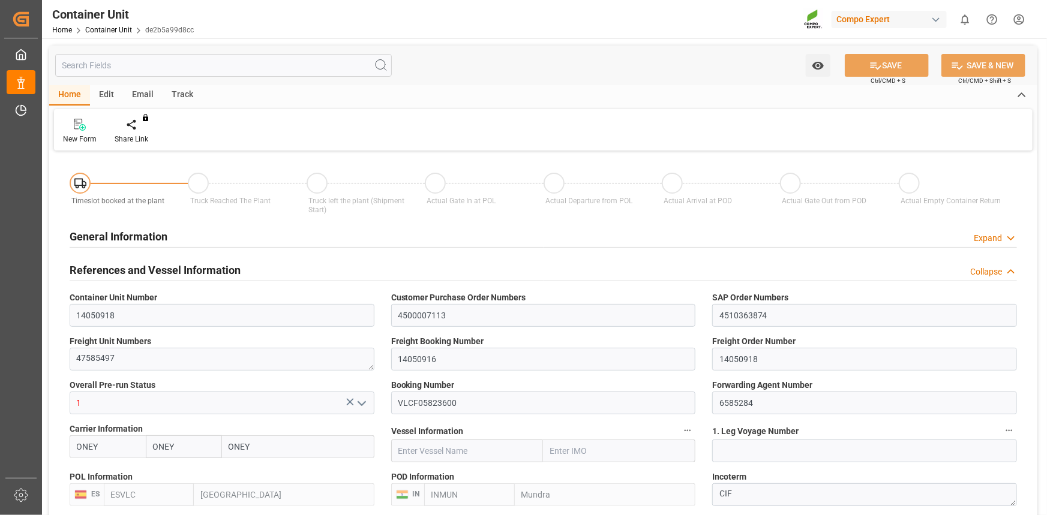
type input "0"
type input "7"
type input "0"
type input "40"
type input "21504"
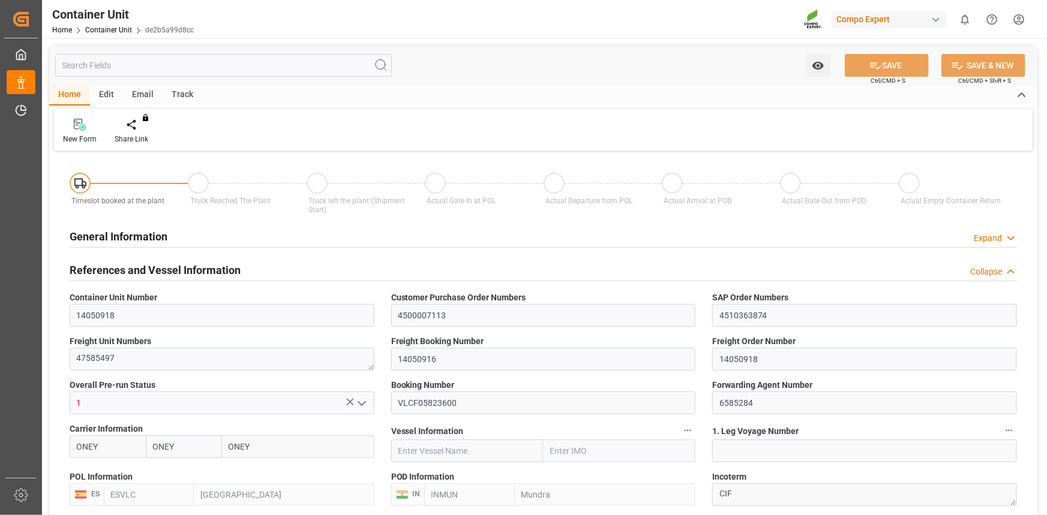
type input "[DATE] 10:57"
type input "05.09.2025"
click at [152, 148] on div "New Form Create Timeslot Share Link You don't have permission for this feature.…" at bounding box center [543, 129] width 978 height 41
click at [144, 135] on div "Create Timeslot" at bounding box center [140, 139] width 51 height 11
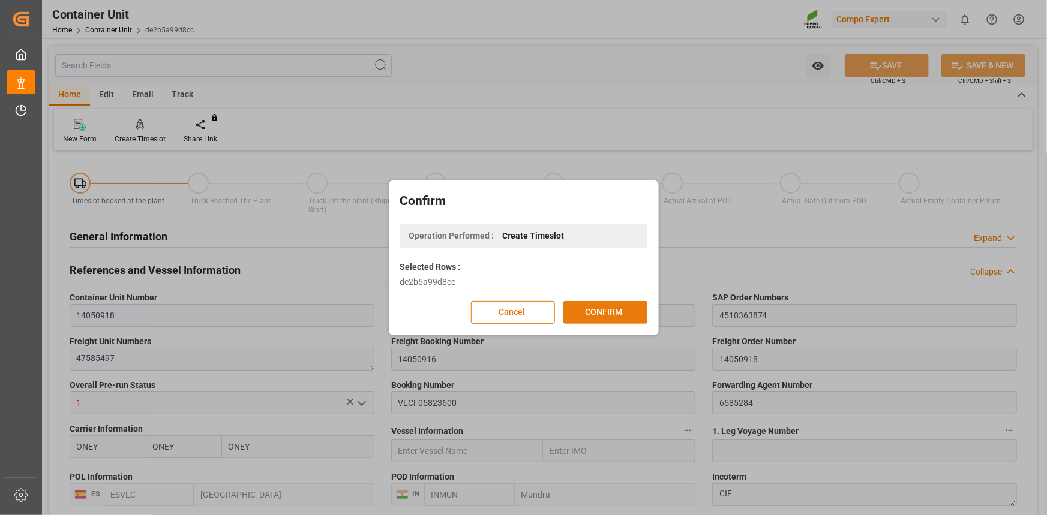
click at [608, 305] on button "CONFIRM" at bounding box center [605, 312] width 84 height 23
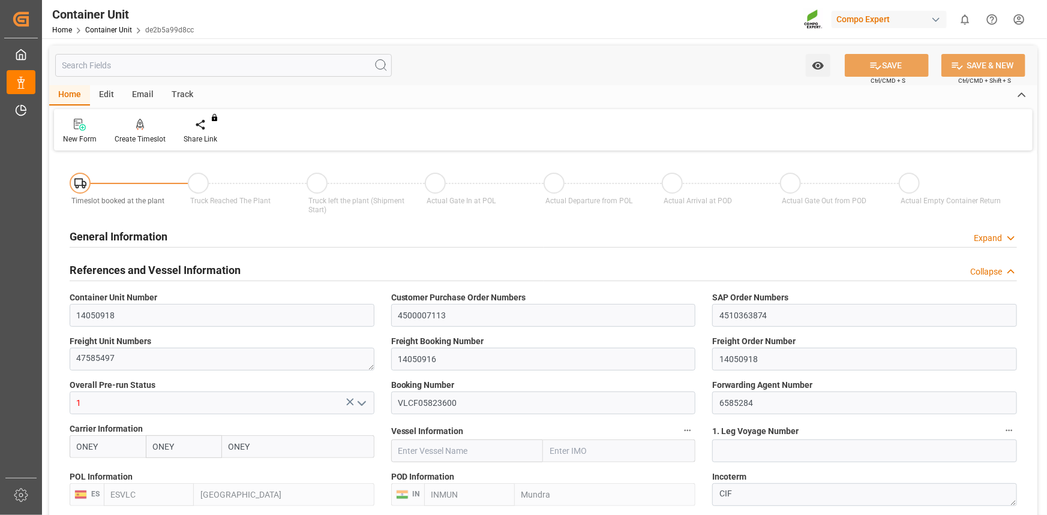
type input "ONEY"
type input "ESVLC"
type input "INMUN"
type input "7"
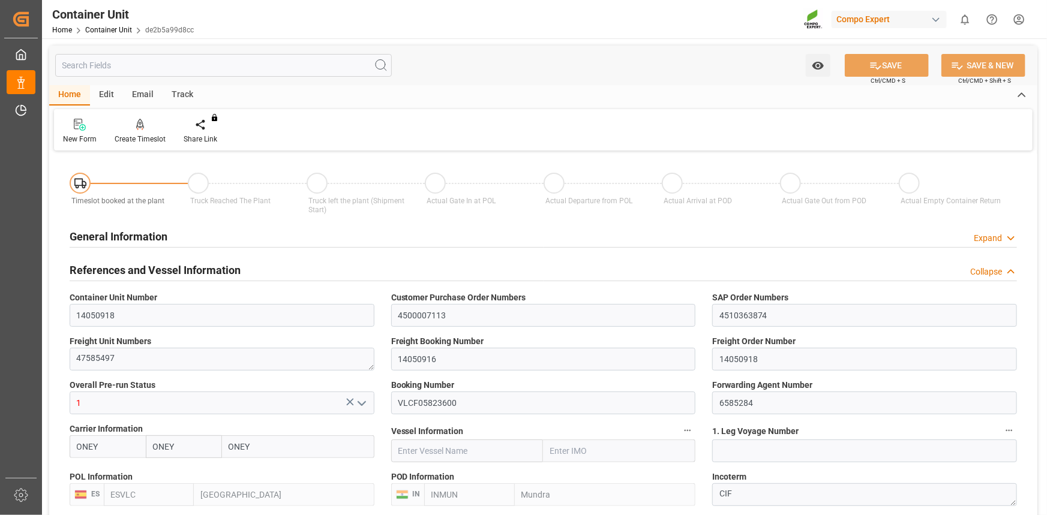
type input "0"
type input "7"
type input "0"
type input "40"
type input "21504"
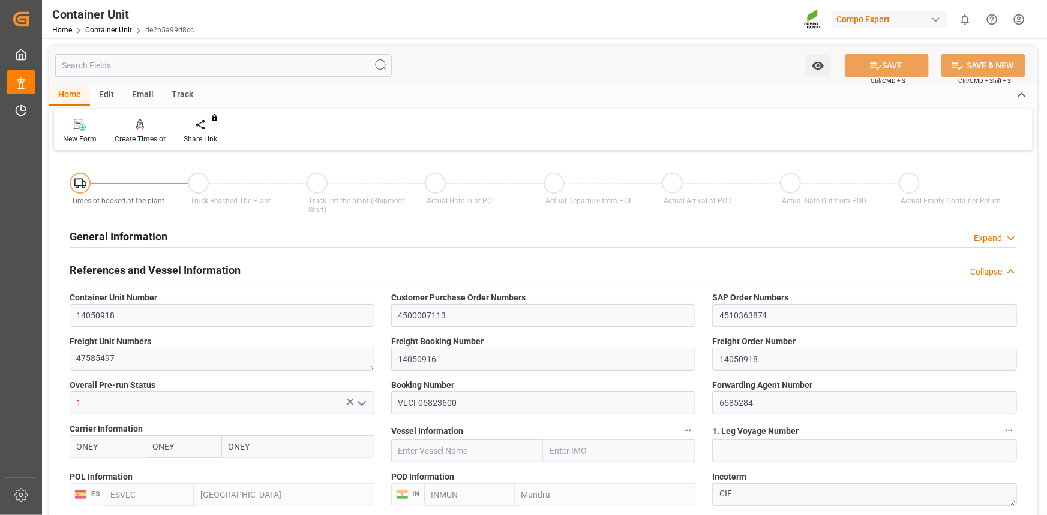
type input "[DATE] 10:57"
type input "05.09.2025"
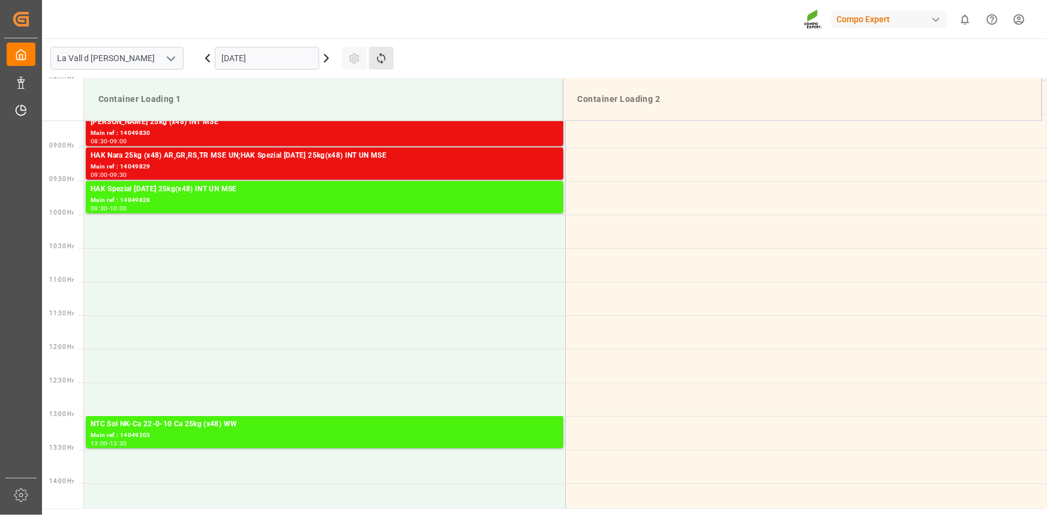
scroll to position [597, 0]
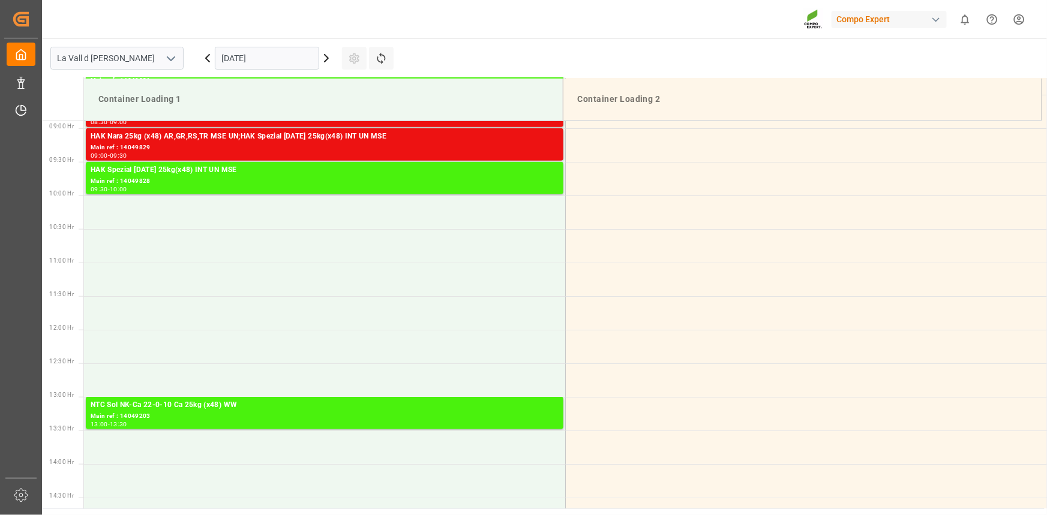
click at [275, 60] on input "[DATE]" at bounding box center [267, 58] width 104 height 23
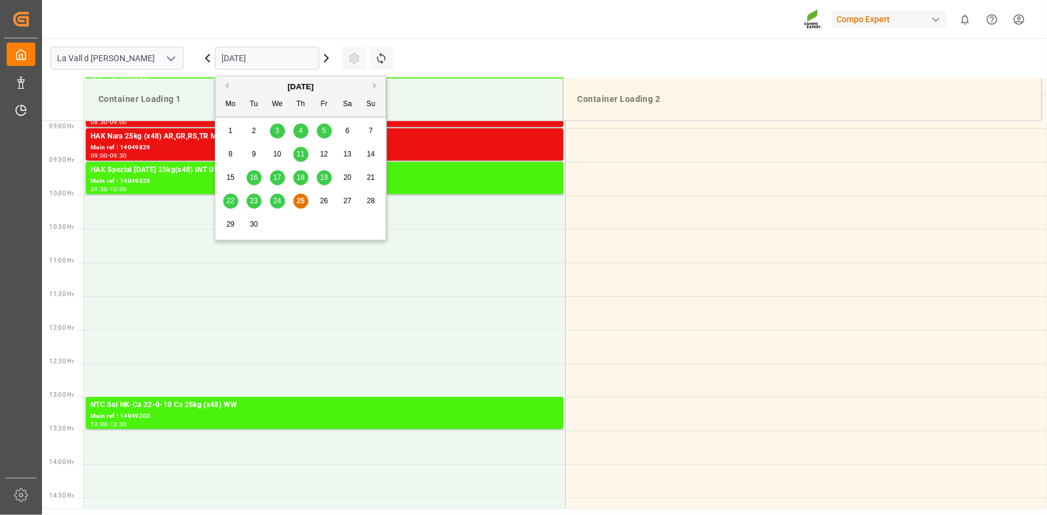
click at [277, 60] on input "[DATE]" at bounding box center [267, 58] width 104 height 23
click at [377, 83] on button "Next Month" at bounding box center [376, 85] width 7 height 7
click at [322, 127] on span "3" at bounding box center [324, 131] width 4 height 8
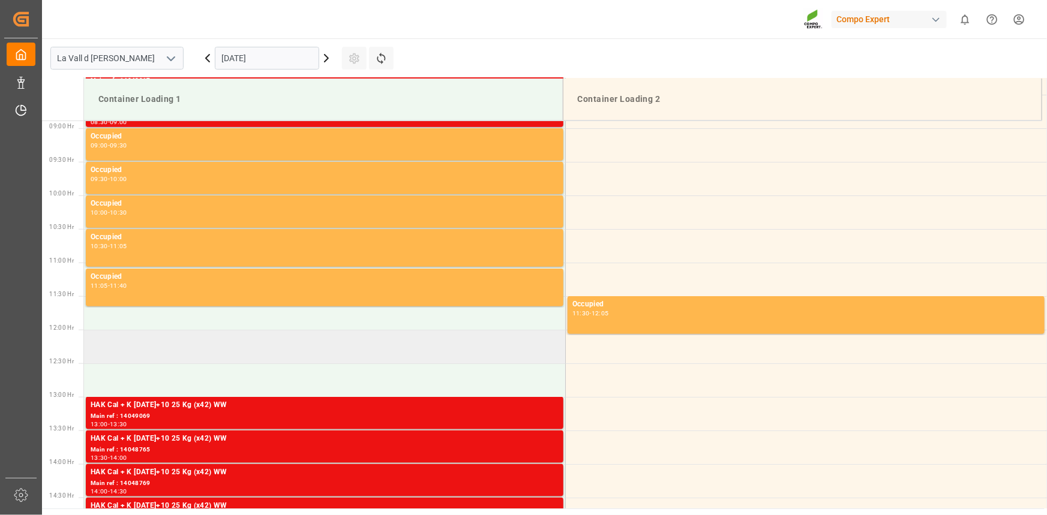
click at [204, 342] on td at bounding box center [324, 347] width 481 height 34
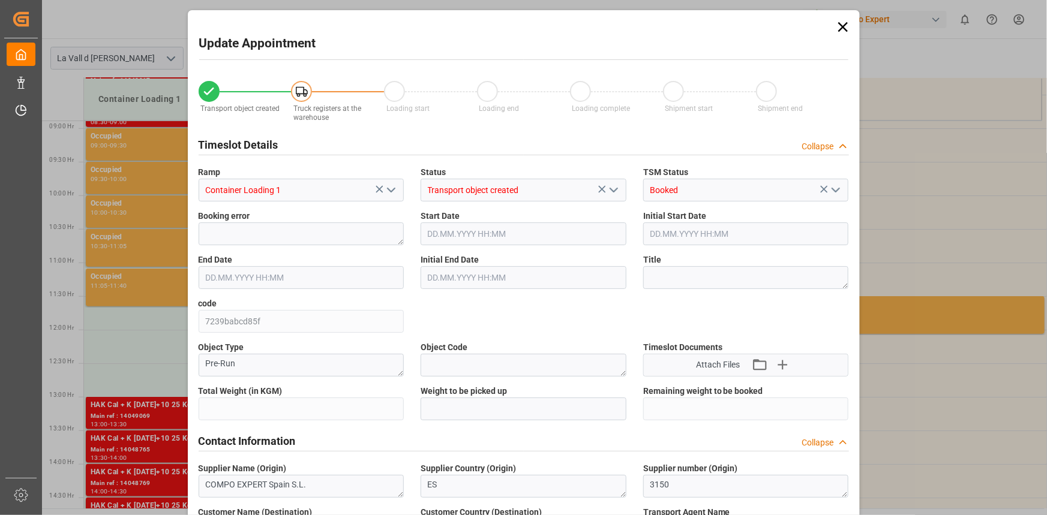
type input "21504"
type input "40"
type input "[DATE] 12:00"
type input "[DATE] 12:30"
type input "[DATE] 10:57"
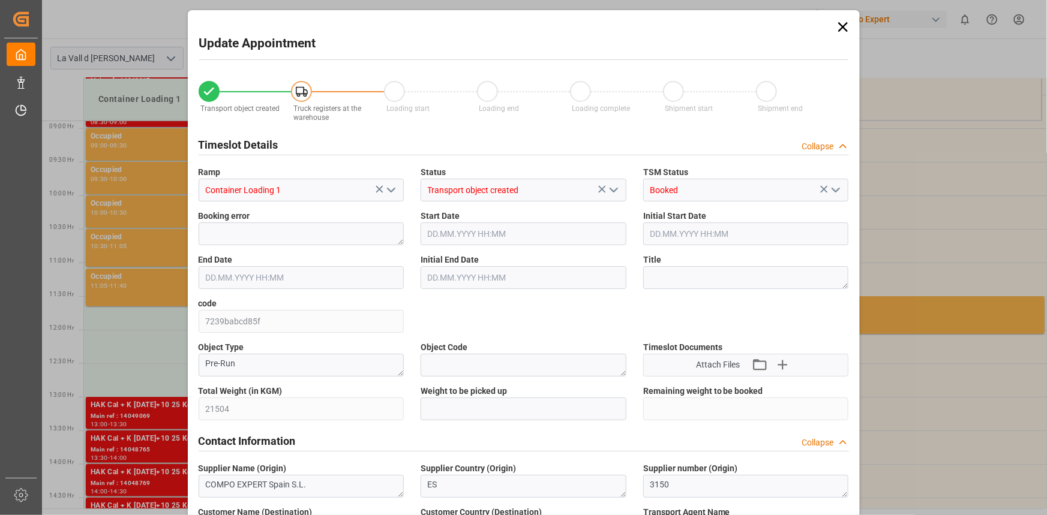
type input "[DATE] 07:31"
click at [198, 393] on div "Total Weight (in KGM) 21504" at bounding box center [301, 403] width 223 height 44
click at [476, 416] on input "text" at bounding box center [523, 409] width 206 height 23
paste input "21504"
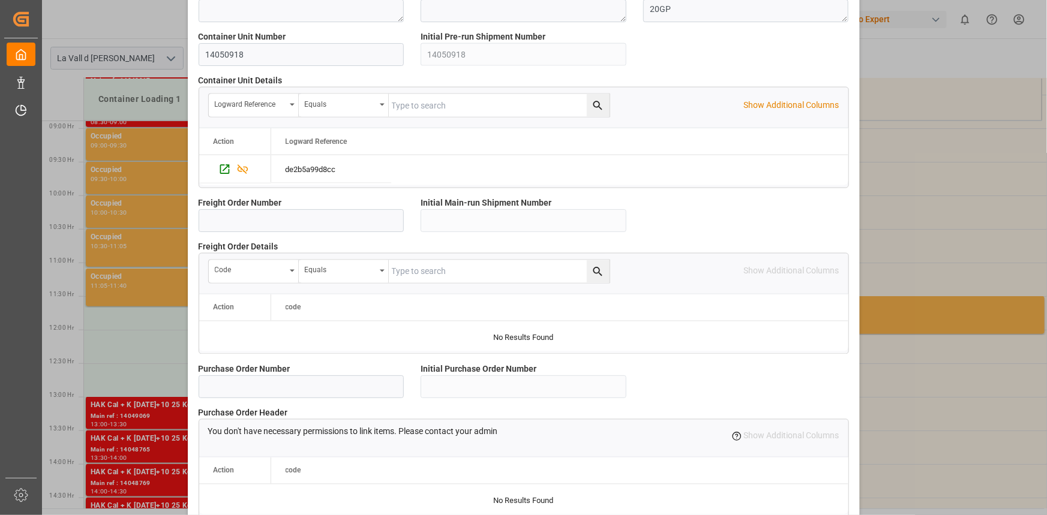
scroll to position [1066, 0]
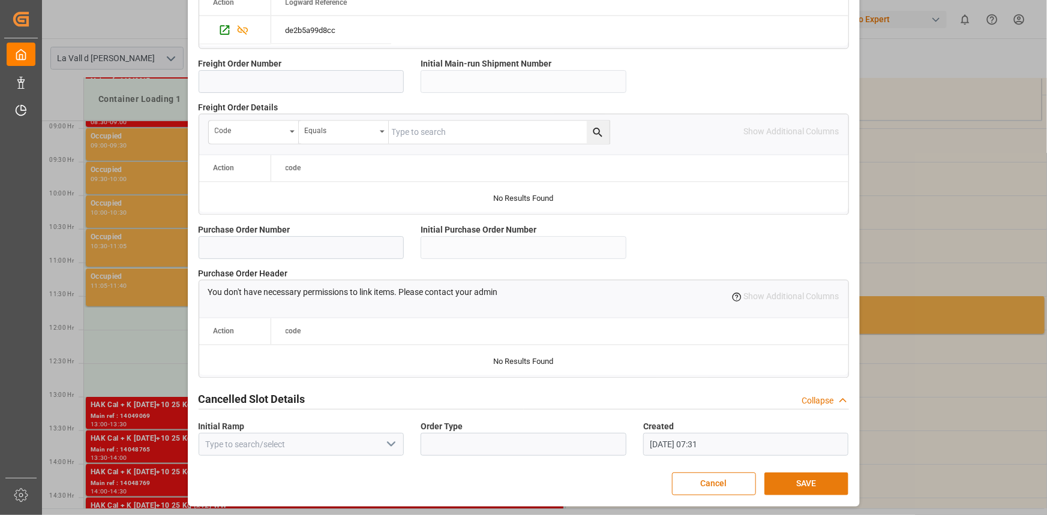
type input "21504"
click at [795, 484] on button "SAVE" at bounding box center [806, 484] width 84 height 23
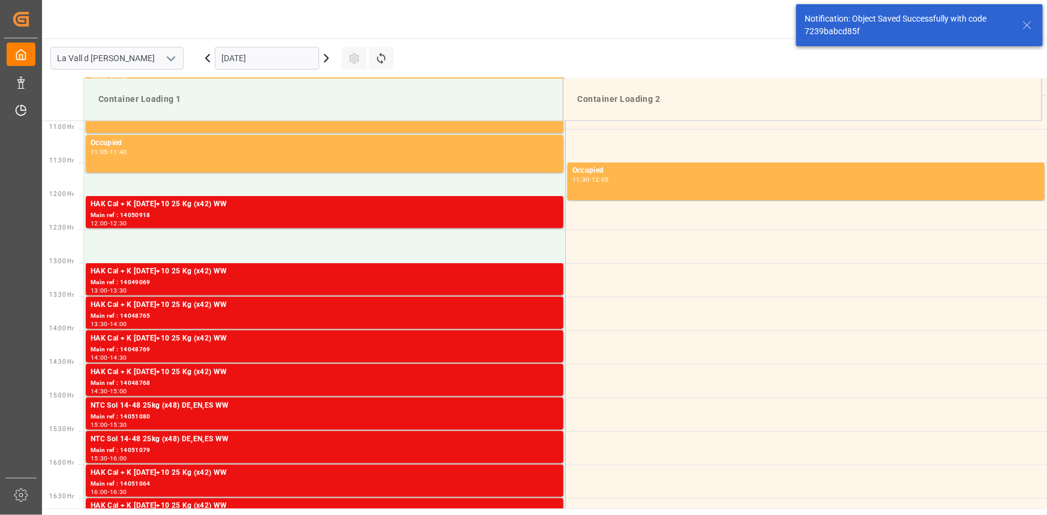
scroll to position [731, 0]
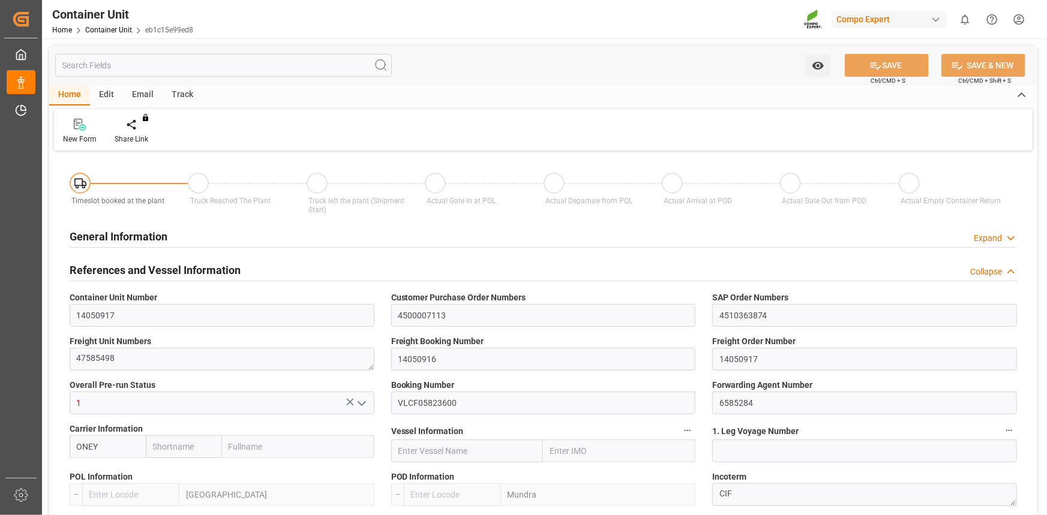
type input "ONEY"
type input "ESVLC"
type input "INMUN"
type input "7"
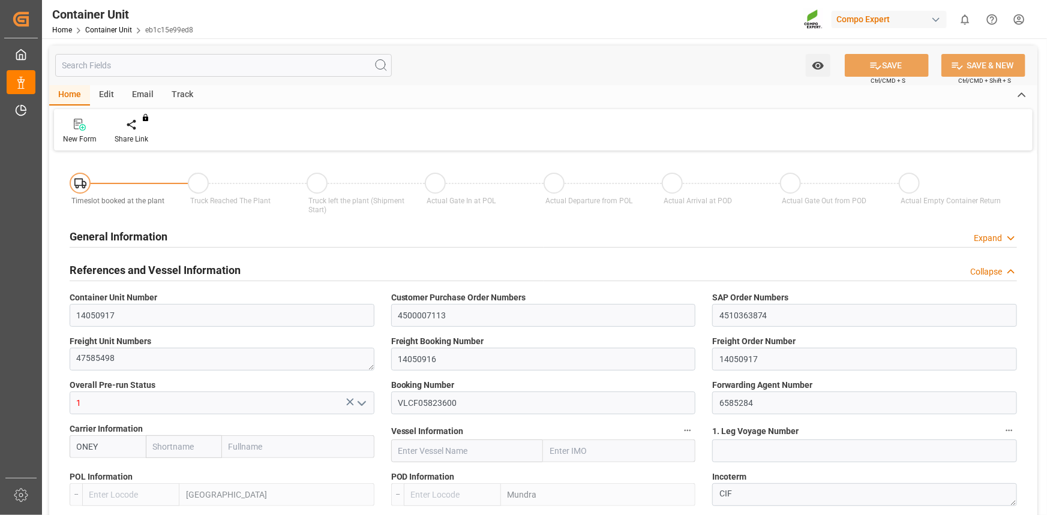
type input "0"
type input "7"
type input "0"
type input "40"
type input "21504"
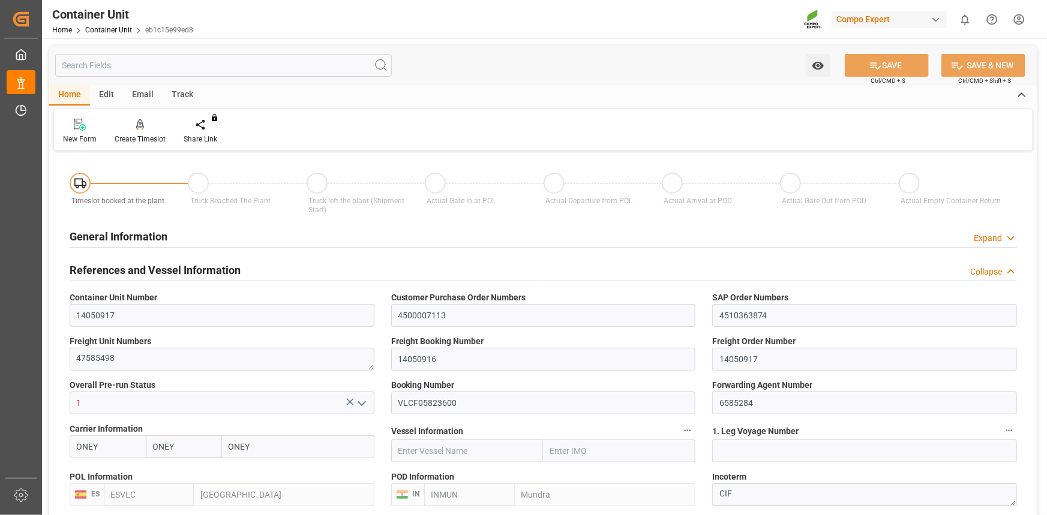
type input "[DATE] 10:57"
type input "[DATE]"
click at [146, 125] on div at bounding box center [140, 124] width 51 height 13
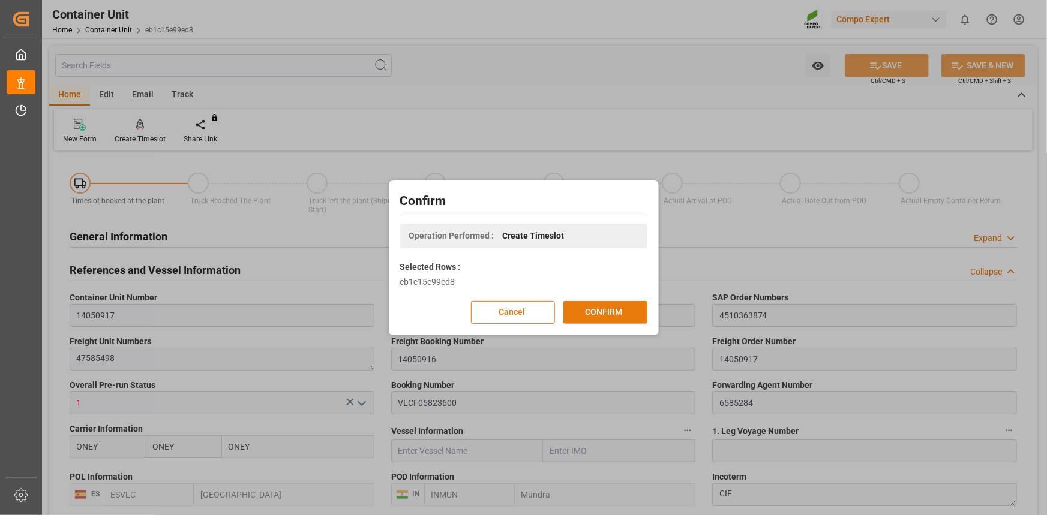
click at [626, 316] on button "CONFIRM" at bounding box center [605, 312] width 84 height 23
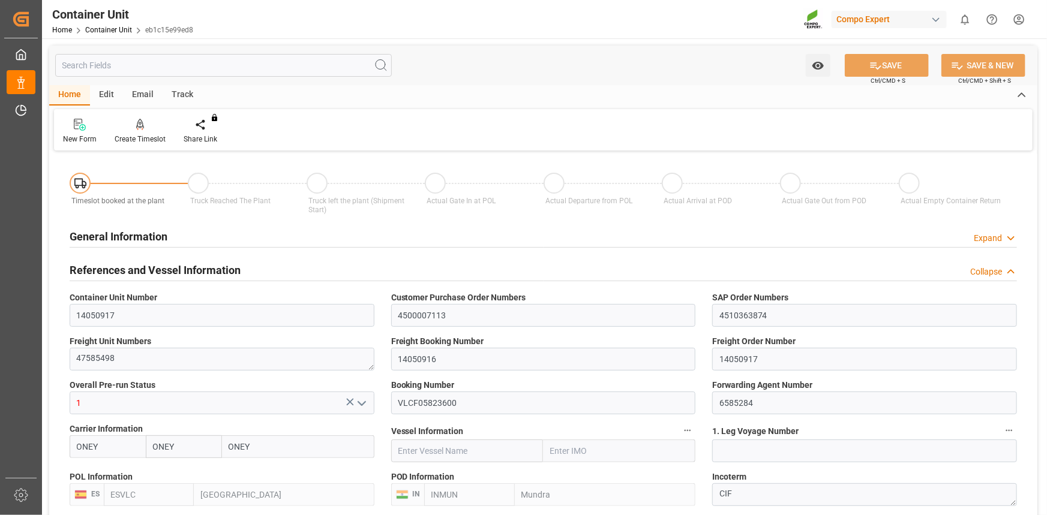
type input "ONEY"
type input "ESVLC"
type input "INMUN"
type input "7"
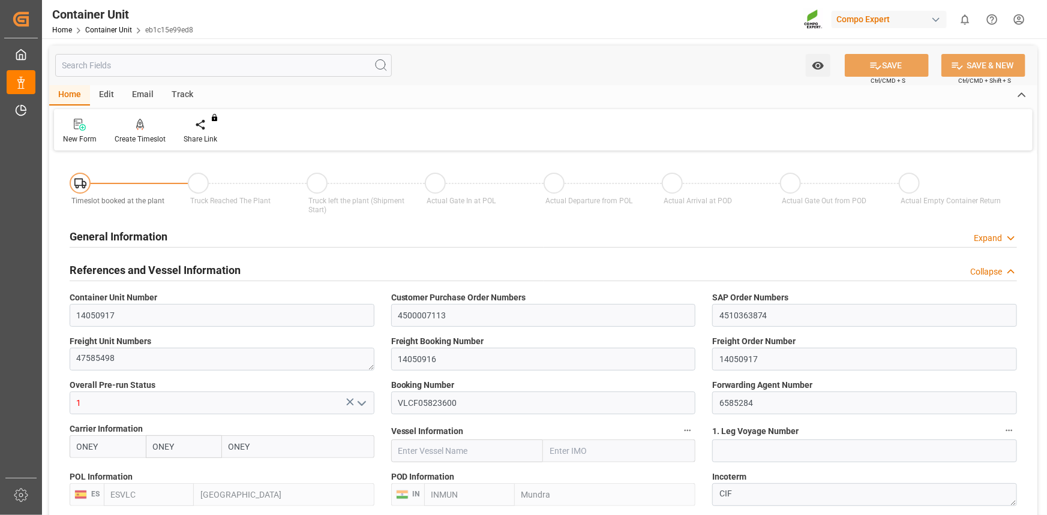
type input "0"
type input "7"
type input "0"
type input "40"
type input "21504"
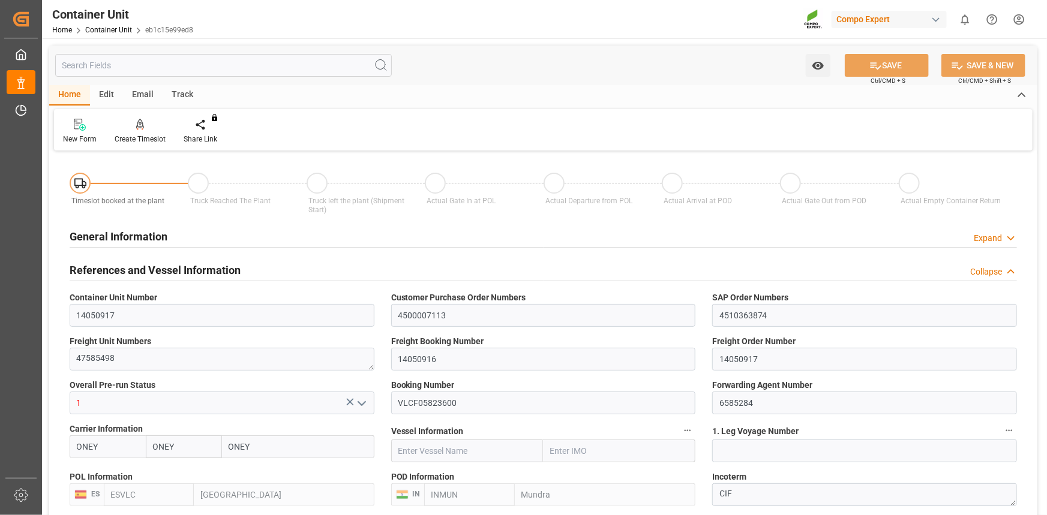
type input "[DATE] 10:57"
type input "[DATE]"
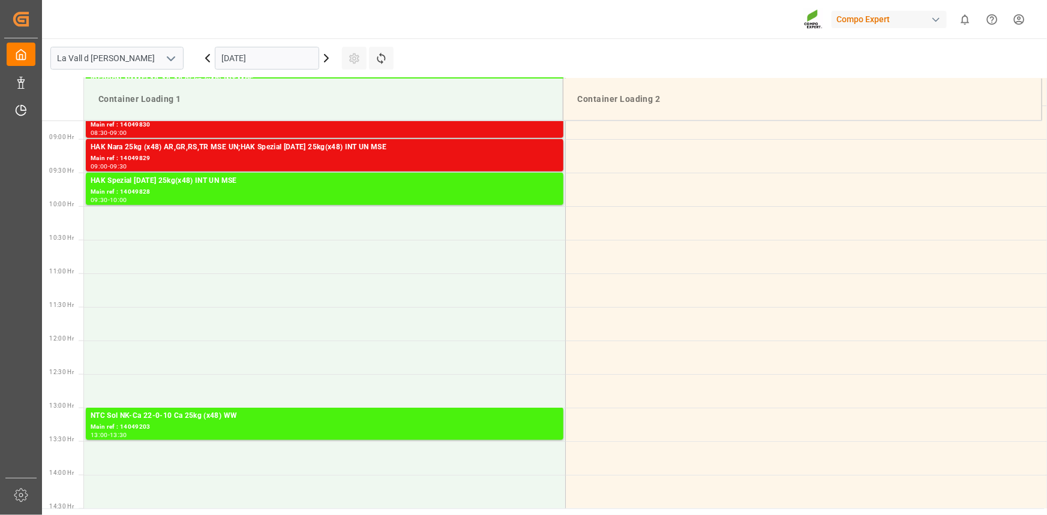
scroll to position [597, 0]
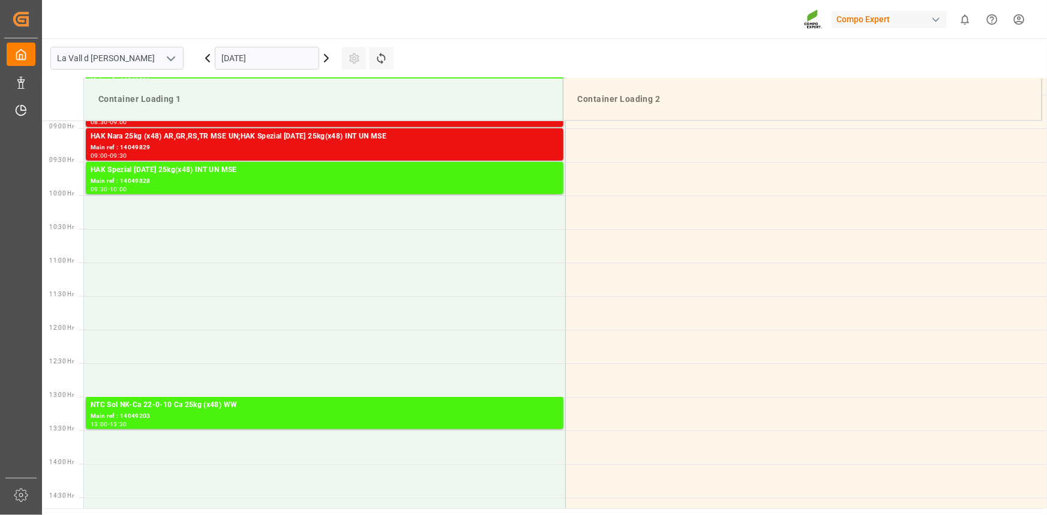
click at [263, 68] on input "[DATE]" at bounding box center [267, 58] width 104 height 23
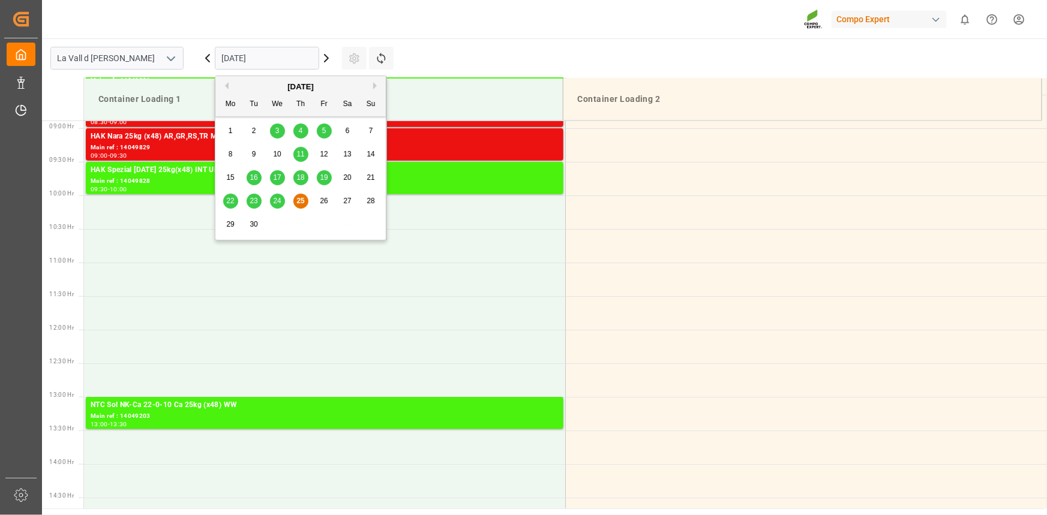
click at [373, 83] on button "Next Month" at bounding box center [376, 85] width 7 height 7
click at [324, 134] on span "3" at bounding box center [324, 131] width 4 height 8
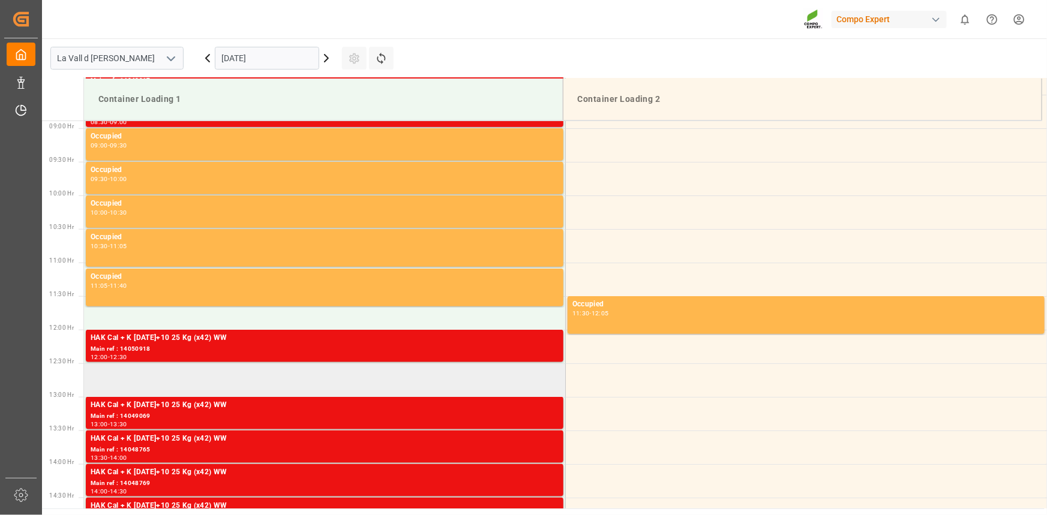
click at [158, 383] on td at bounding box center [324, 380] width 481 height 34
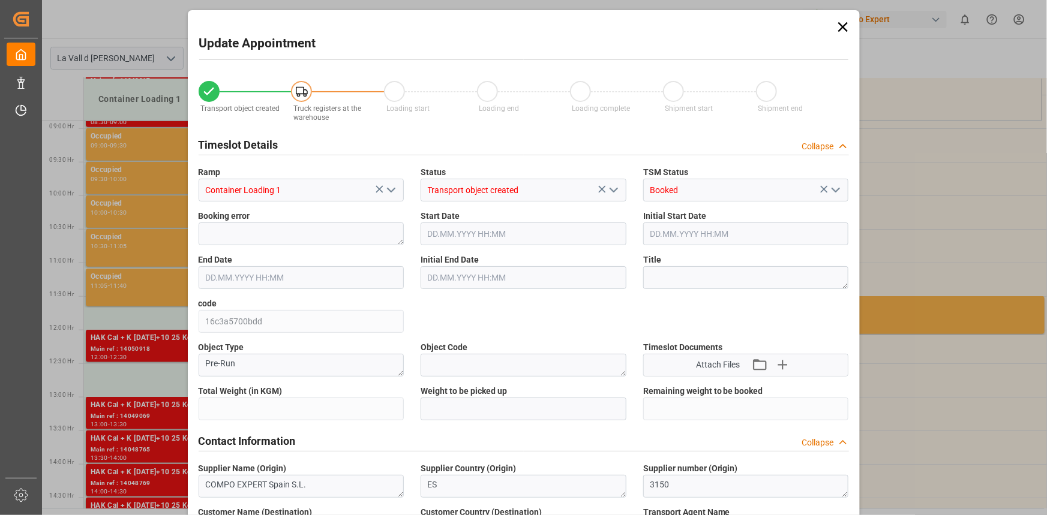
type input "21504"
type input "40"
type input "[DATE] 12:30"
type input "[DATE] 13:00"
type input "[DATE] 10:57"
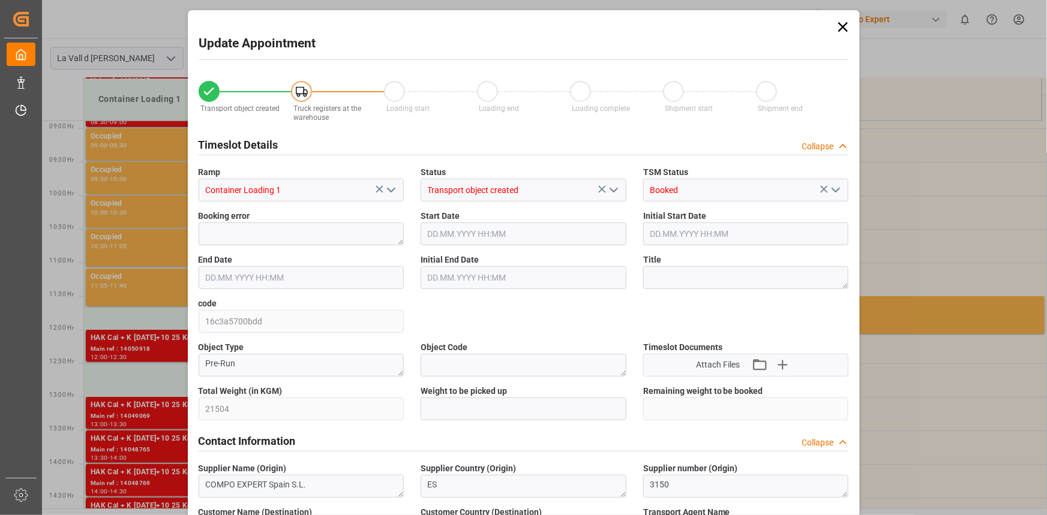
type input "[DATE] 07:31"
click at [446, 412] on input "text" at bounding box center [523, 409] width 206 height 23
paste input "21504"
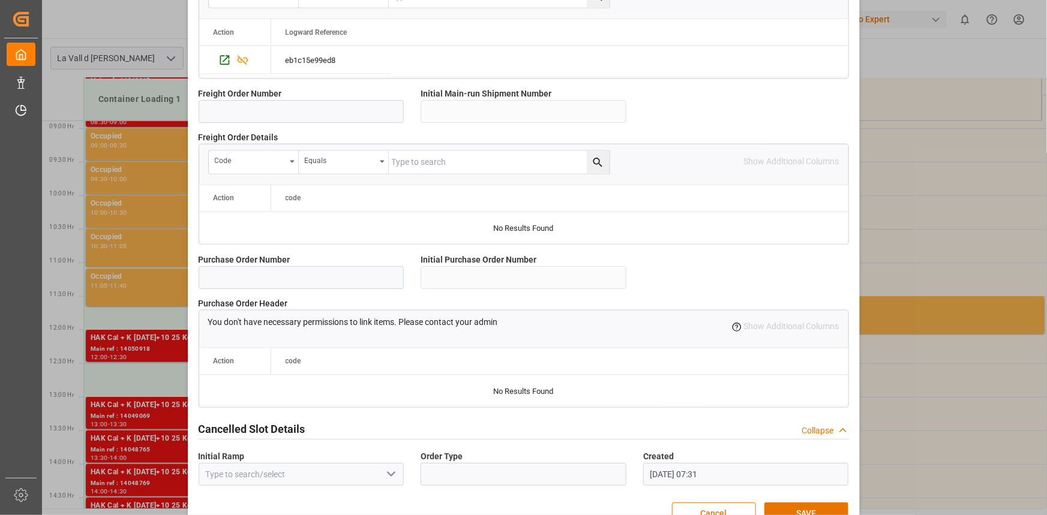
scroll to position [1066, 0]
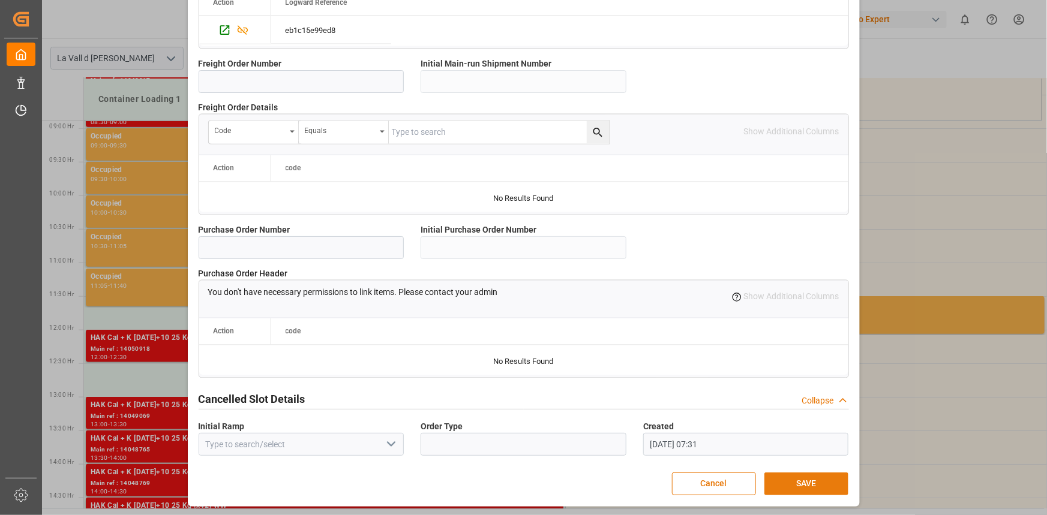
type input "21504"
click at [827, 483] on button "SAVE" at bounding box center [806, 484] width 84 height 23
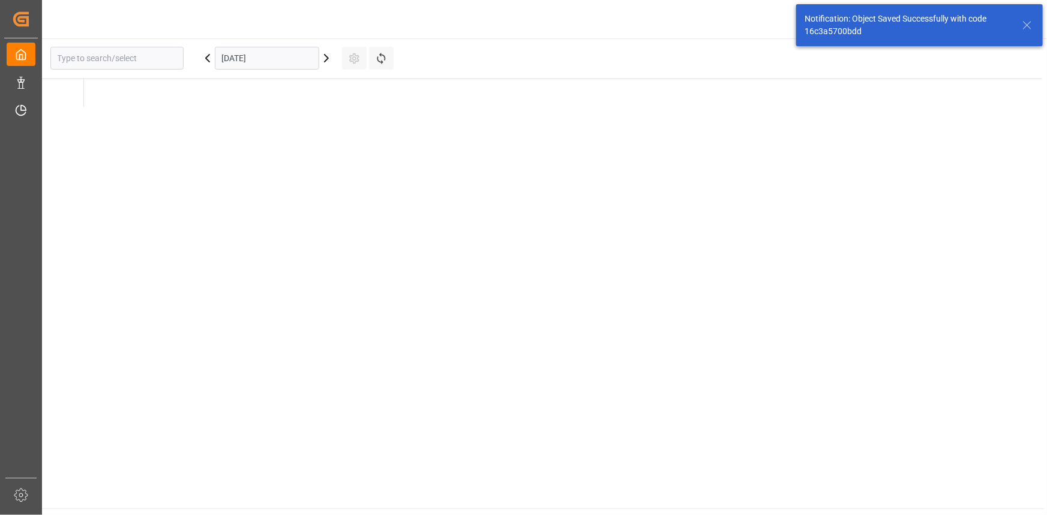
type input "La Vall d [PERSON_NAME]"
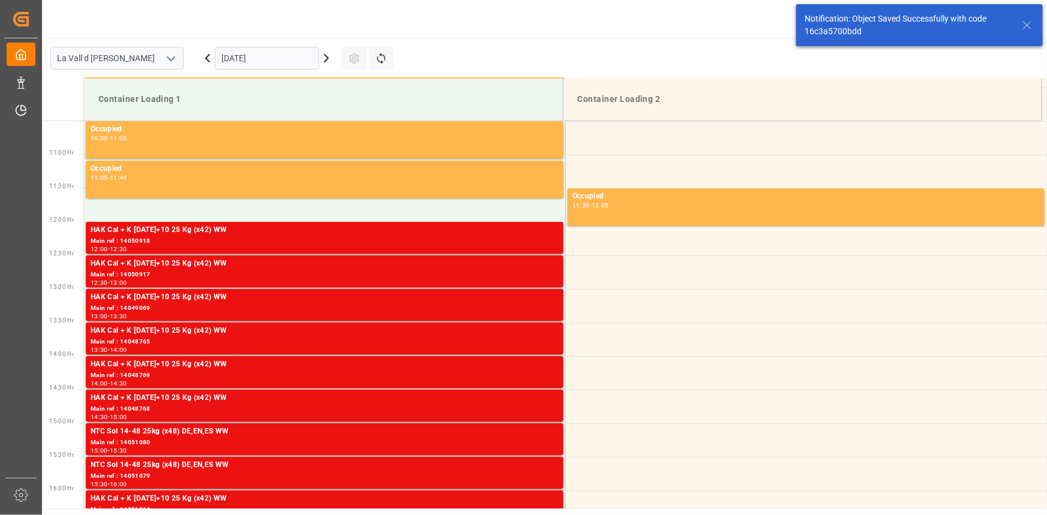
scroll to position [731, 0]
